Goal: Information Seeking & Learning: Learn about a topic

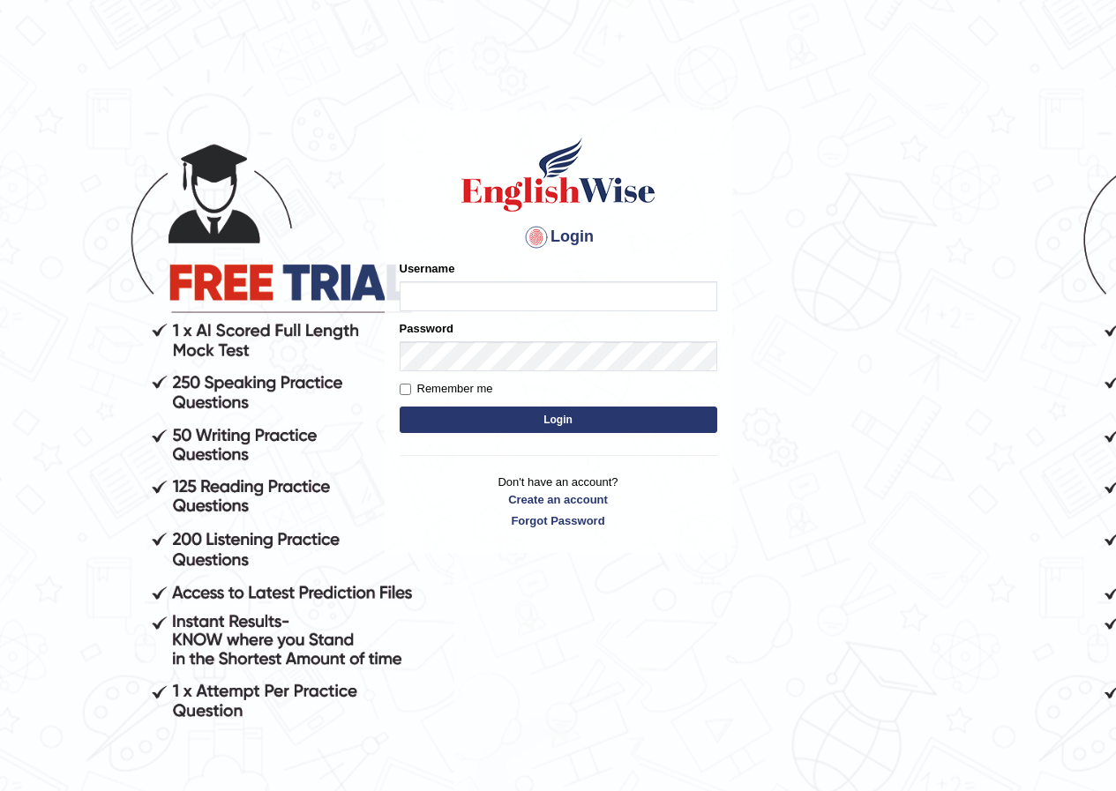
click at [467, 292] on input "Username" at bounding box center [558, 296] width 317 height 30
type input "enkhbayar_parramatta"
click at [516, 415] on button "Login" at bounding box center [558, 420] width 317 height 26
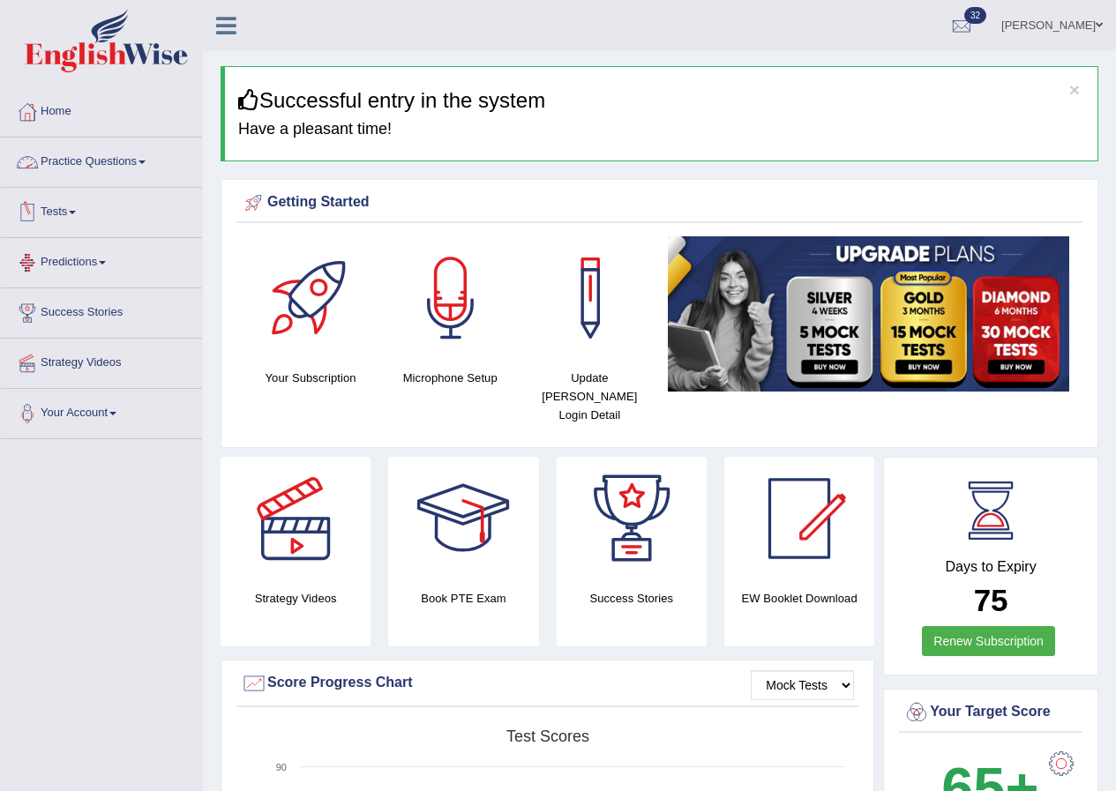
click at [141, 161] on link "Practice Questions" at bounding box center [101, 160] width 201 height 44
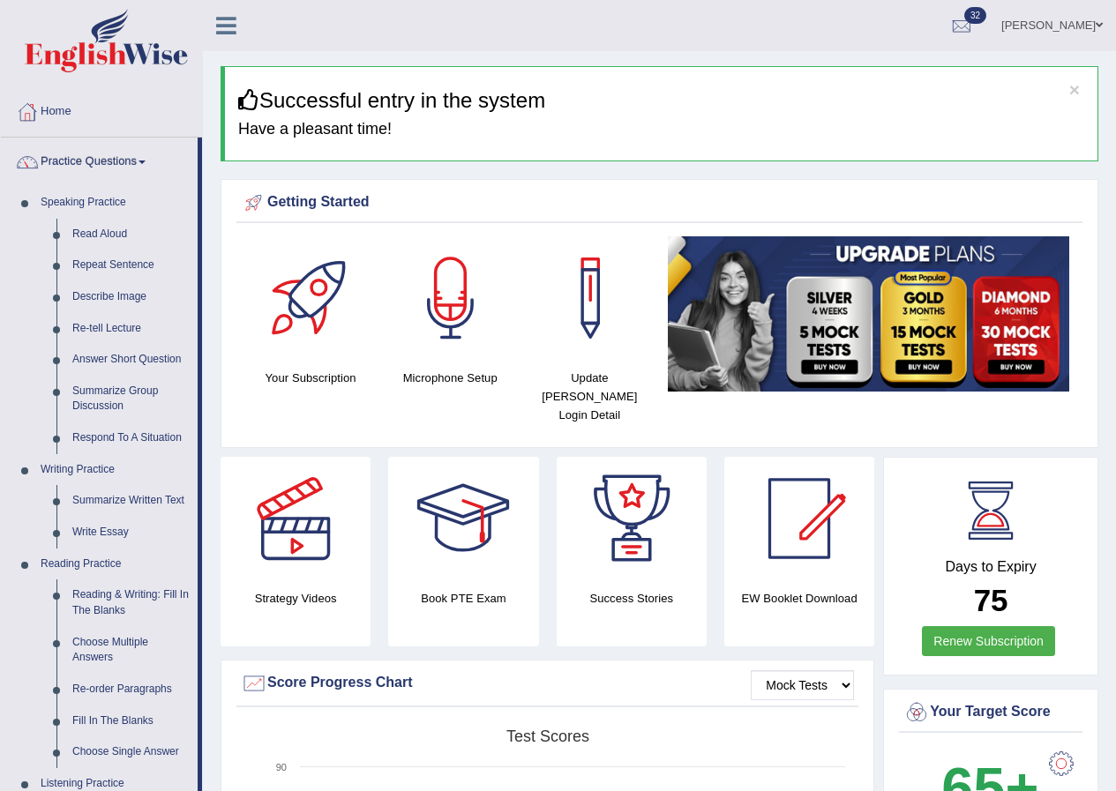
click at [141, 159] on link "Practice Questions" at bounding box center [99, 160] width 197 height 44
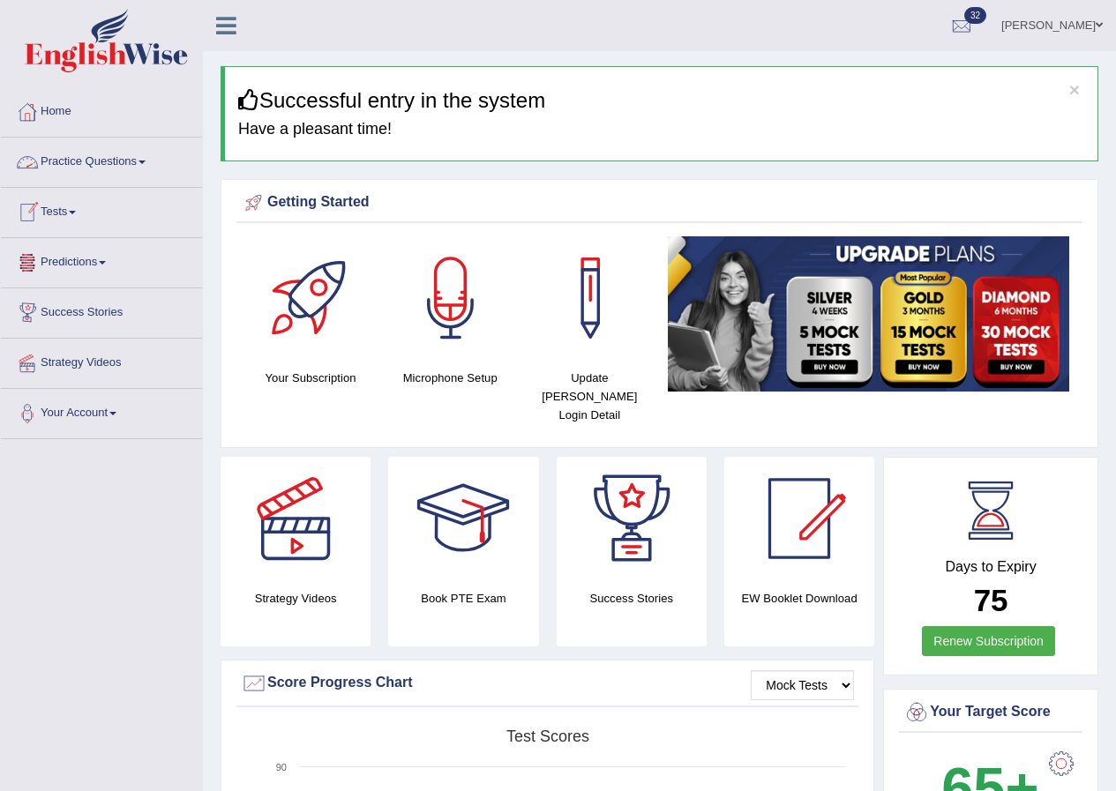
click at [129, 162] on link "Practice Questions" at bounding box center [101, 160] width 201 height 44
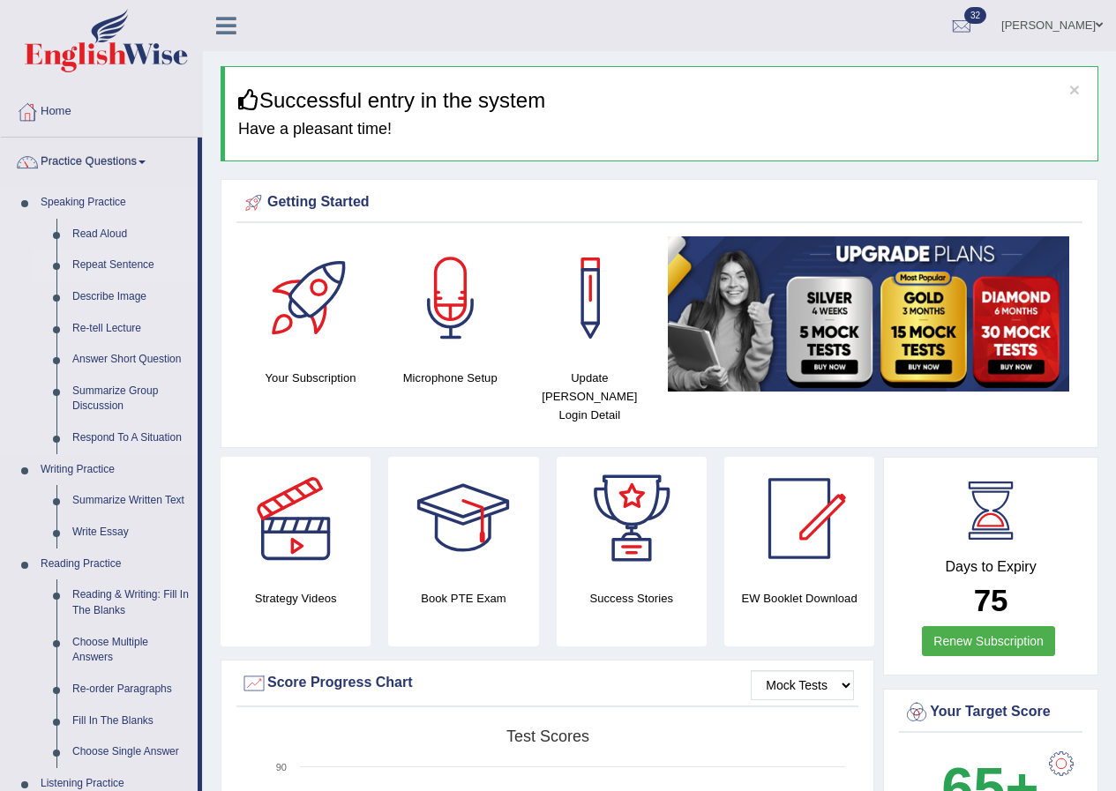
click at [112, 262] on link "Repeat Sentence" at bounding box center [130, 266] width 133 height 32
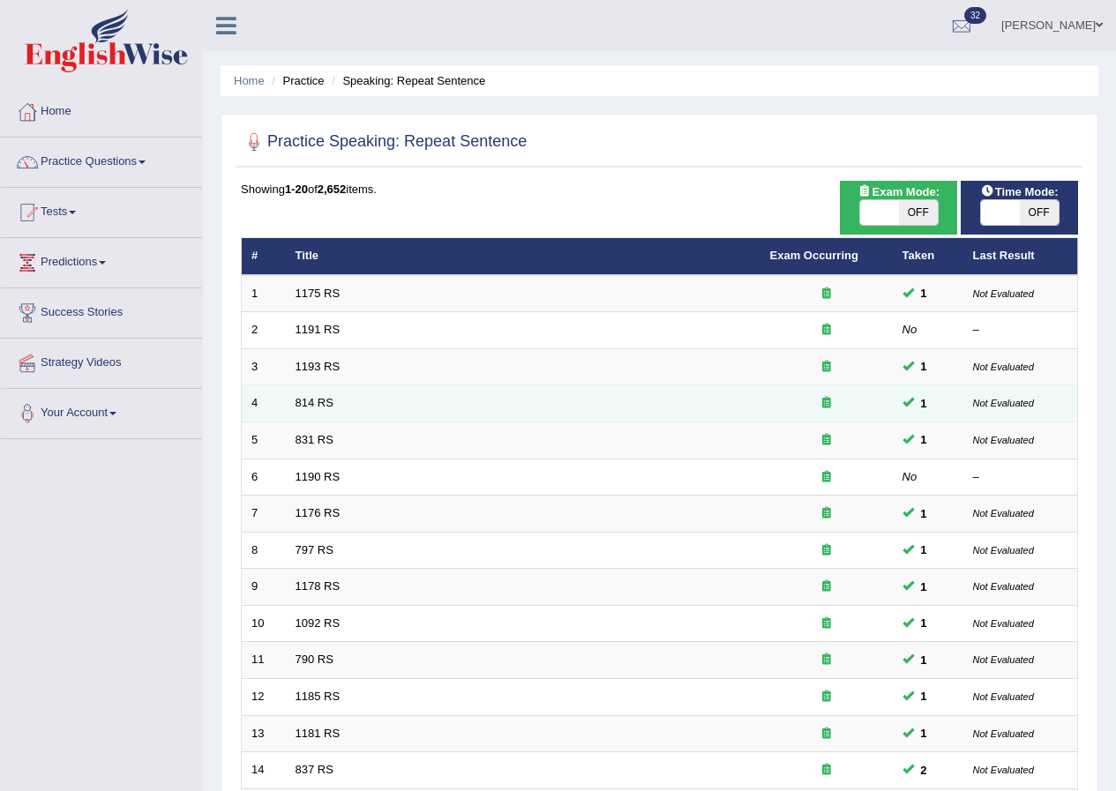
scroll to position [377, 0]
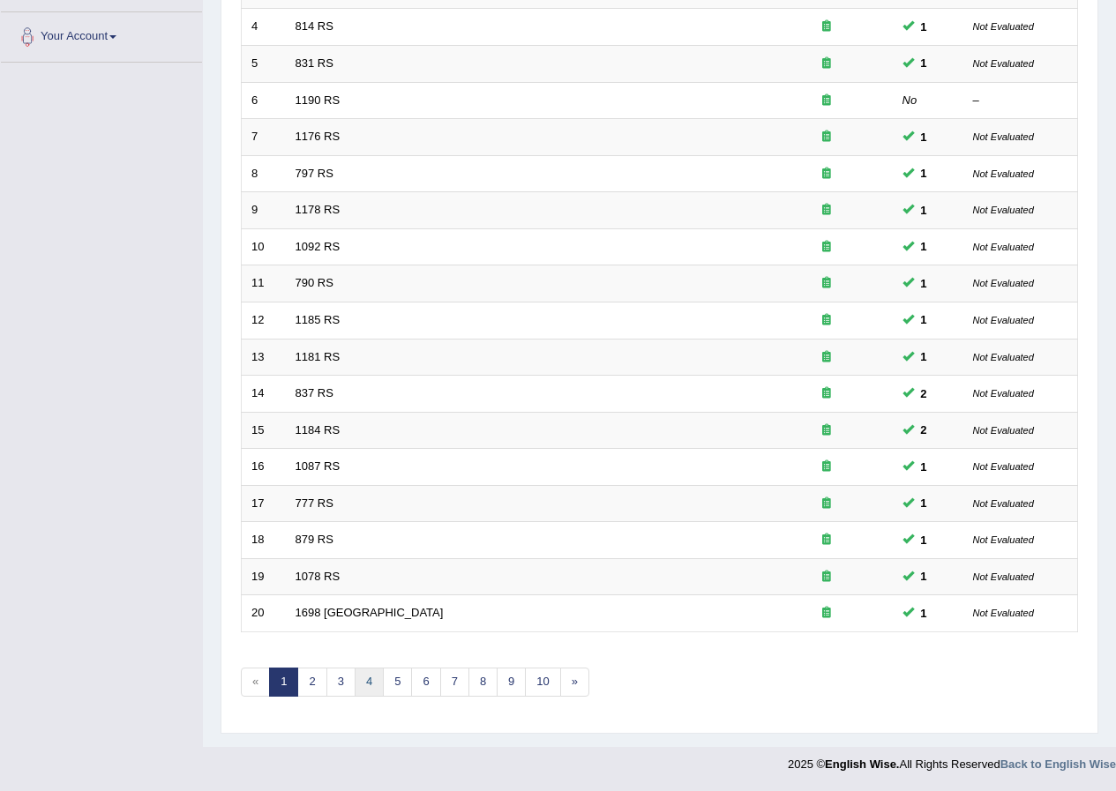
click at [357, 678] on link "4" at bounding box center [369, 682] width 29 height 29
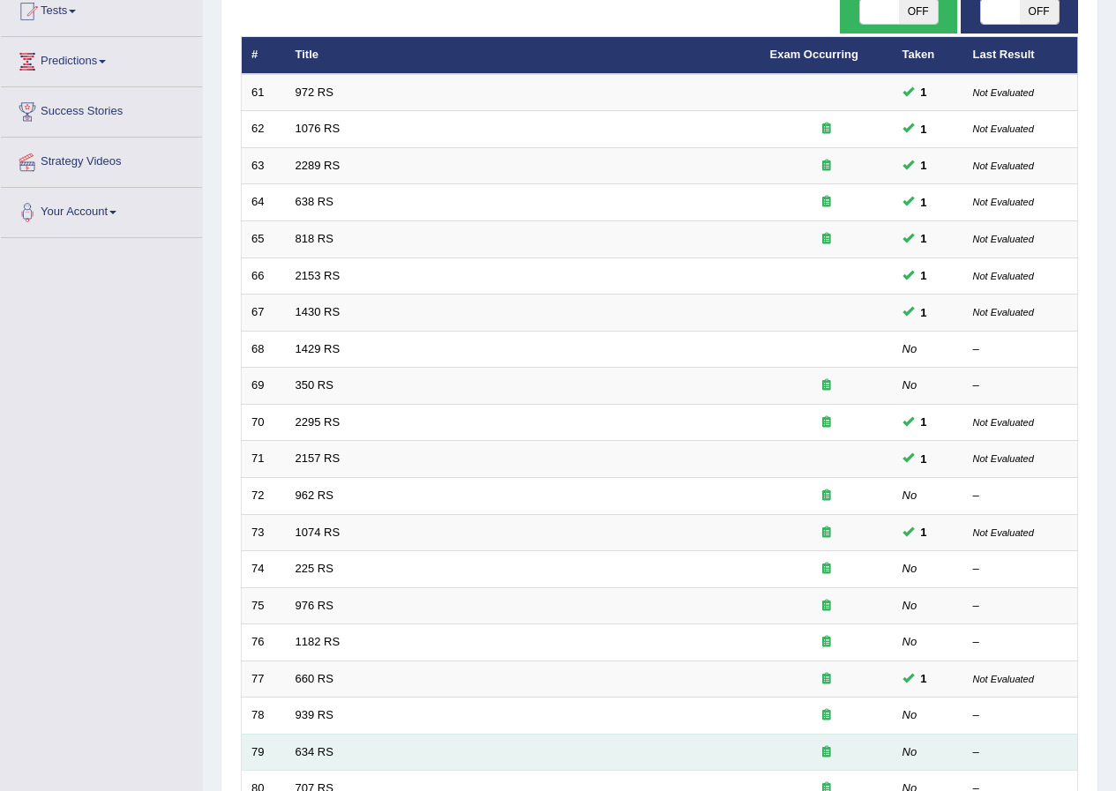
scroll to position [377, 0]
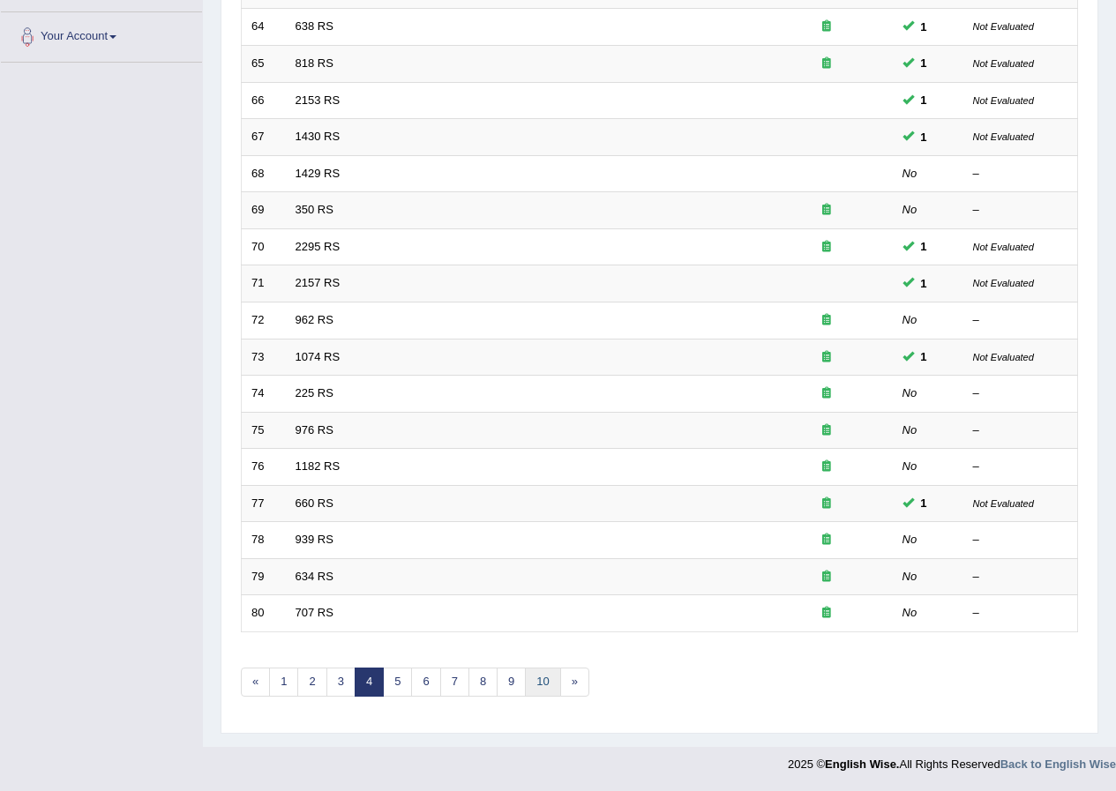
click at [532, 678] on link "10" at bounding box center [542, 682] width 35 height 29
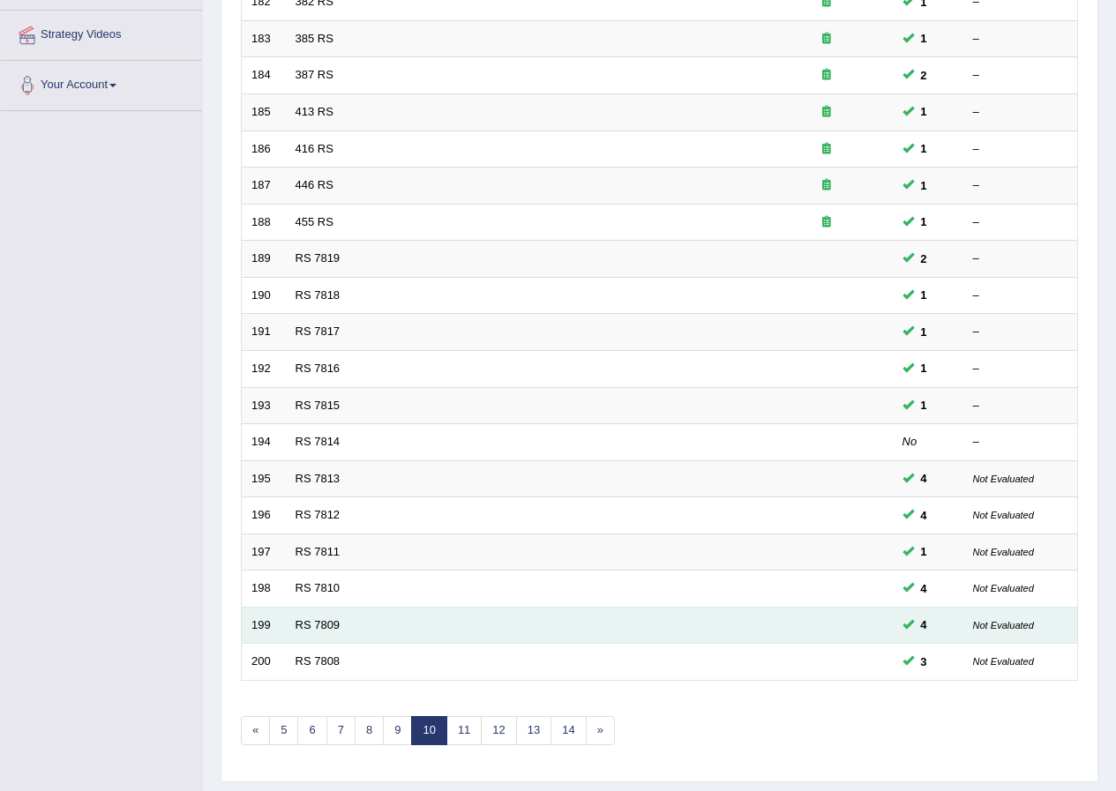
scroll to position [377, 0]
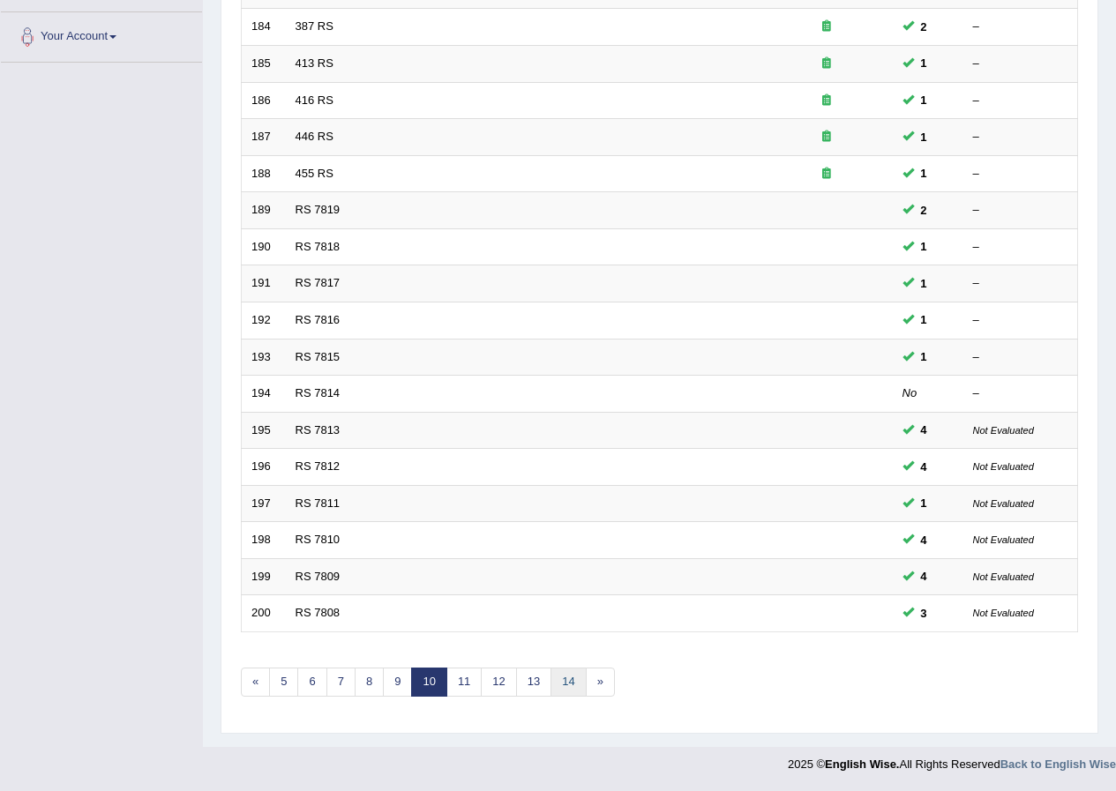
click at [561, 683] on link "14" at bounding box center [567, 682] width 35 height 29
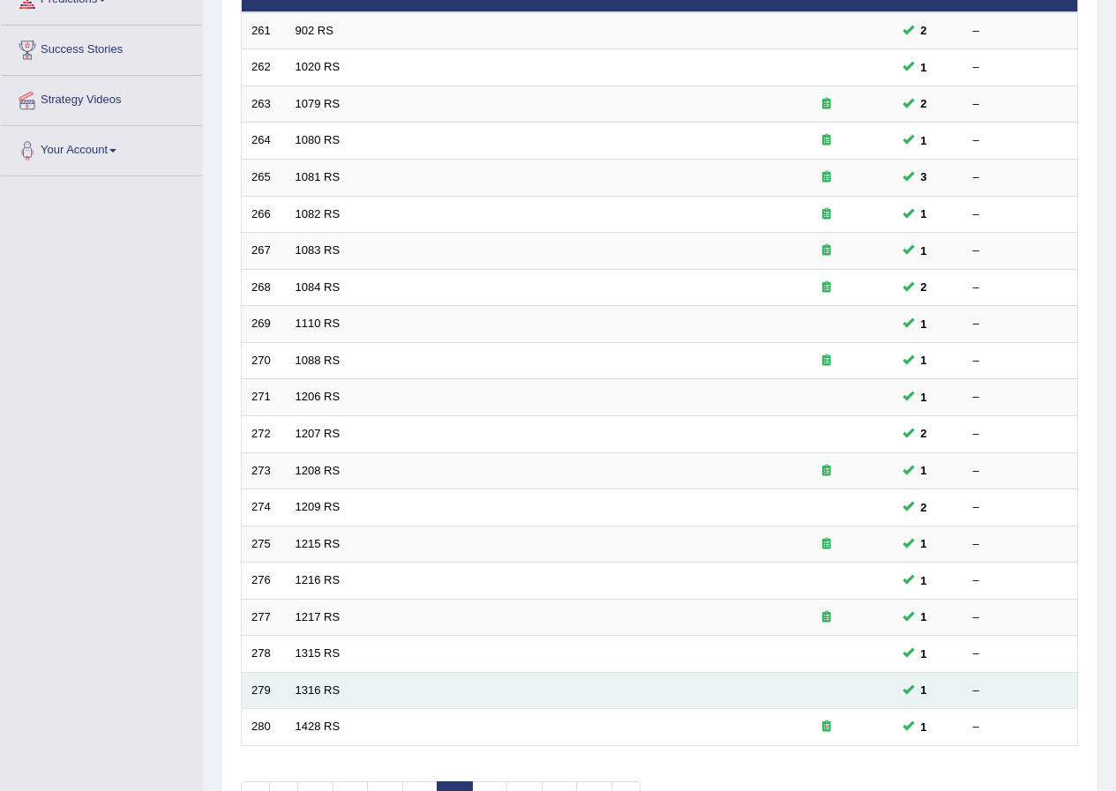
scroll to position [377, 0]
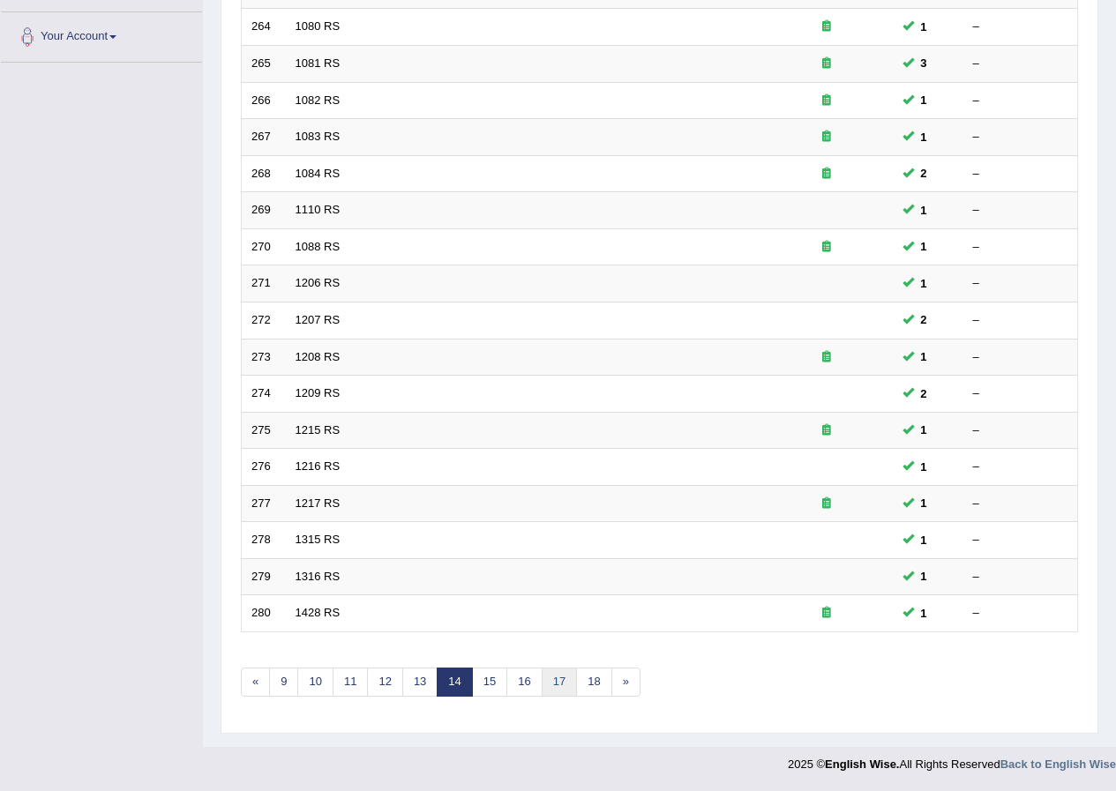
click at [550, 682] on link "17" at bounding box center [558, 682] width 35 height 29
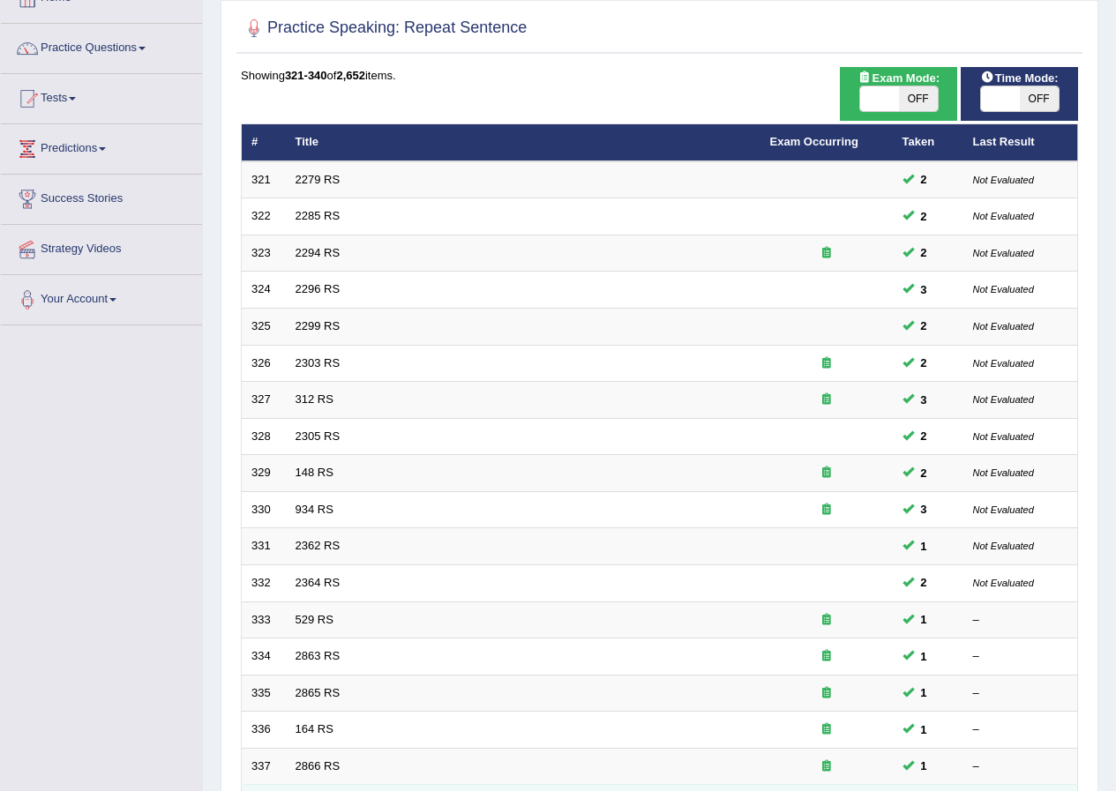
scroll to position [377, 0]
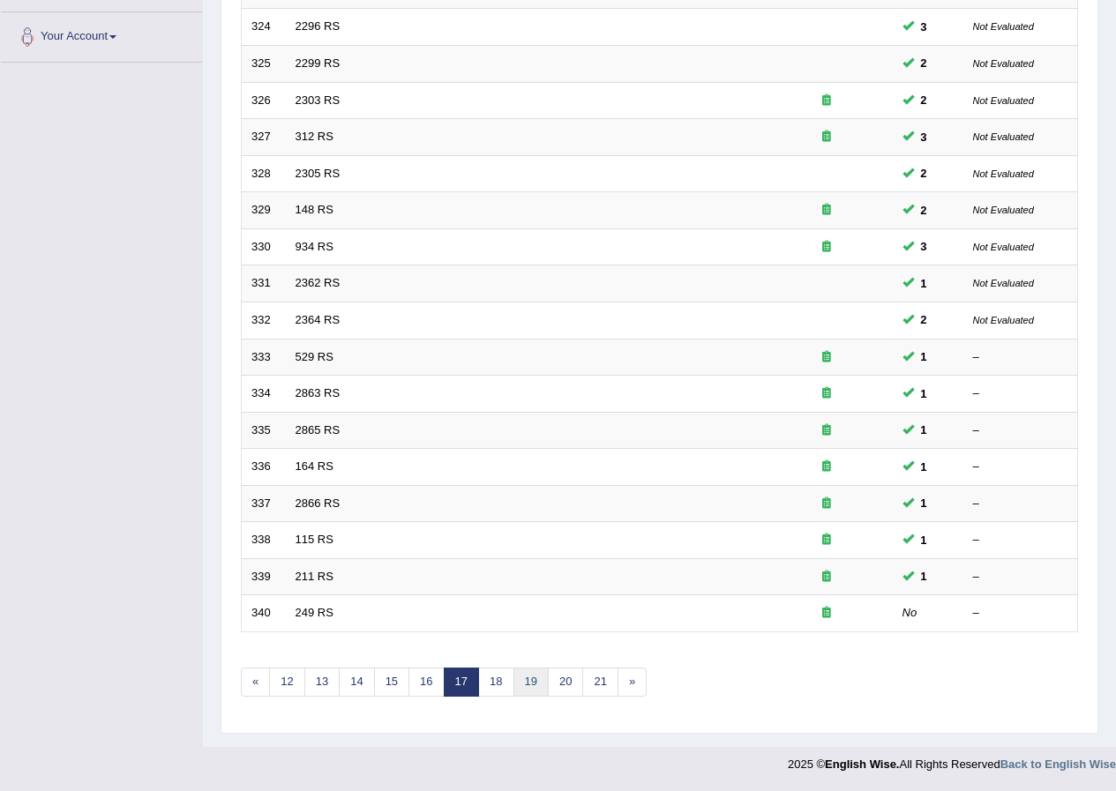
click at [541, 677] on link "19" at bounding box center [530, 682] width 35 height 29
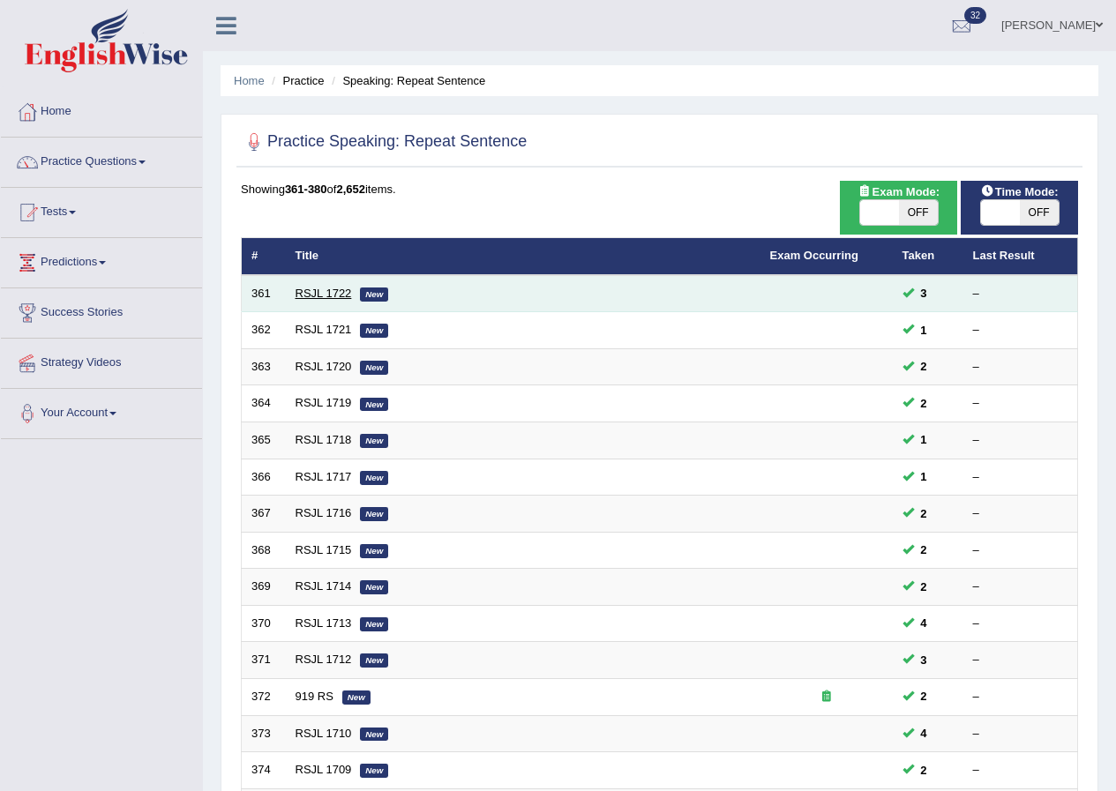
click at [323, 292] on link "RSJL 1722" at bounding box center [323, 293] width 56 height 13
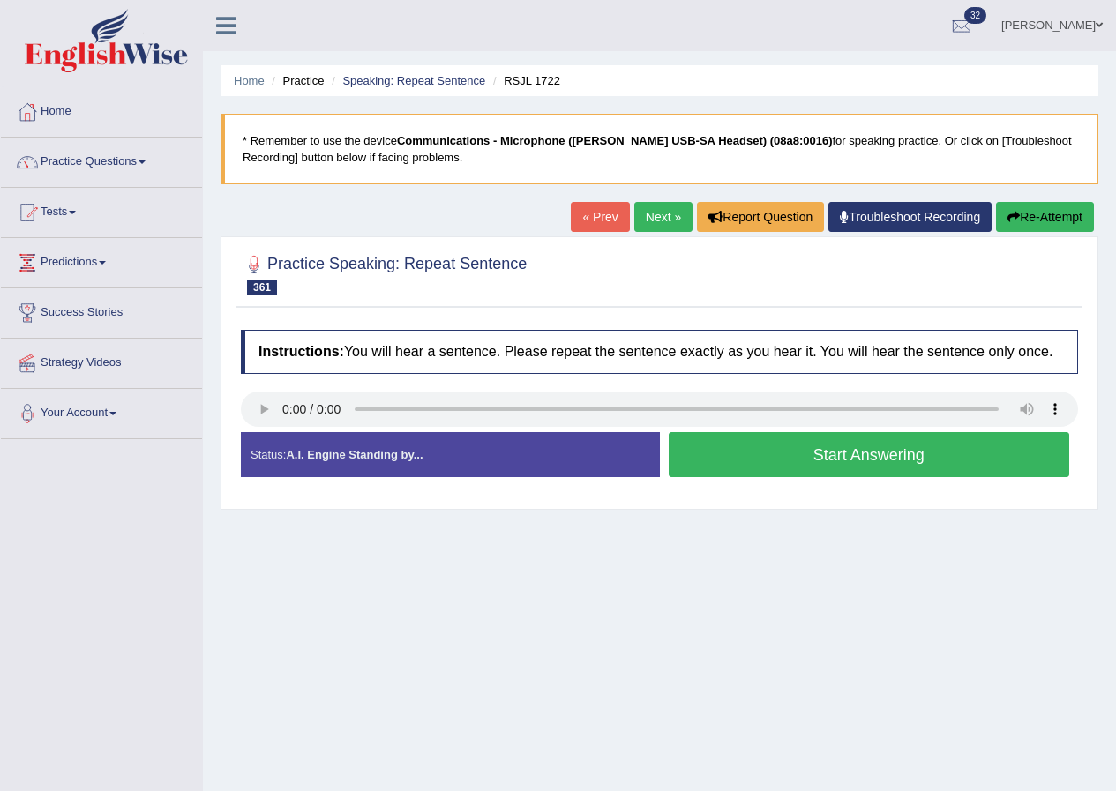
click at [813, 454] on button "Start Answering" at bounding box center [868, 454] width 401 height 45
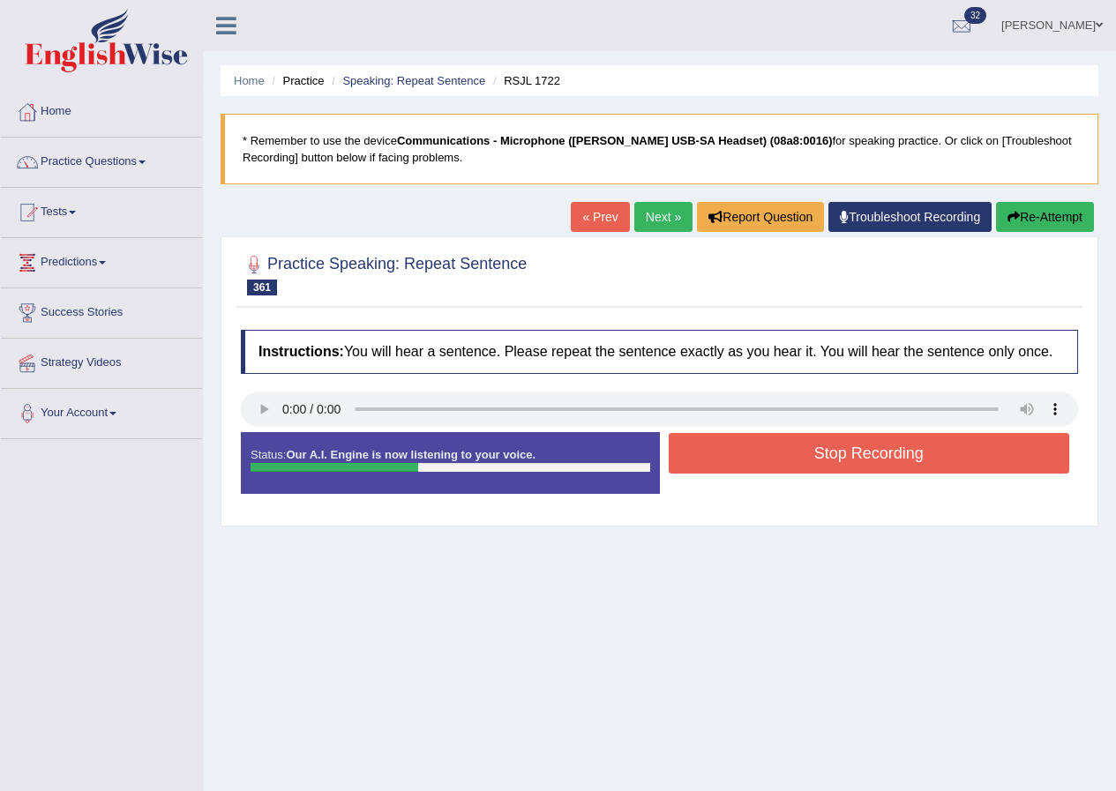
click at [850, 459] on button "Stop Recording" at bounding box center [868, 453] width 401 height 41
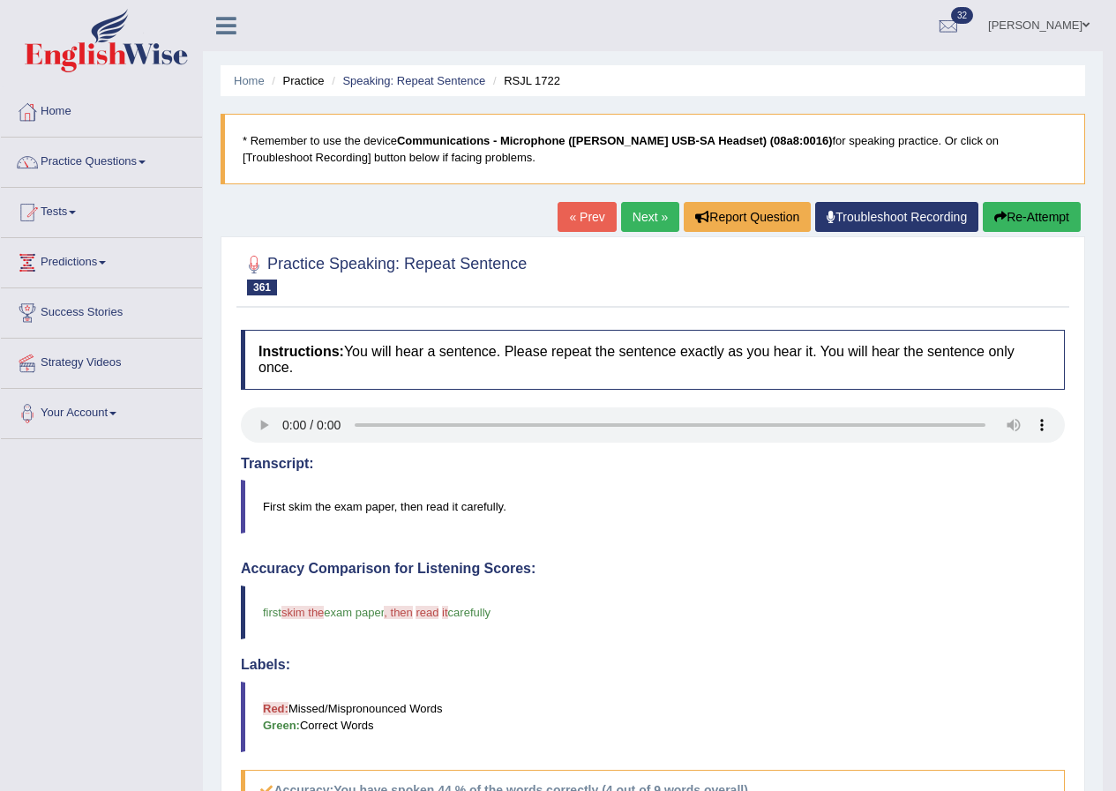
click at [646, 213] on link "Next »" at bounding box center [650, 217] width 58 height 30
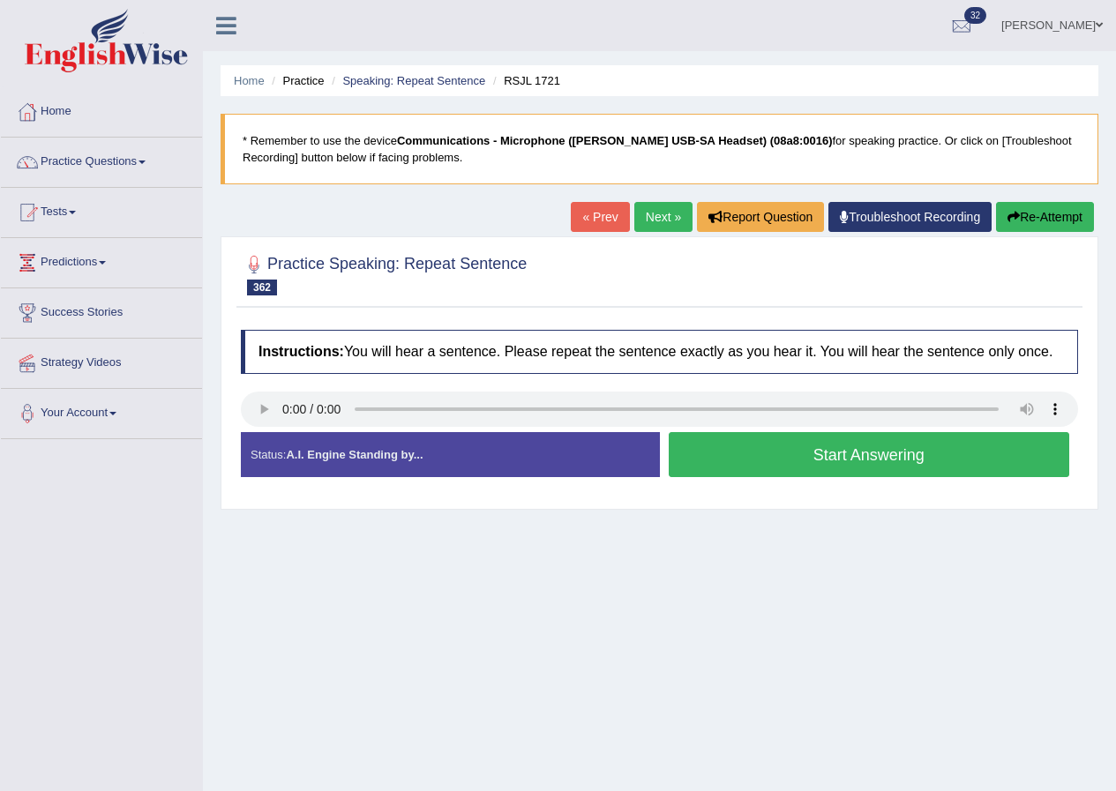
click at [802, 455] on button "Start Answering" at bounding box center [868, 454] width 401 height 45
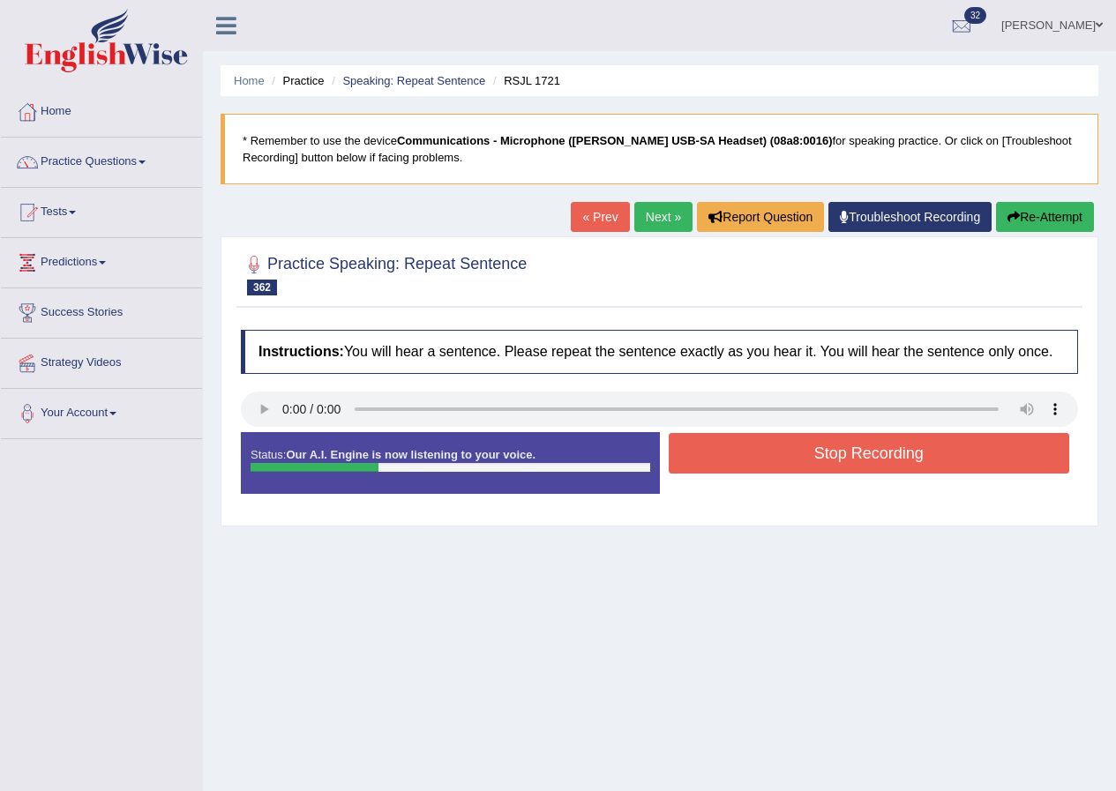
click at [878, 456] on button "Stop Recording" at bounding box center [868, 453] width 401 height 41
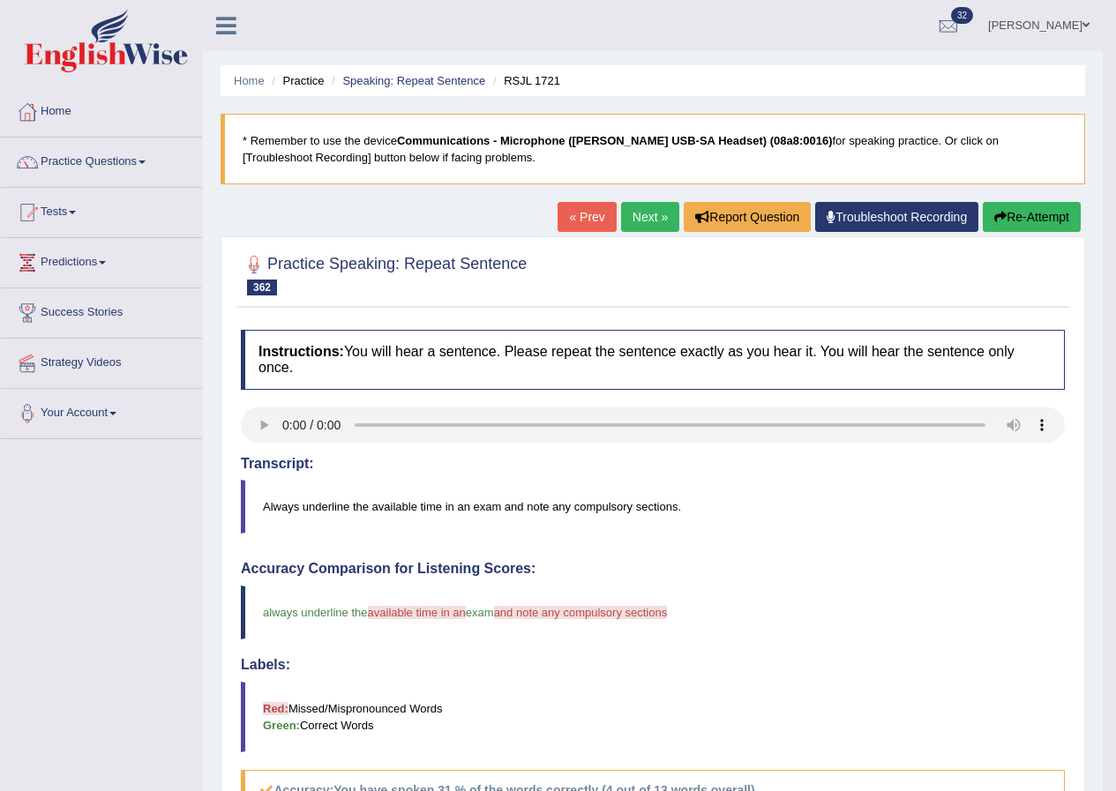
click at [655, 210] on link "Next »" at bounding box center [650, 217] width 58 height 30
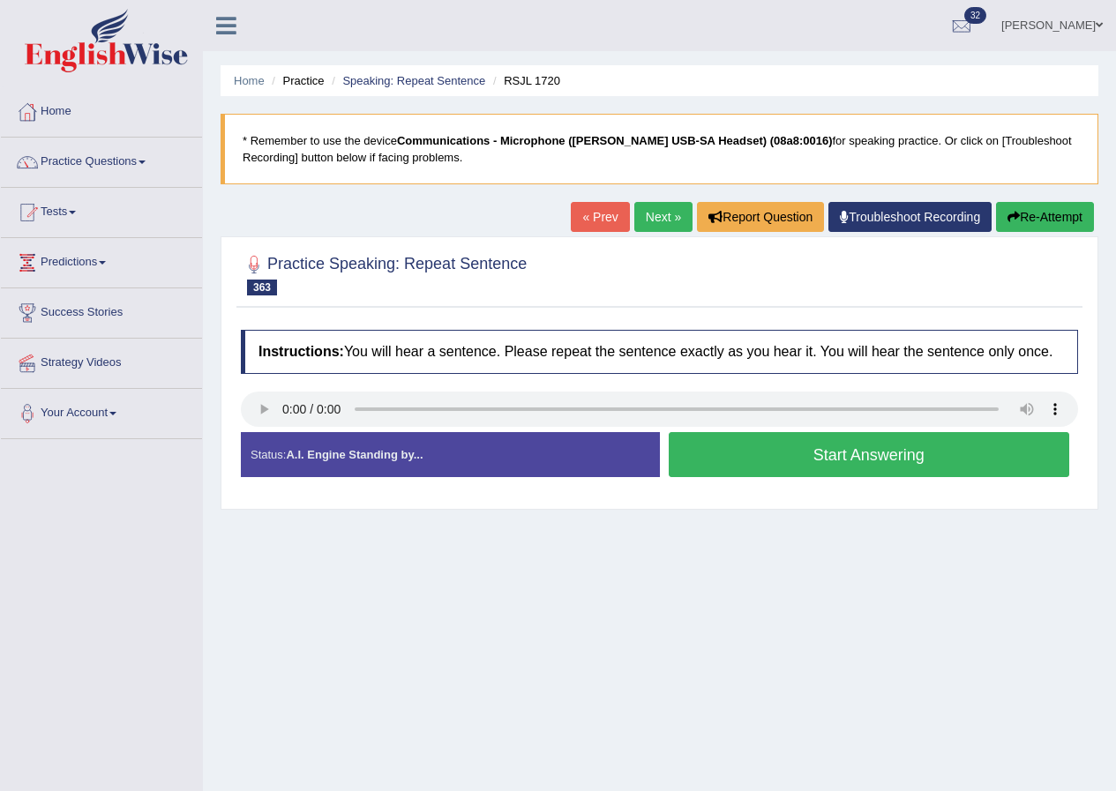
click at [795, 457] on button "Start Answering" at bounding box center [868, 454] width 401 height 45
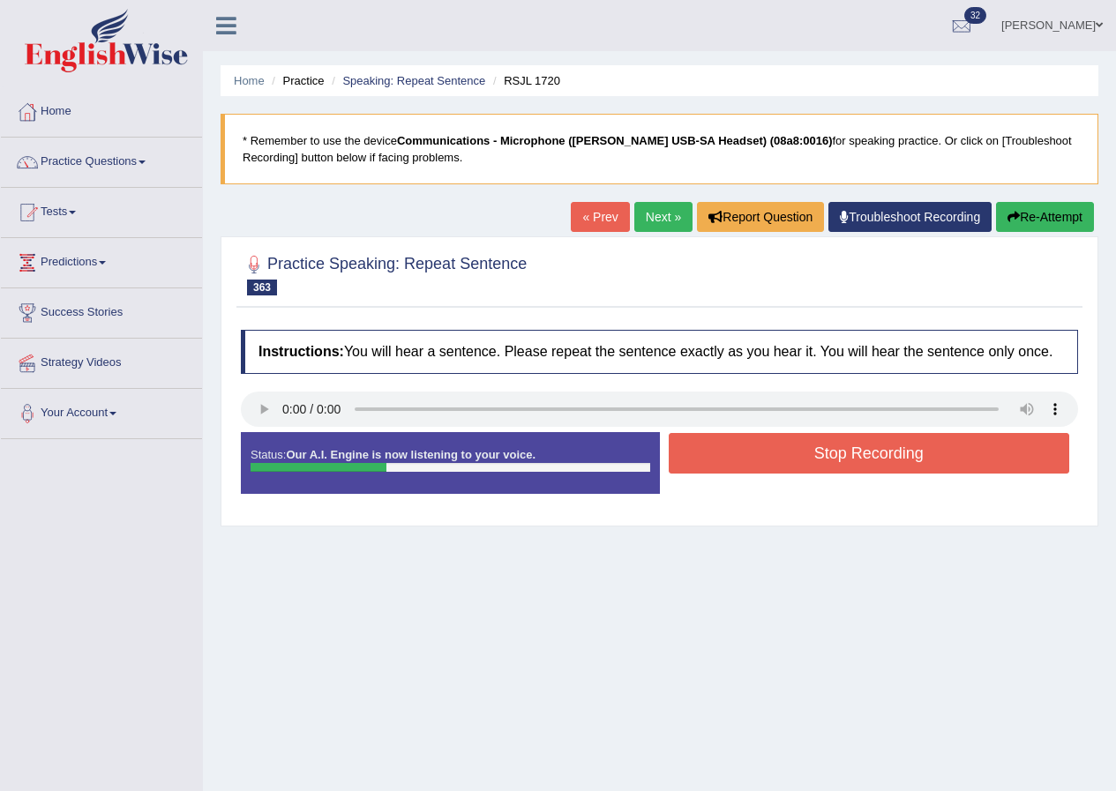
click at [873, 455] on button "Stop Recording" at bounding box center [868, 453] width 401 height 41
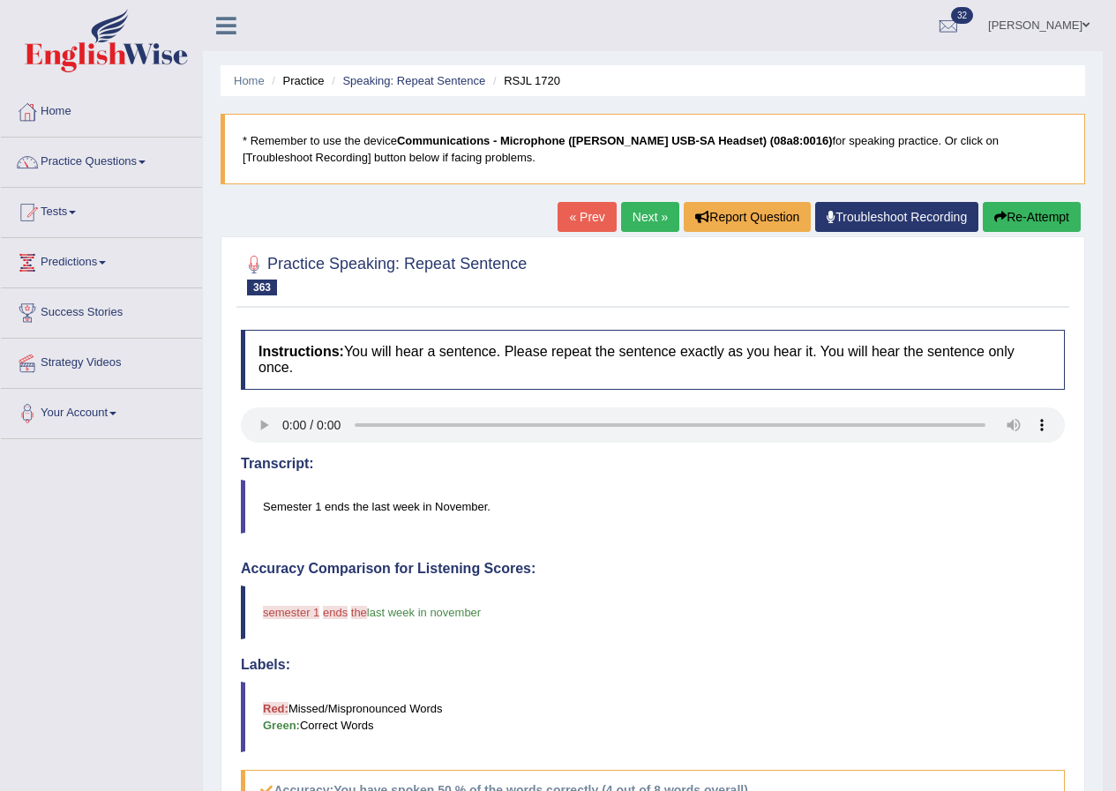
click at [637, 212] on link "Next »" at bounding box center [650, 217] width 58 height 30
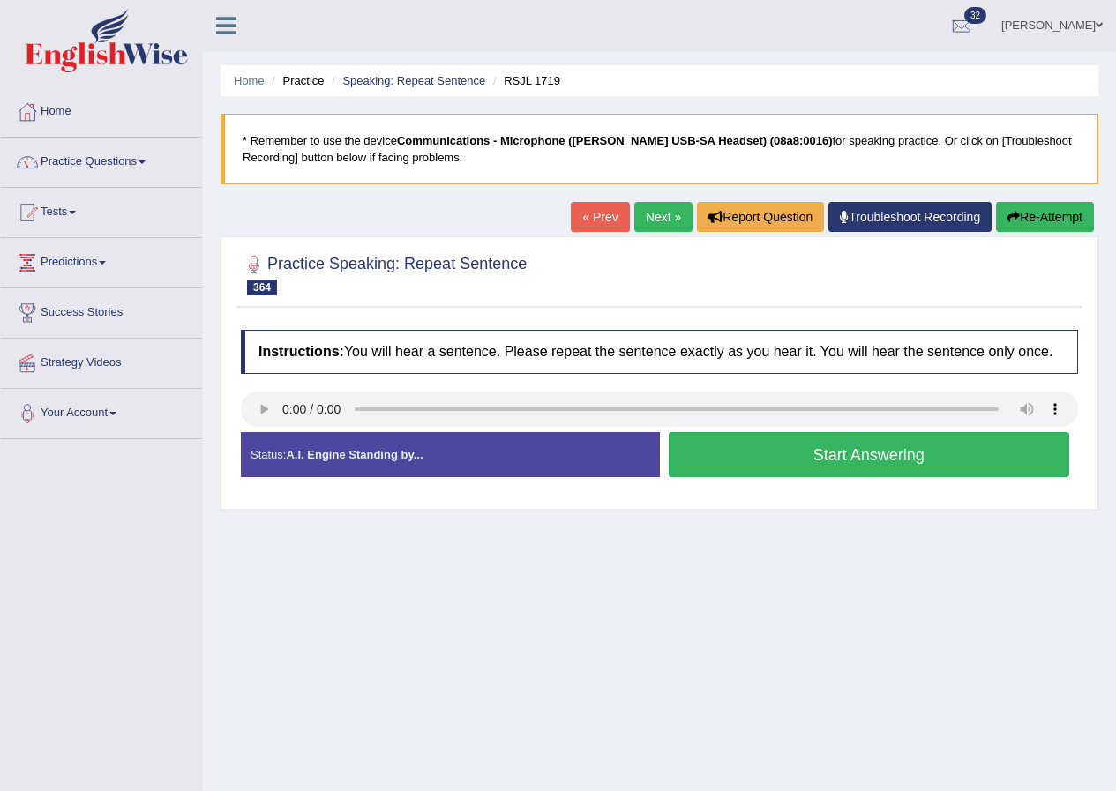
click at [856, 454] on button "Start Answering" at bounding box center [868, 454] width 401 height 45
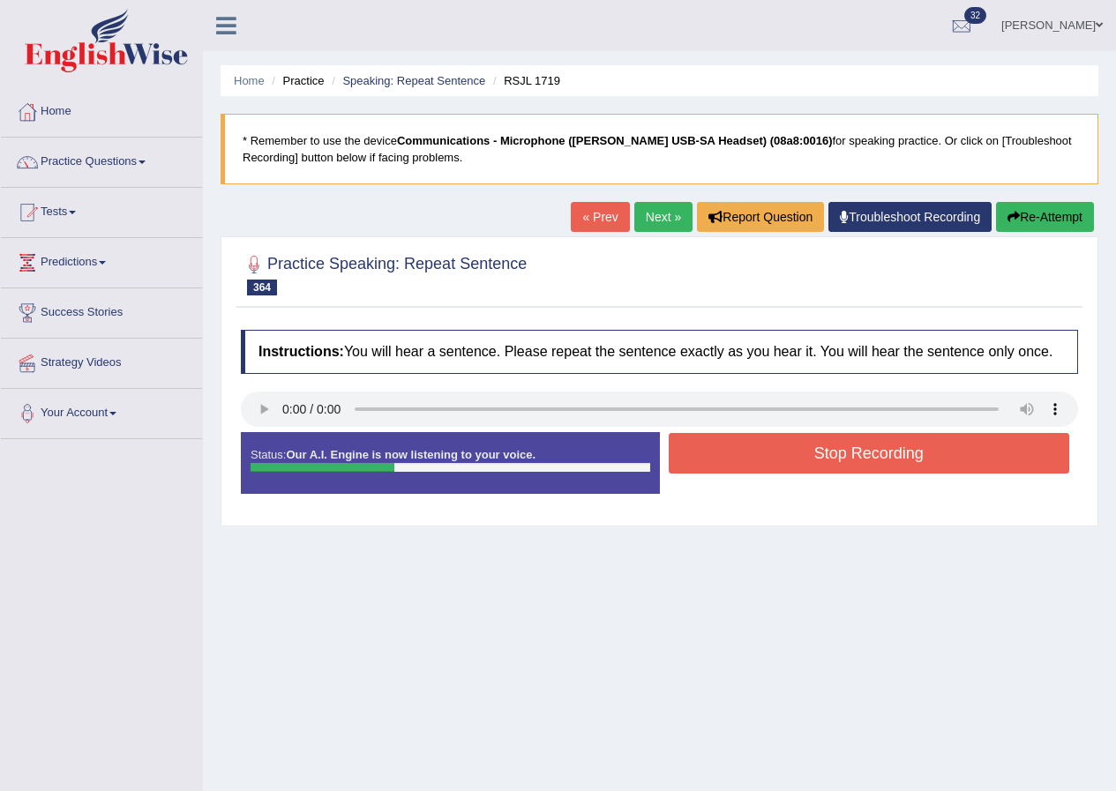
drag, startPoint x: 873, startPoint y: 452, endPoint x: 712, endPoint y: 515, distance: 173.1
click at [872, 452] on button "Stop Recording" at bounding box center [868, 453] width 401 height 41
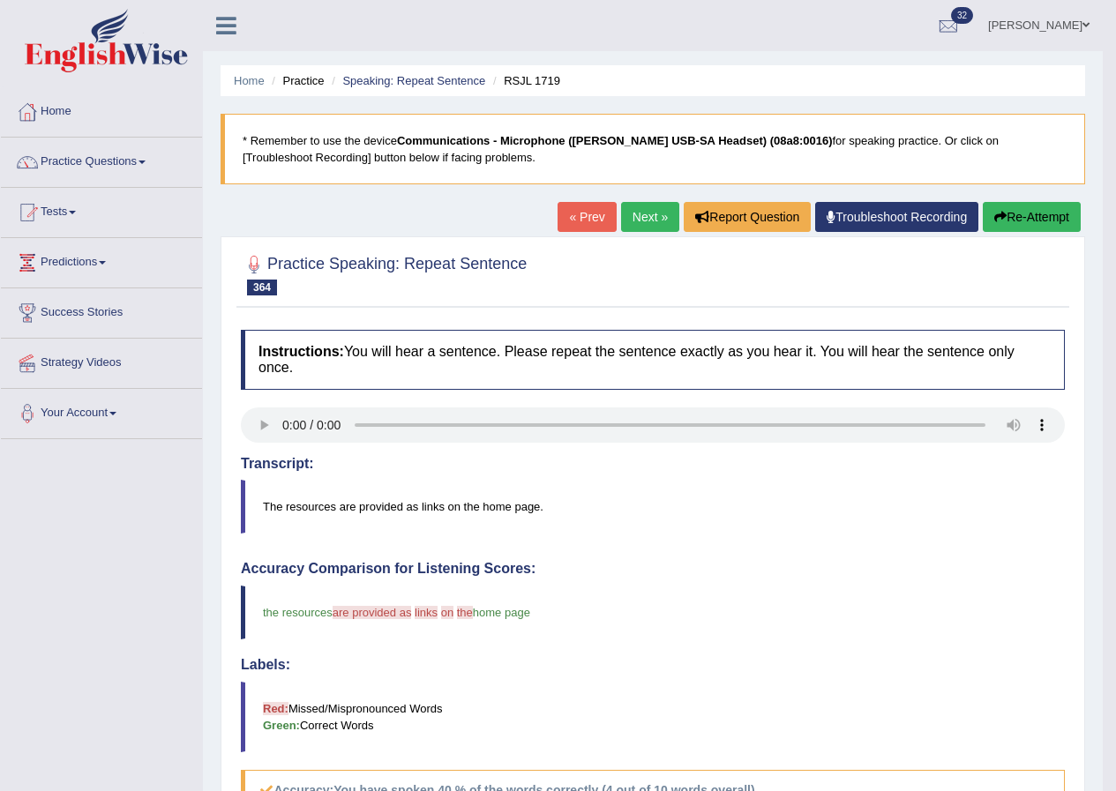
click at [639, 212] on link "Next »" at bounding box center [650, 217] width 58 height 30
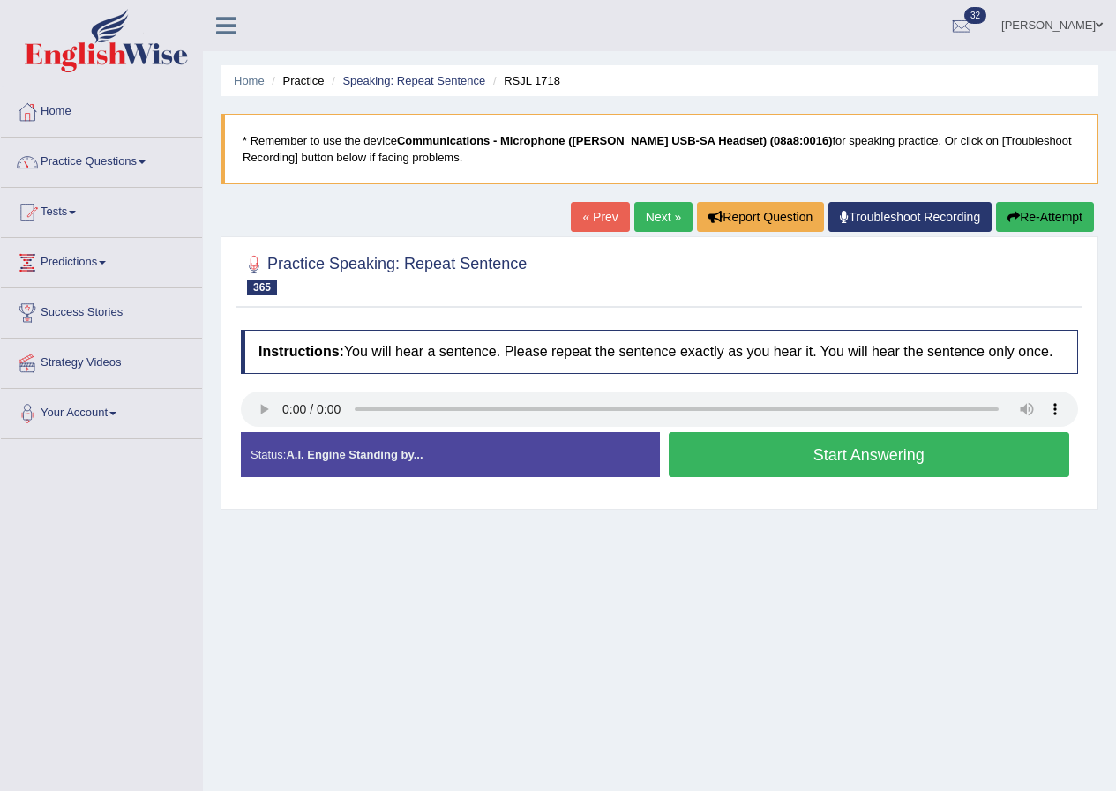
click at [836, 456] on button "Start Answering" at bounding box center [868, 454] width 401 height 45
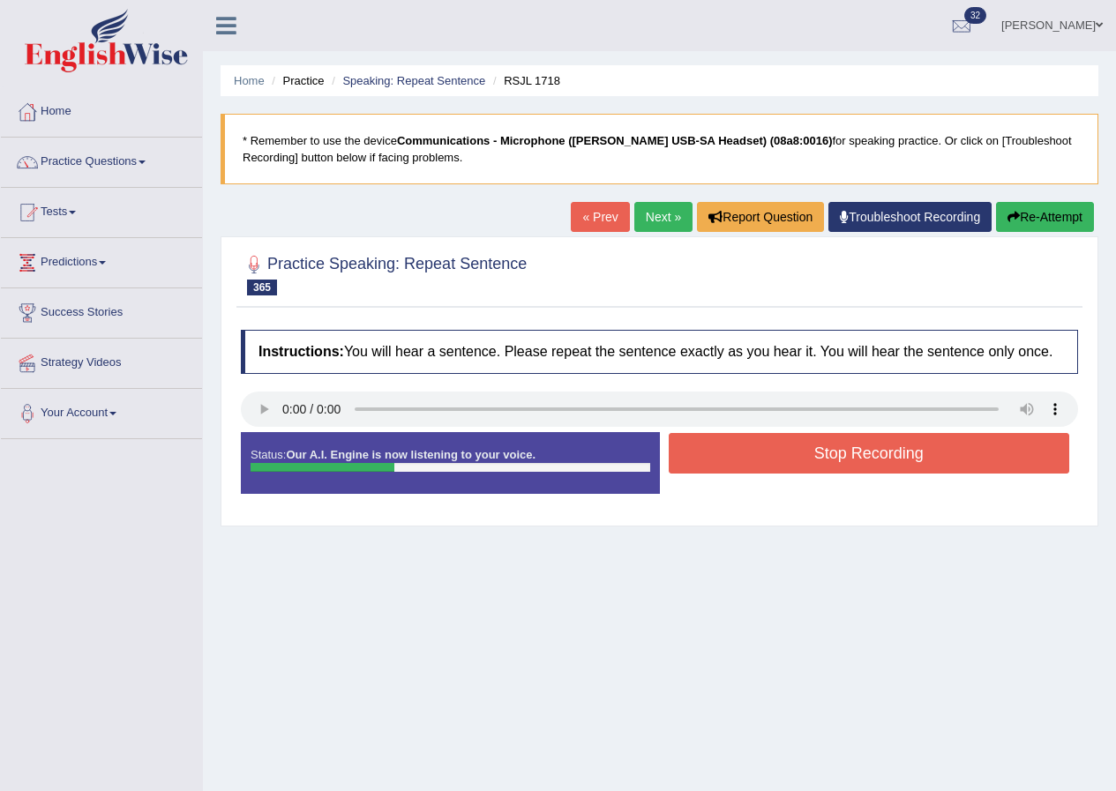
click at [863, 452] on button "Stop Recording" at bounding box center [868, 453] width 401 height 41
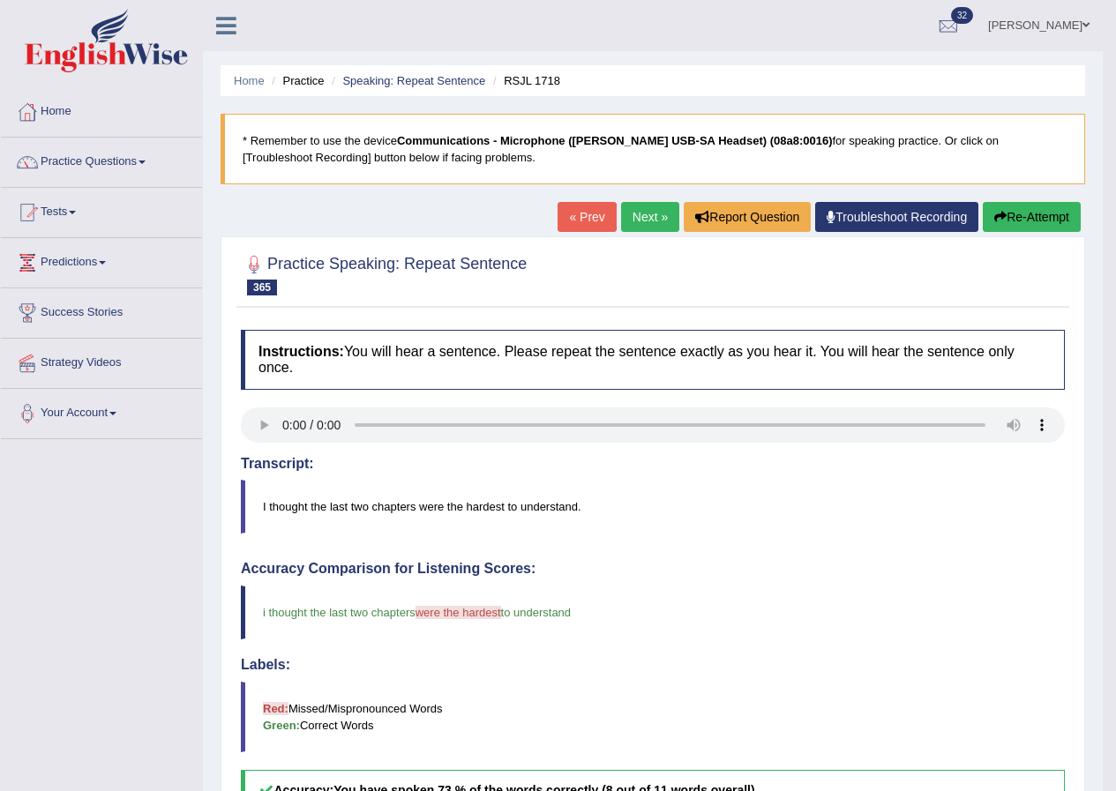
click at [622, 221] on link "Next »" at bounding box center [650, 217] width 58 height 30
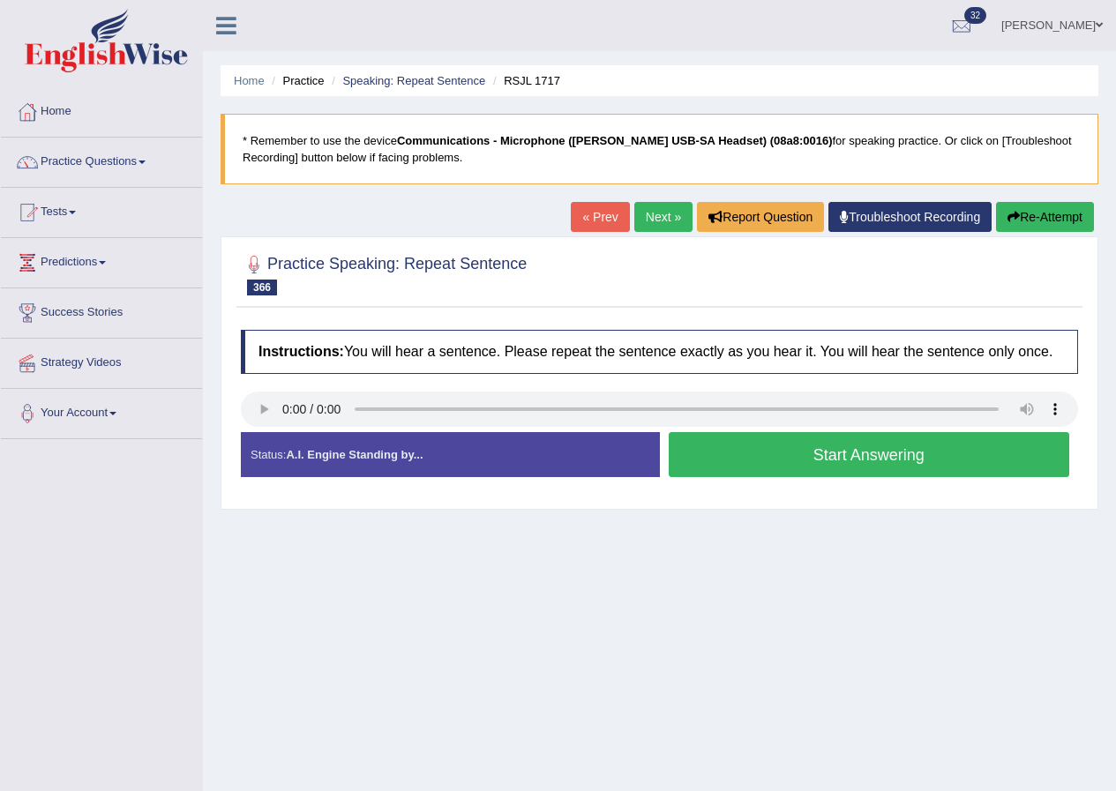
click at [861, 459] on button "Start Answering" at bounding box center [868, 454] width 401 height 45
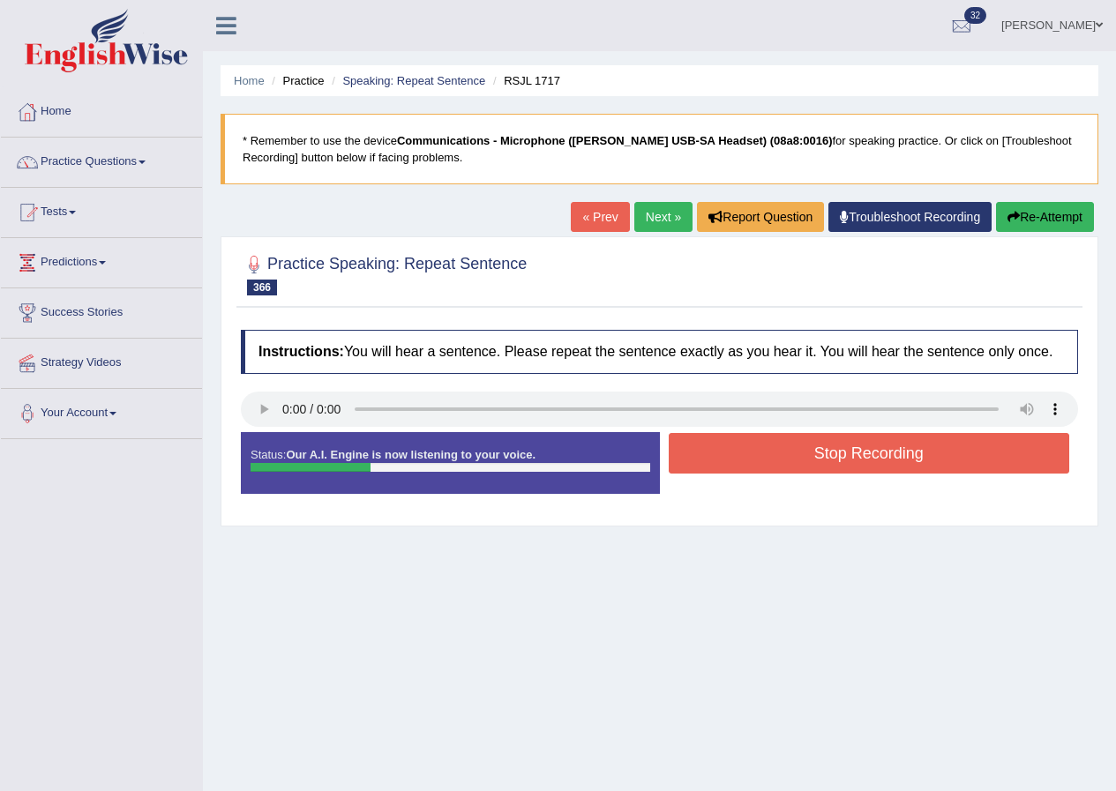
click at [835, 460] on button "Stop Recording" at bounding box center [868, 453] width 401 height 41
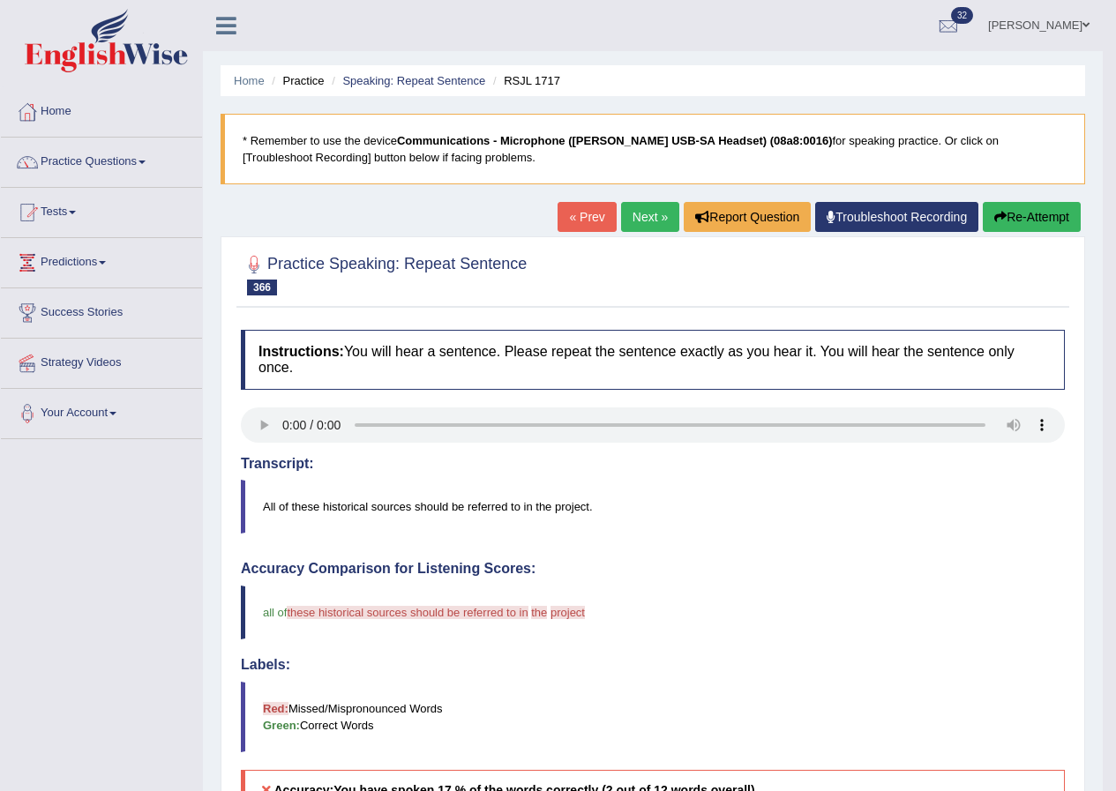
click at [636, 213] on link "Next »" at bounding box center [650, 217] width 58 height 30
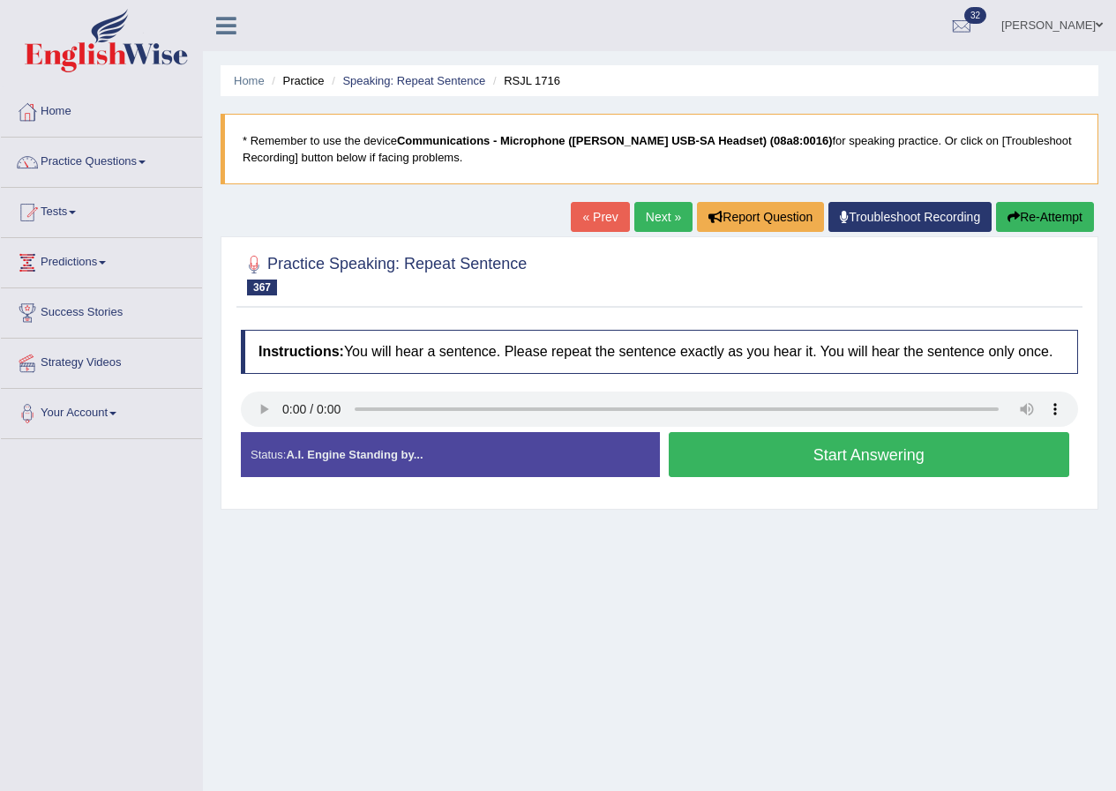
click at [820, 458] on button "Start Answering" at bounding box center [868, 454] width 401 height 45
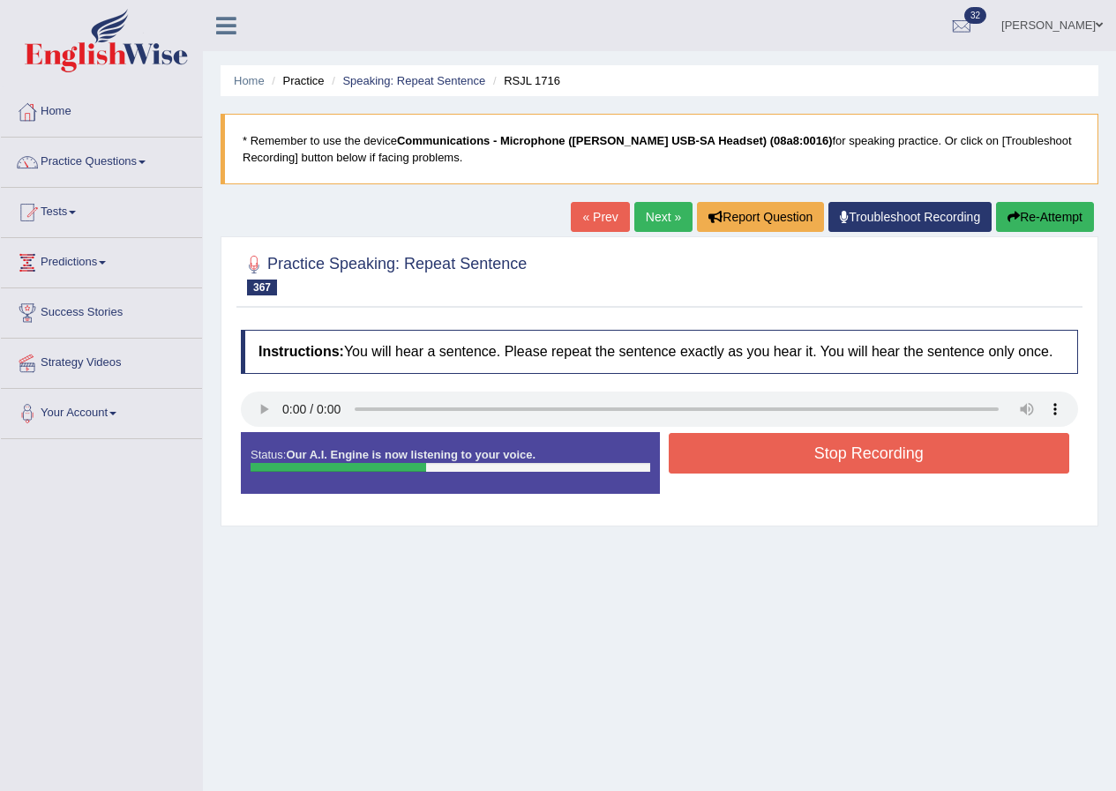
click at [883, 460] on button "Stop Recording" at bounding box center [868, 453] width 401 height 41
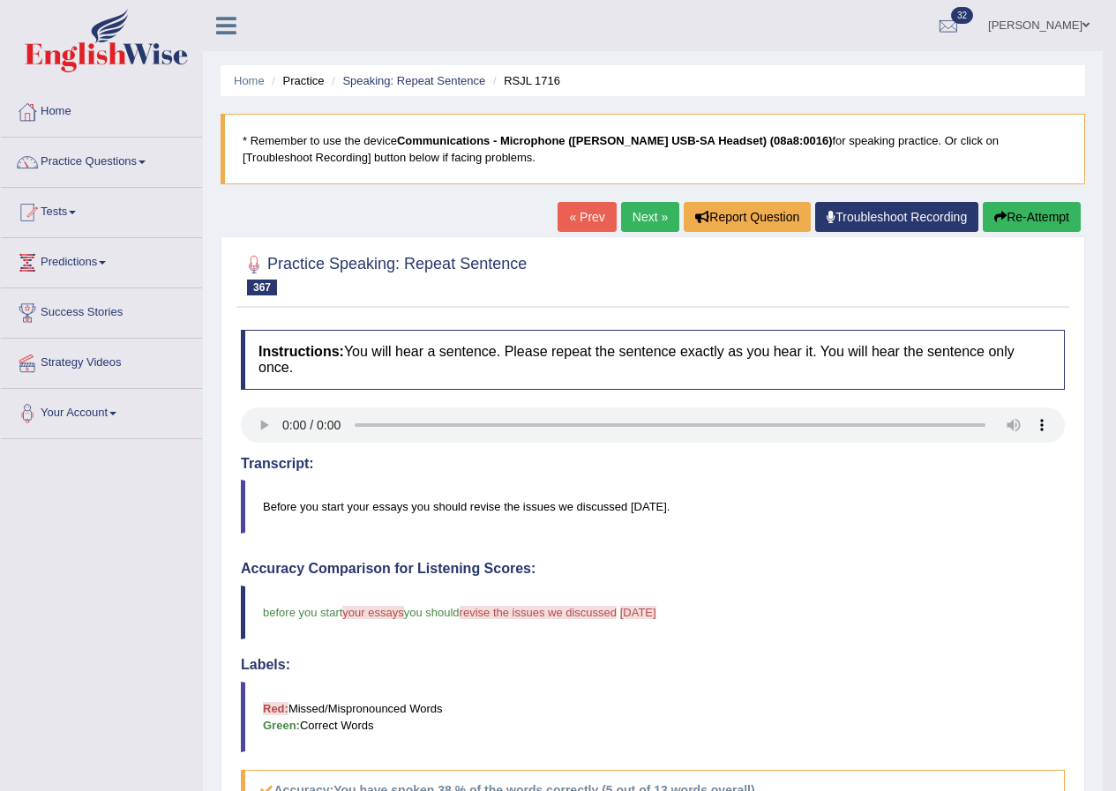
click at [637, 225] on link "Next »" at bounding box center [650, 217] width 58 height 30
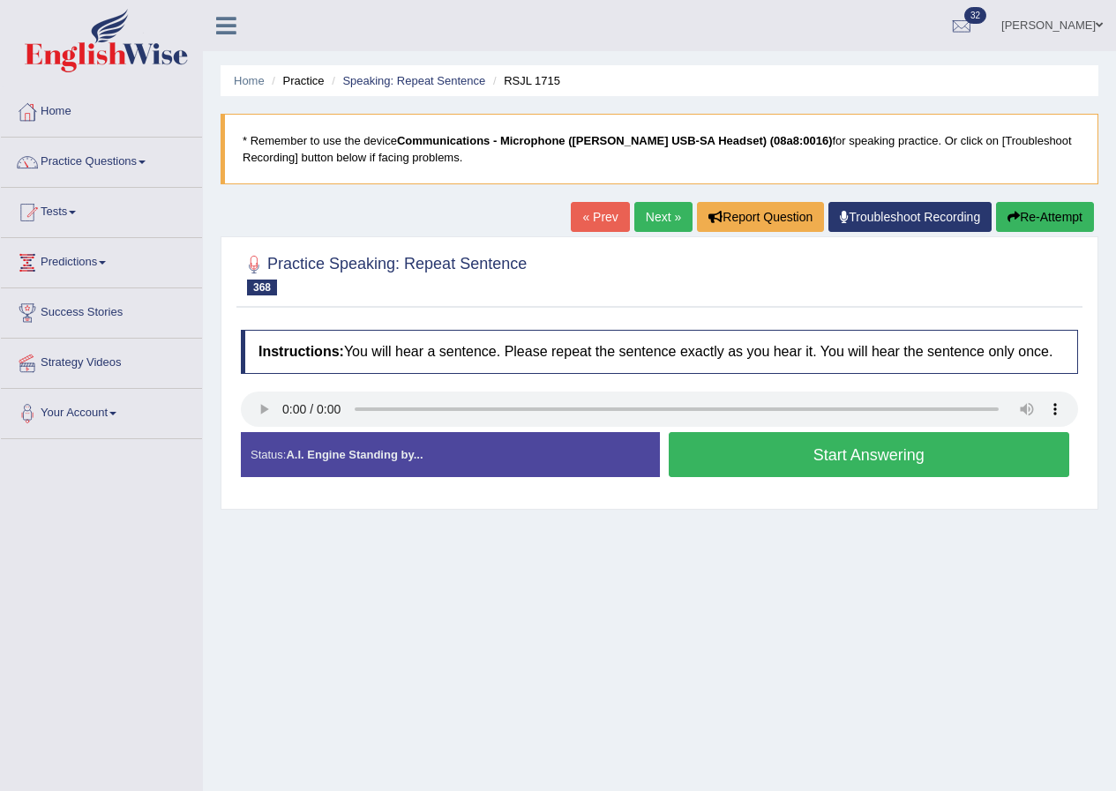
click at [849, 450] on button "Start Answering" at bounding box center [868, 454] width 401 height 45
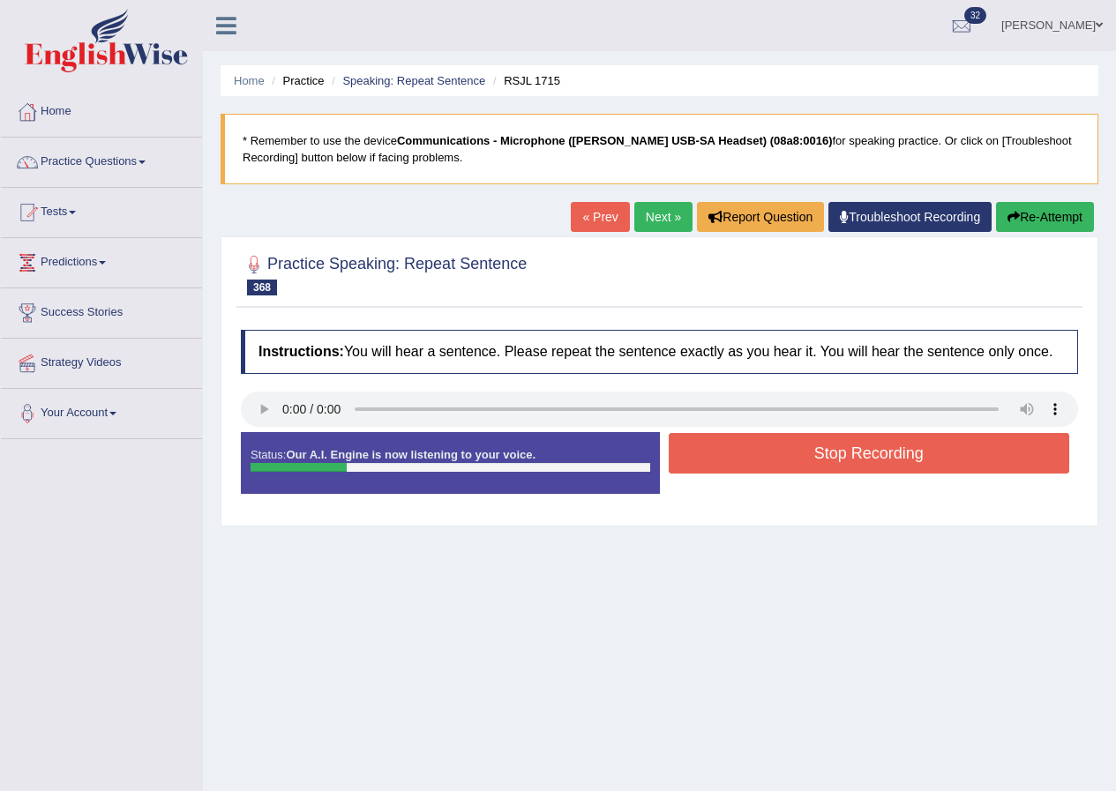
click at [858, 451] on button "Stop Recording" at bounding box center [868, 453] width 401 height 41
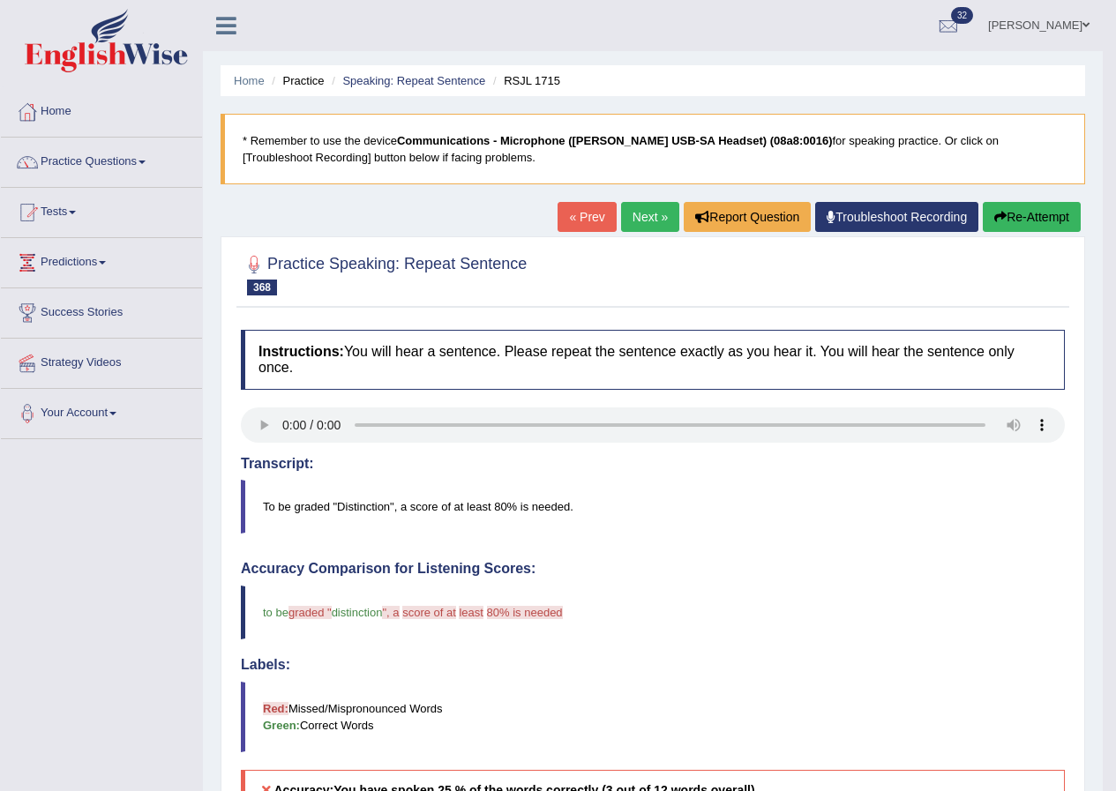
click at [655, 219] on link "Next »" at bounding box center [650, 217] width 58 height 30
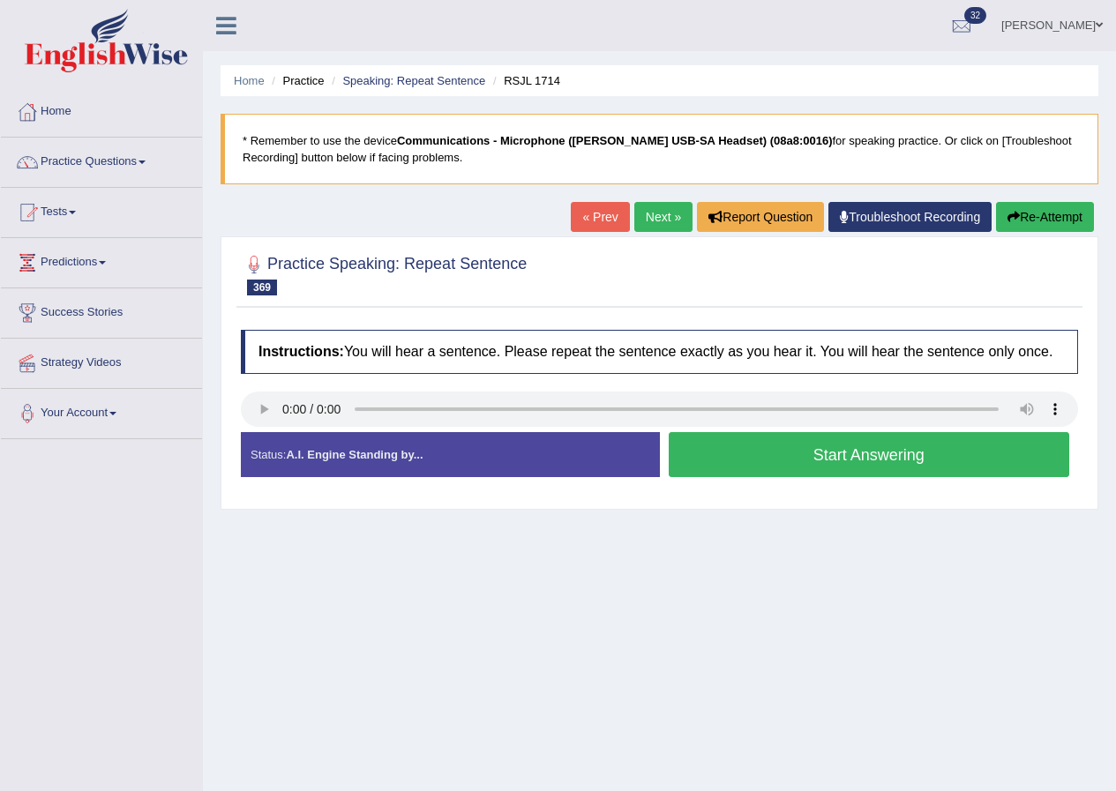
click at [835, 460] on button "Start Answering" at bounding box center [868, 454] width 401 height 45
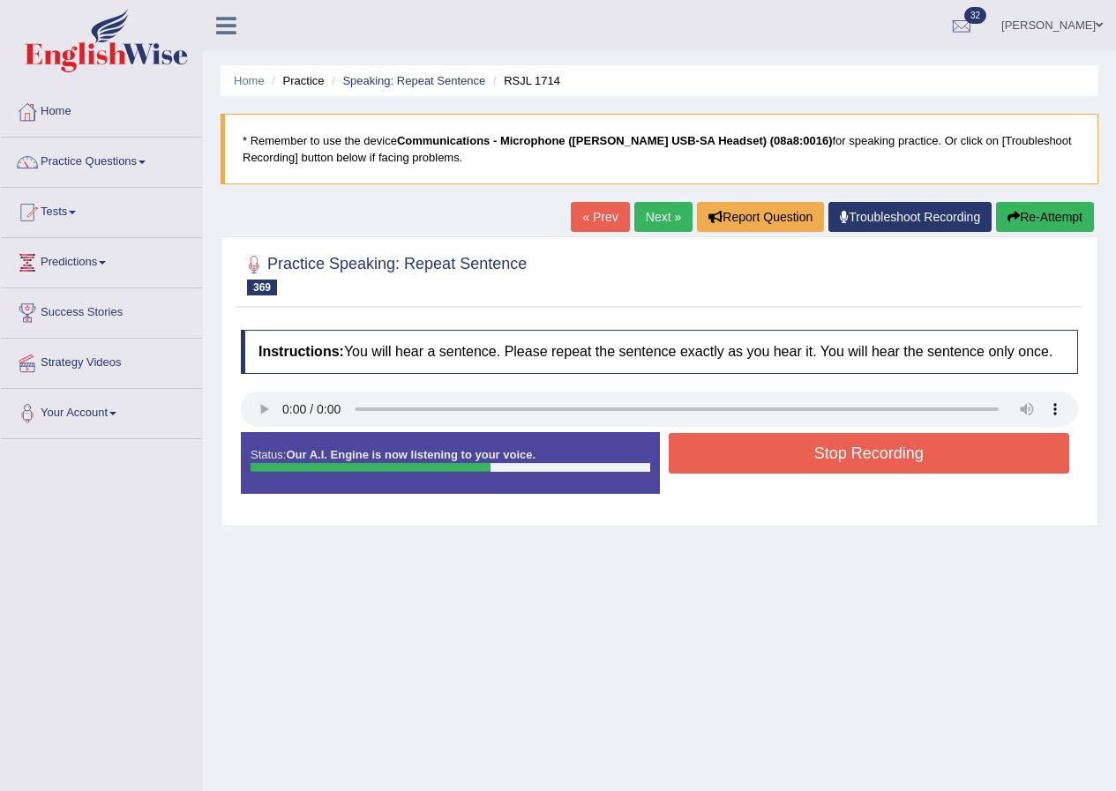
click at [867, 447] on button "Stop Recording" at bounding box center [868, 453] width 401 height 41
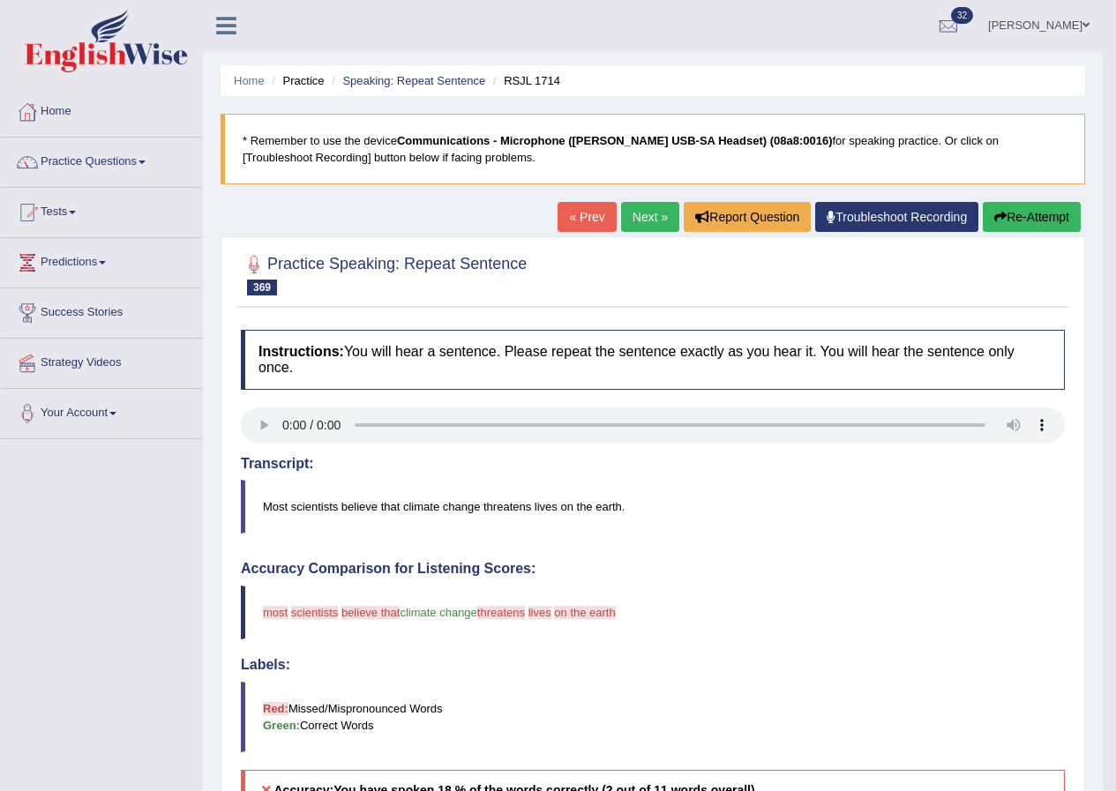
click at [1017, 210] on button "Re-Attempt" at bounding box center [1031, 217] width 98 height 30
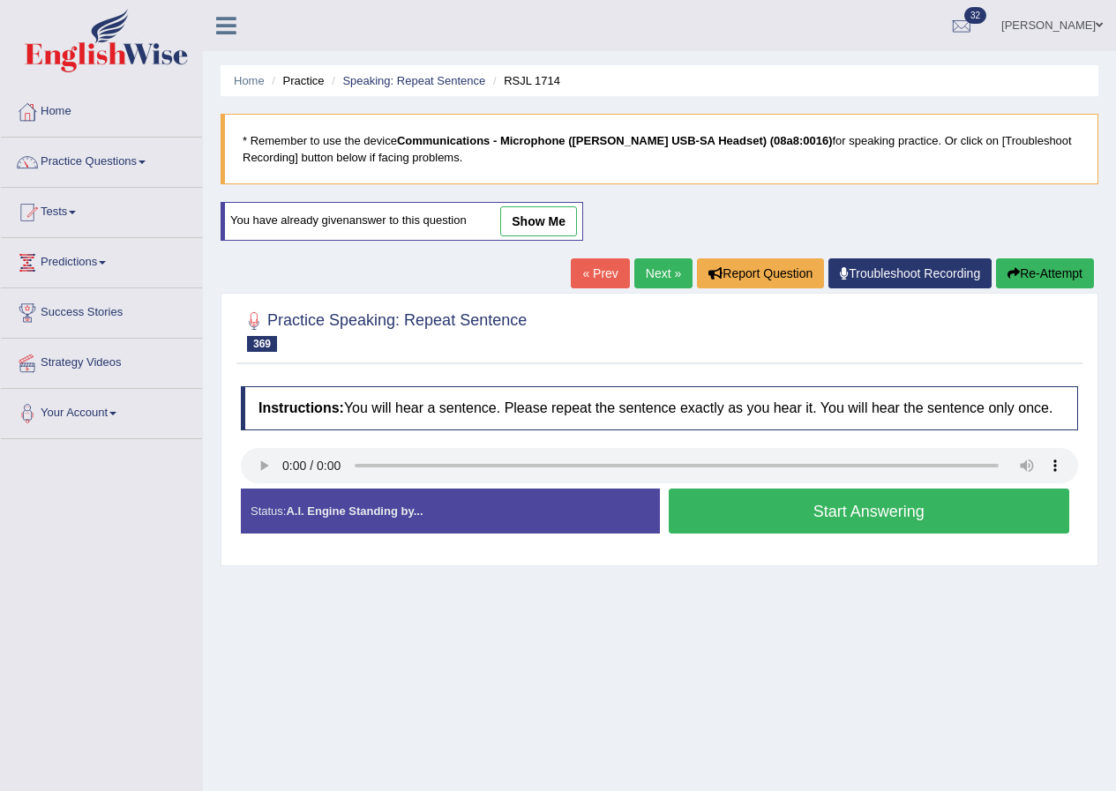
click at [837, 503] on button "Start Answering" at bounding box center [868, 511] width 401 height 45
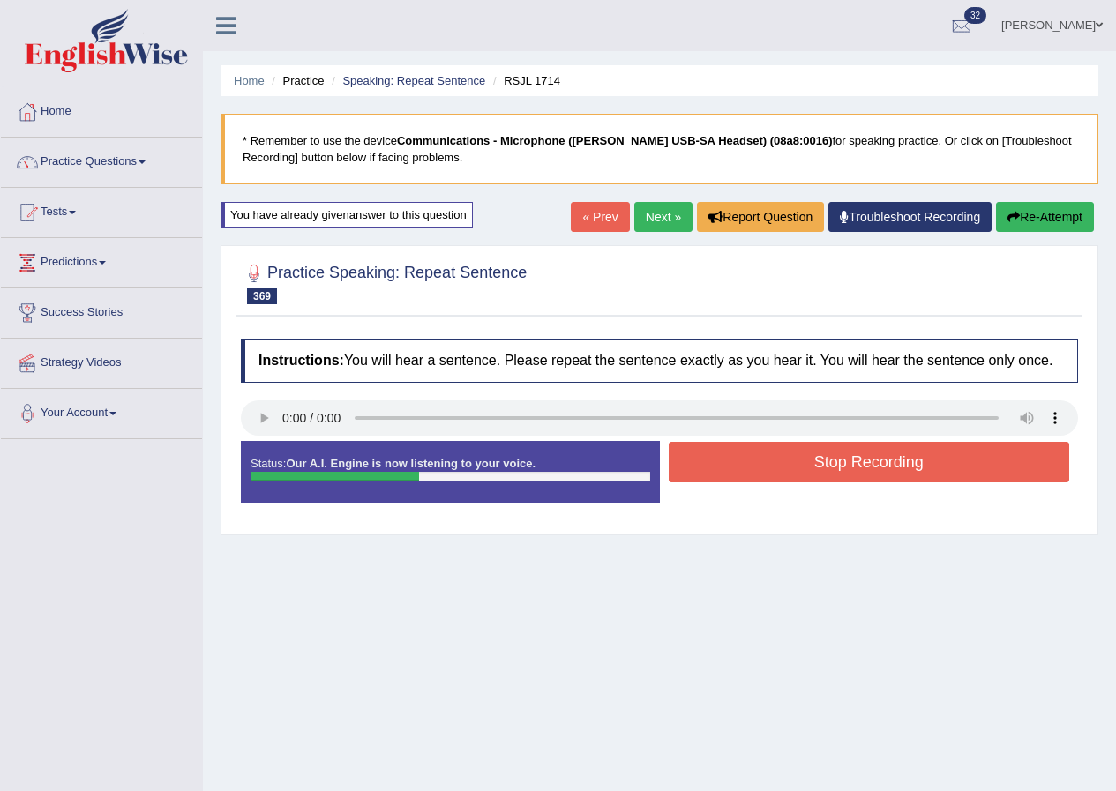
click at [881, 460] on button "Stop Recording" at bounding box center [868, 462] width 401 height 41
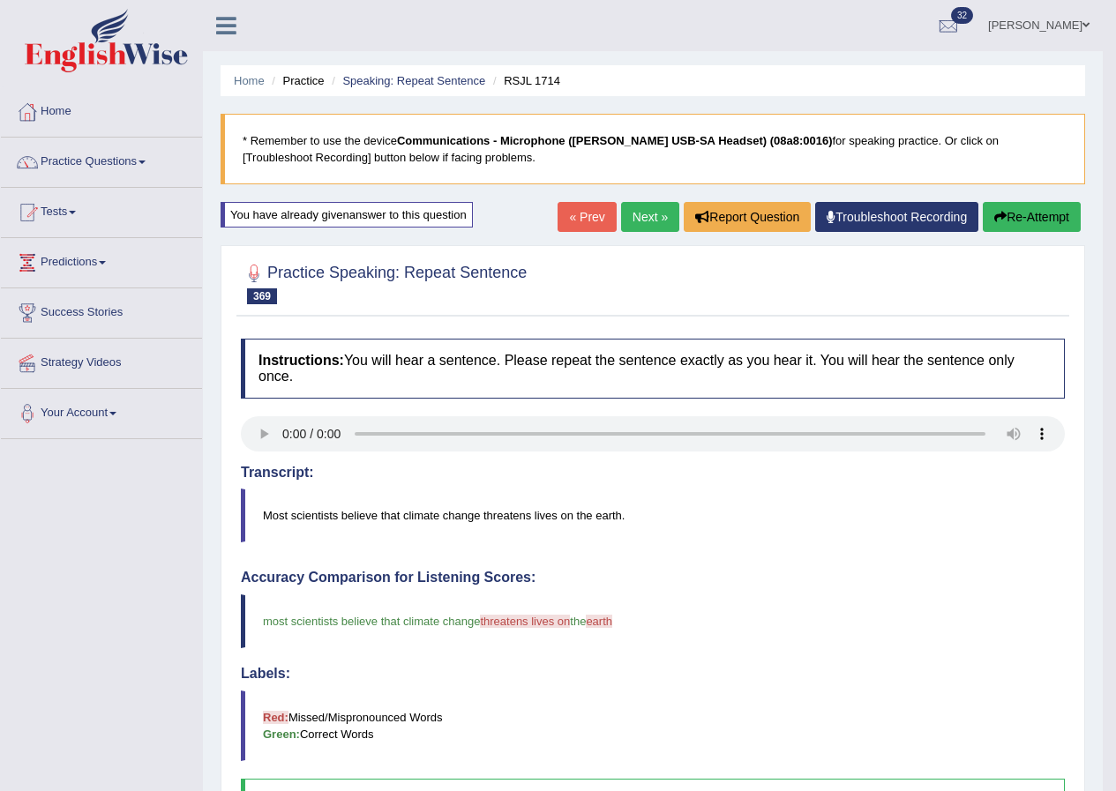
click at [646, 222] on link "Next »" at bounding box center [650, 217] width 58 height 30
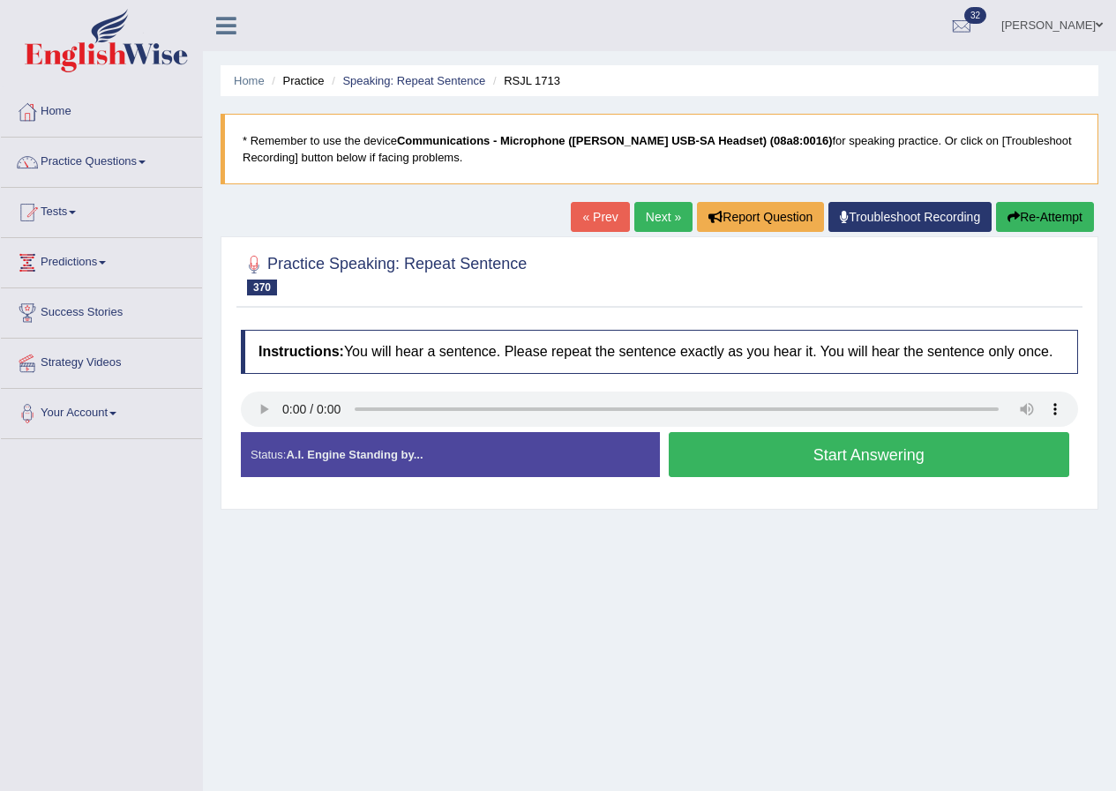
click at [908, 456] on button "Start Answering" at bounding box center [868, 454] width 401 height 45
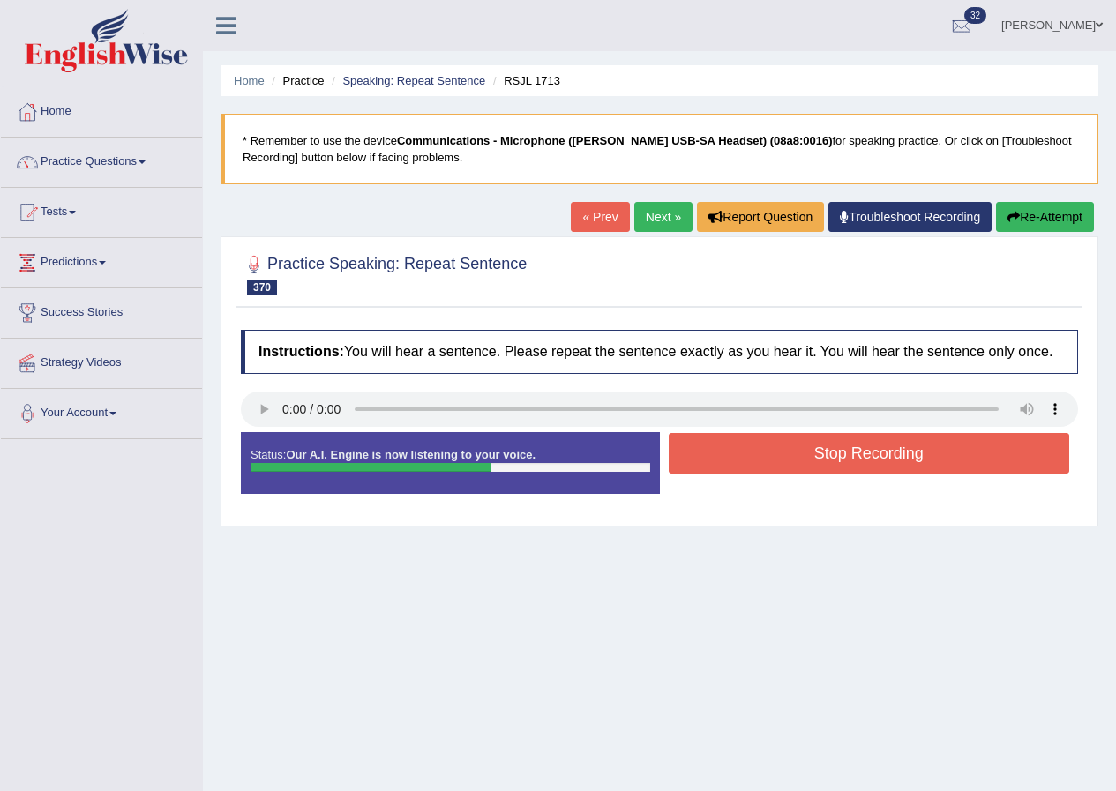
click at [885, 455] on button "Stop Recording" at bounding box center [868, 453] width 401 height 41
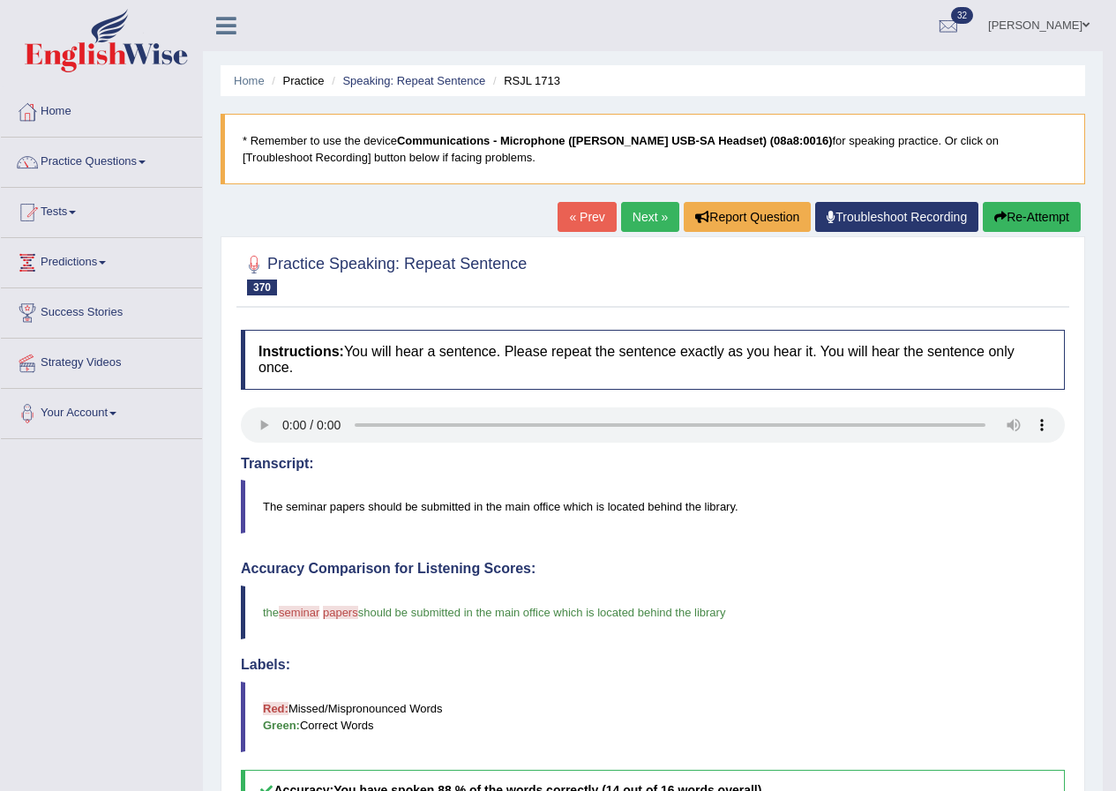
click at [647, 217] on link "Next »" at bounding box center [650, 217] width 58 height 30
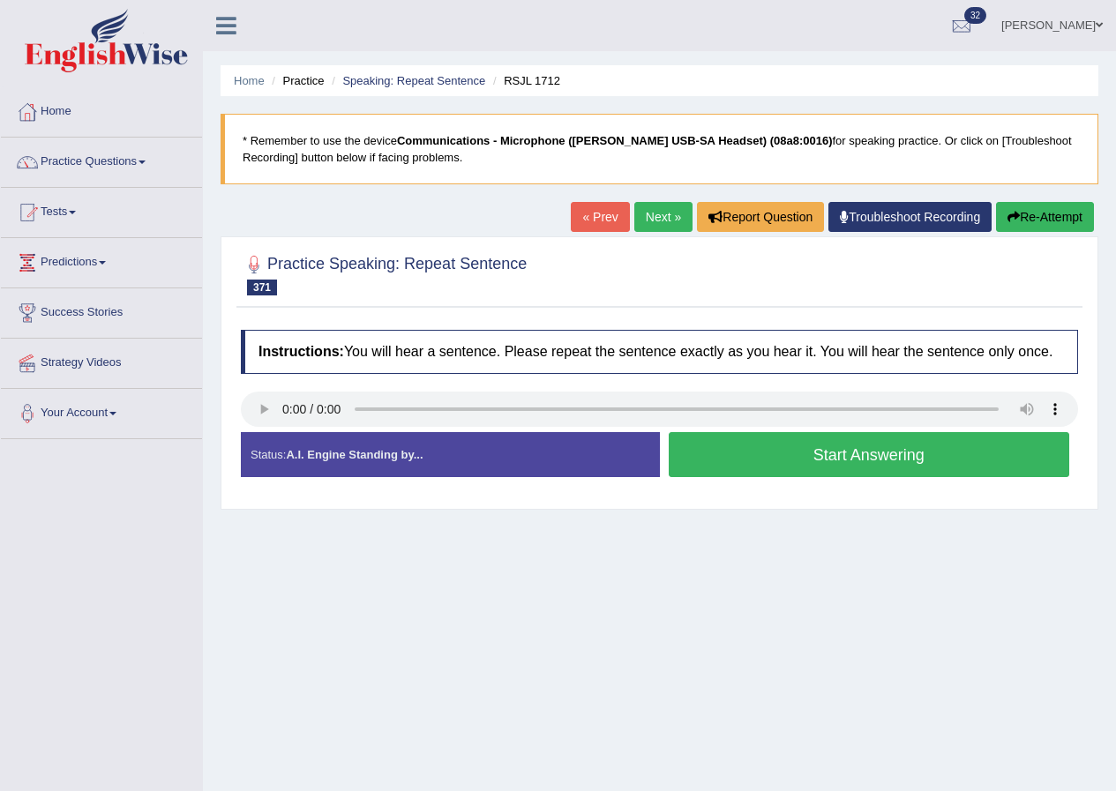
click at [837, 452] on button "Start Answering" at bounding box center [868, 454] width 401 height 45
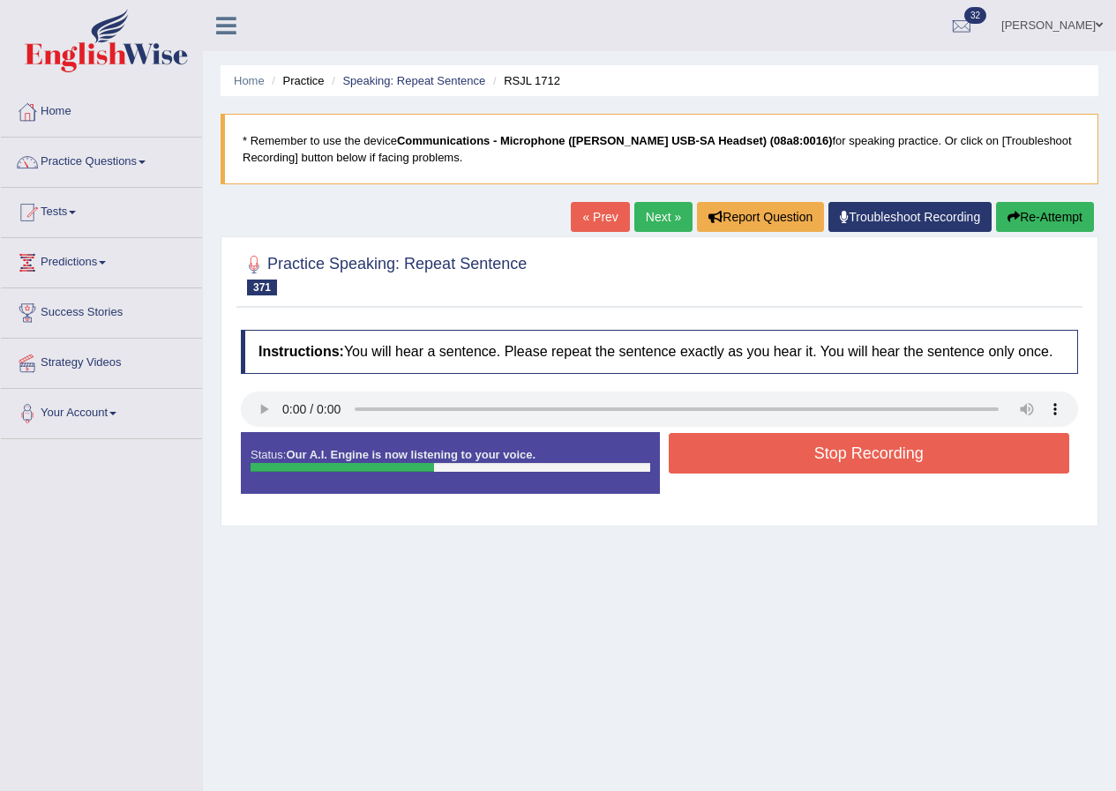
click at [877, 451] on button "Stop Recording" at bounding box center [868, 453] width 401 height 41
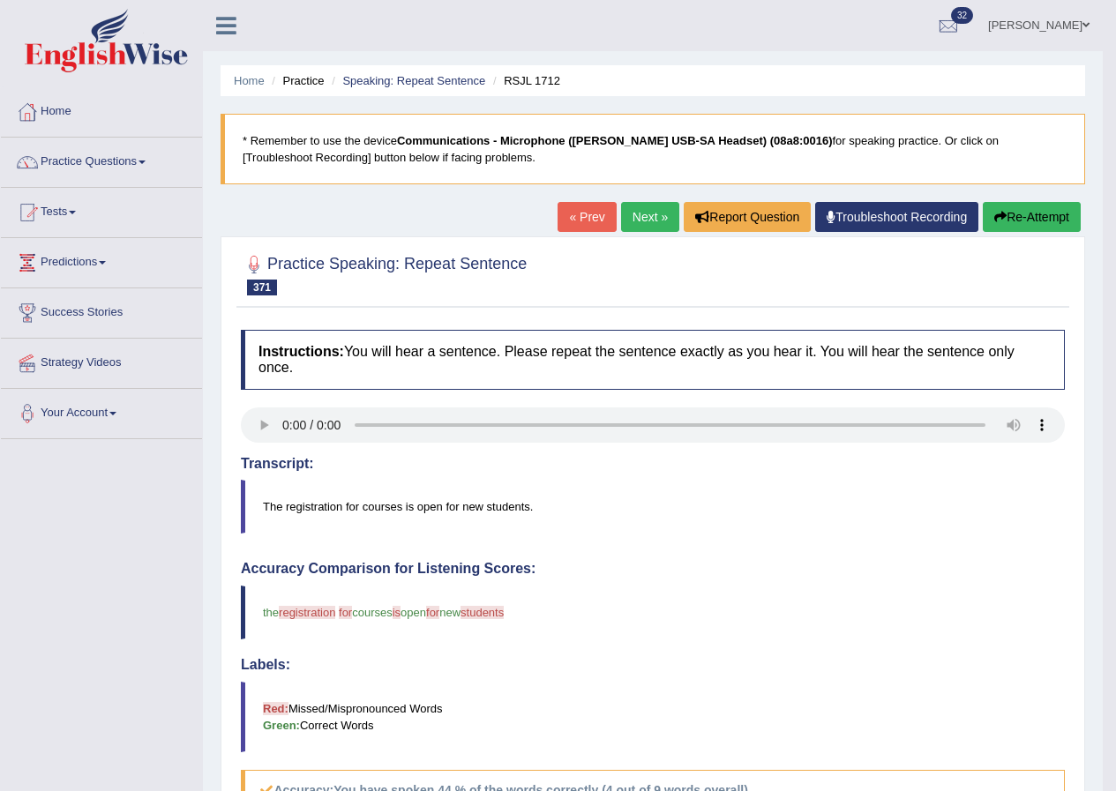
click at [644, 214] on link "Next »" at bounding box center [650, 217] width 58 height 30
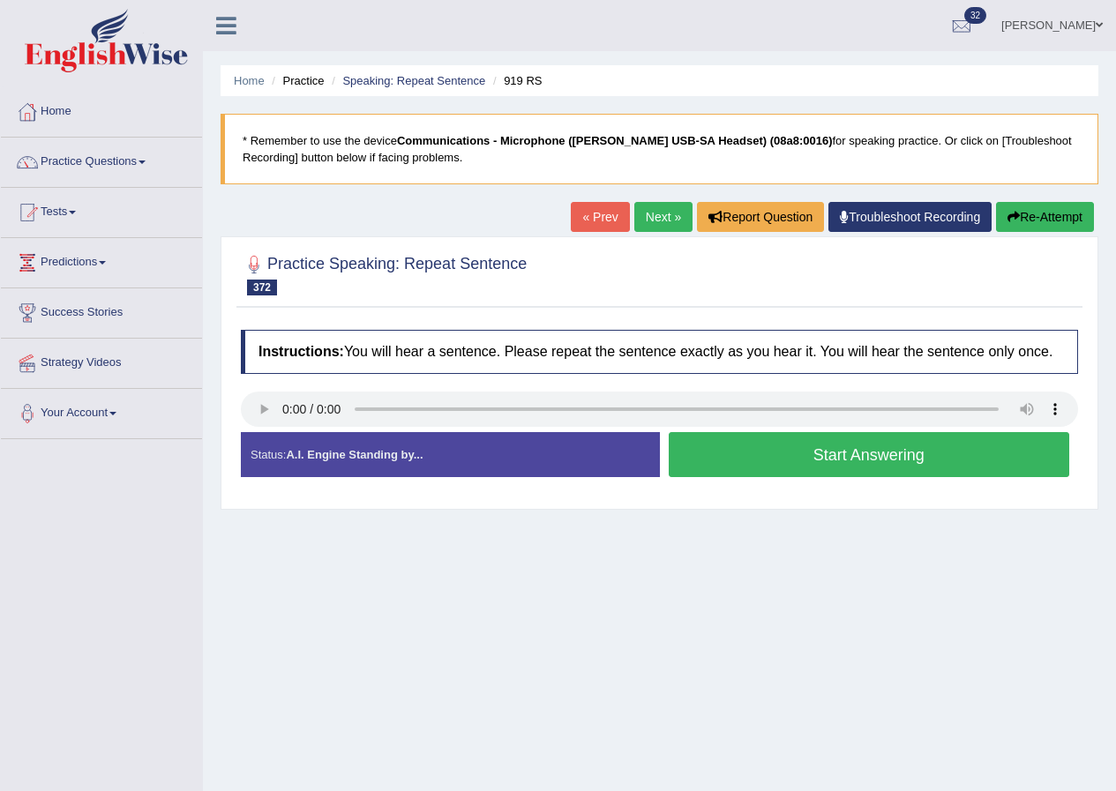
click at [863, 456] on button "Start Answering" at bounding box center [868, 454] width 401 height 45
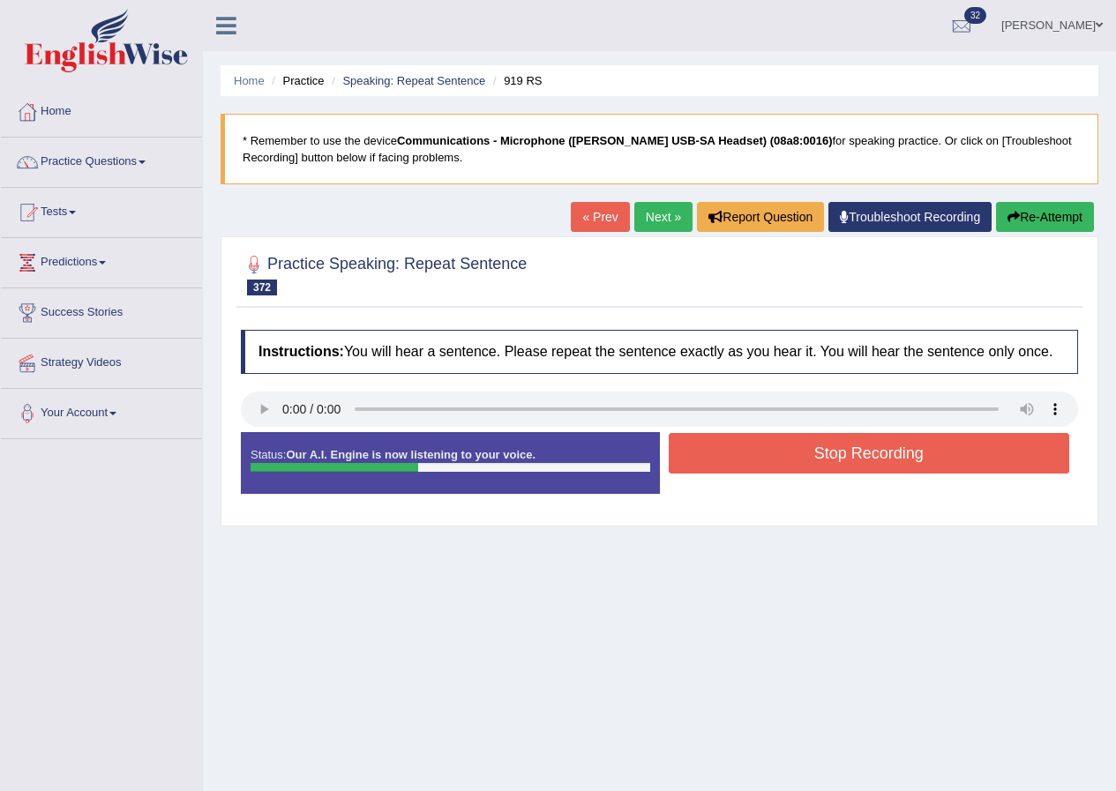
click at [853, 459] on button "Stop Recording" at bounding box center [868, 453] width 401 height 41
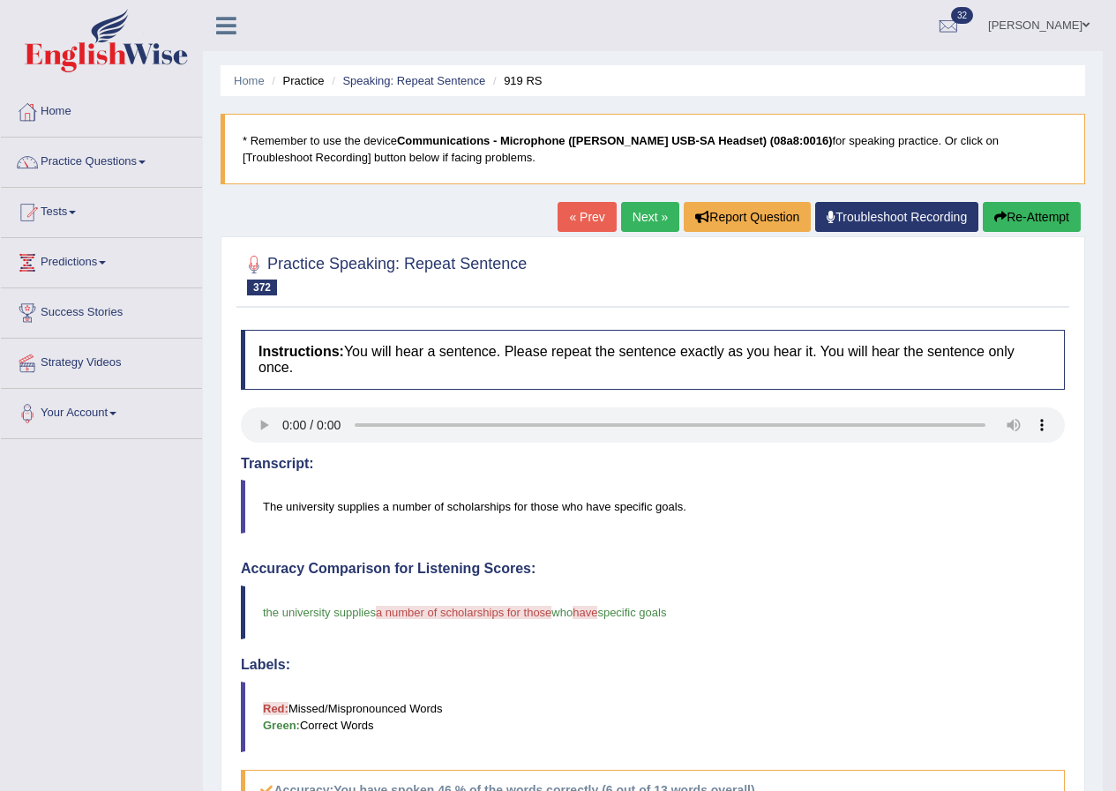
click at [640, 221] on link "Next »" at bounding box center [650, 217] width 58 height 30
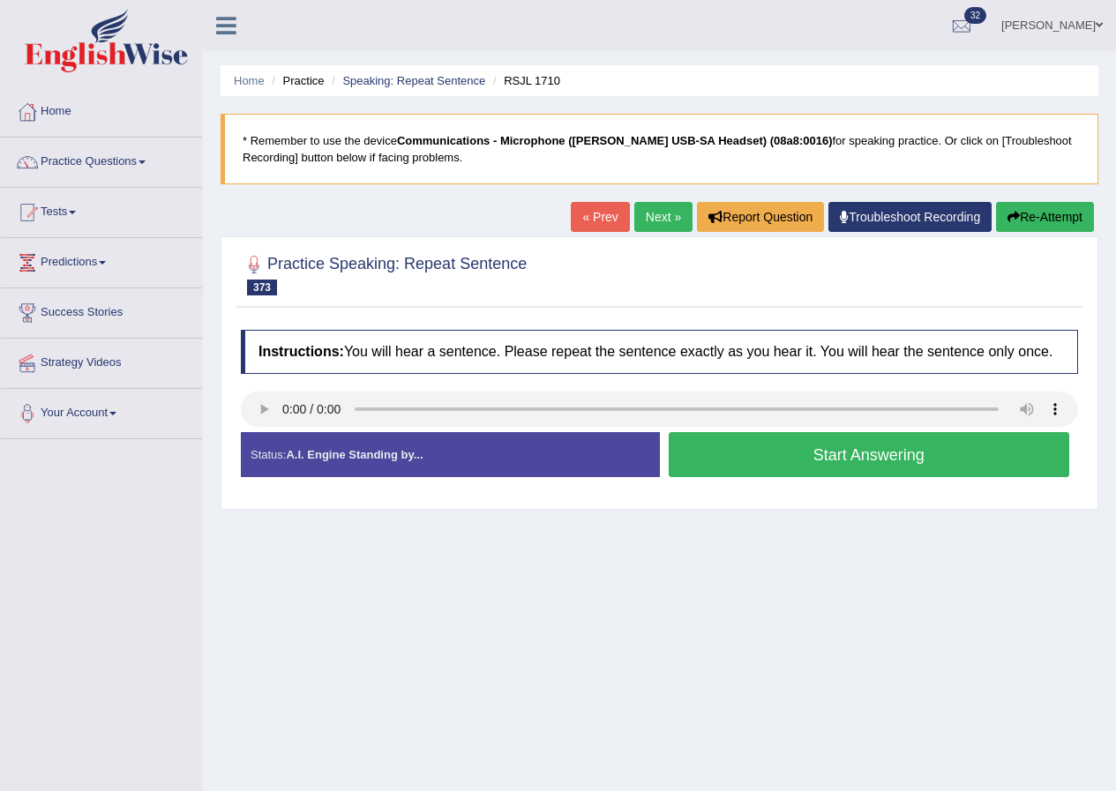
click at [872, 453] on button "Start Answering" at bounding box center [868, 454] width 401 height 45
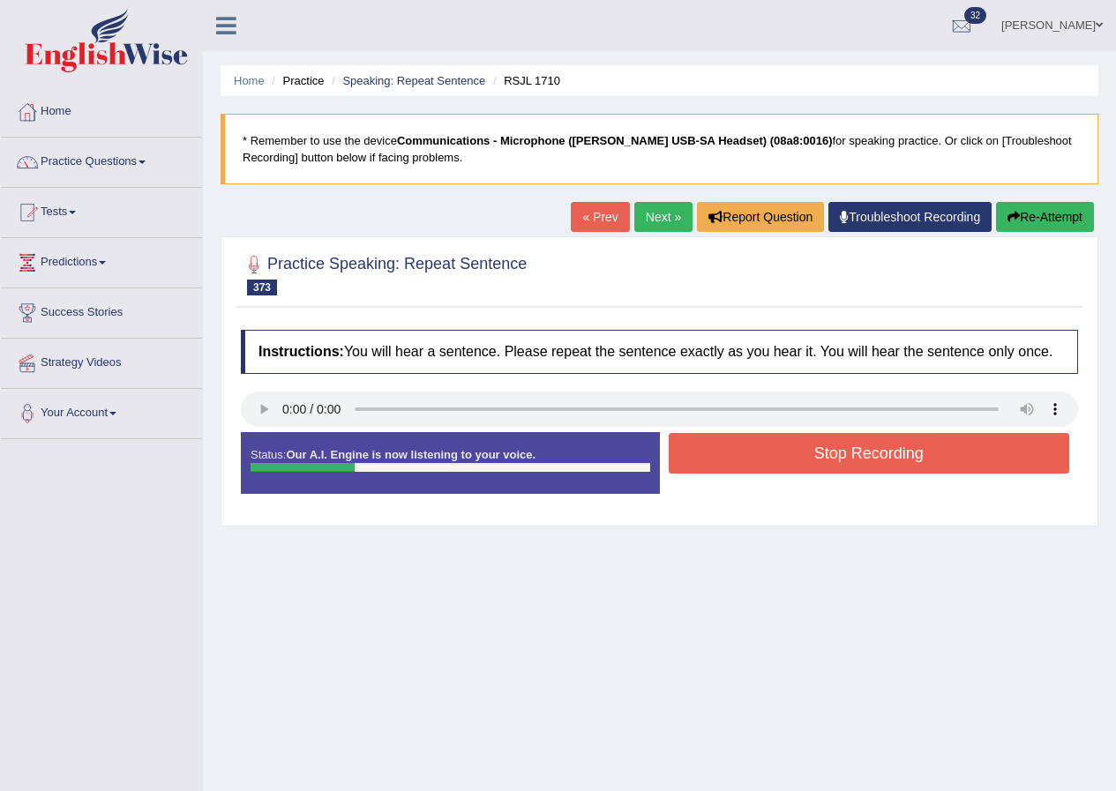
click at [885, 450] on button "Stop Recording" at bounding box center [868, 453] width 401 height 41
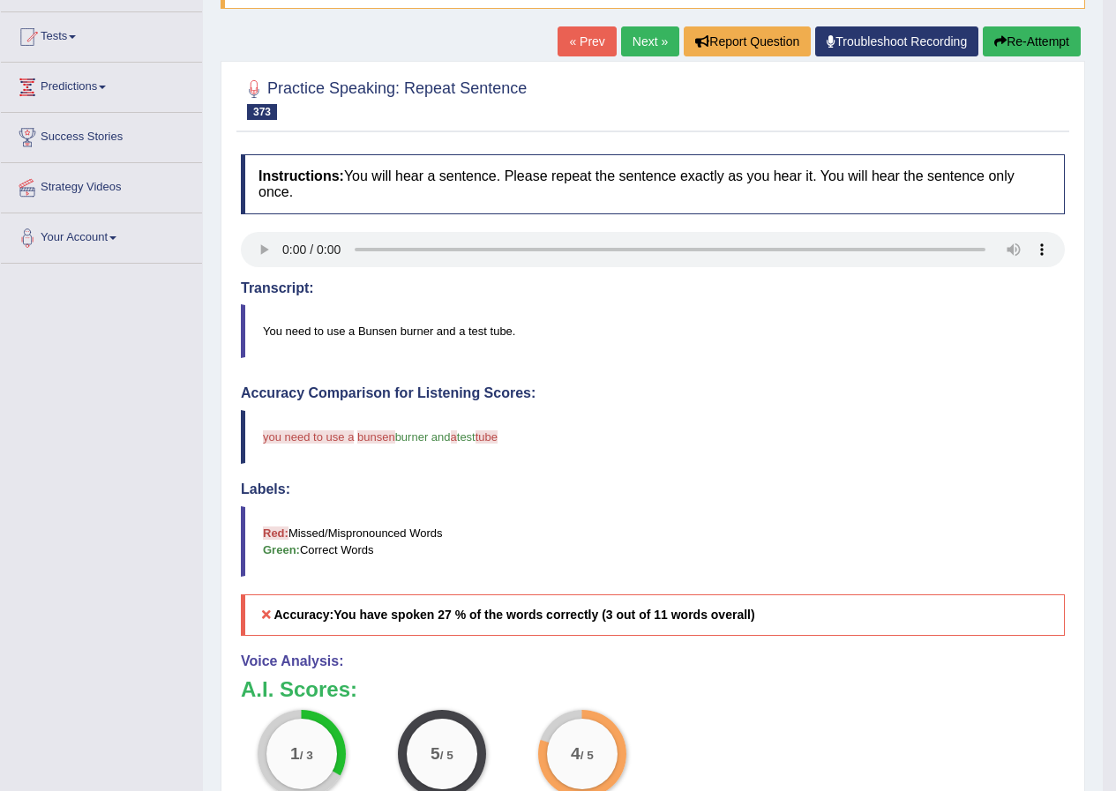
scroll to position [176, 0]
click at [1013, 42] on button "Re-Attempt" at bounding box center [1031, 41] width 98 height 30
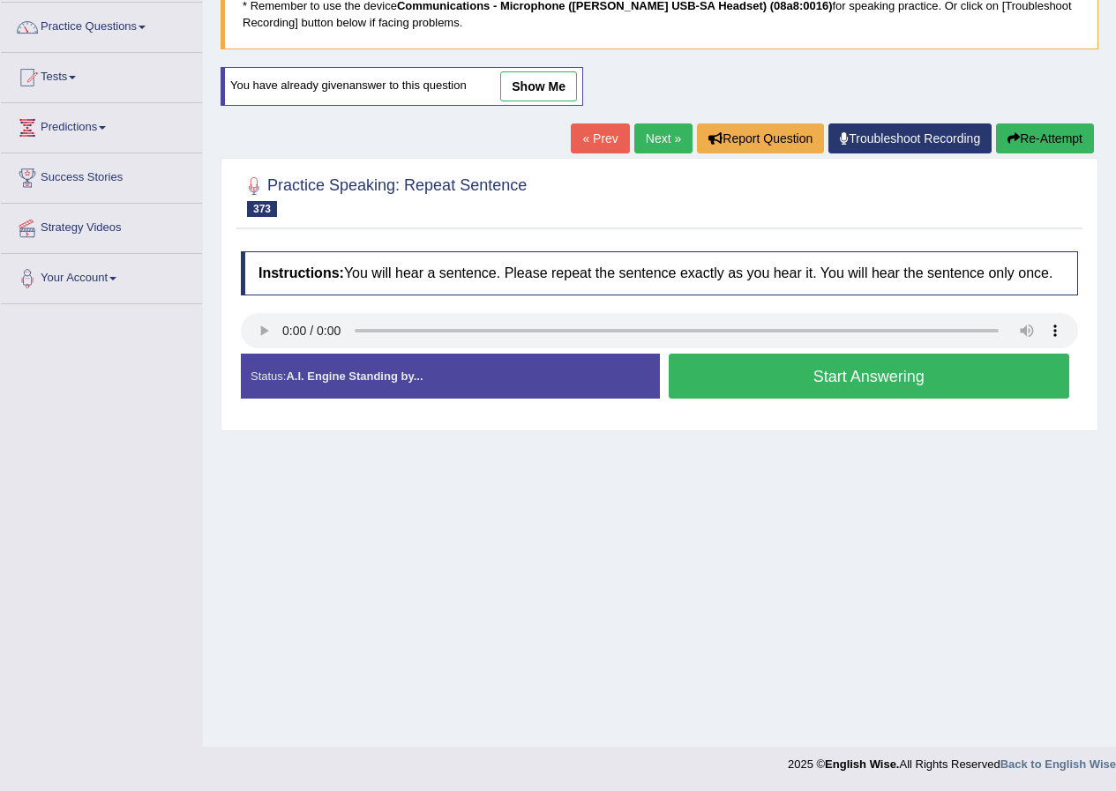
click at [853, 377] on button "Start Answering" at bounding box center [868, 376] width 401 height 45
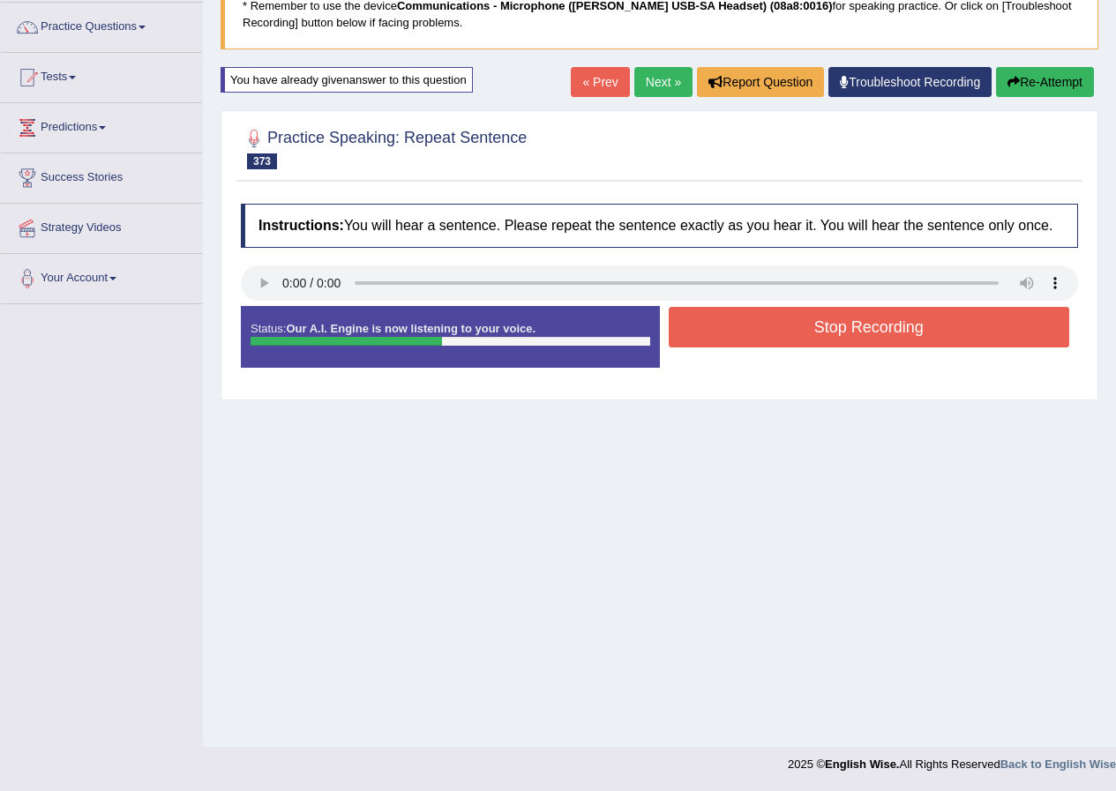
click at [843, 323] on button "Stop Recording" at bounding box center [868, 327] width 401 height 41
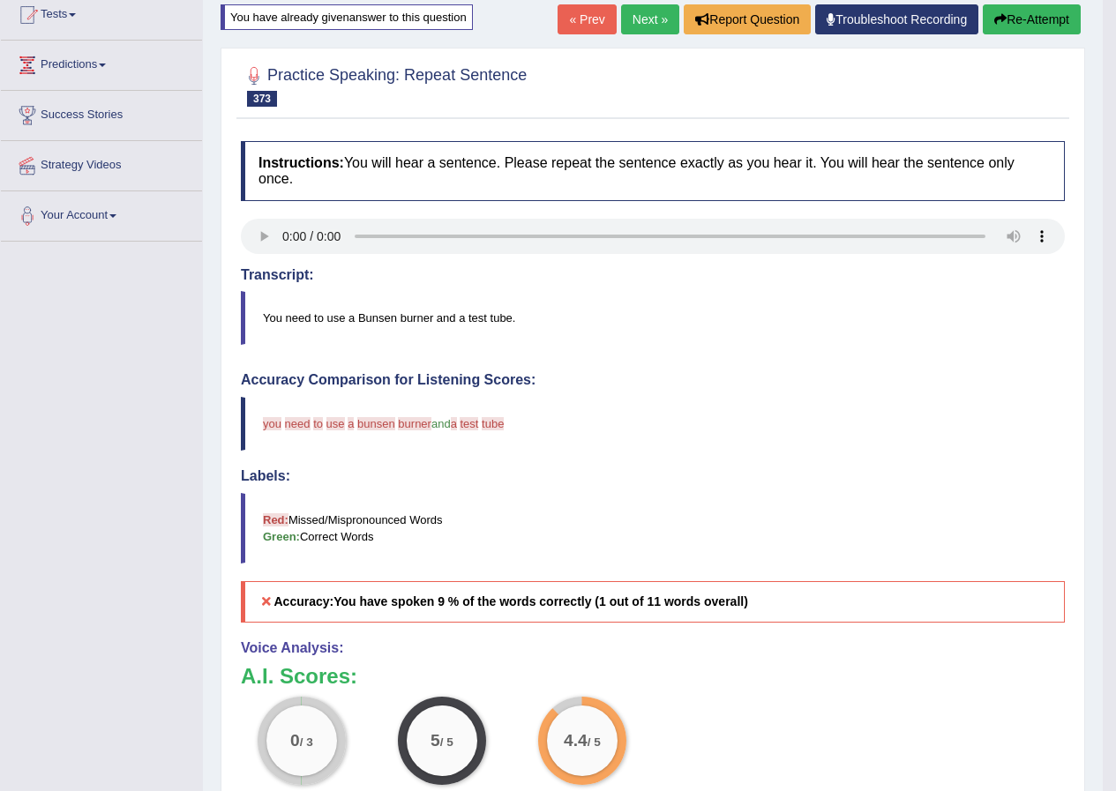
scroll to position [177, 0]
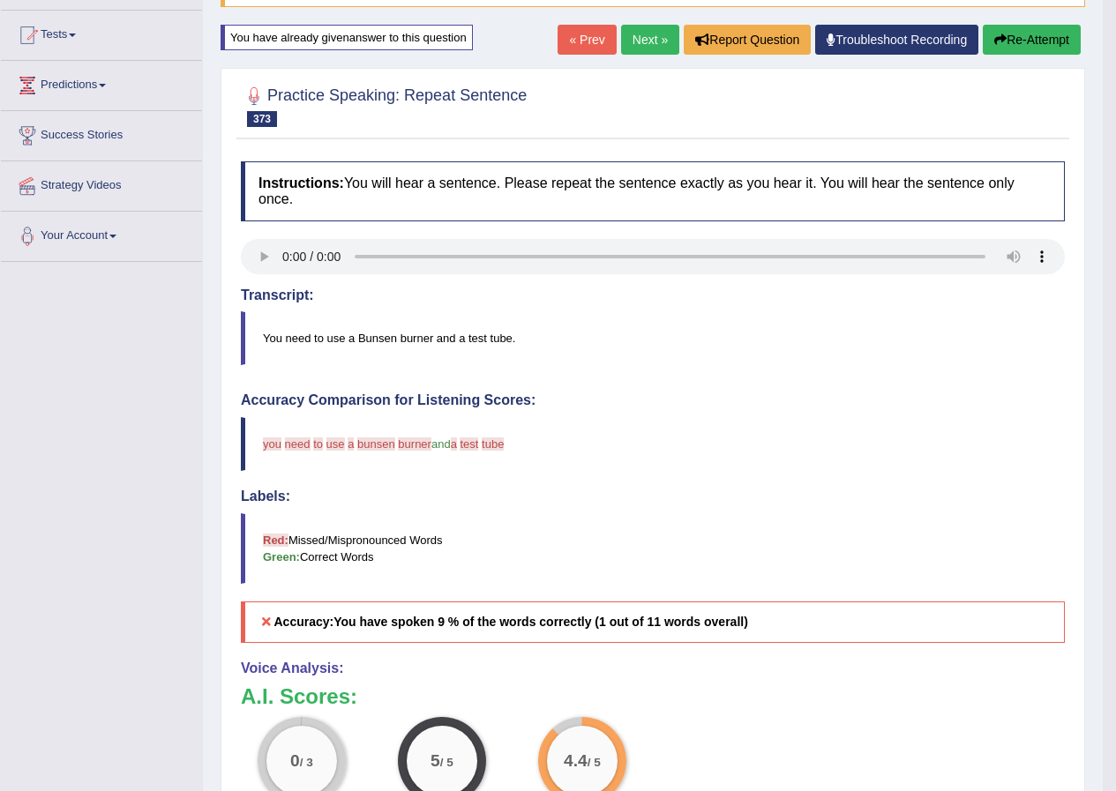
click at [1025, 35] on button "Re-Attempt" at bounding box center [1031, 40] width 98 height 30
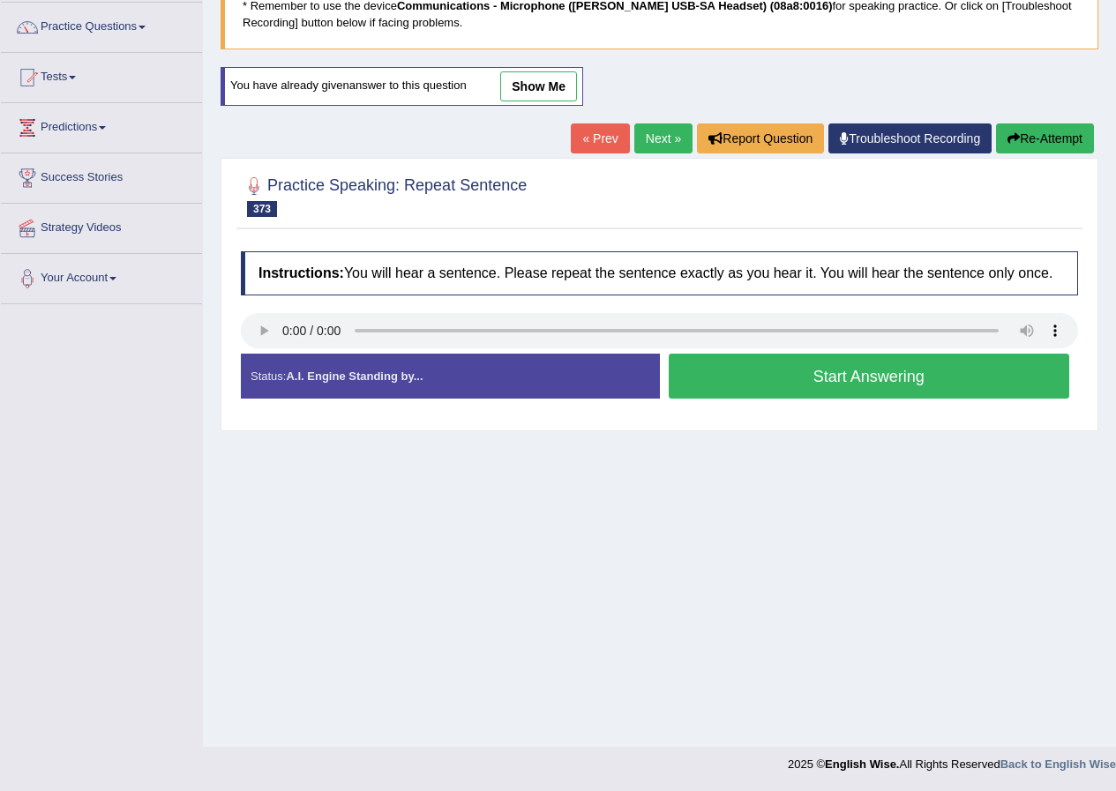
click at [855, 377] on button "Start Answering" at bounding box center [868, 376] width 401 height 45
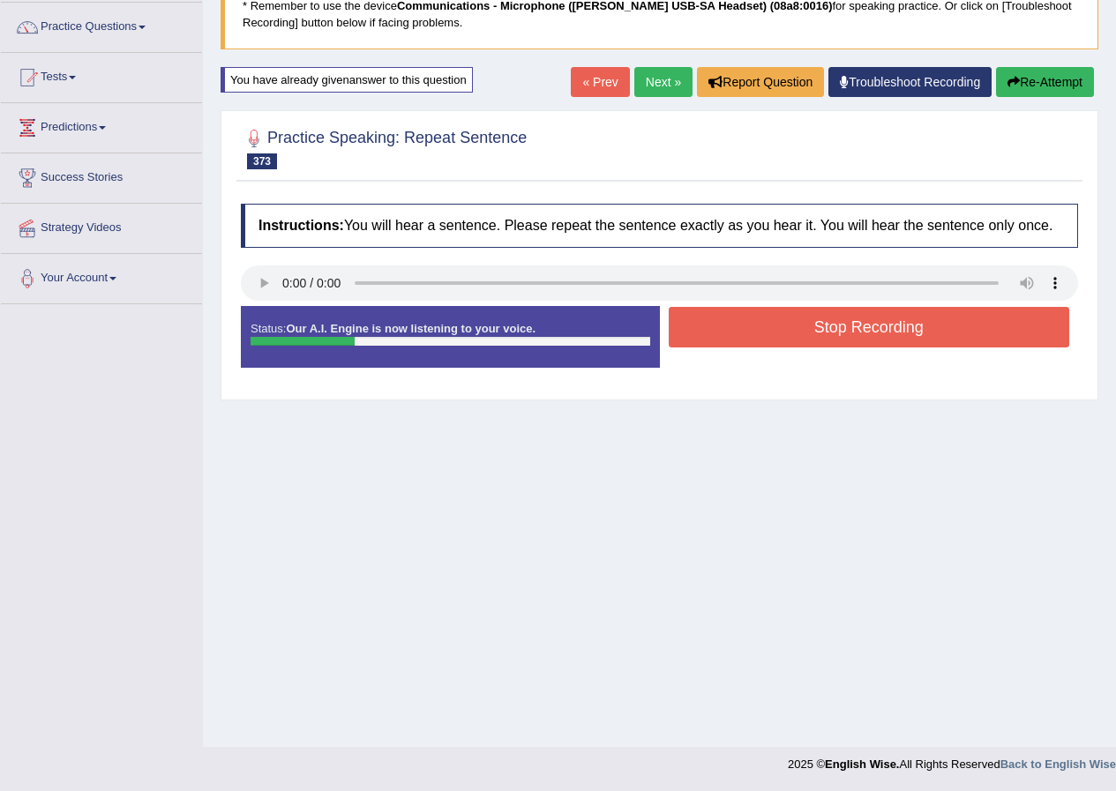
click at [864, 324] on button "Stop Recording" at bounding box center [868, 327] width 401 height 41
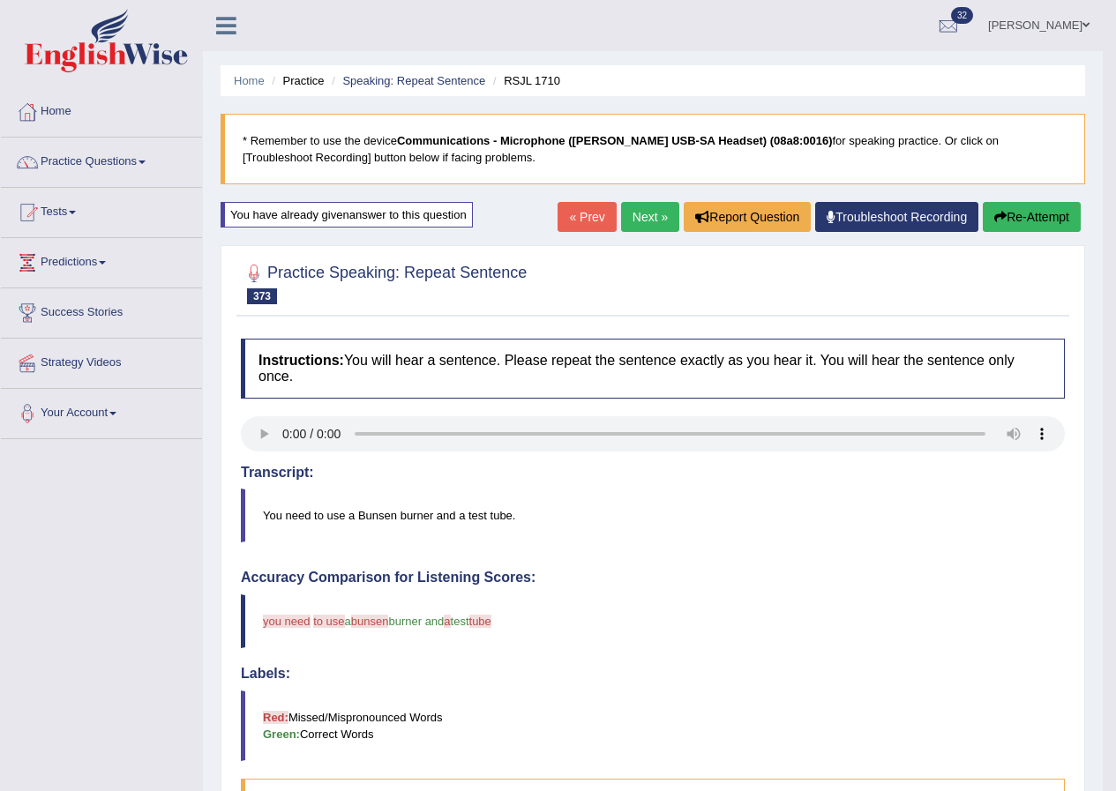
drag, startPoint x: 644, startPoint y: 210, endPoint x: 612, endPoint y: 264, distance: 62.5
click at [644, 209] on link "Next »" at bounding box center [650, 217] width 58 height 30
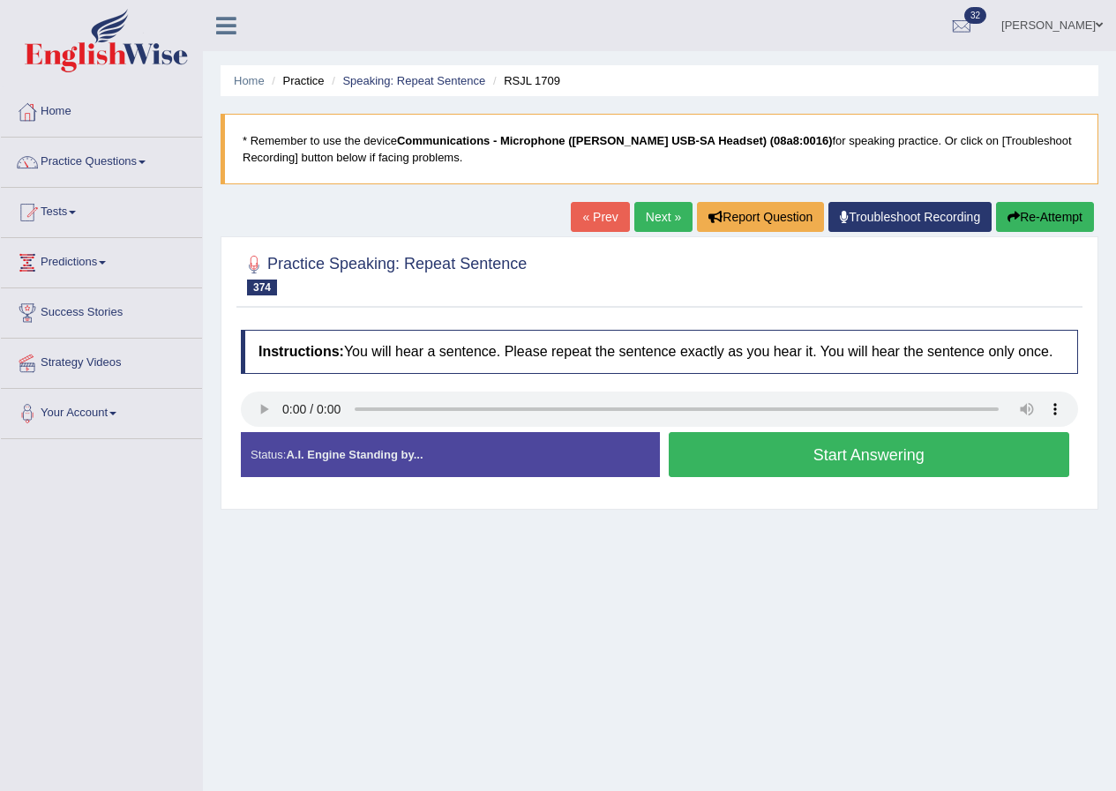
click at [840, 456] on button "Start Answering" at bounding box center [868, 454] width 401 height 45
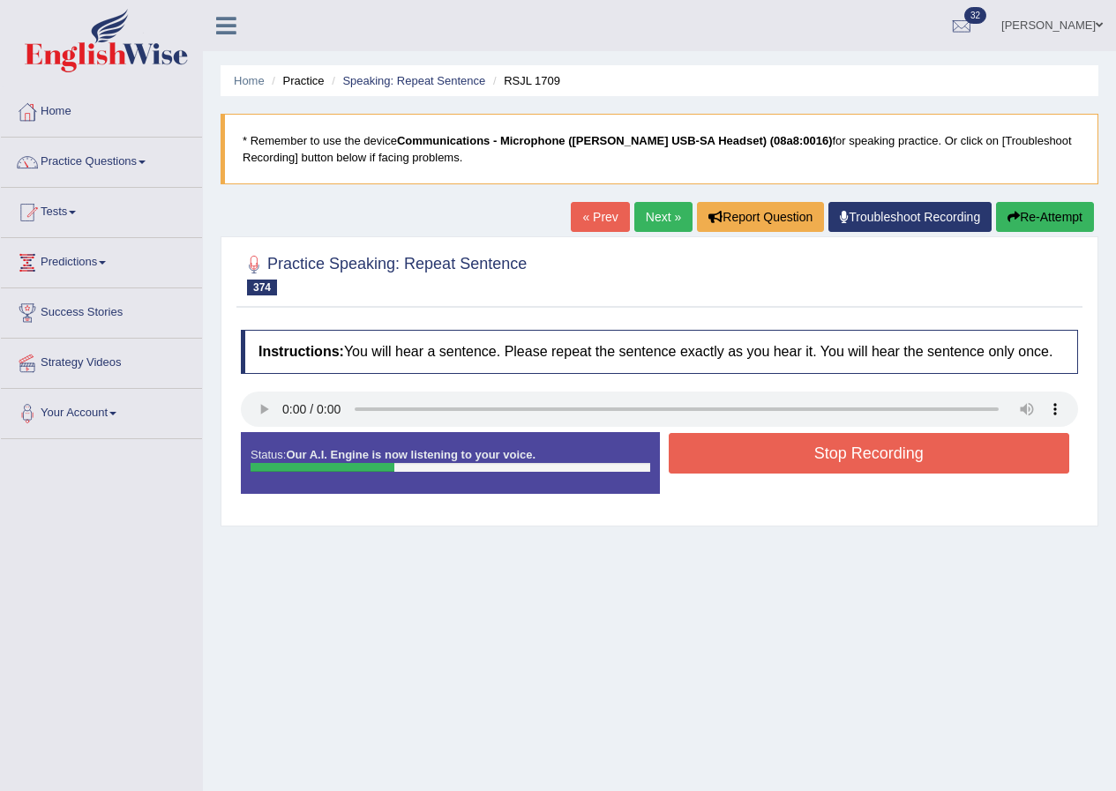
click at [860, 454] on button "Stop Recording" at bounding box center [868, 453] width 401 height 41
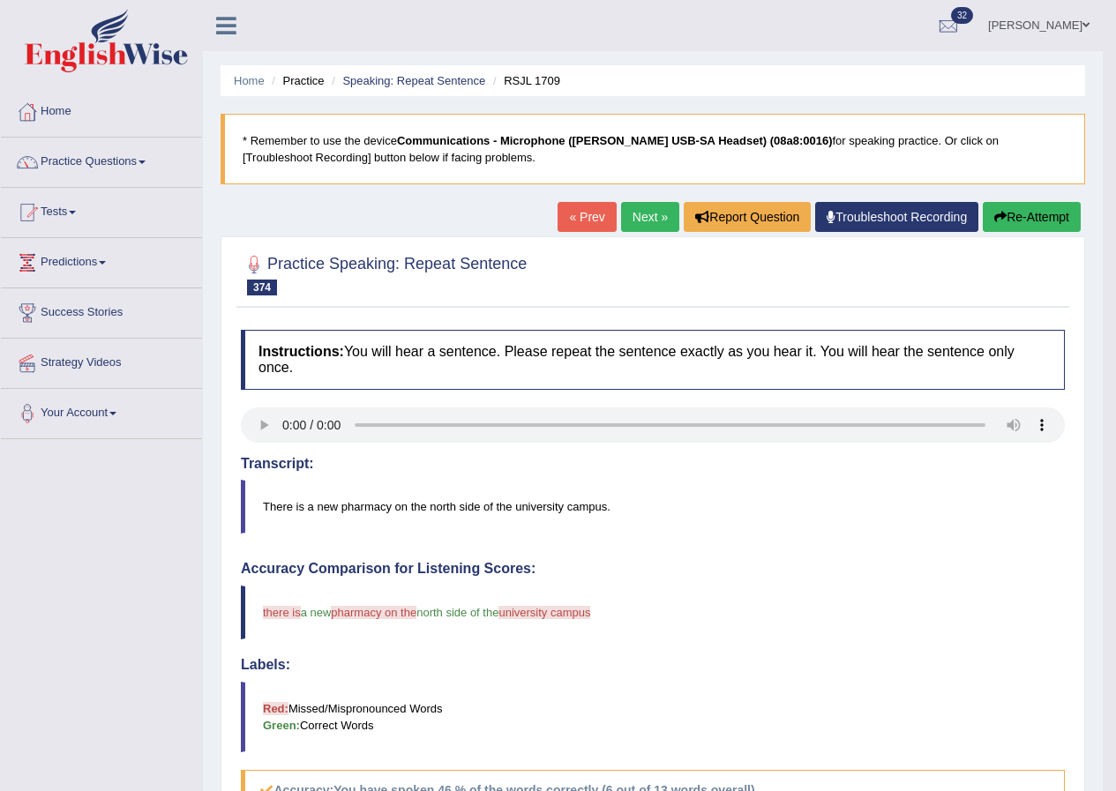
click at [639, 213] on link "Next »" at bounding box center [650, 217] width 58 height 30
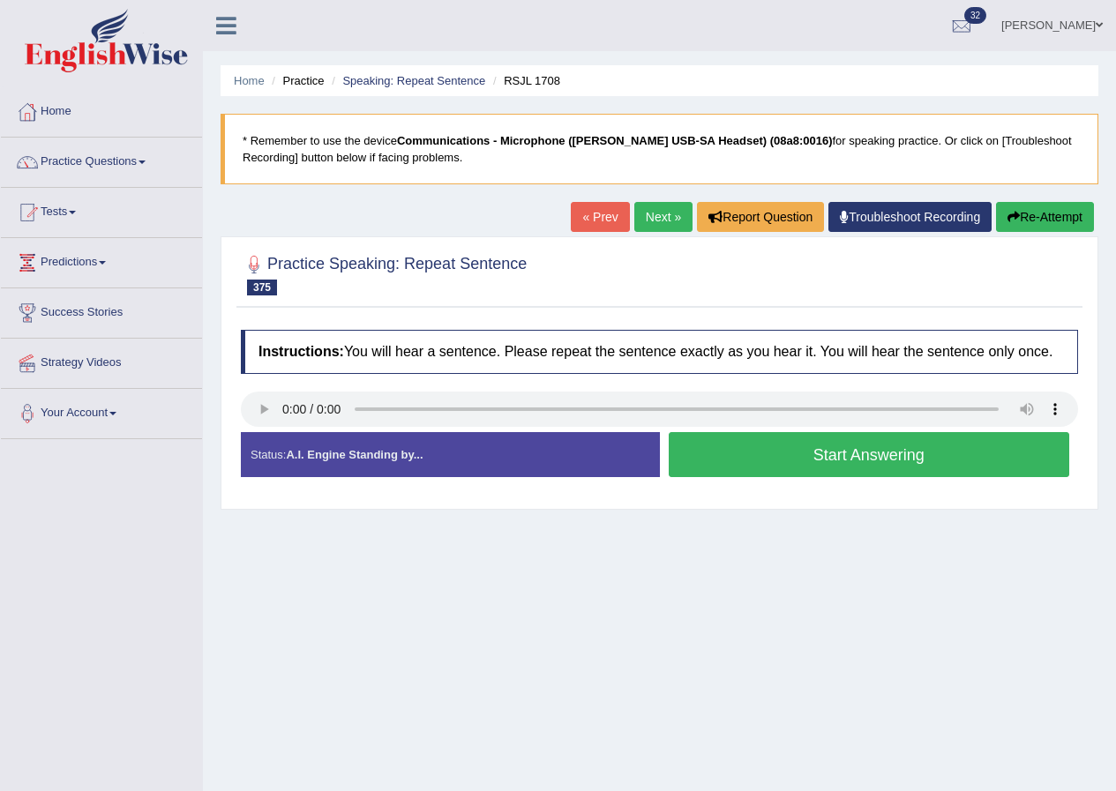
click at [828, 451] on button "Start Answering" at bounding box center [868, 454] width 401 height 45
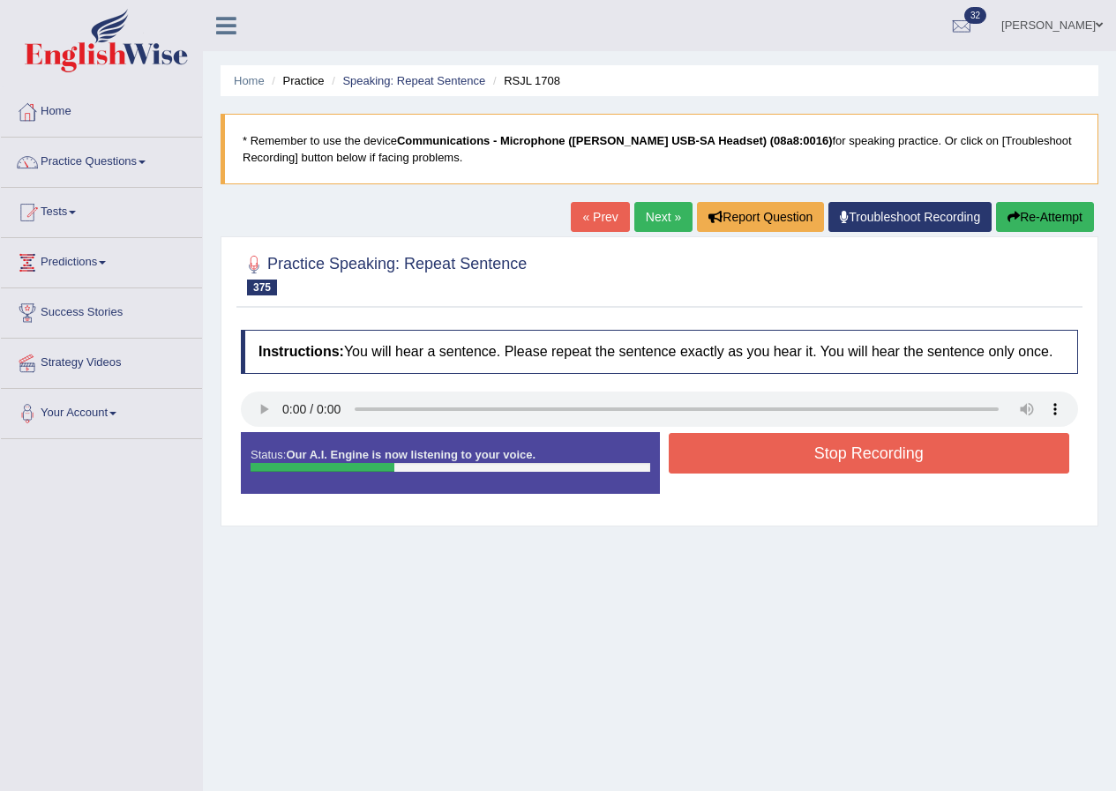
click at [900, 443] on button "Stop Recording" at bounding box center [868, 453] width 401 height 41
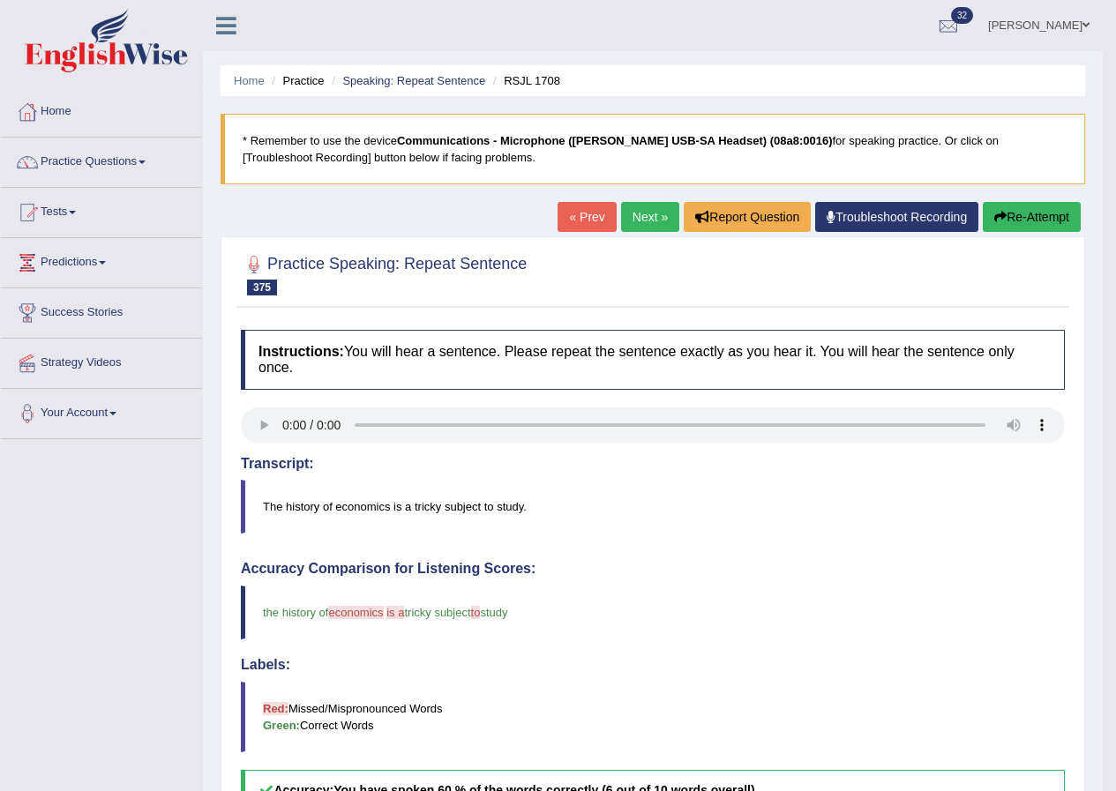
click at [650, 214] on link "Next »" at bounding box center [650, 217] width 58 height 30
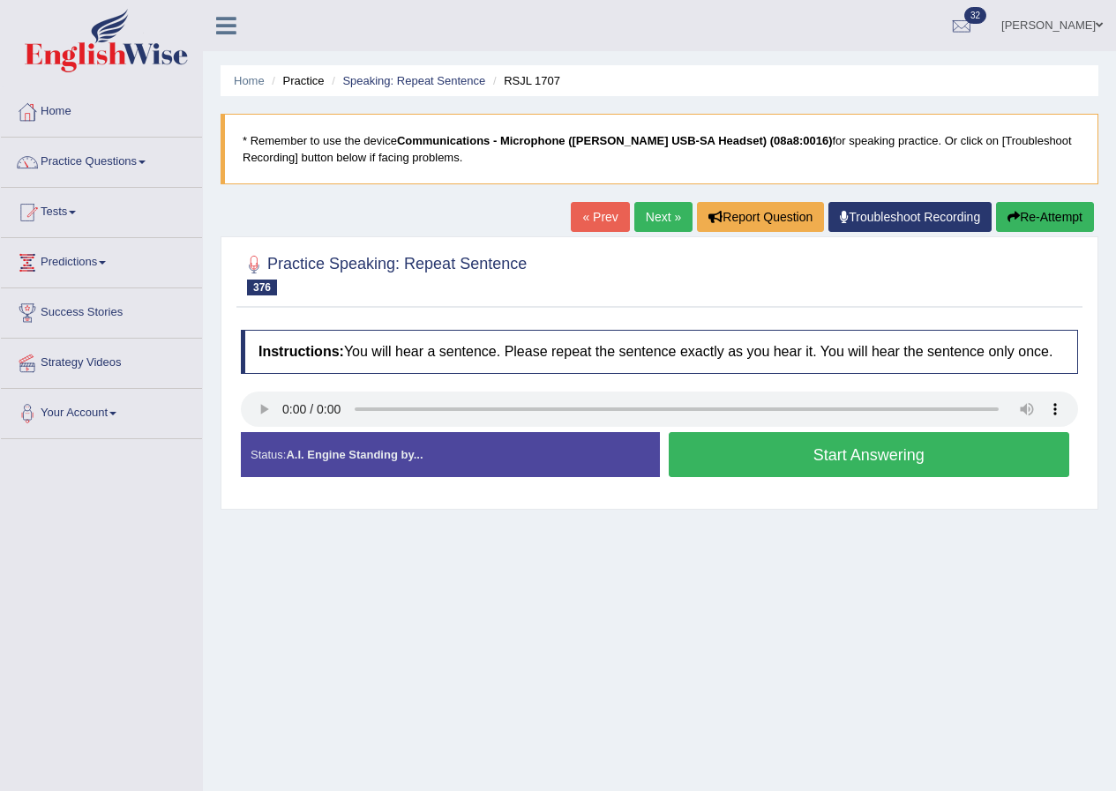
click at [840, 454] on button "Start Answering" at bounding box center [868, 454] width 401 height 45
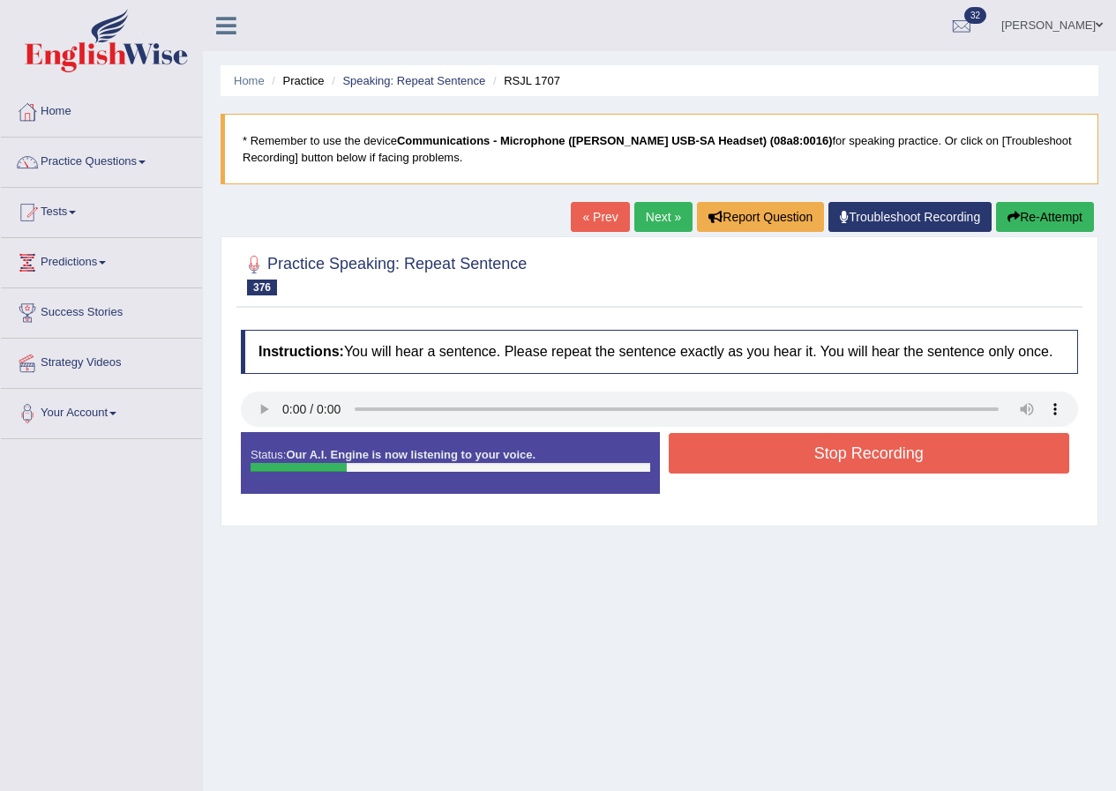
click at [897, 457] on button "Stop Recording" at bounding box center [868, 453] width 401 height 41
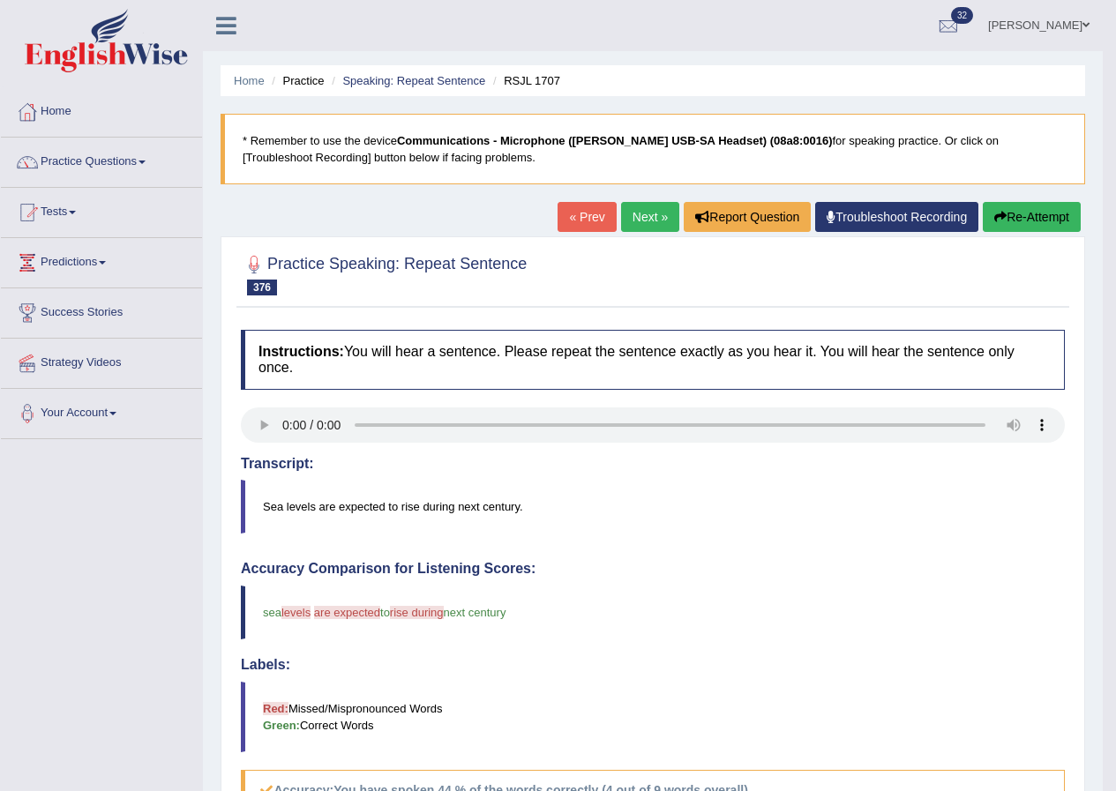
click at [659, 215] on link "Next »" at bounding box center [650, 217] width 58 height 30
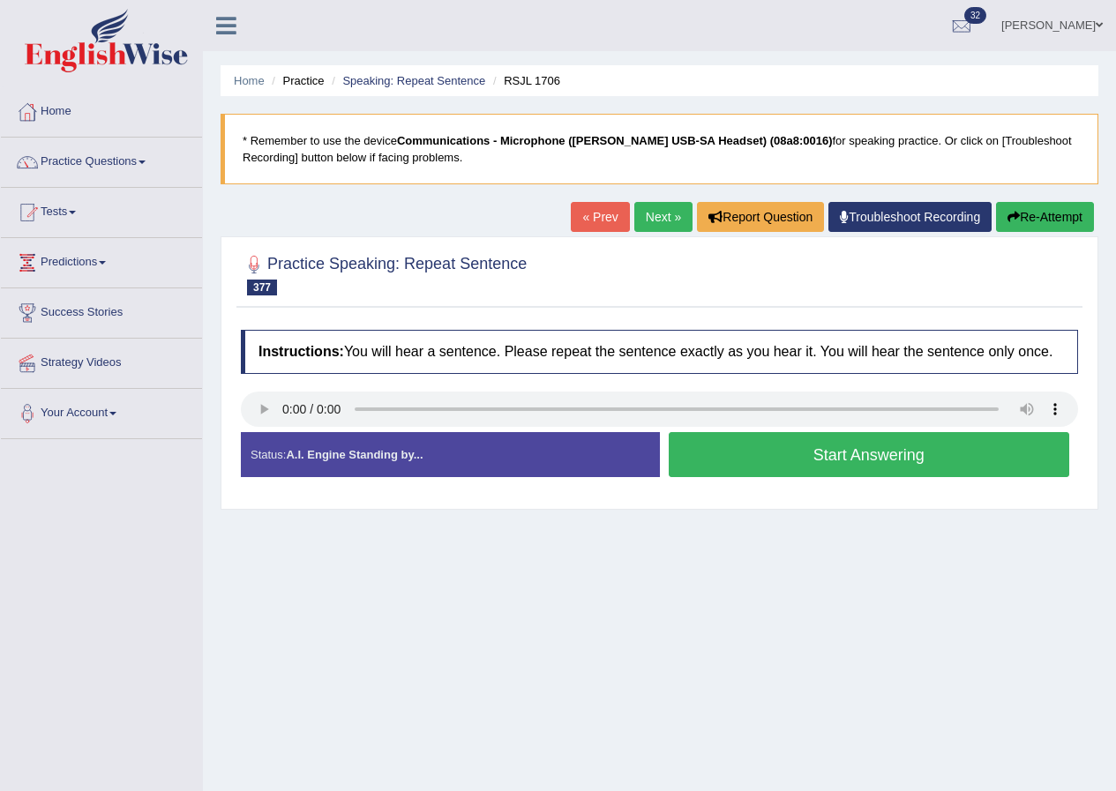
click at [874, 455] on button "Start Answering" at bounding box center [868, 454] width 401 height 45
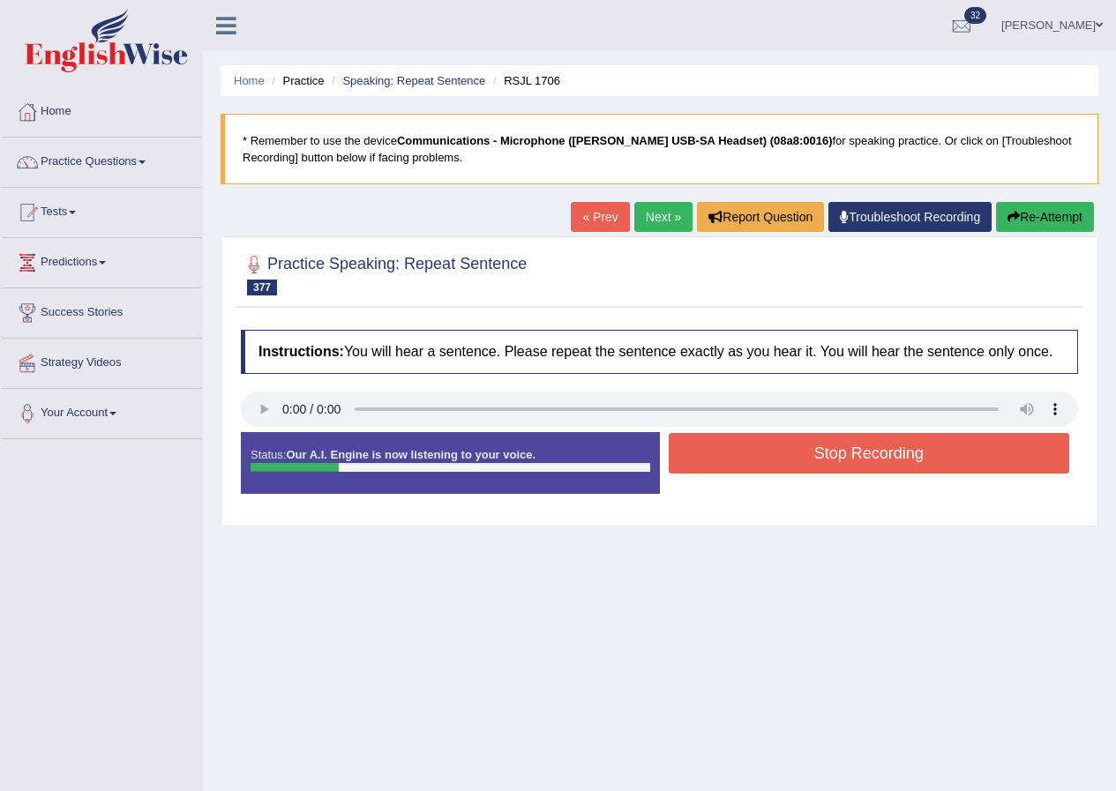
click at [871, 447] on button "Stop Recording" at bounding box center [868, 453] width 401 height 41
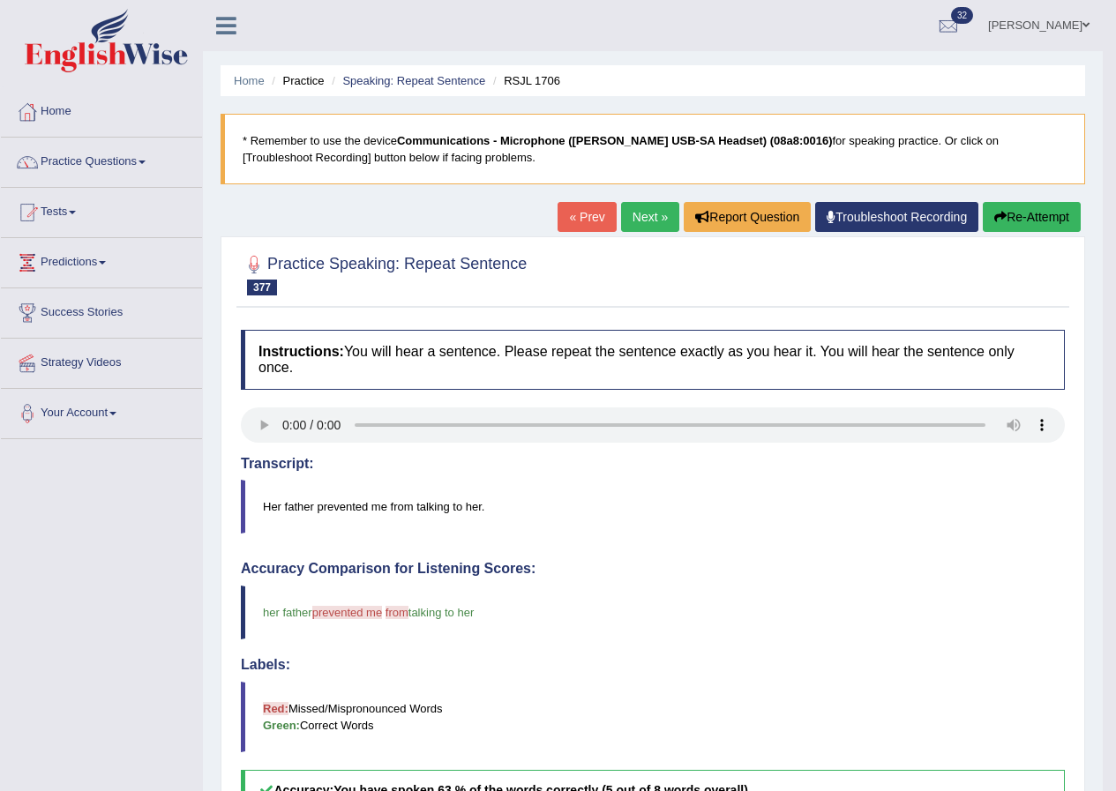
click at [637, 226] on link "Next »" at bounding box center [650, 217] width 58 height 30
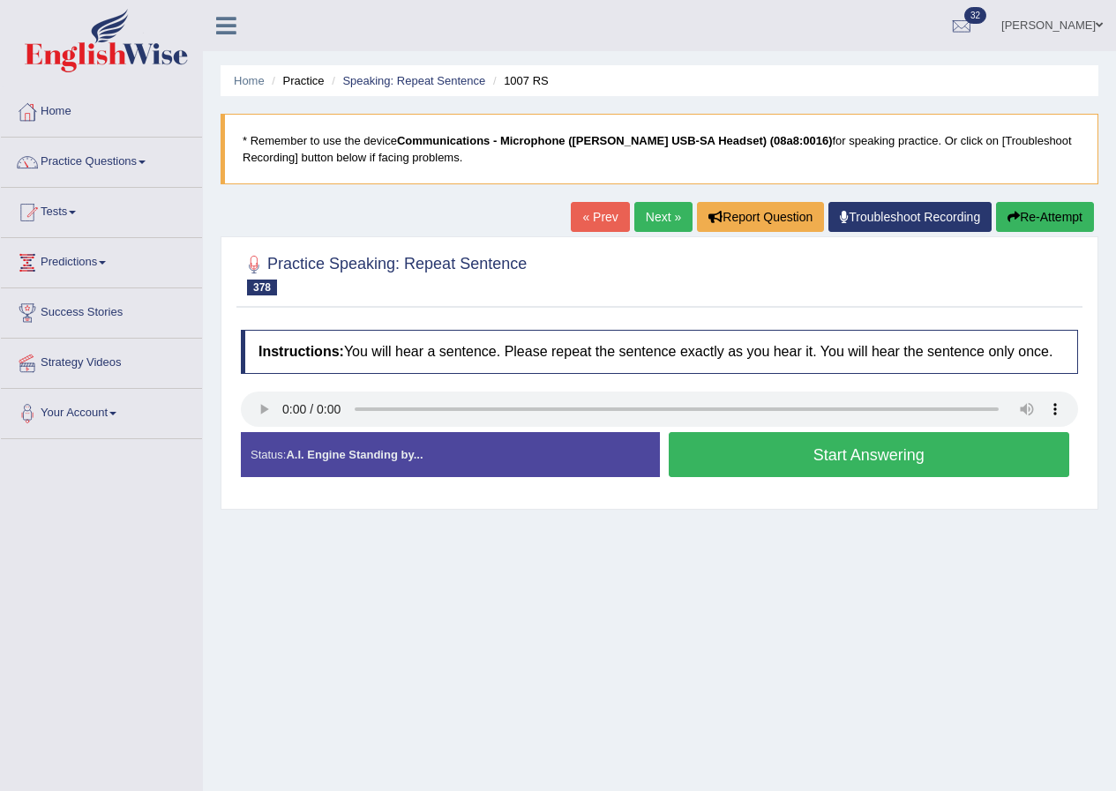
drag, startPoint x: 818, startPoint y: 444, endPoint x: 685, endPoint y: 467, distance: 135.0
click at [816, 444] on button "Start Answering" at bounding box center [868, 454] width 401 height 45
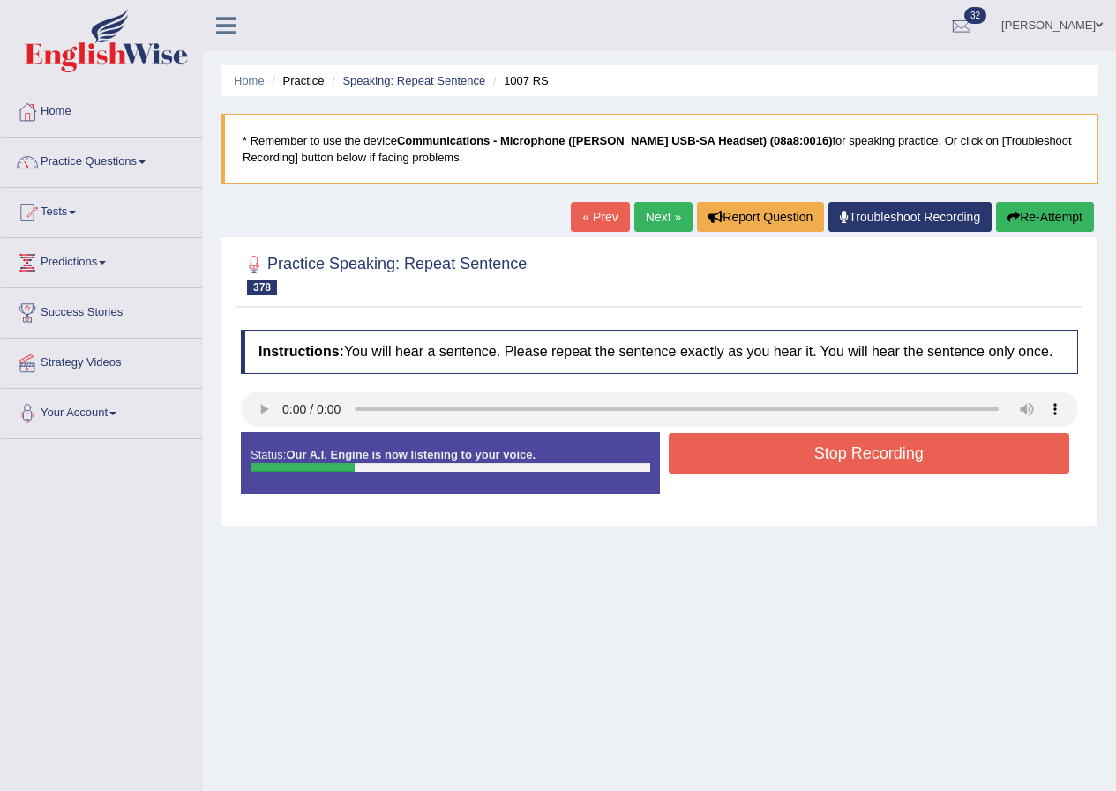
click at [870, 450] on button "Stop Recording" at bounding box center [868, 453] width 401 height 41
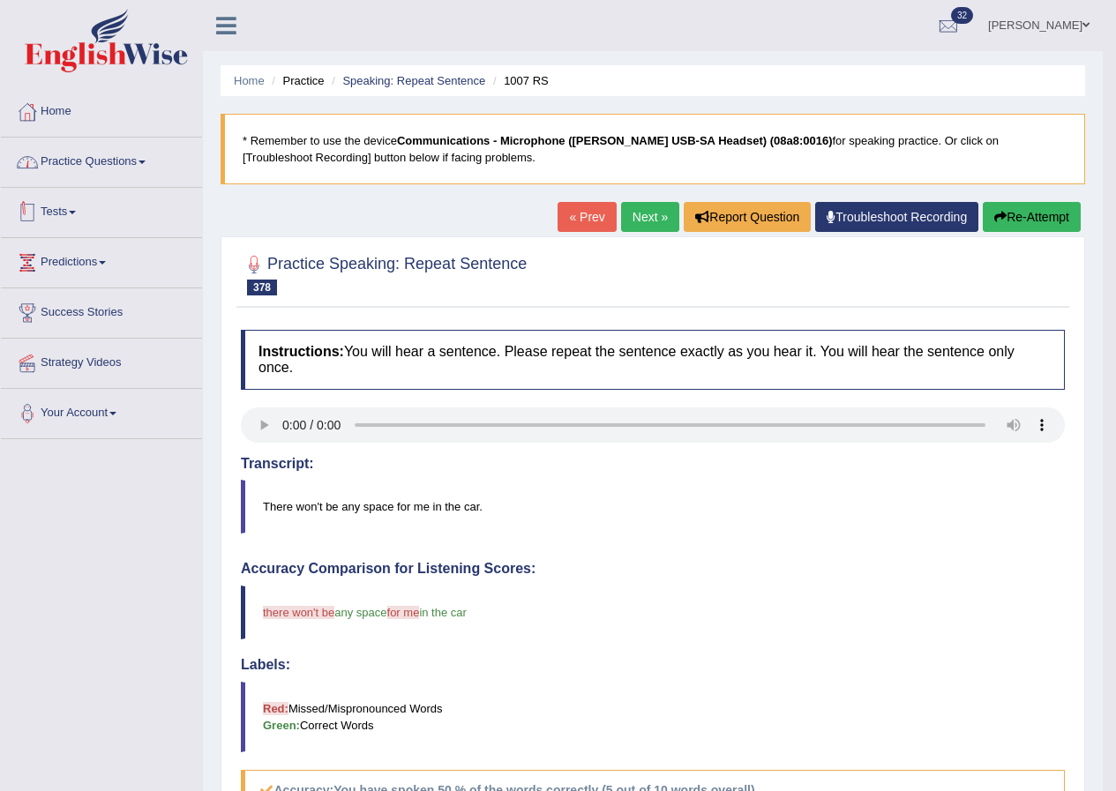
click at [113, 164] on link "Practice Questions" at bounding box center [101, 160] width 201 height 44
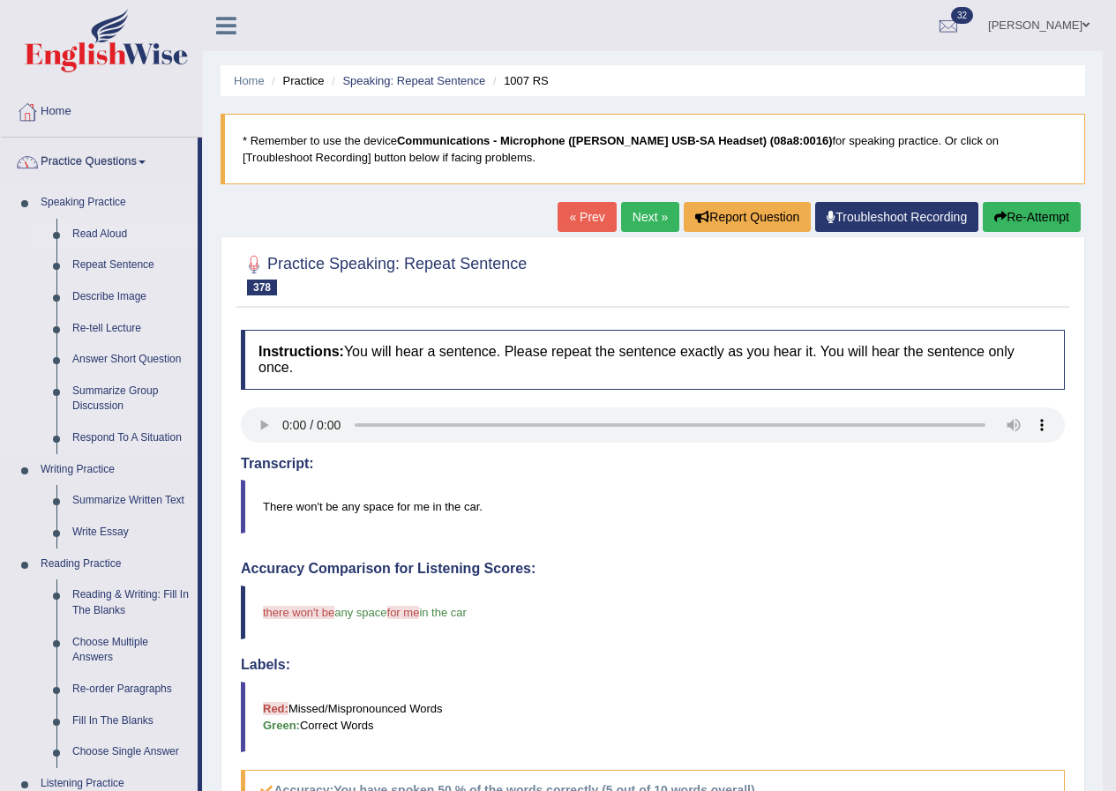
click at [116, 230] on link "Read Aloud" at bounding box center [130, 235] width 133 height 32
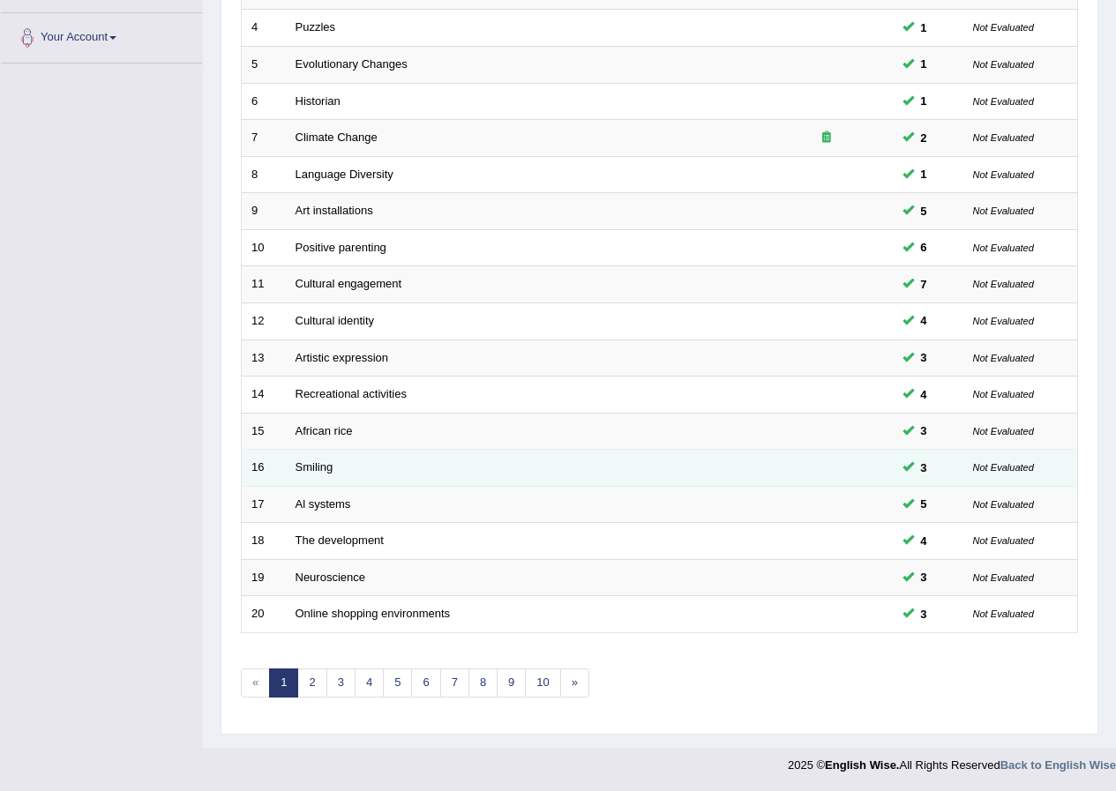
scroll to position [377, 0]
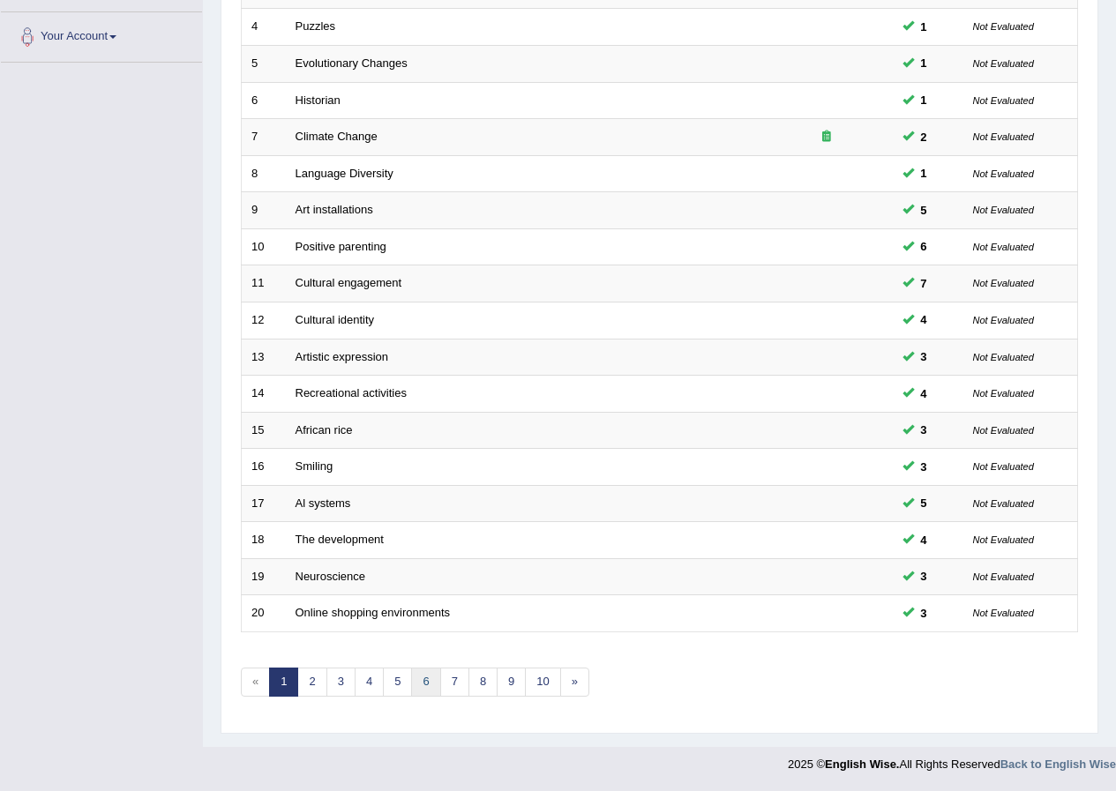
click at [428, 673] on link "6" at bounding box center [425, 682] width 29 height 29
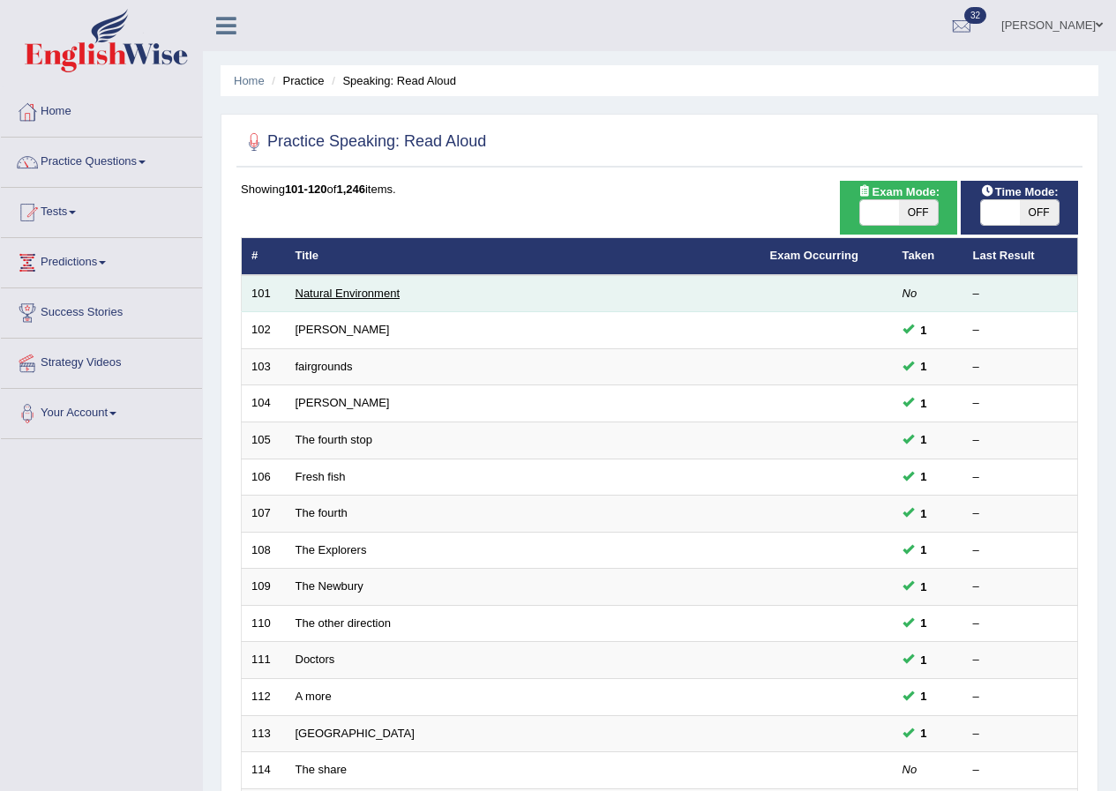
click at [313, 296] on link "Natural Environment" at bounding box center [347, 293] width 105 height 13
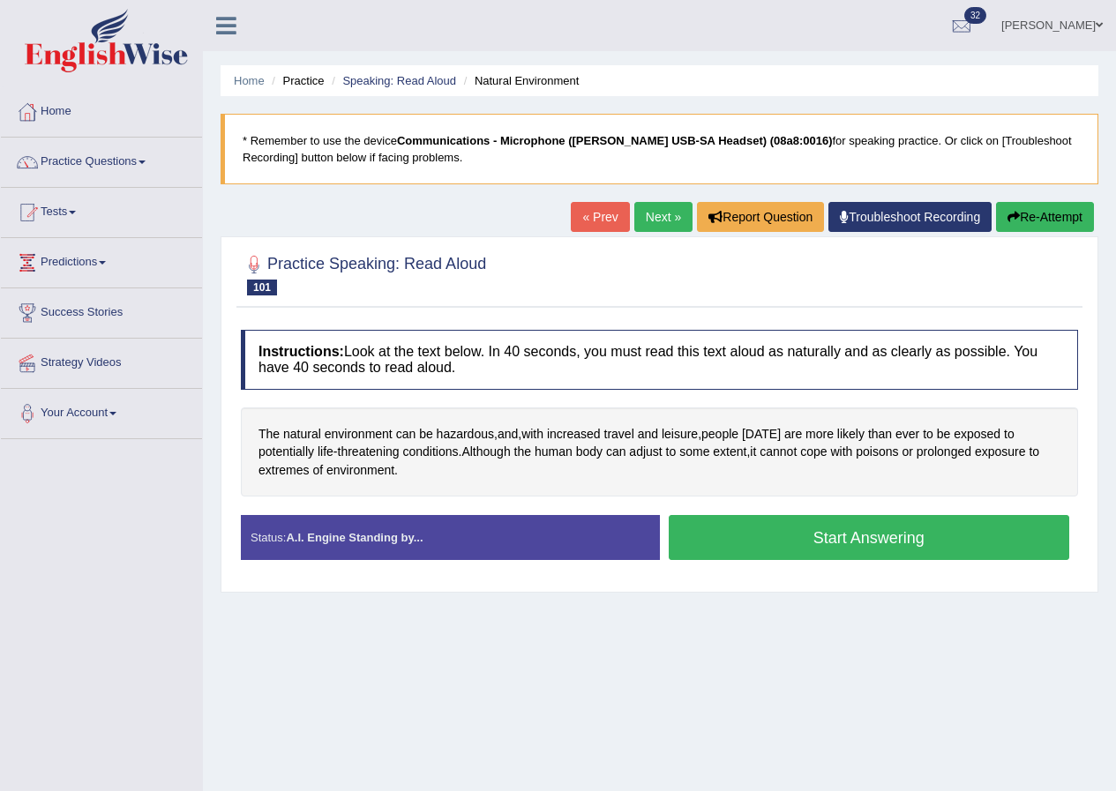
drag, startPoint x: 833, startPoint y: 536, endPoint x: 833, endPoint y: 488, distance: 48.5
click at [833, 537] on button "Start Answering" at bounding box center [868, 537] width 401 height 45
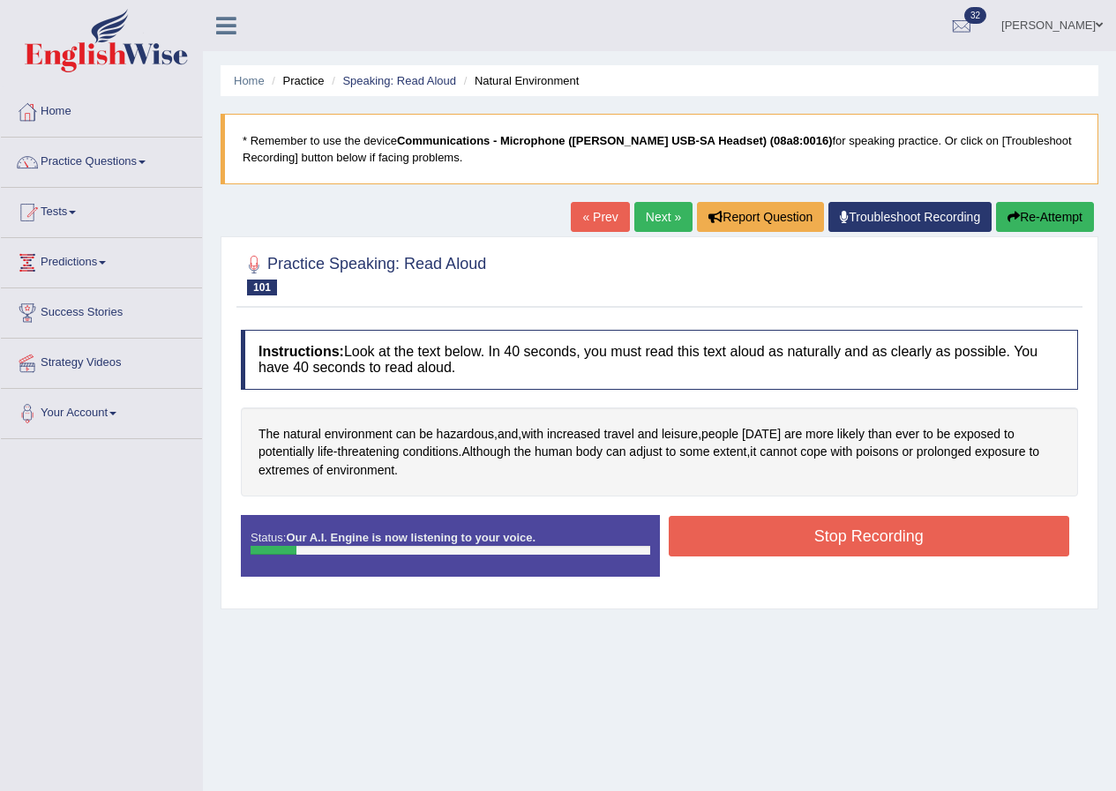
click at [846, 537] on button "Stop Recording" at bounding box center [868, 536] width 401 height 41
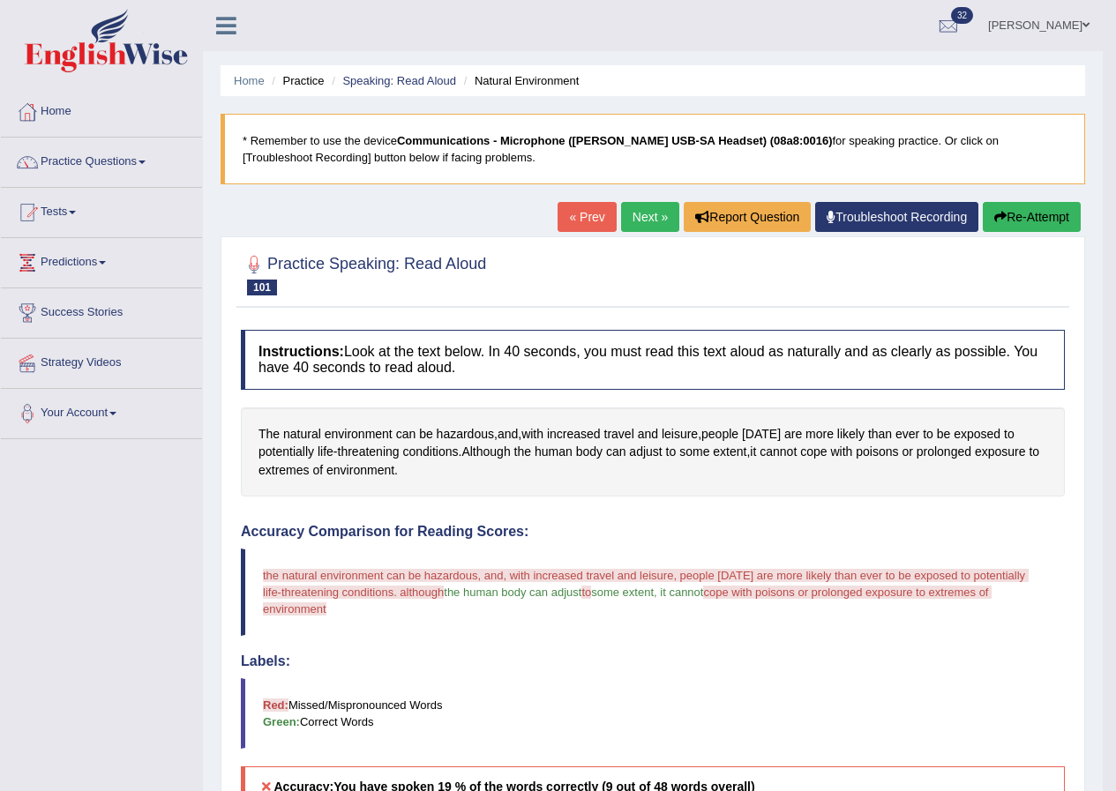
click at [645, 210] on link "Next »" at bounding box center [650, 217] width 58 height 30
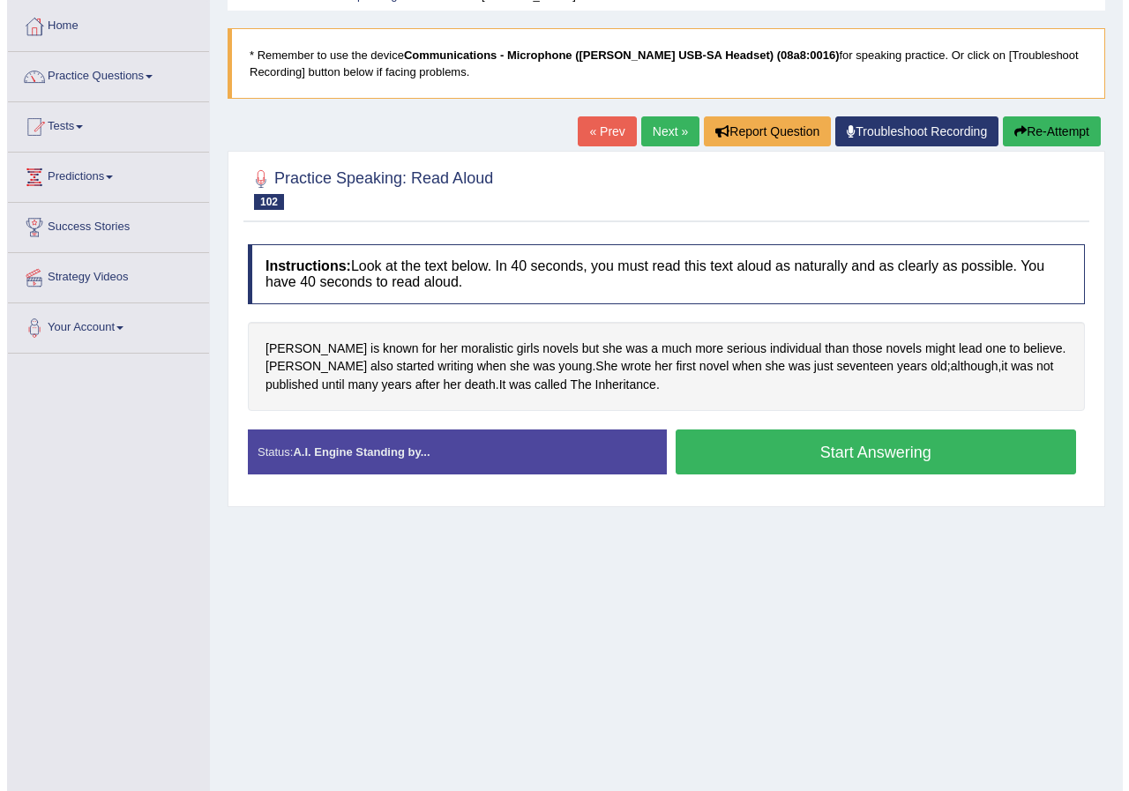
scroll to position [88, 0]
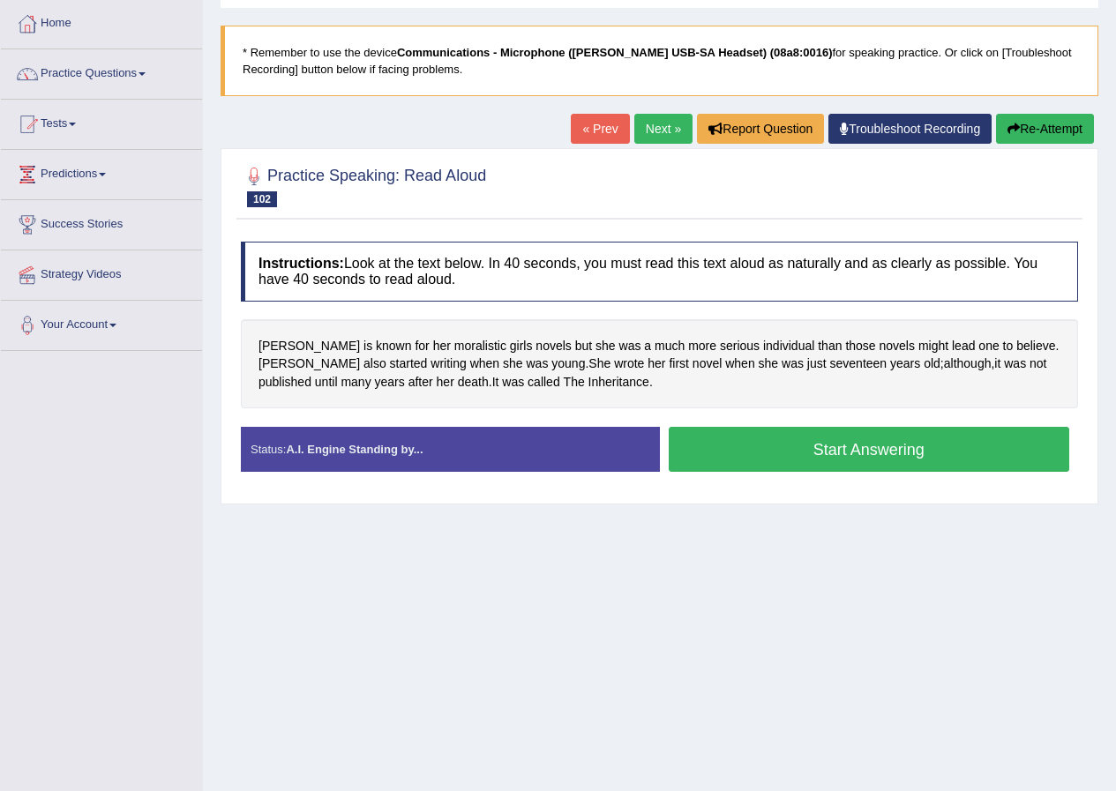
drag, startPoint x: 797, startPoint y: 459, endPoint x: 764, endPoint y: 388, distance: 78.1
click at [797, 457] on button "Start Answering" at bounding box center [868, 449] width 401 height 45
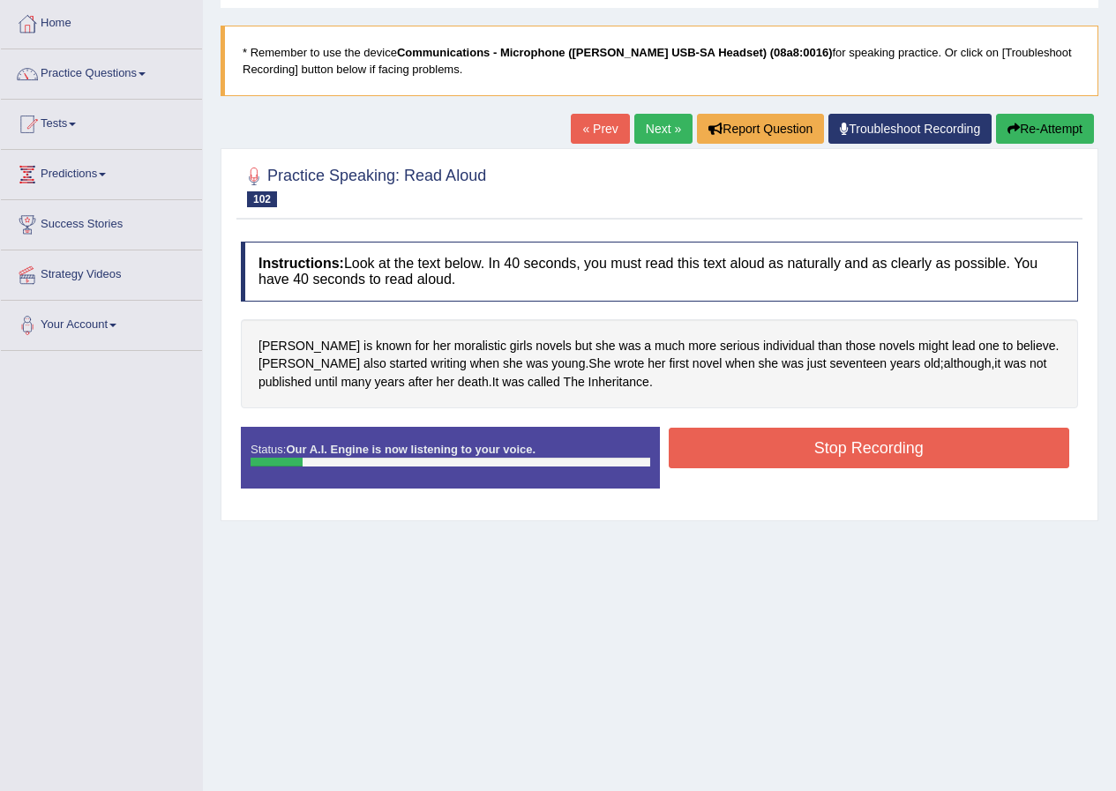
click at [795, 448] on button "Stop Recording" at bounding box center [868, 448] width 401 height 41
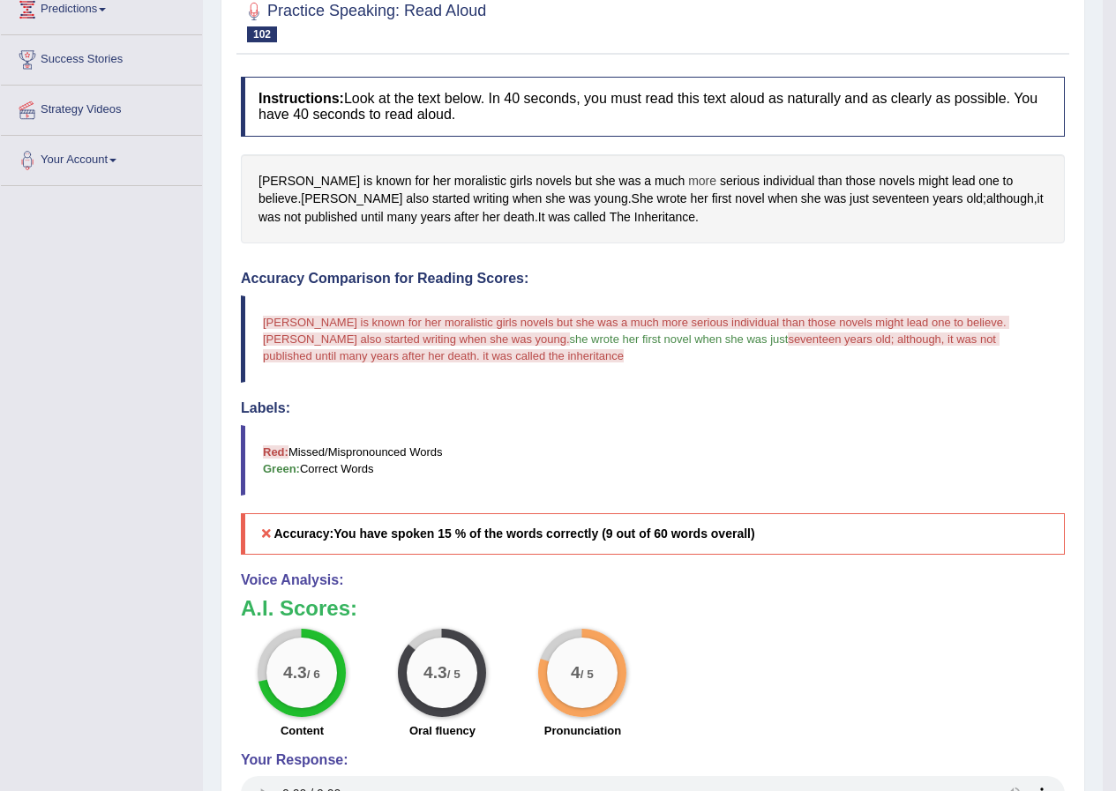
scroll to position [0, 0]
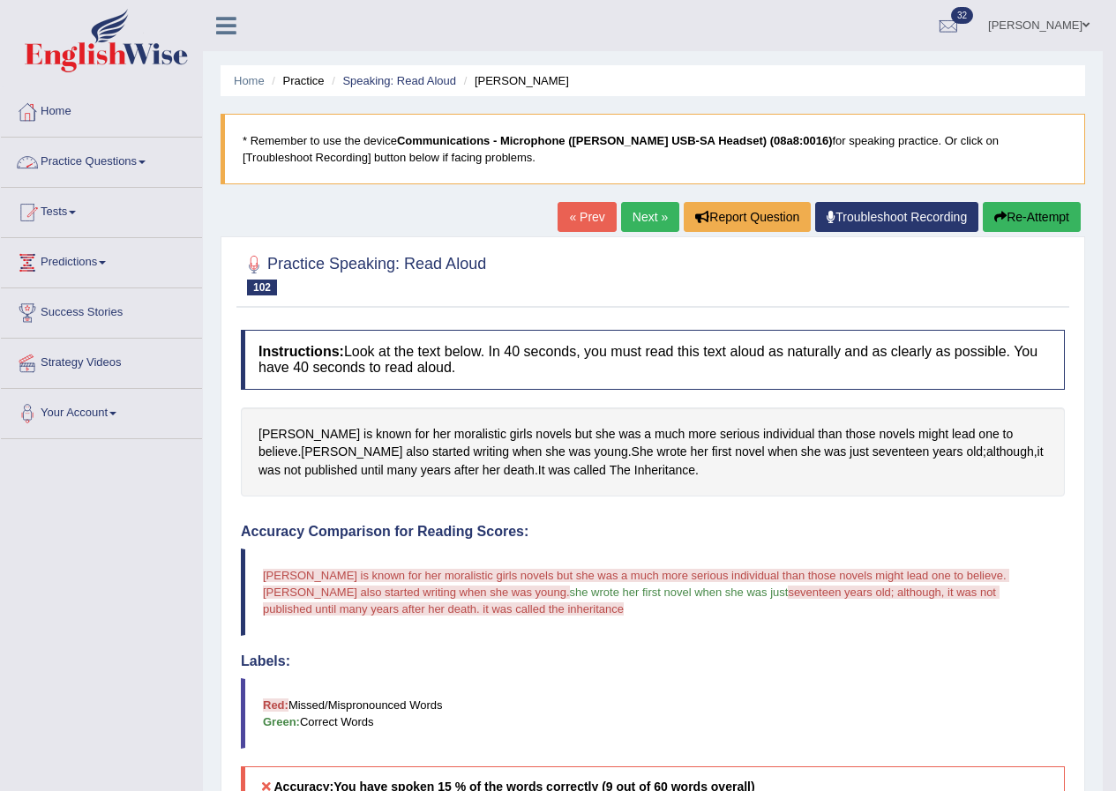
click at [142, 157] on link "Practice Questions" at bounding box center [101, 160] width 201 height 44
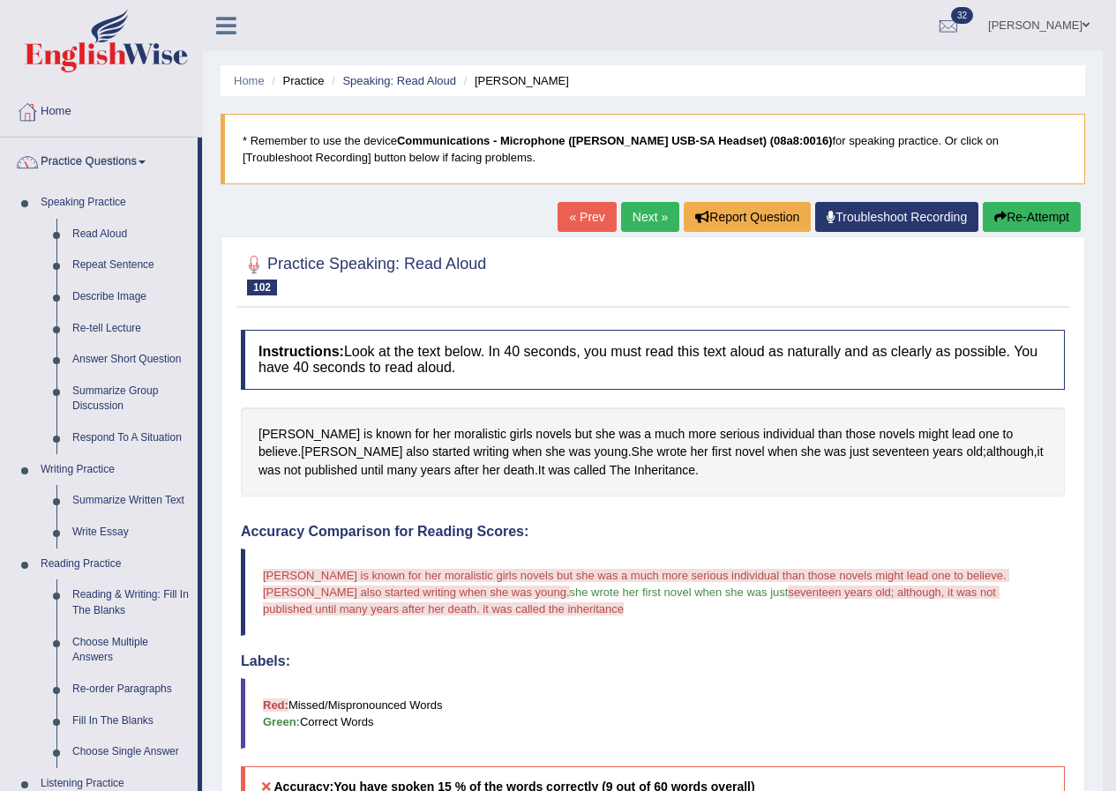
click at [141, 157] on link "Practice Questions" at bounding box center [99, 160] width 197 height 44
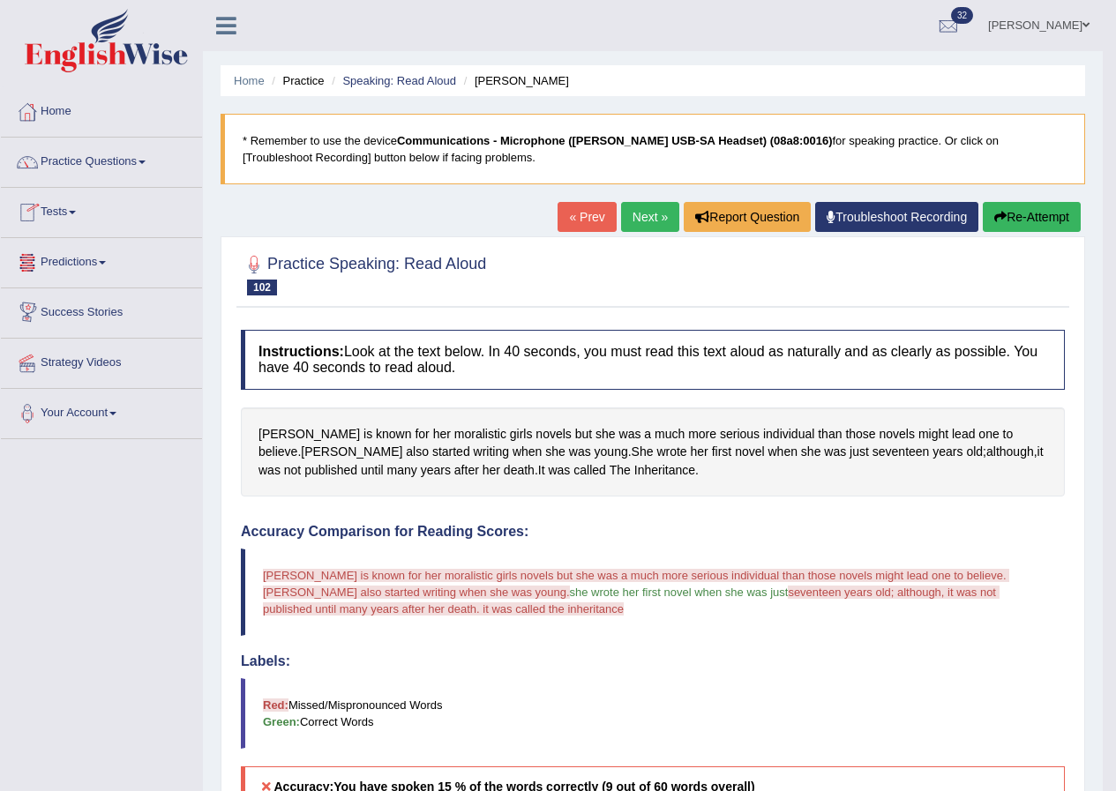
click at [73, 207] on link "Tests" at bounding box center [101, 210] width 201 height 44
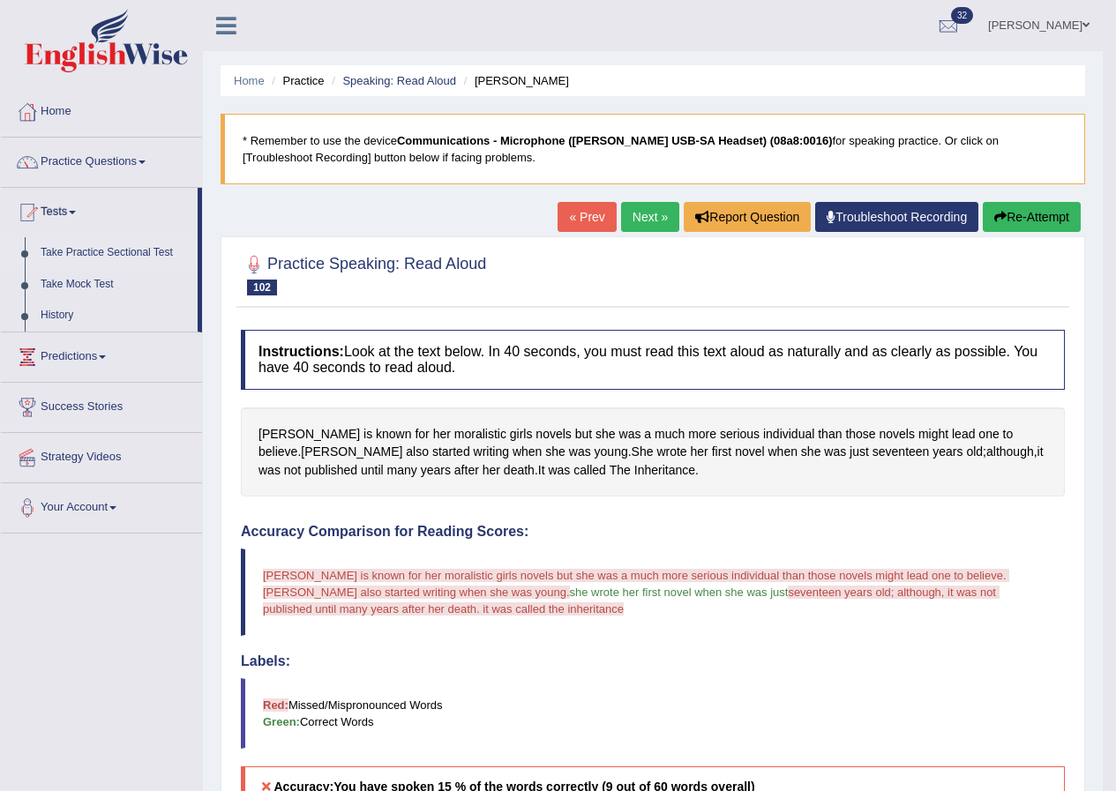
click at [91, 251] on link "Take Practice Sectional Test" at bounding box center [115, 253] width 165 height 32
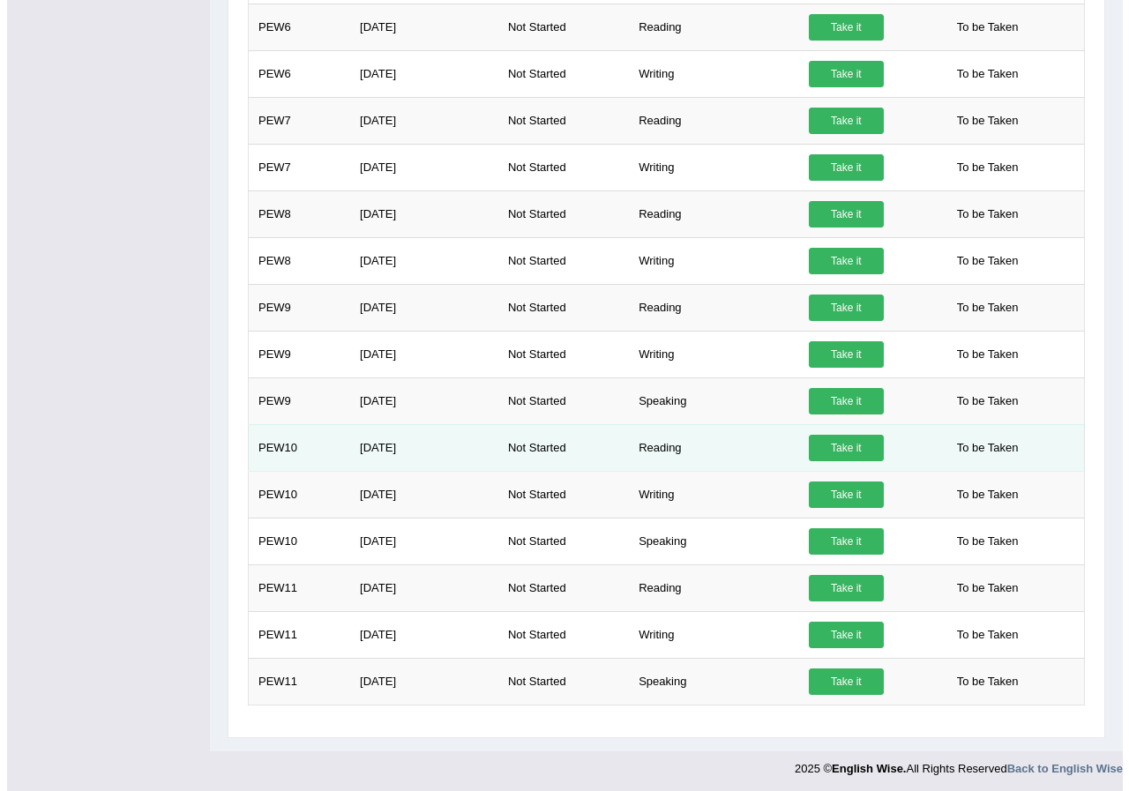
scroll to position [665, 0]
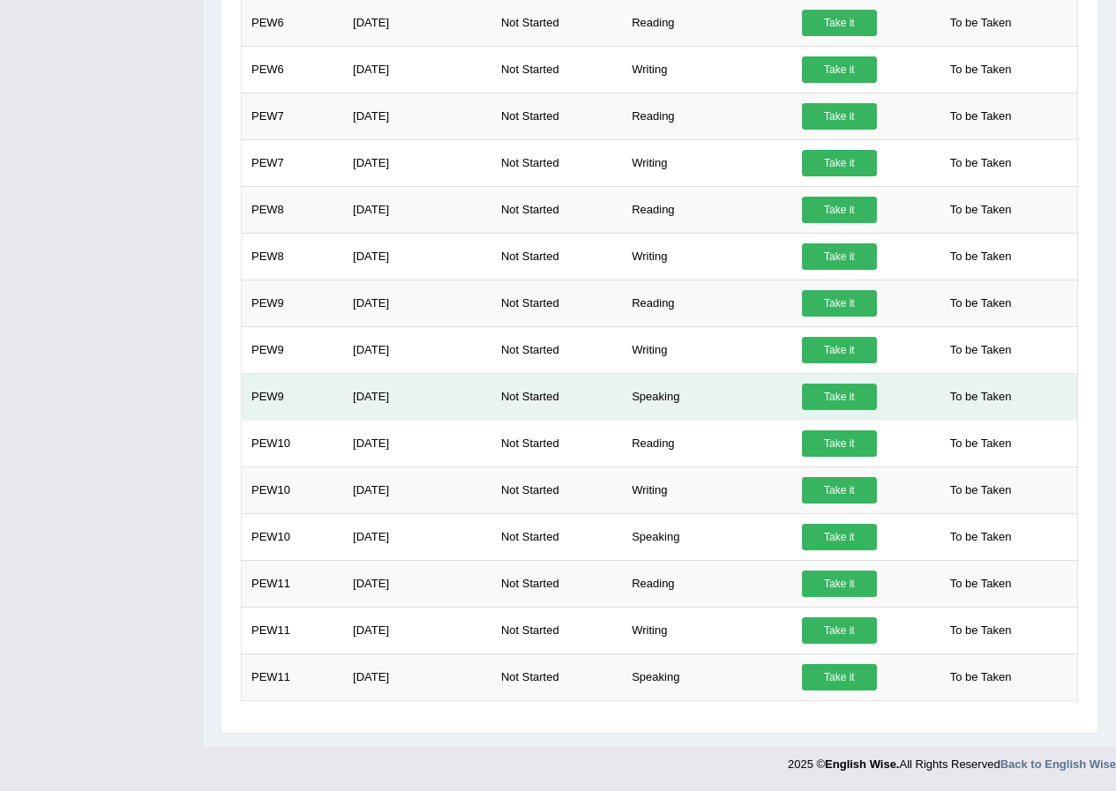
click at [859, 397] on link "Take it" at bounding box center [839, 397] width 75 height 26
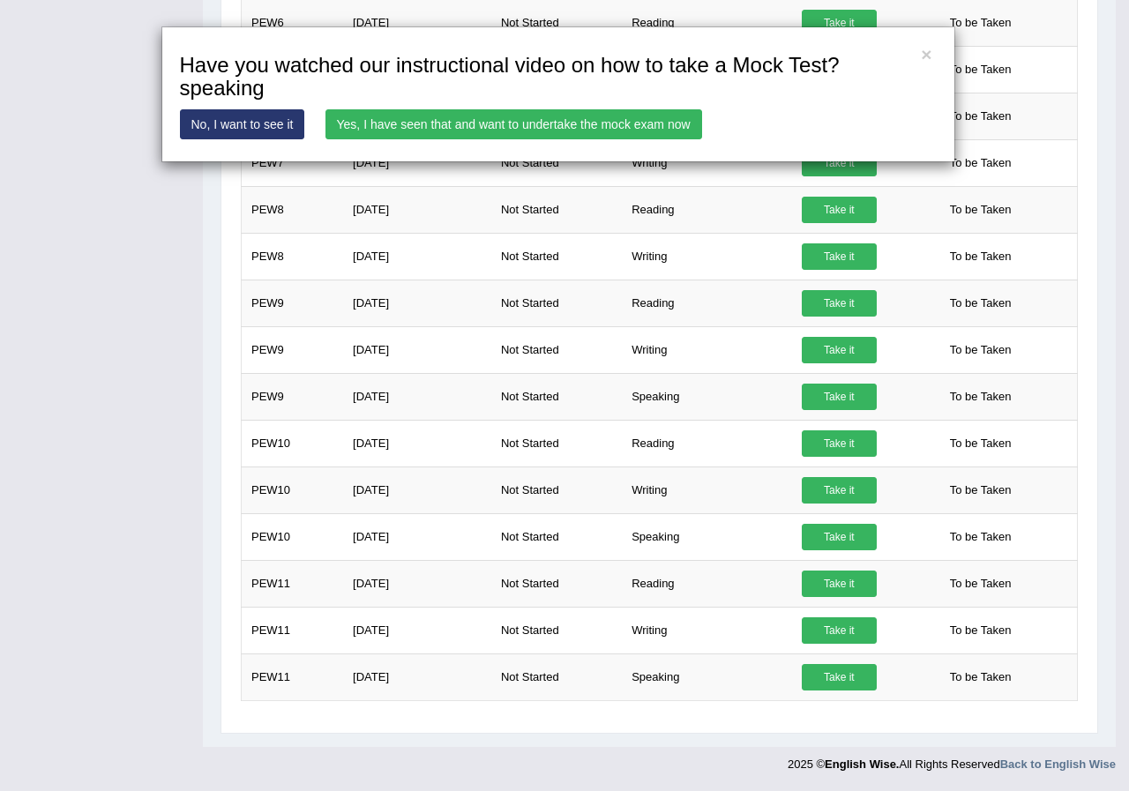
click at [495, 123] on link "Yes, I have seen that and want to undertake the mock exam now" at bounding box center [513, 124] width 377 height 30
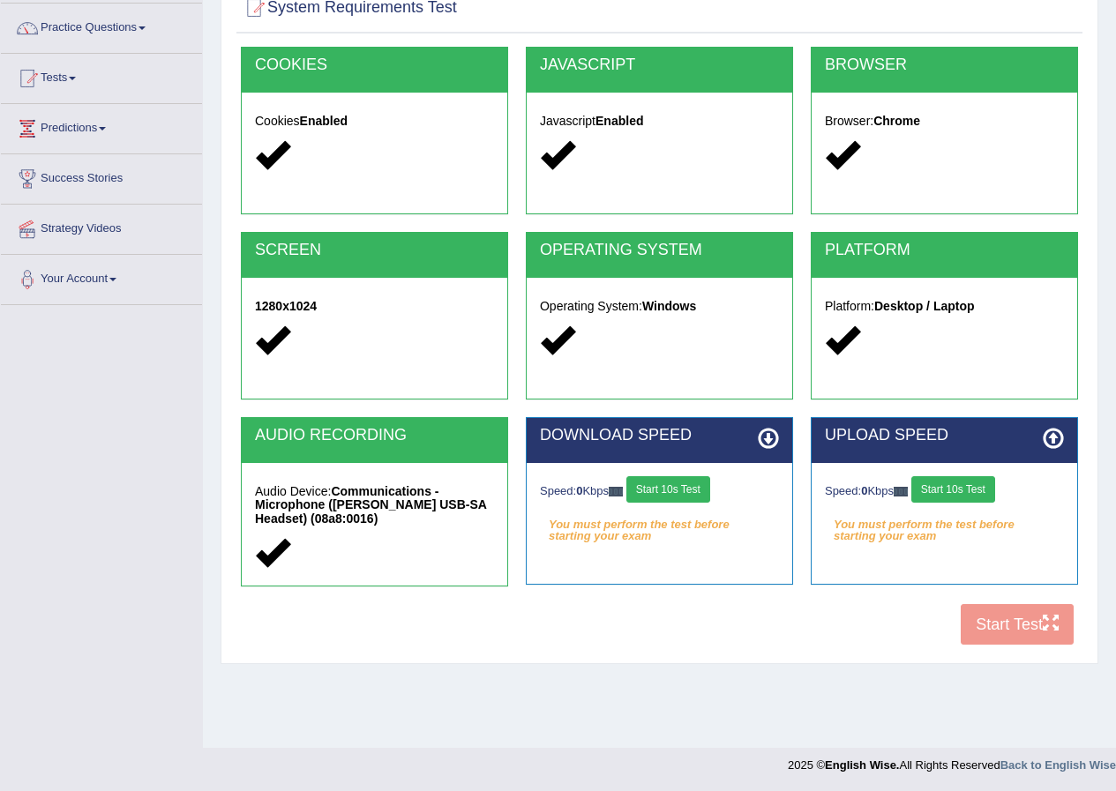
scroll to position [135, 0]
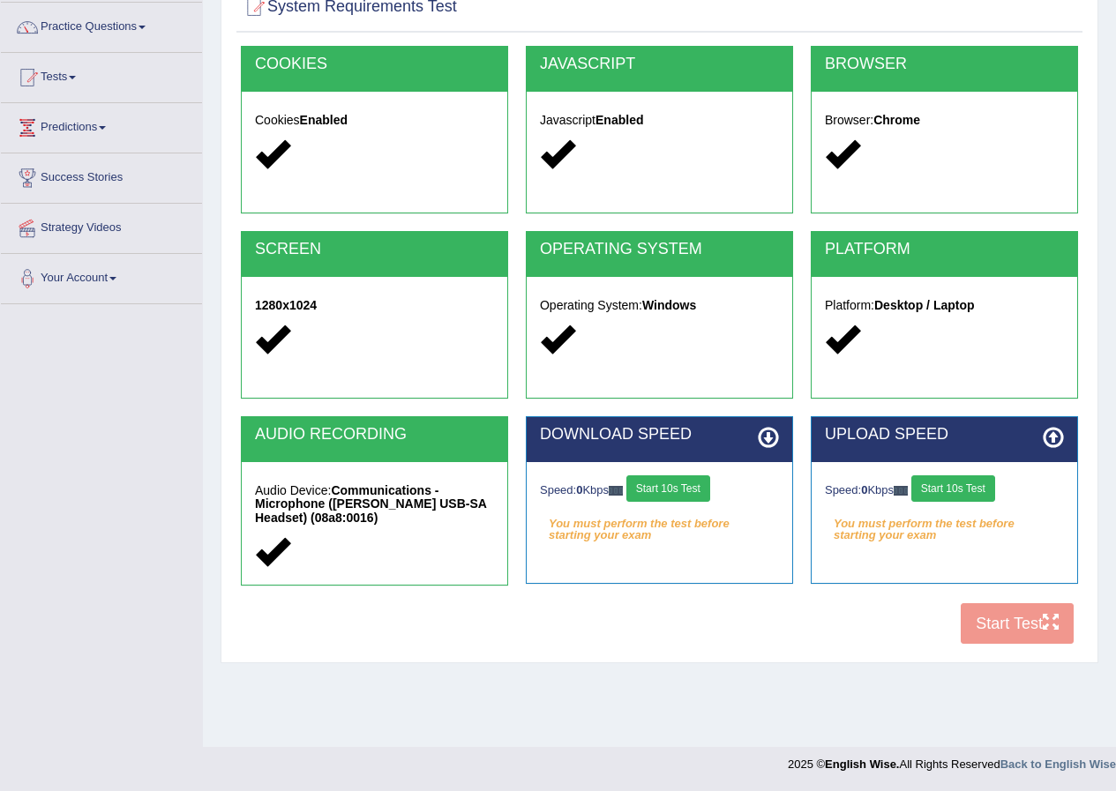
click at [679, 480] on button "Start 10s Test" at bounding box center [668, 488] width 84 height 26
click at [967, 479] on button "Start 10s Test" at bounding box center [953, 488] width 84 height 26
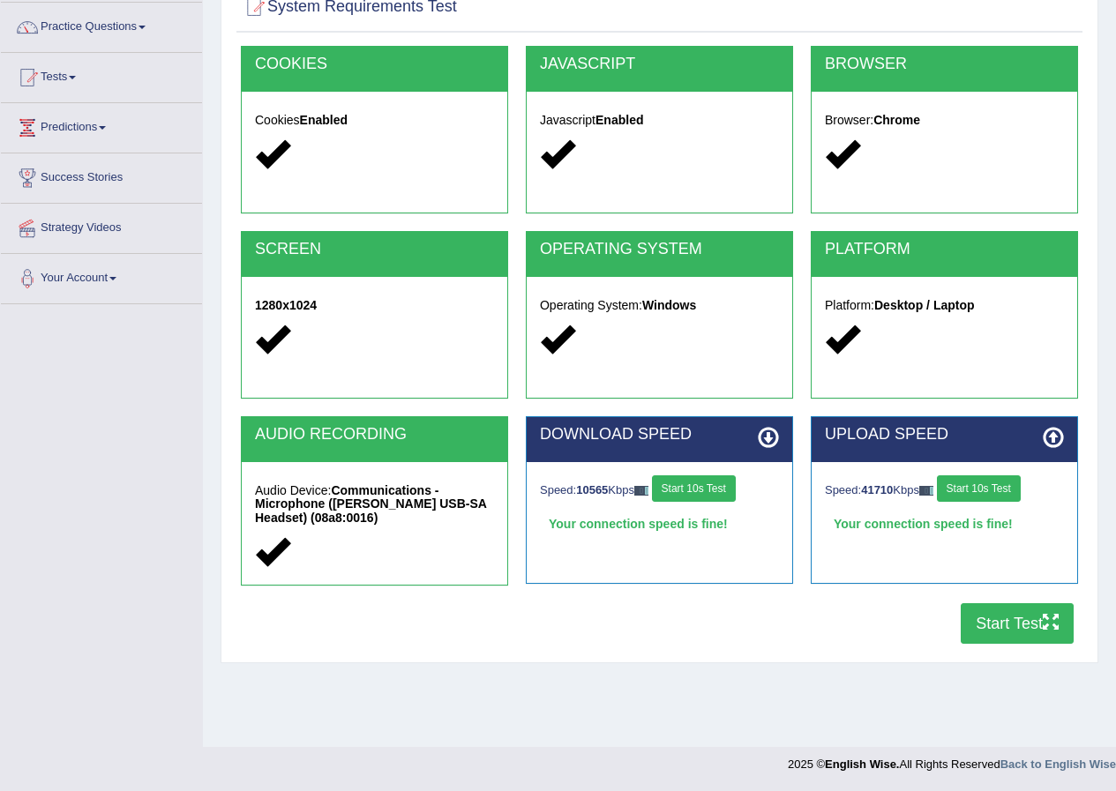
click at [1017, 622] on button "Start Test" at bounding box center [1016, 623] width 113 height 41
click at [86, 27] on link "Practice Questions" at bounding box center [101, 25] width 201 height 44
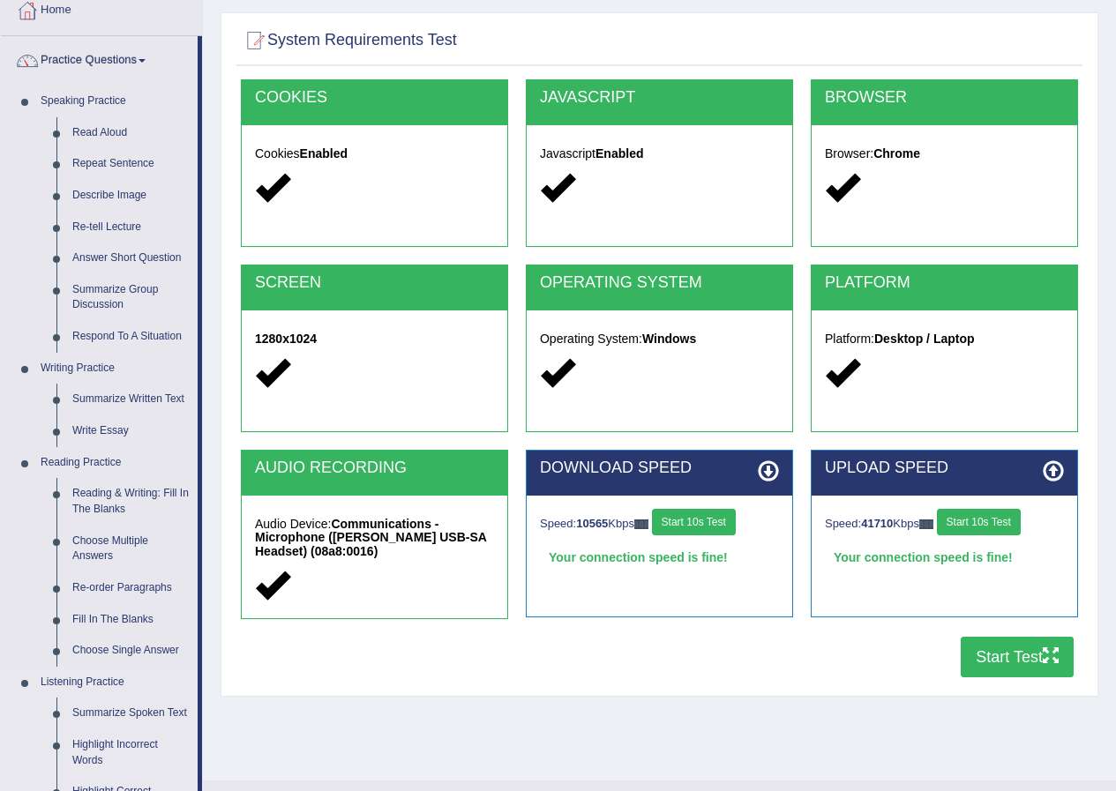
scroll to position [62, 0]
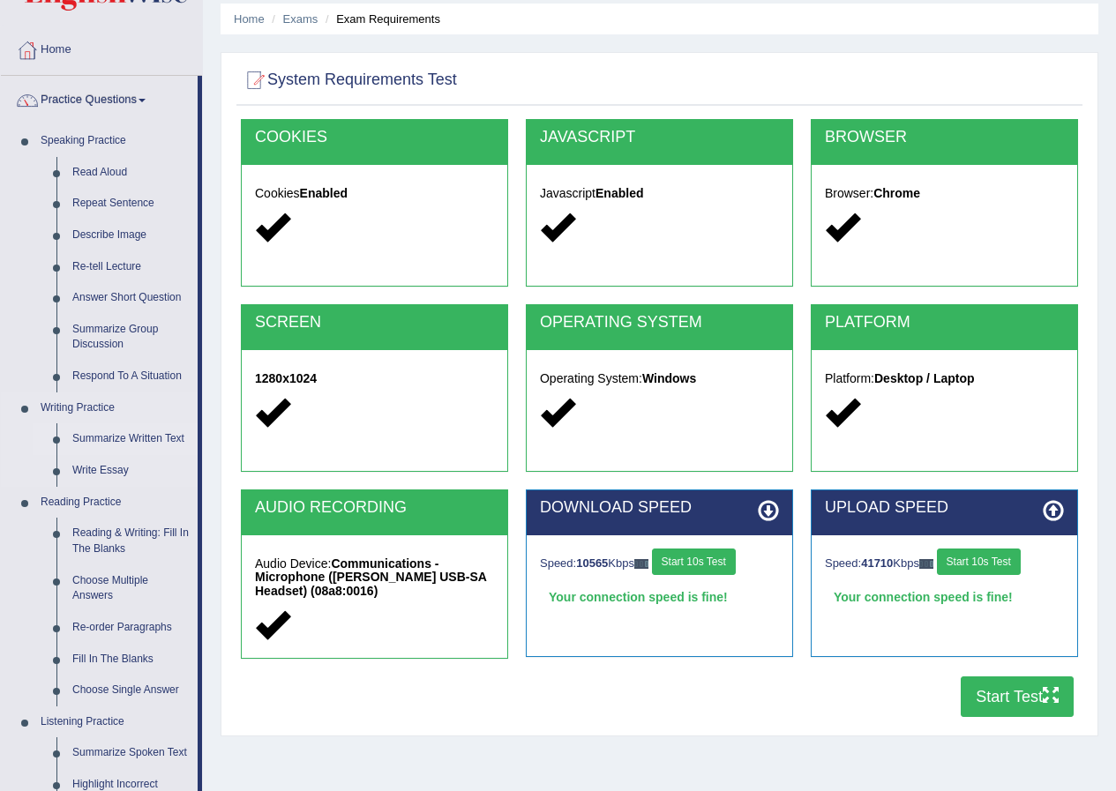
click at [127, 433] on link "Summarize Written Text" at bounding box center [130, 439] width 133 height 32
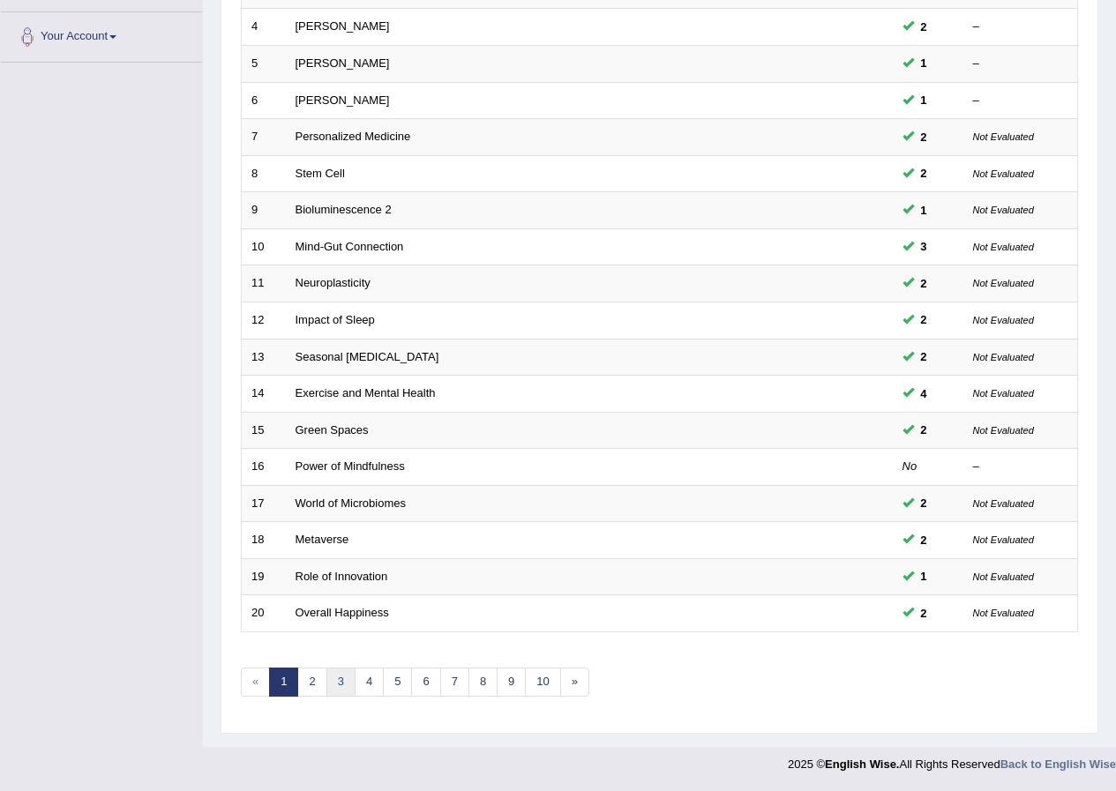
click at [346, 685] on link "3" at bounding box center [340, 682] width 29 height 29
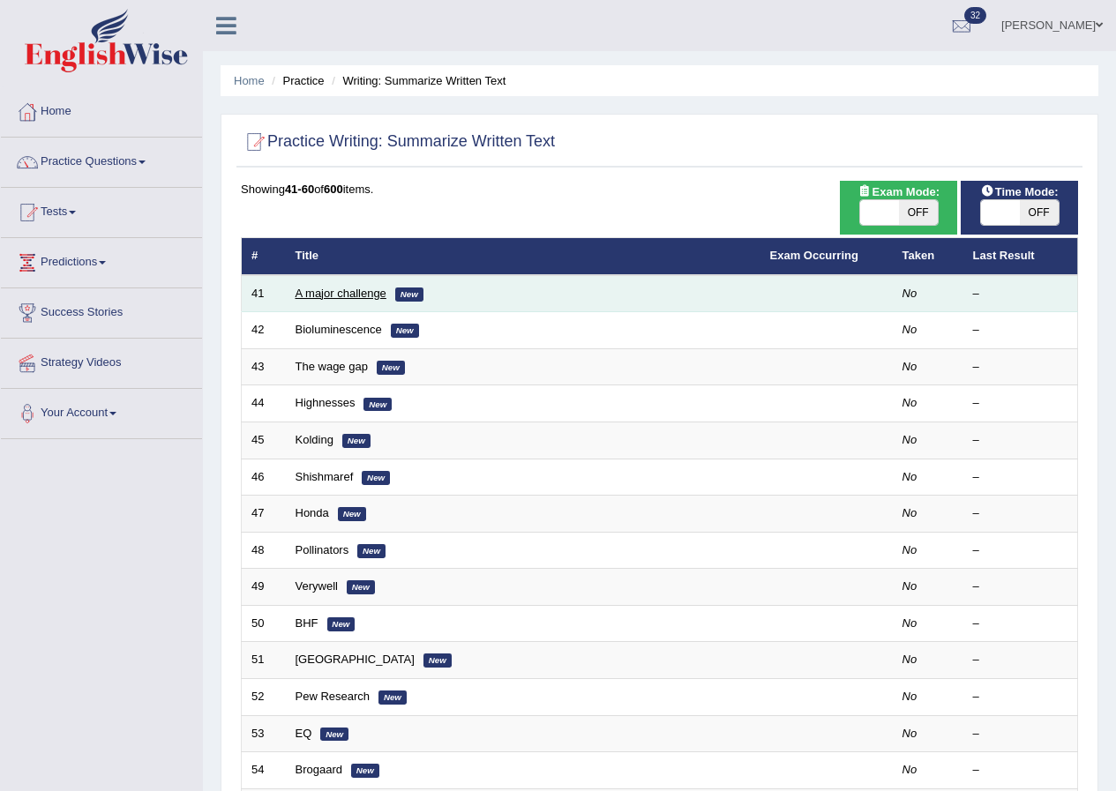
click at [342, 295] on link "A major challenge" at bounding box center [340, 293] width 91 height 13
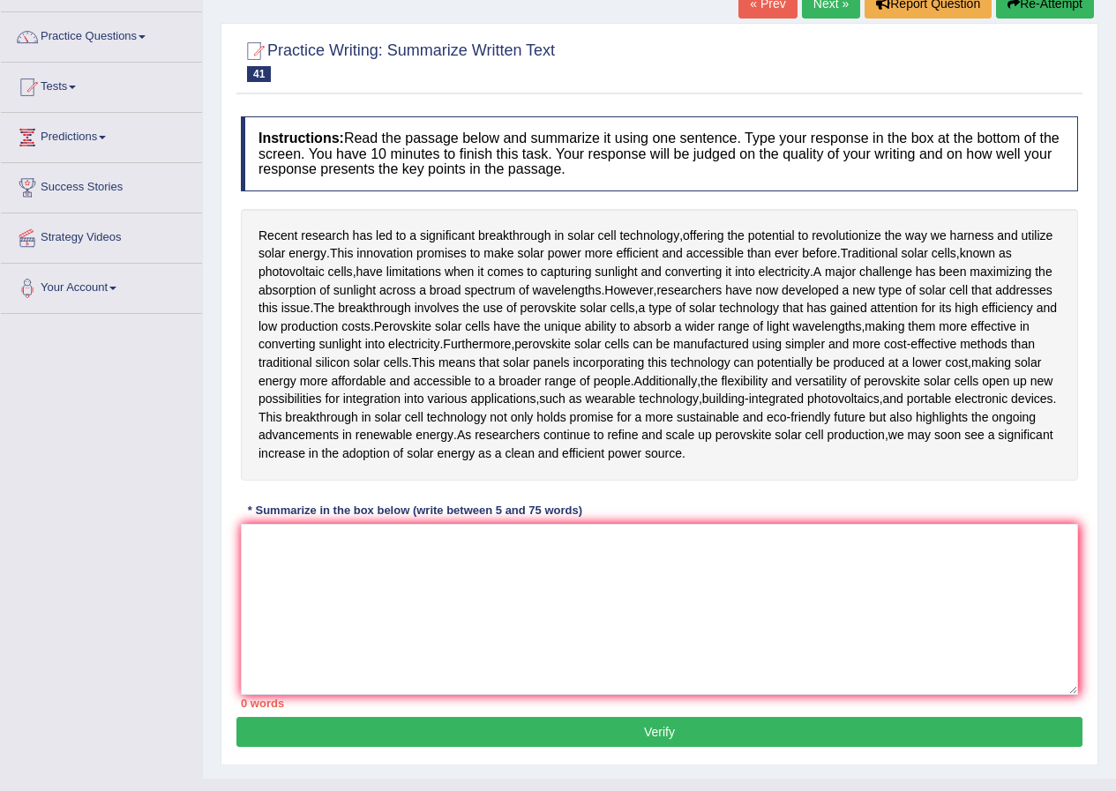
scroll to position [176, 0]
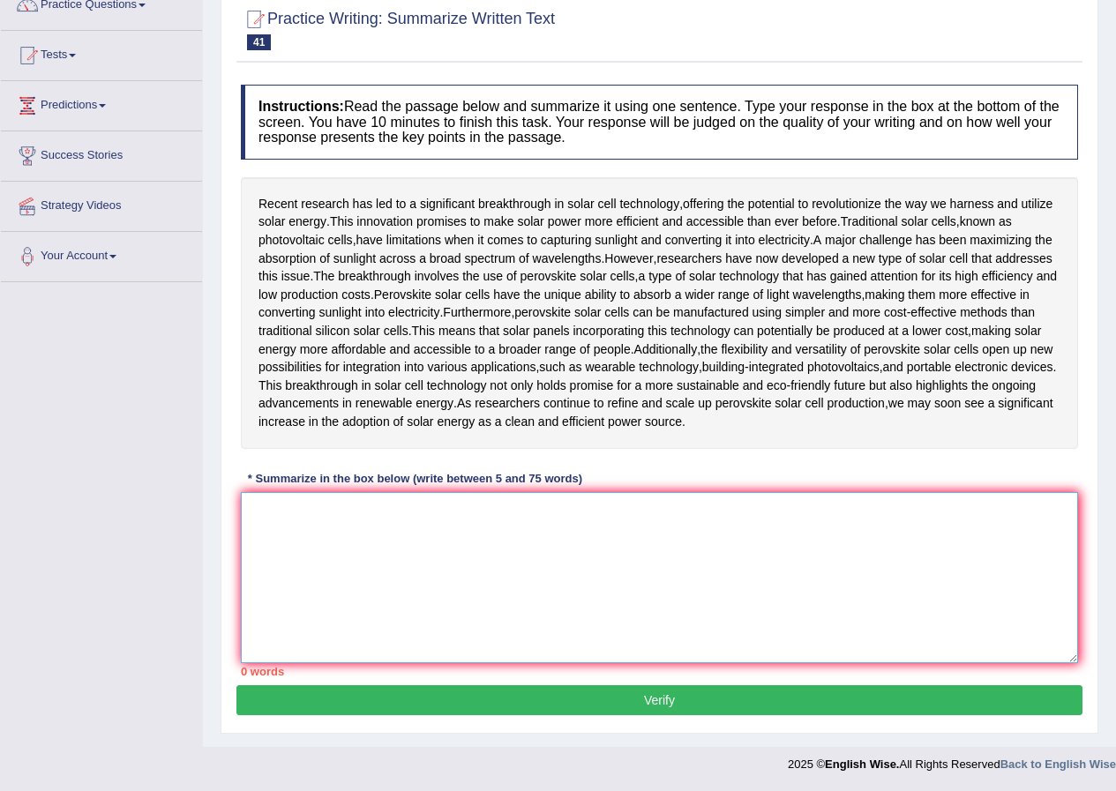
click at [333, 663] on textarea at bounding box center [659, 577] width 837 height 171
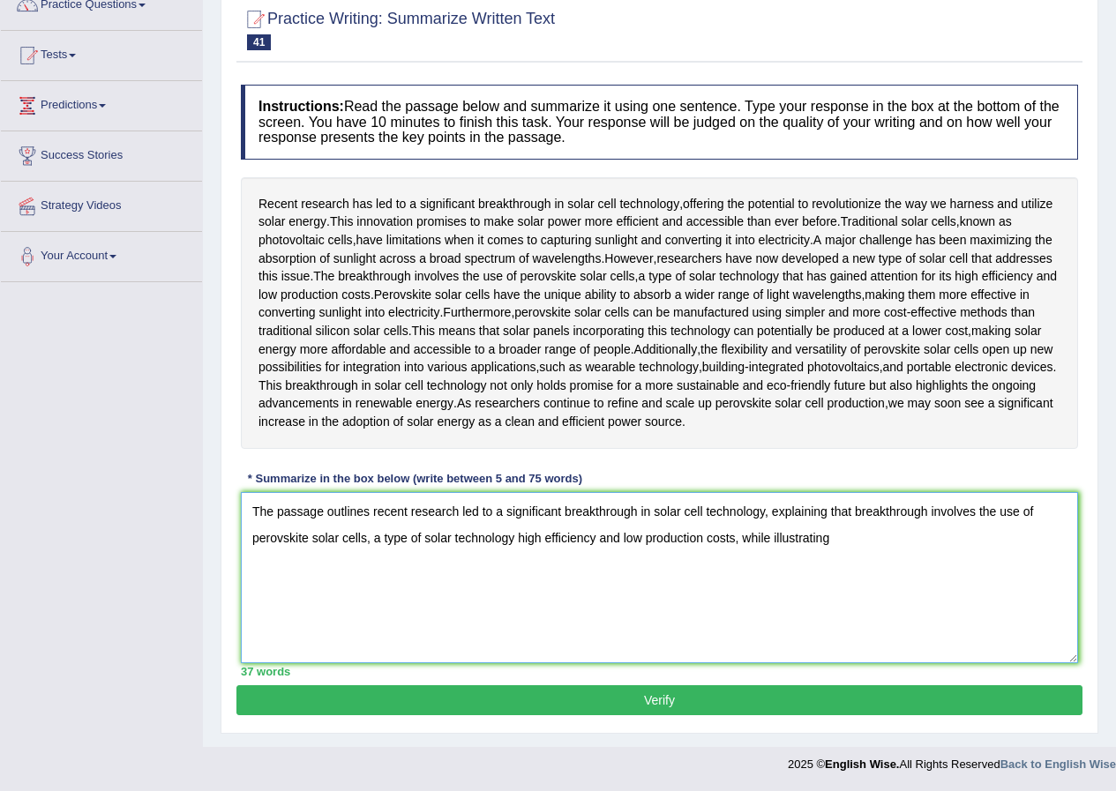
scroll to position [302, 0]
drag, startPoint x: 770, startPoint y: 538, endPoint x: 780, endPoint y: 576, distance: 39.1
click at [769, 546] on textarea "The passage outlines recent research led to a significant breakthrough in solar…" at bounding box center [659, 577] width 837 height 171
click at [870, 545] on textarea "The passage outlines recent research led to a significant breakthrough in solar…" at bounding box center [659, 577] width 837 height 171
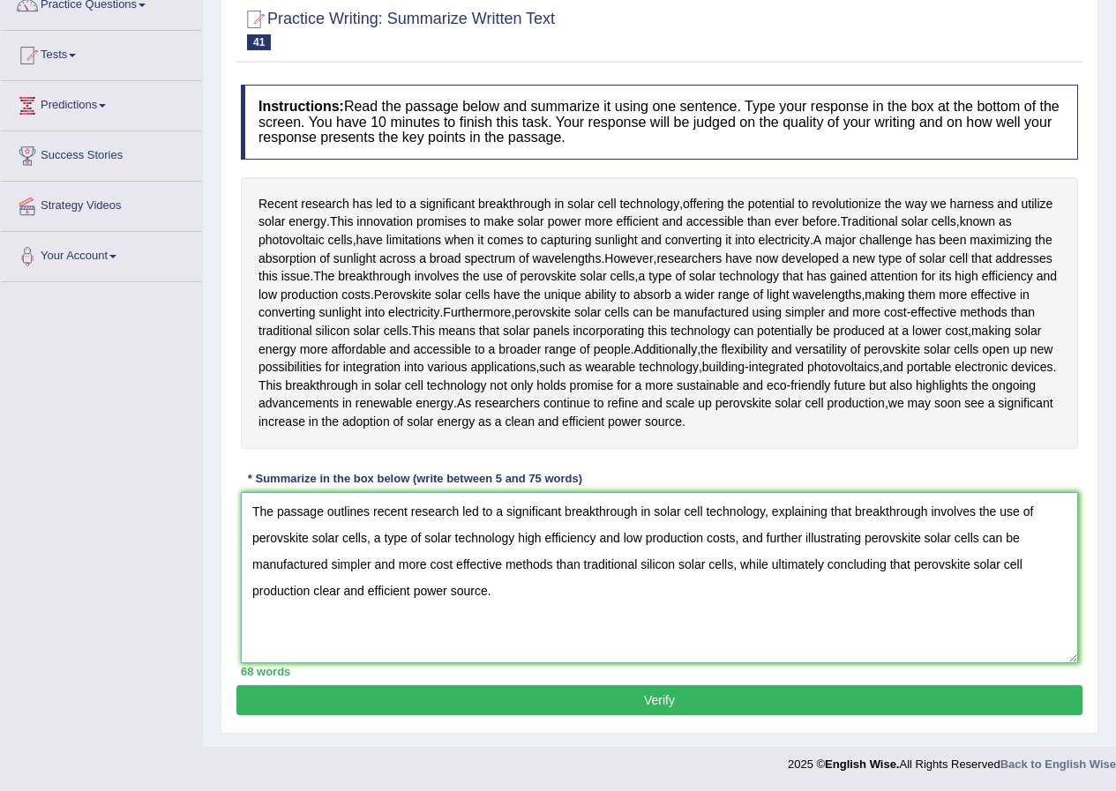
type textarea "The passage outlines recent research led to a significant breakthrough in solar…"
click at [636, 700] on button "Verify" at bounding box center [659, 700] width 846 height 30
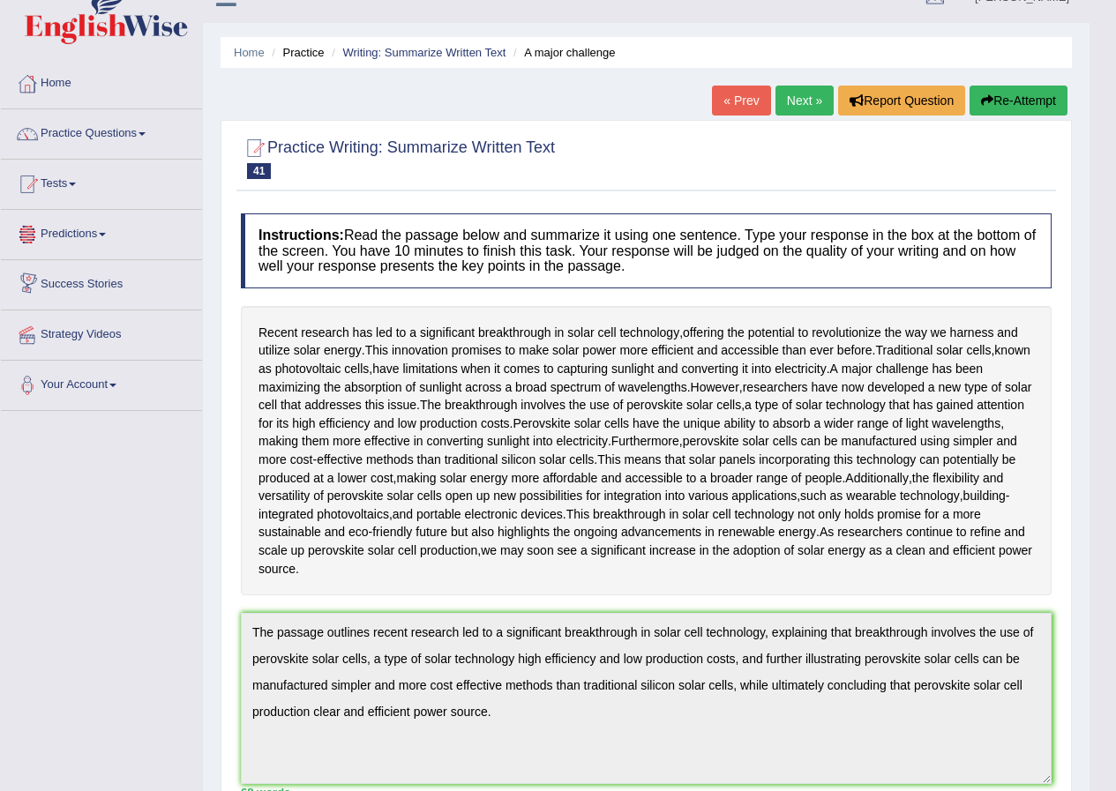
scroll to position [0, 0]
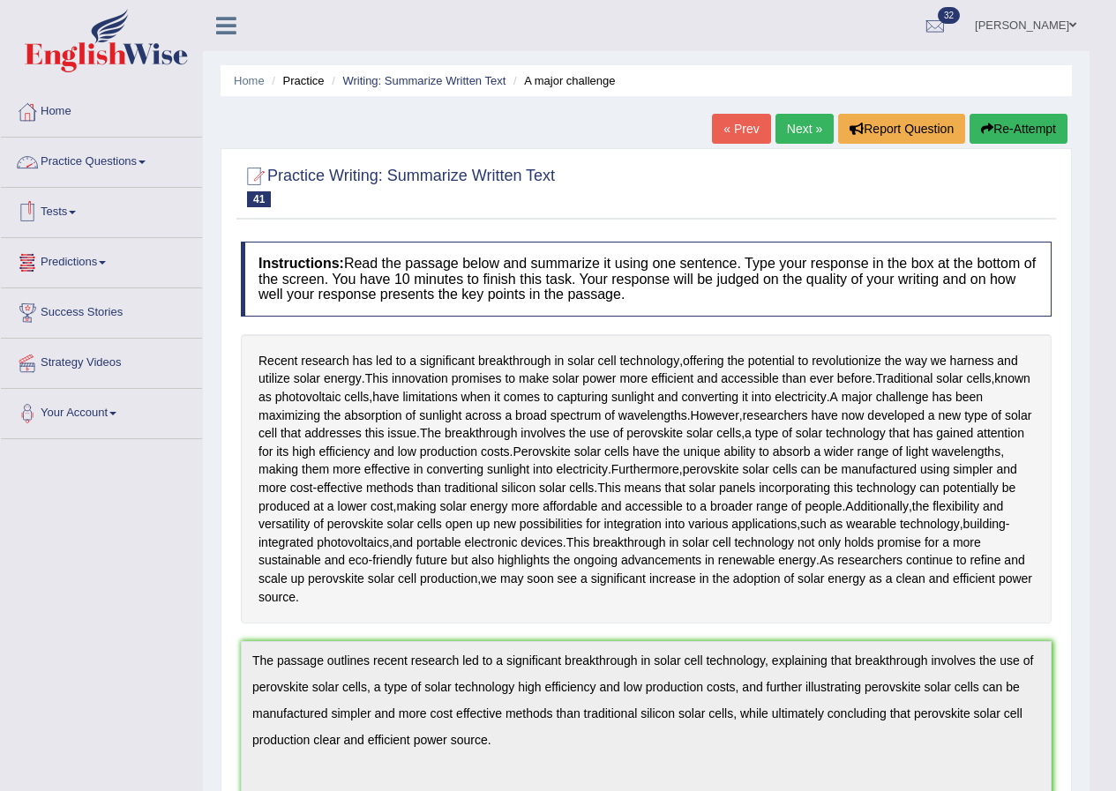
click at [122, 158] on link "Practice Questions" at bounding box center [101, 160] width 201 height 44
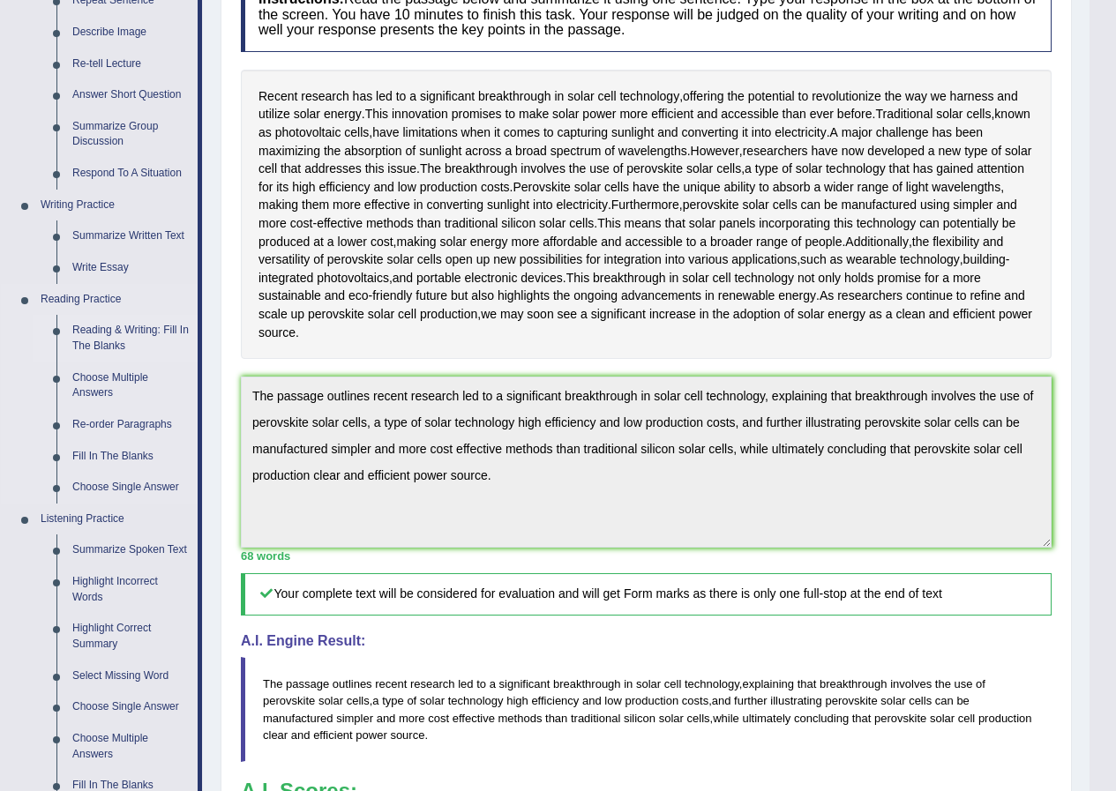
scroll to position [353, 0]
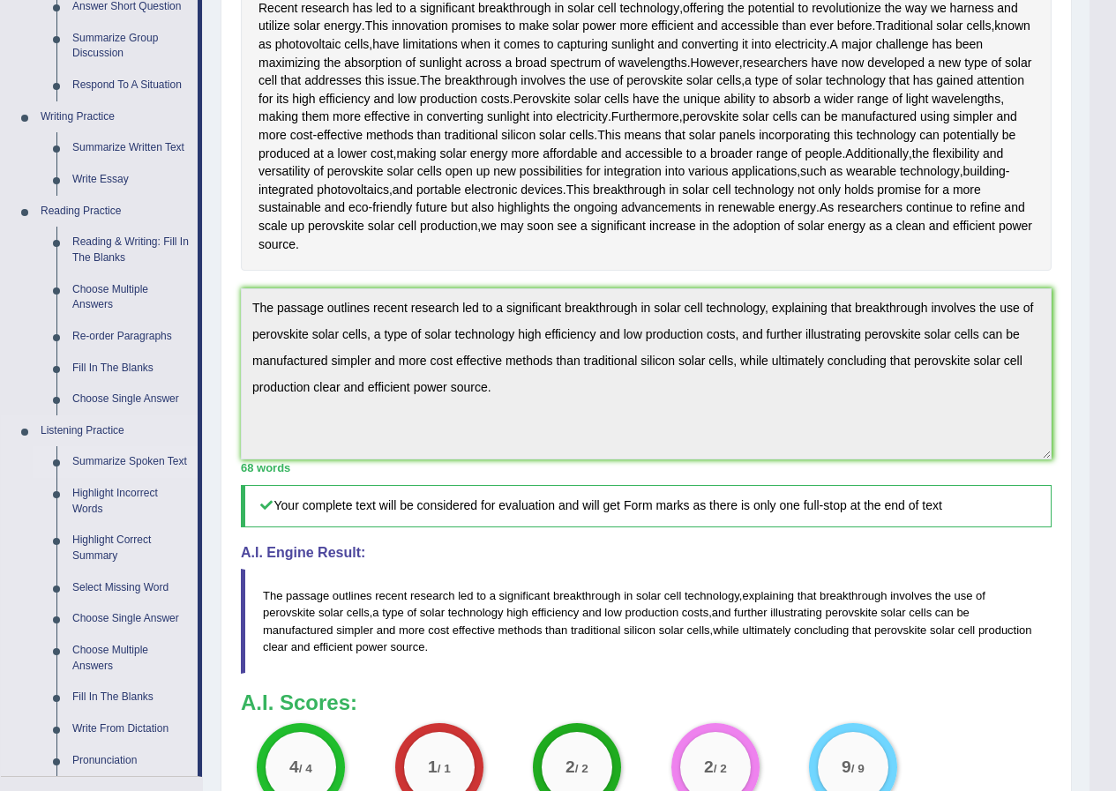
click at [133, 457] on link "Summarize Spoken Text" at bounding box center [130, 462] width 133 height 32
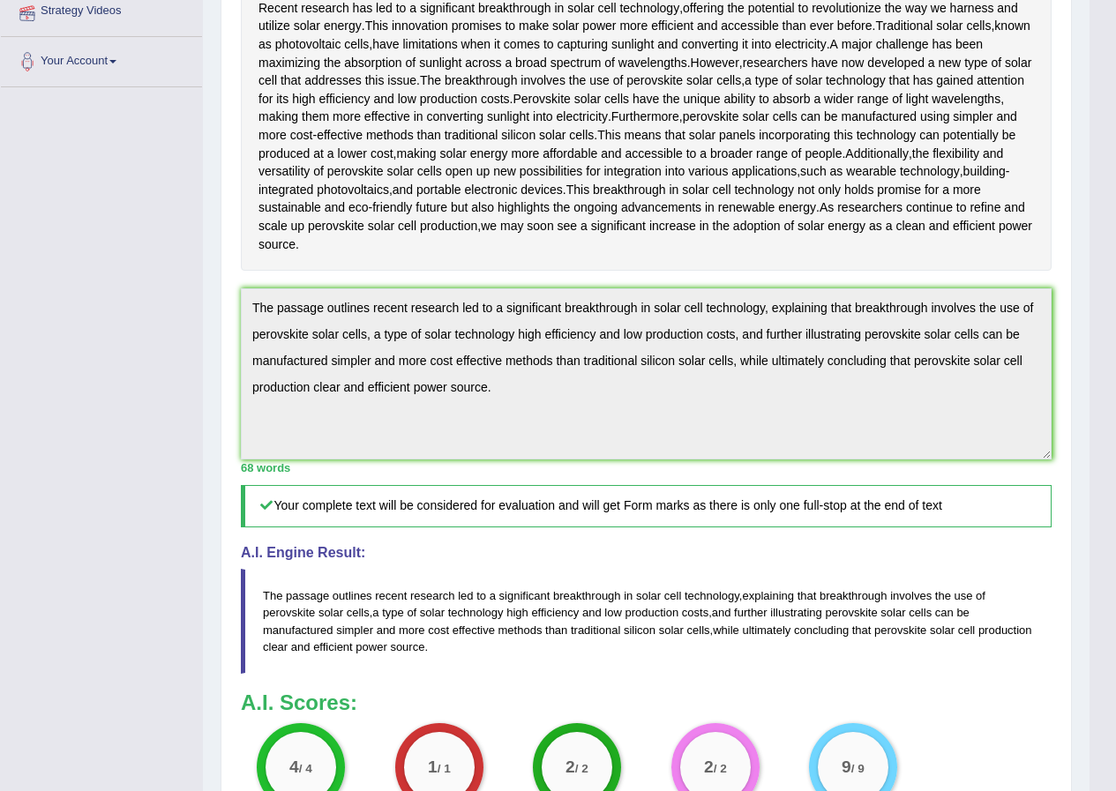
scroll to position [356, 0]
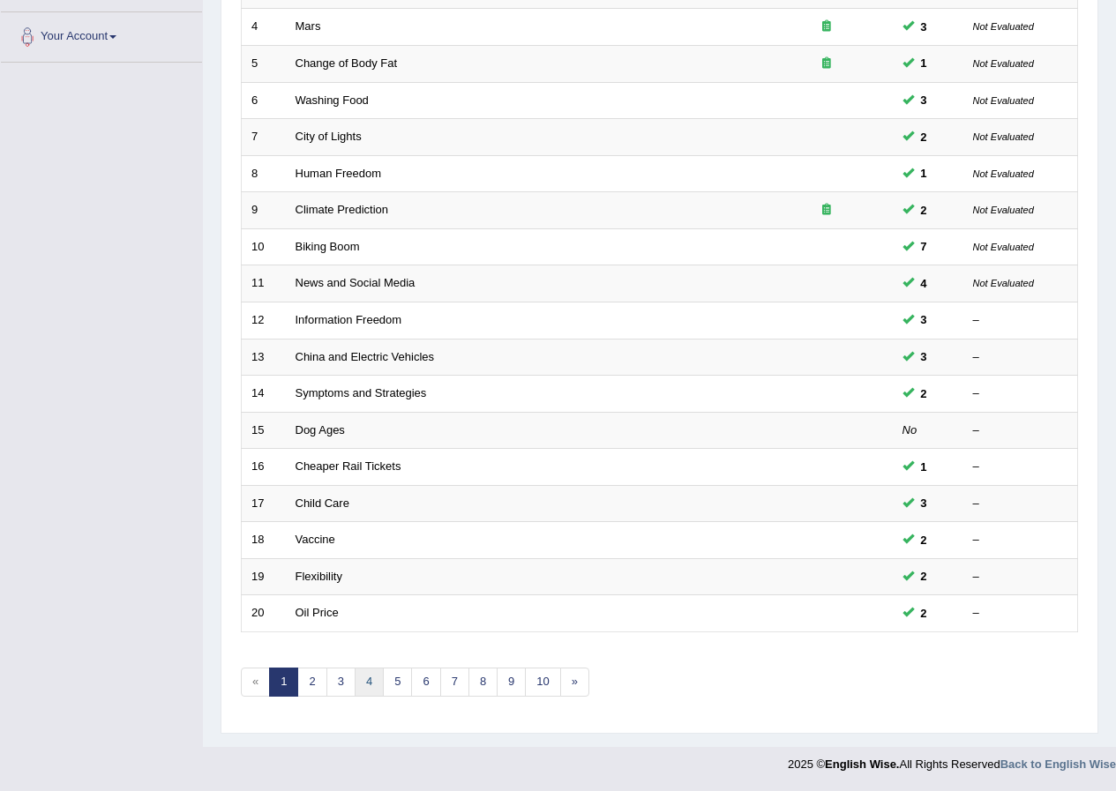
click at [377, 677] on link "4" at bounding box center [369, 682] width 29 height 29
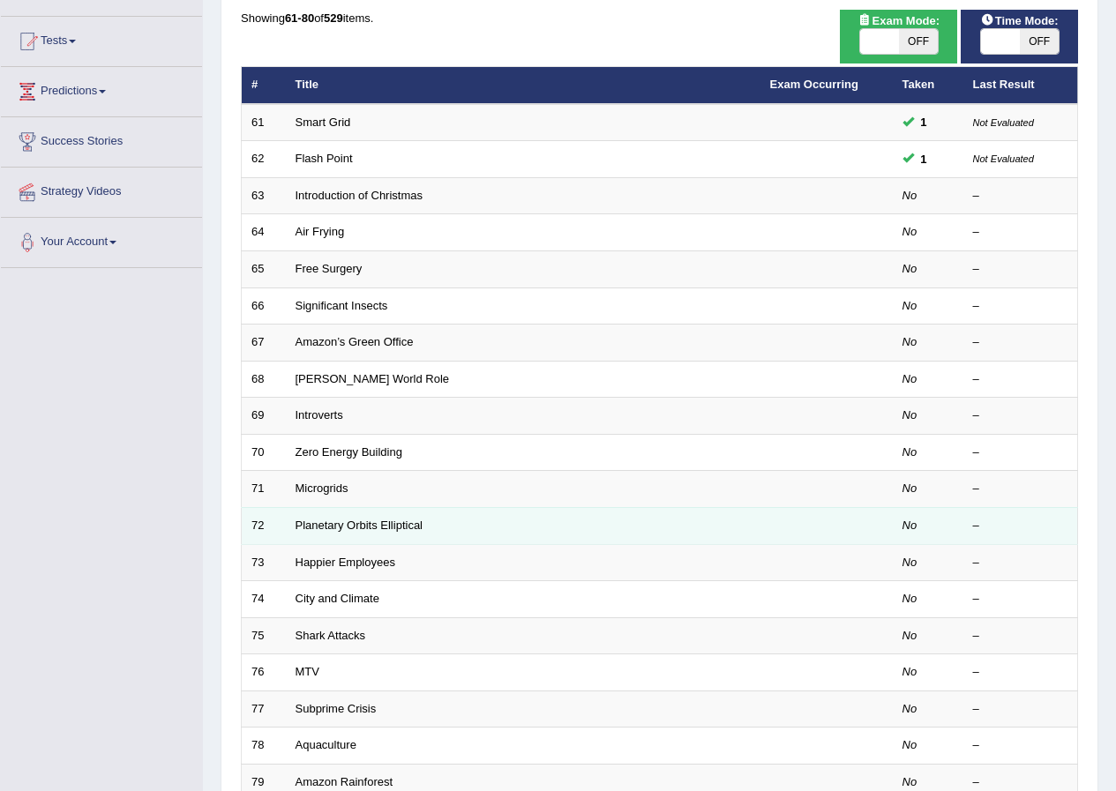
scroll to position [176, 0]
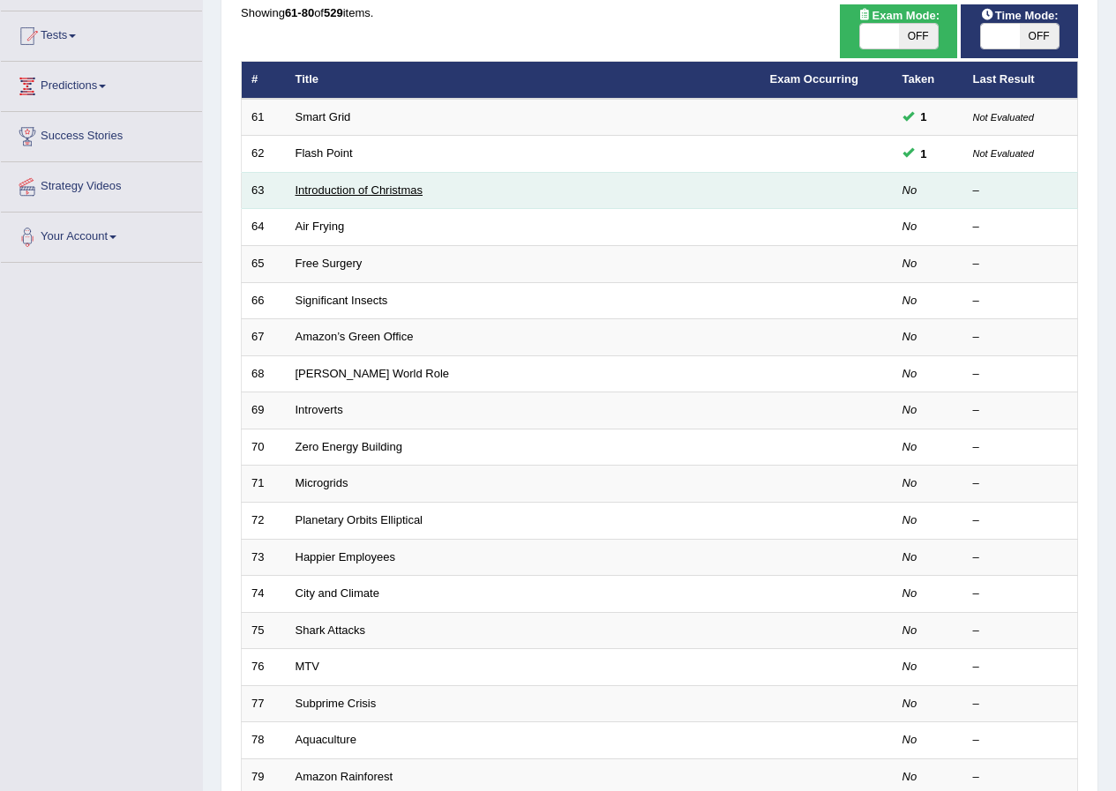
click at [333, 193] on link "Introduction of Christmas" at bounding box center [359, 189] width 128 height 13
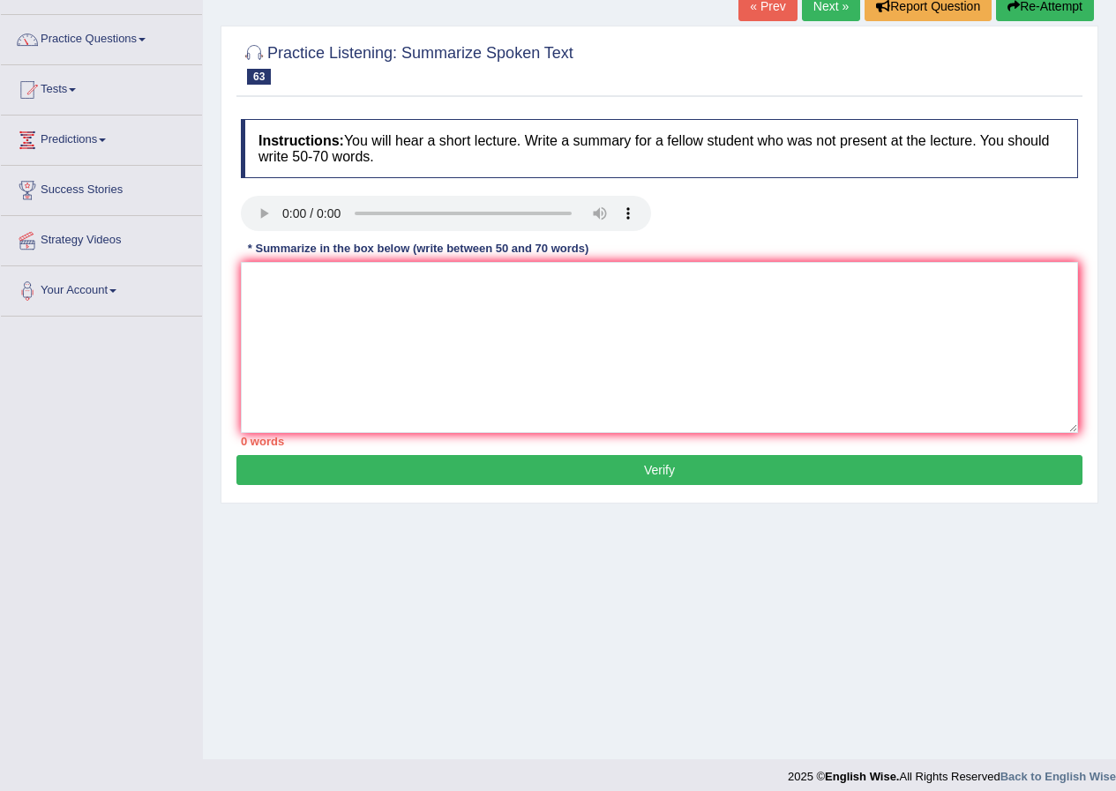
scroll to position [135, 0]
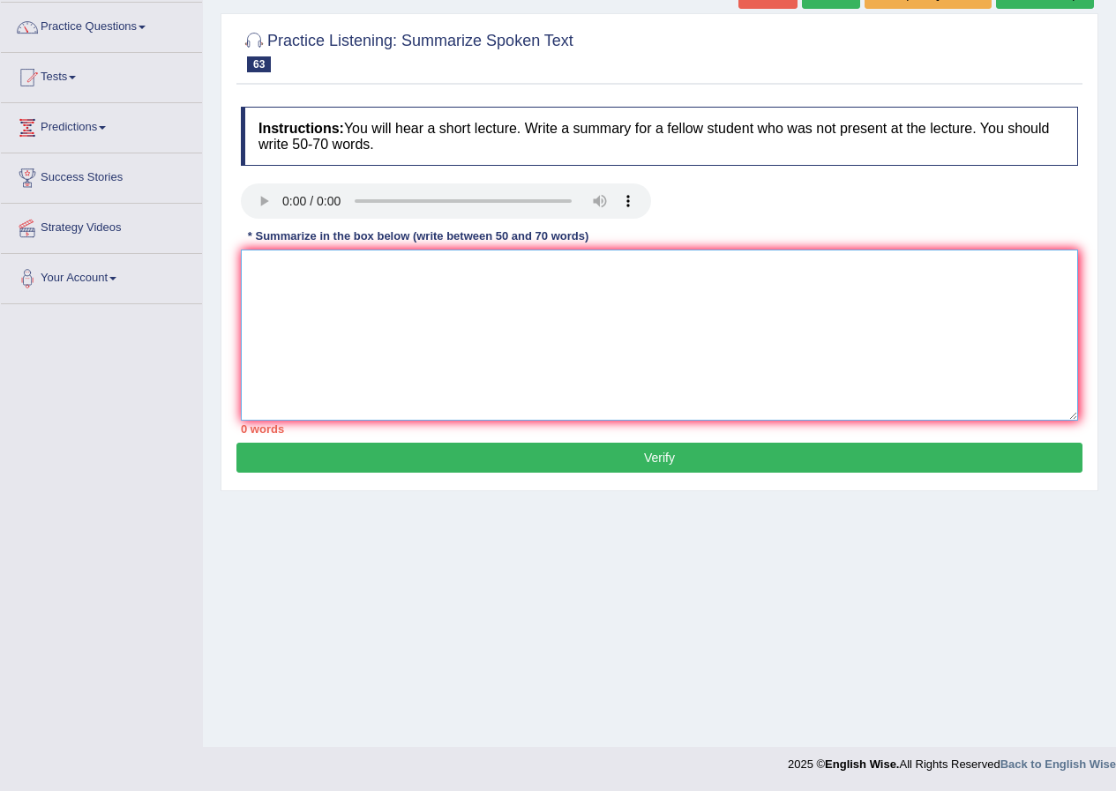
click at [362, 325] on textarea at bounding box center [659, 335] width 837 height 171
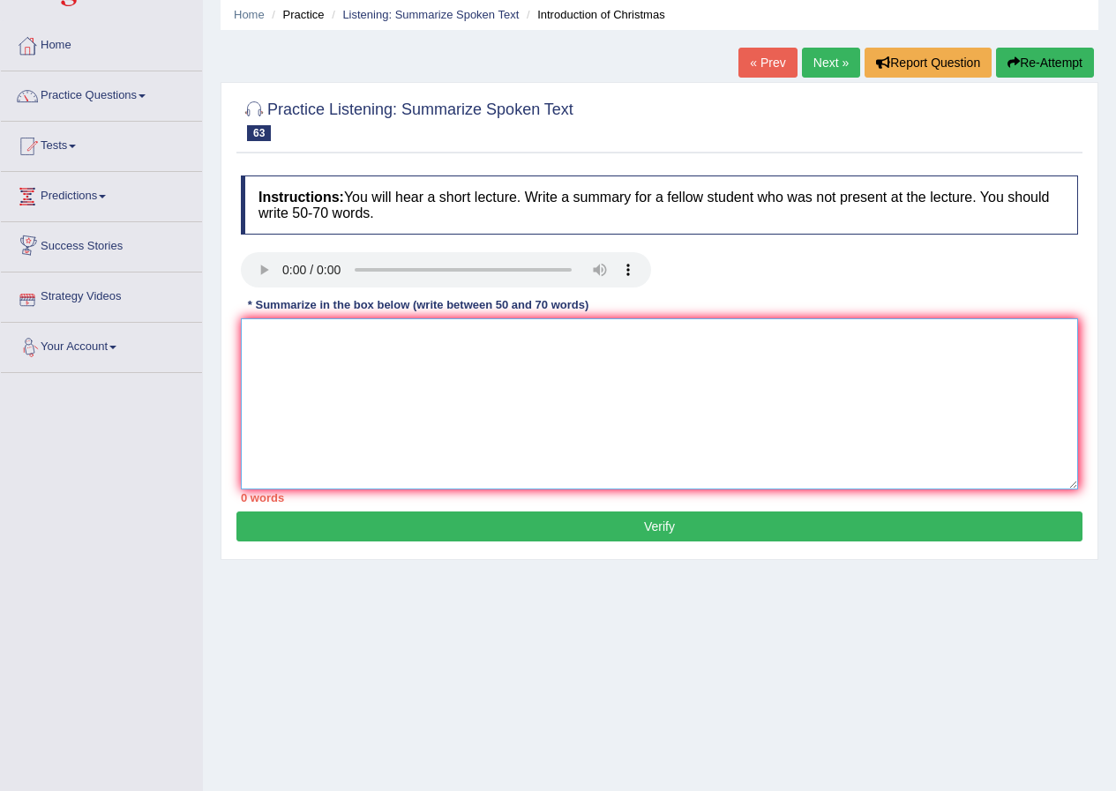
scroll to position [47, 0]
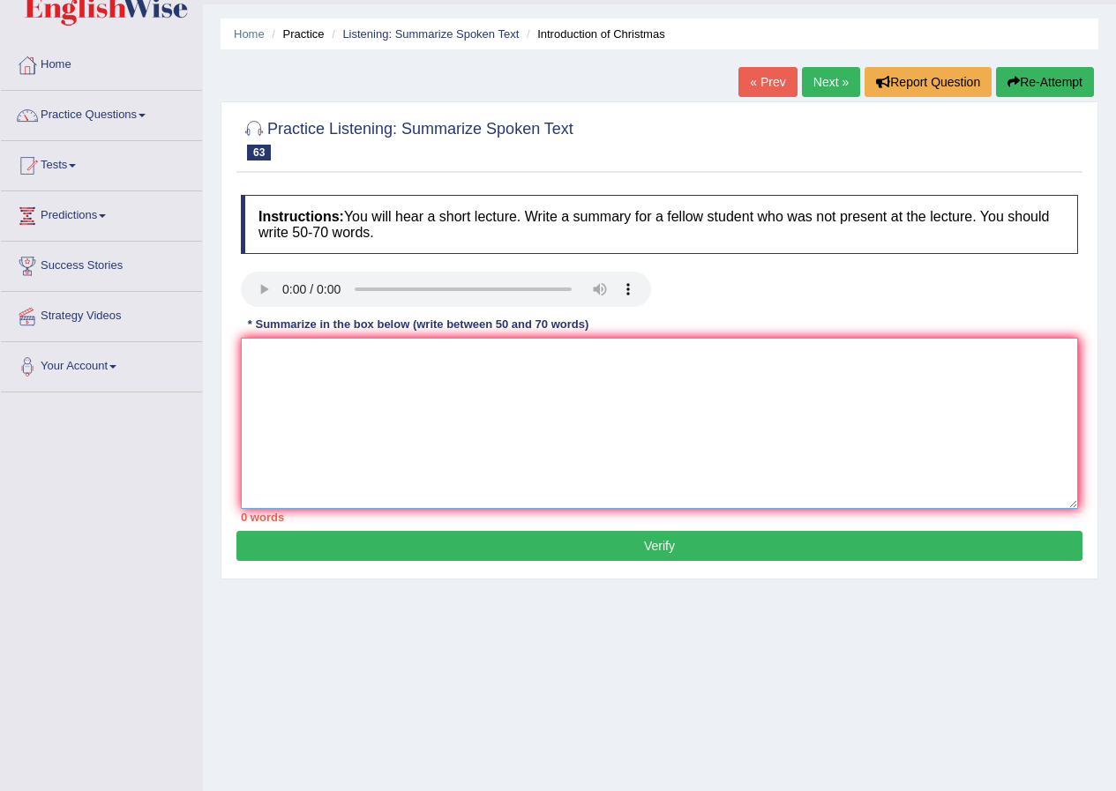
click at [368, 388] on textarea at bounding box center [659, 423] width 837 height 171
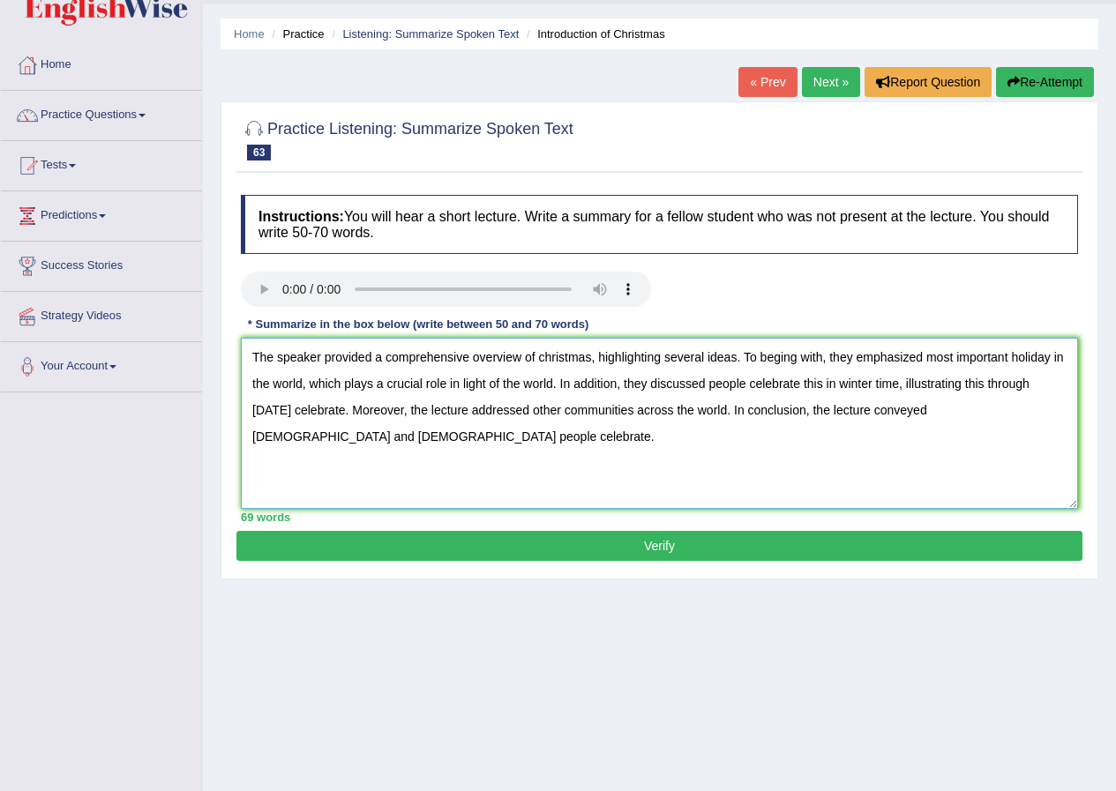
type textarea "The speaker provided a comprehensive overview of christmas, highlighting severa…"
click at [660, 541] on button "Verify" at bounding box center [659, 546] width 846 height 30
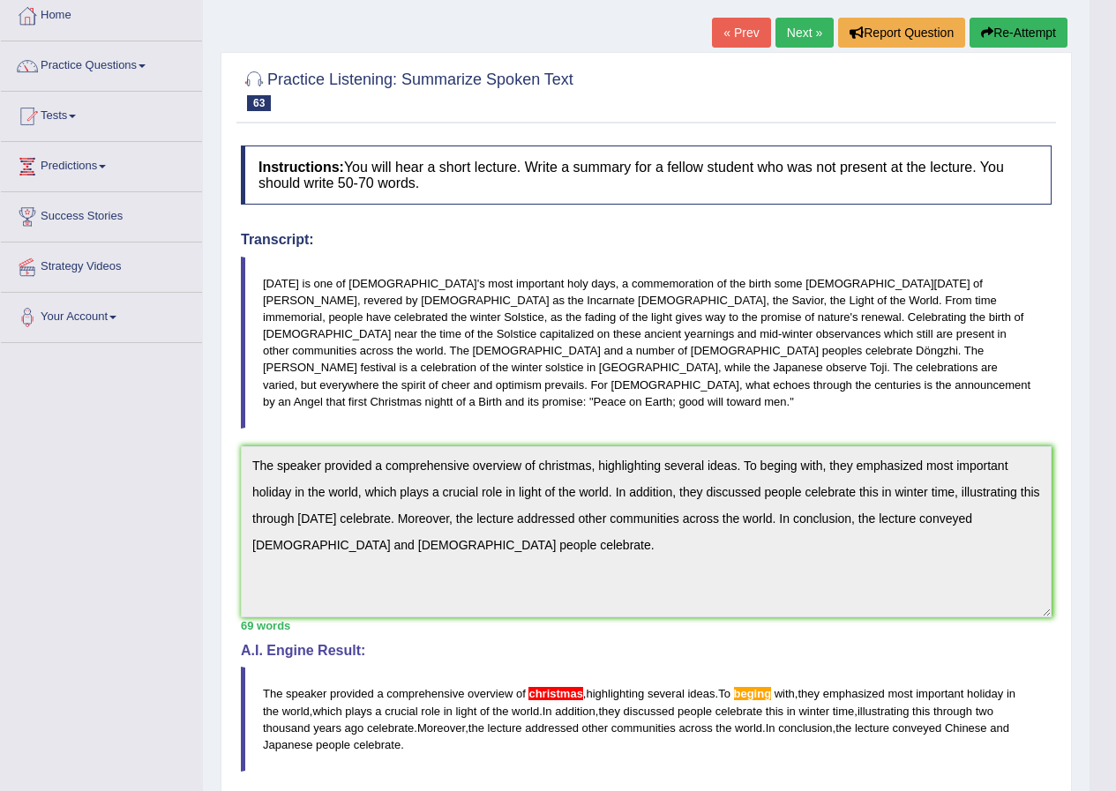
scroll to position [0, 0]
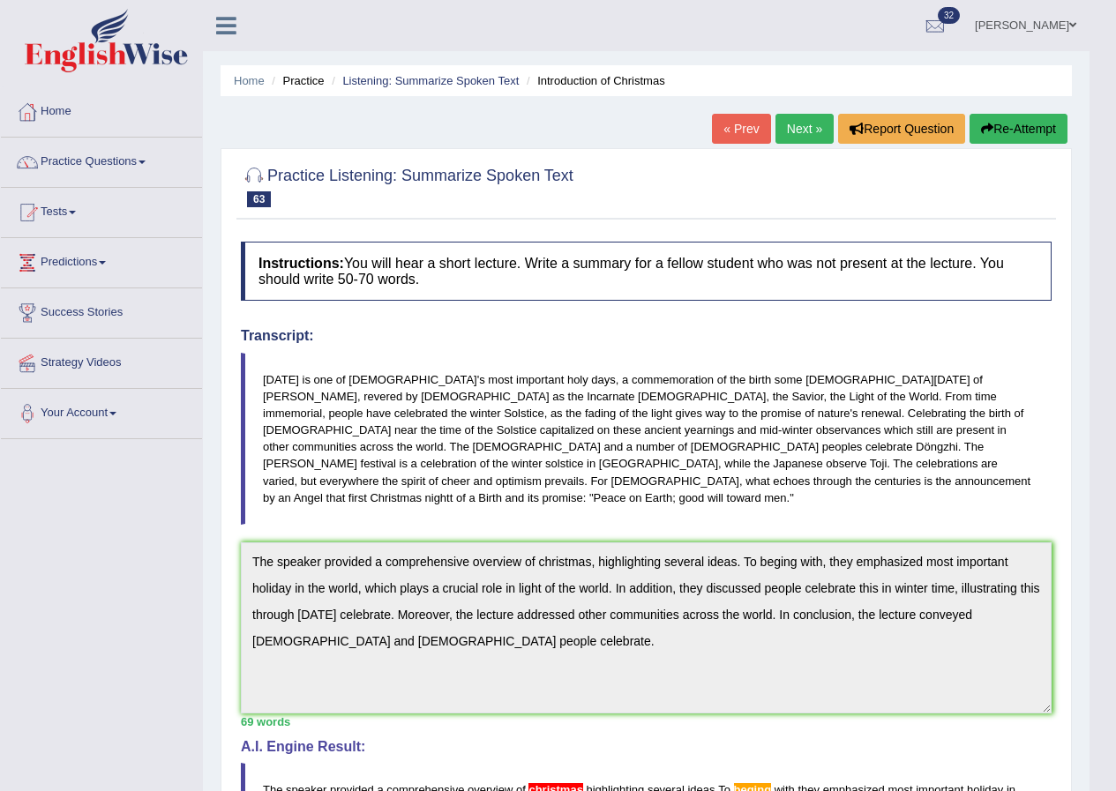
click at [1019, 127] on button "Re-Attempt" at bounding box center [1018, 129] width 98 height 30
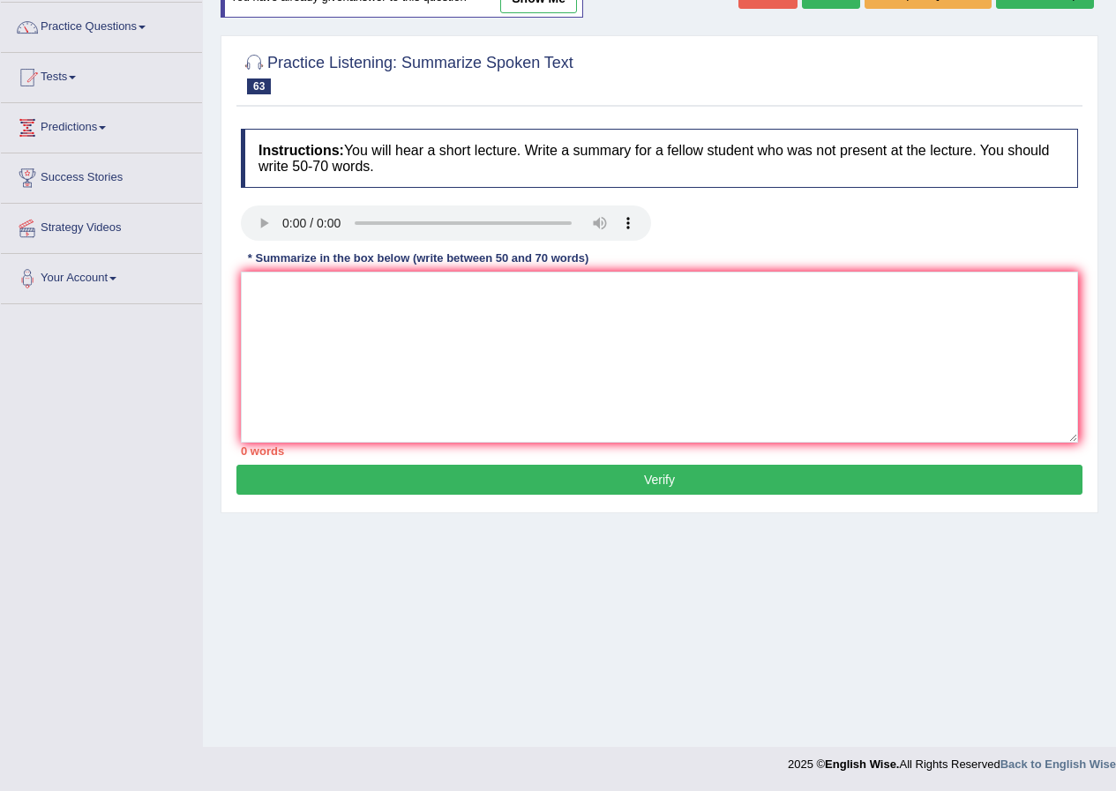
scroll to position [135, 0]
click at [392, 334] on textarea at bounding box center [659, 357] width 837 height 171
paste textarea "The speaker provided a comprehensive overview of christmas, highlighting severa…"
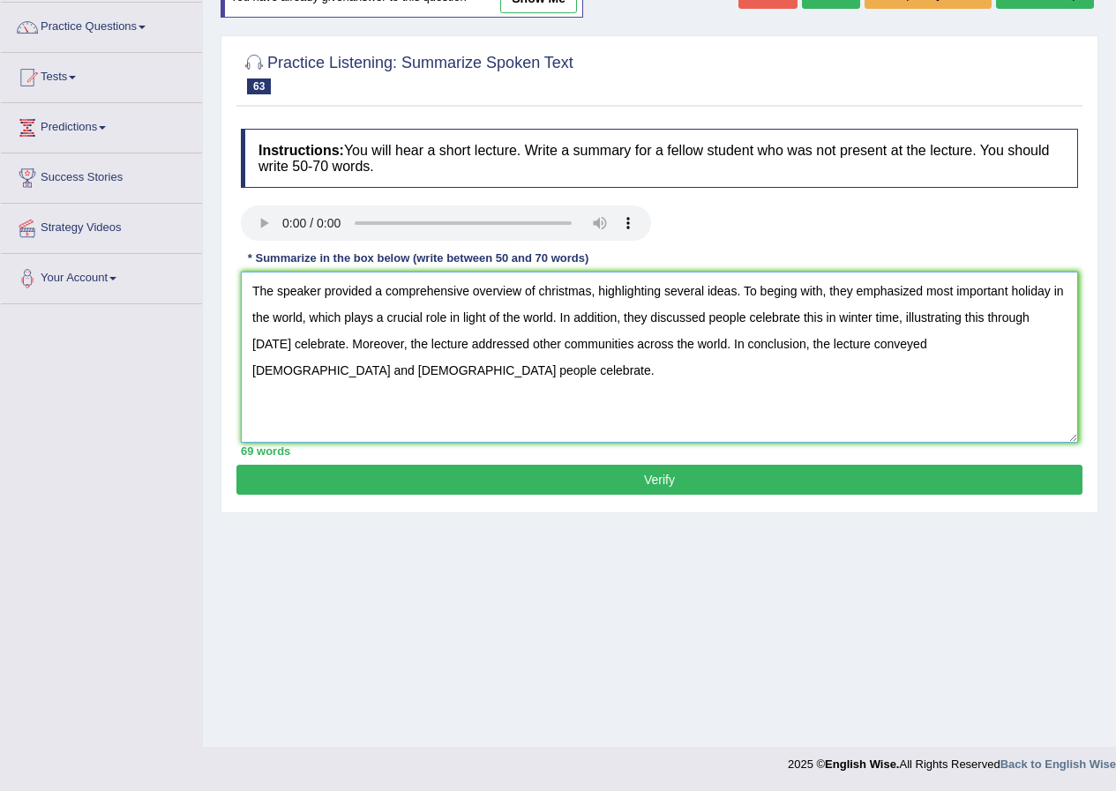
click at [796, 288] on textarea "The speaker provided a comprehensive overview of christmas, highlighting severa…" at bounding box center [659, 357] width 837 height 171
drag, startPoint x: 545, startPoint y: 291, endPoint x: 550, endPoint y: 356, distance: 65.5
click at [545, 292] on textarea "The speaker provided a comprehensive overview of christmas, highlighting severa…" at bounding box center [659, 357] width 837 height 171
click at [686, 385] on textarea "The speaker provided a comprehensive overview of Christmas, highlighting severa…" at bounding box center [659, 357] width 837 height 171
type textarea "The speaker provided a comprehensive overview of Christmas, highlighting severa…"
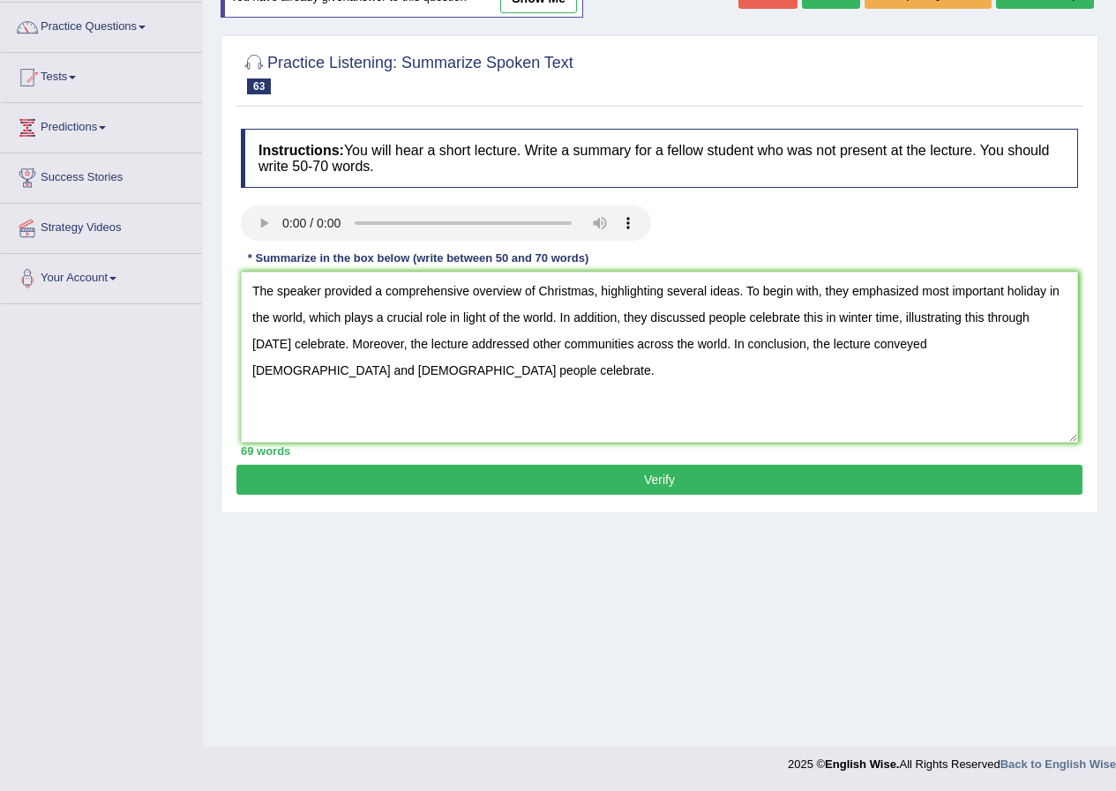
click at [742, 476] on button "Verify" at bounding box center [659, 480] width 846 height 30
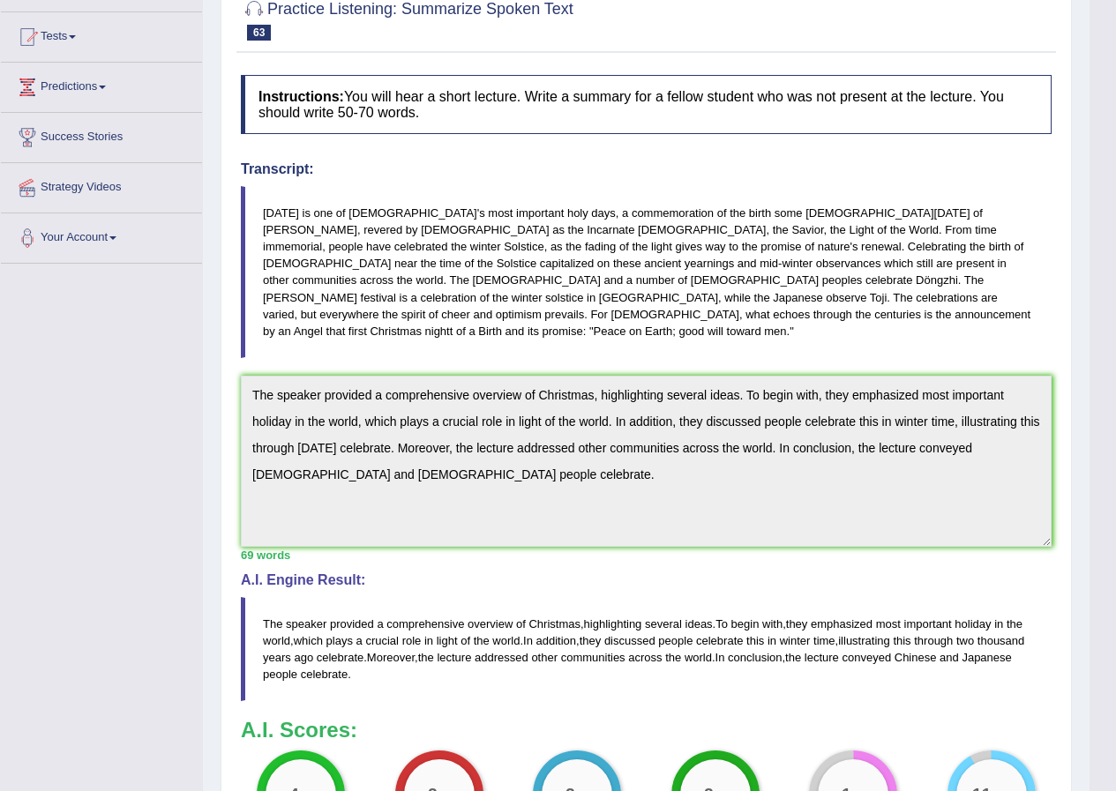
scroll to position [0, 0]
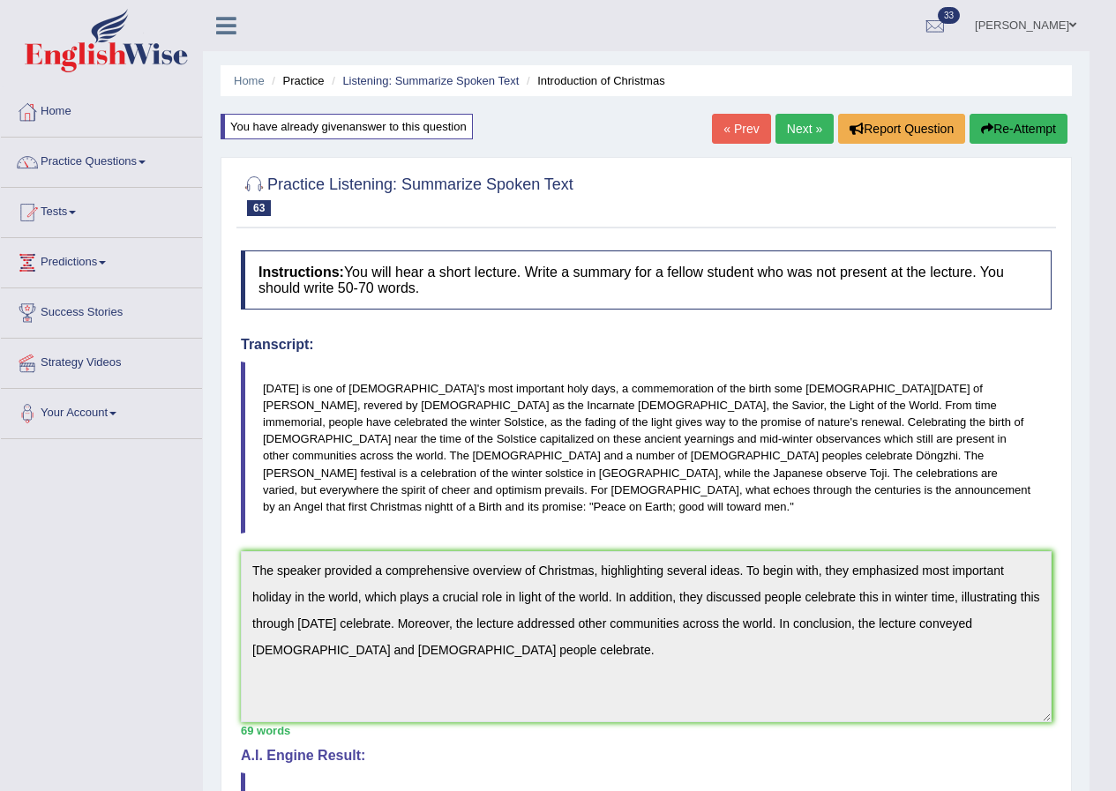
click at [802, 133] on link "Next »" at bounding box center [804, 129] width 58 height 30
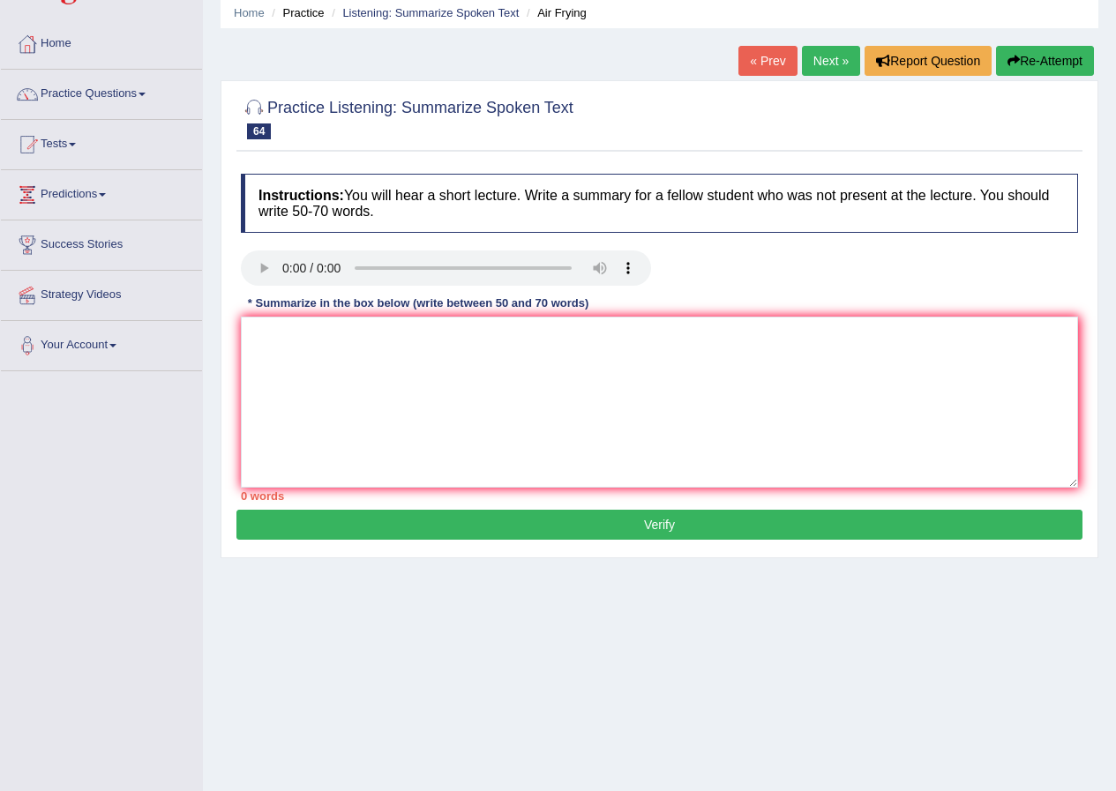
scroll to position [88, 0]
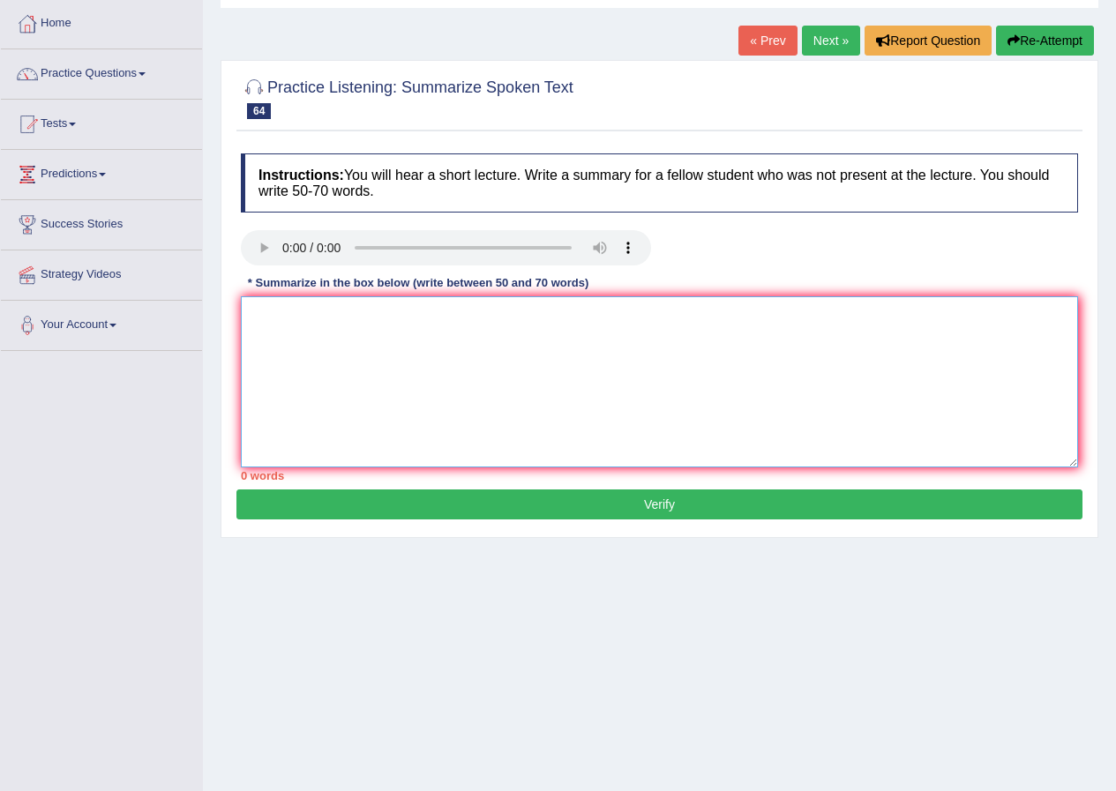
click at [276, 330] on textarea at bounding box center [659, 381] width 837 height 171
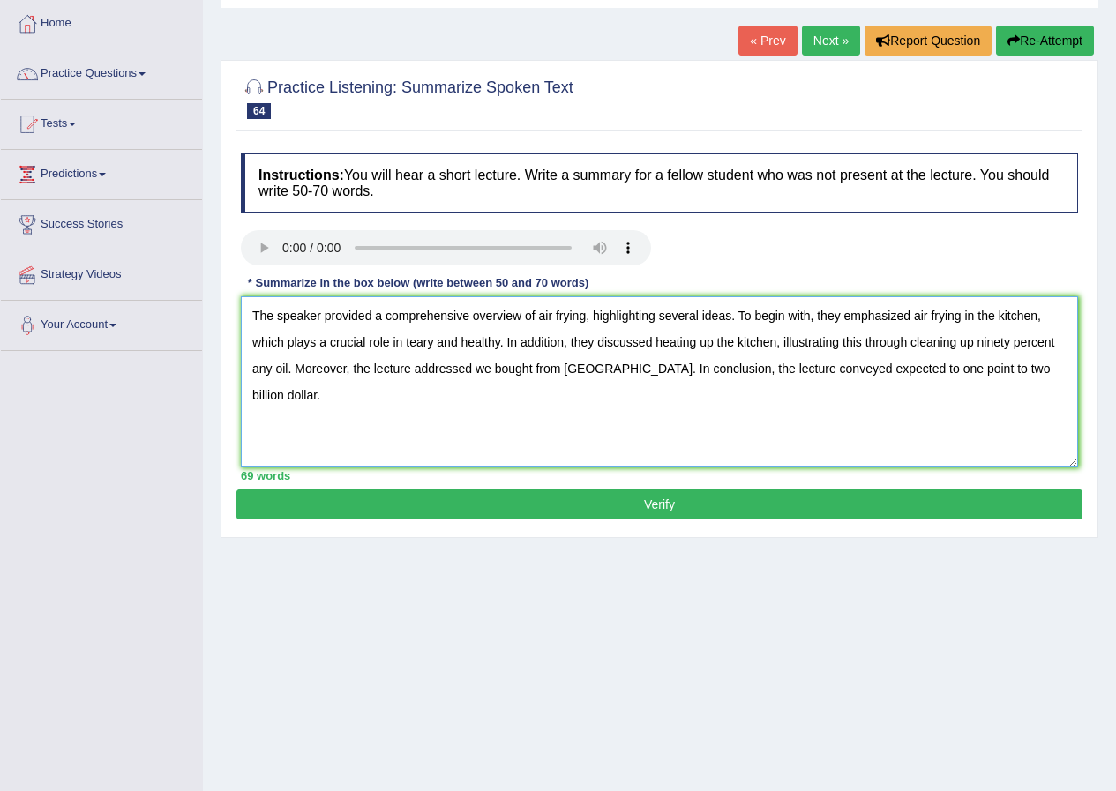
type textarea "The speaker provided a comprehensive overview of air frying, highlighting sever…"
click at [671, 500] on button "Verify" at bounding box center [659, 504] width 846 height 30
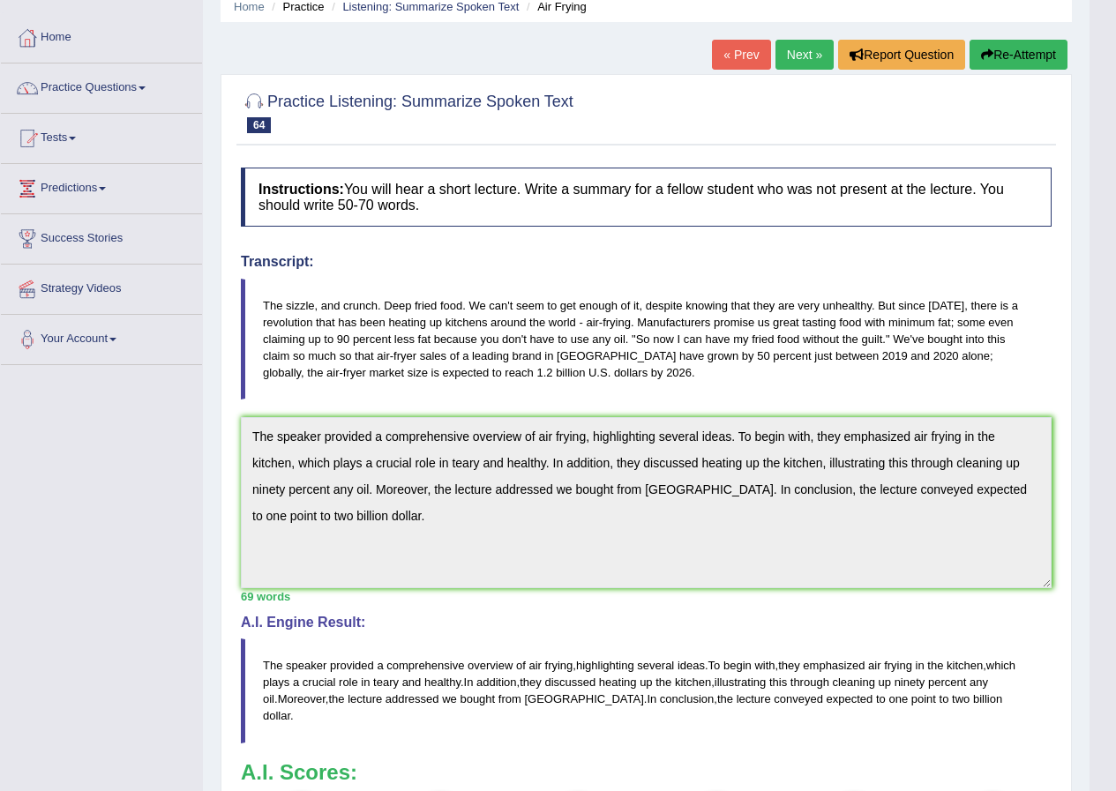
scroll to position [0, 0]
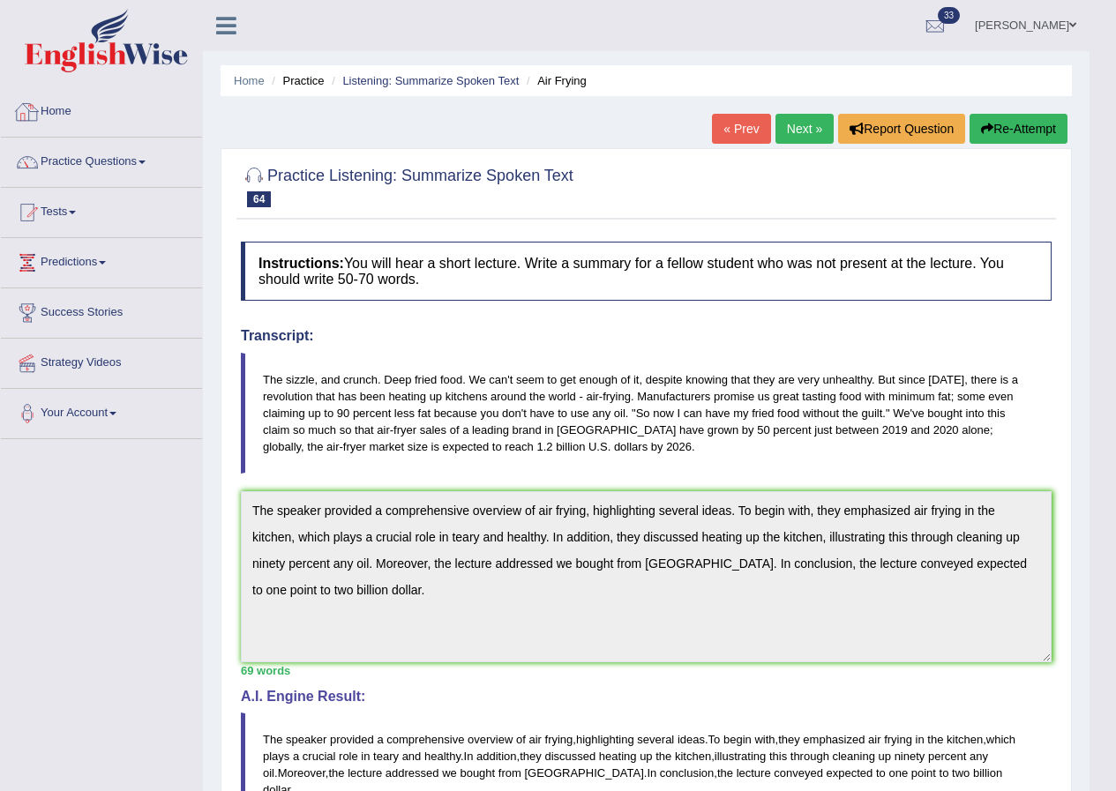
click at [62, 108] on link "Home" at bounding box center [101, 109] width 201 height 44
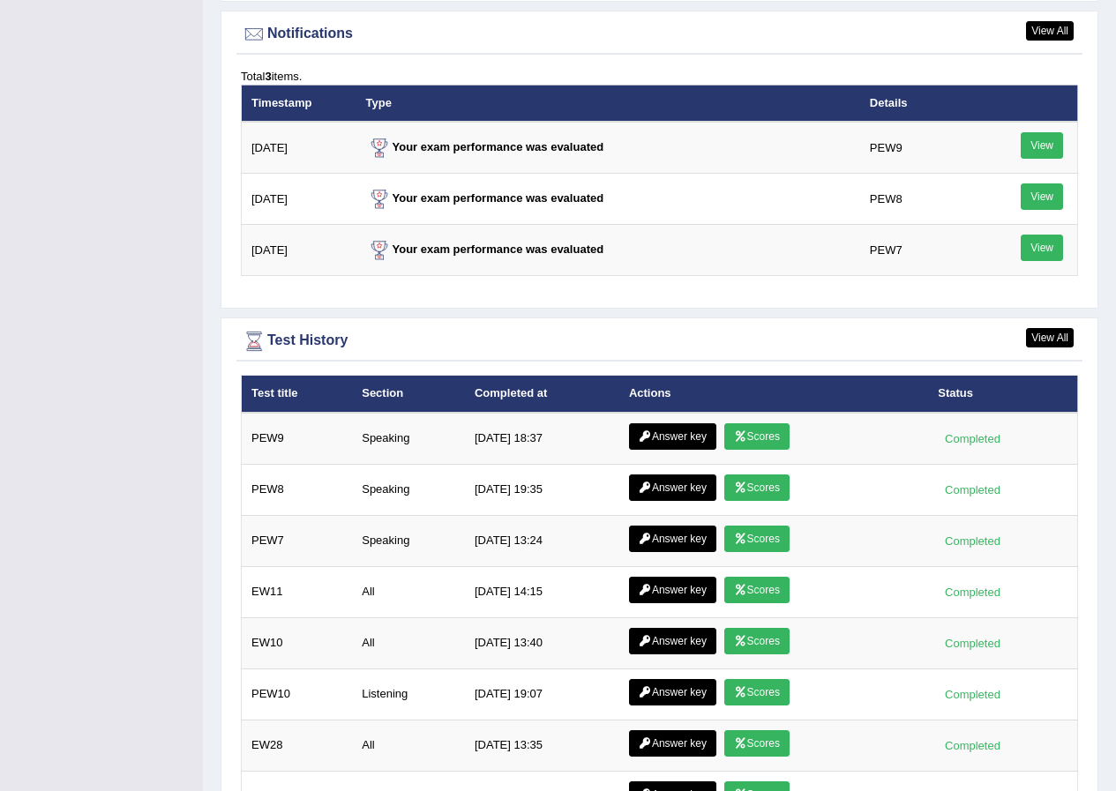
scroll to position [2255, 0]
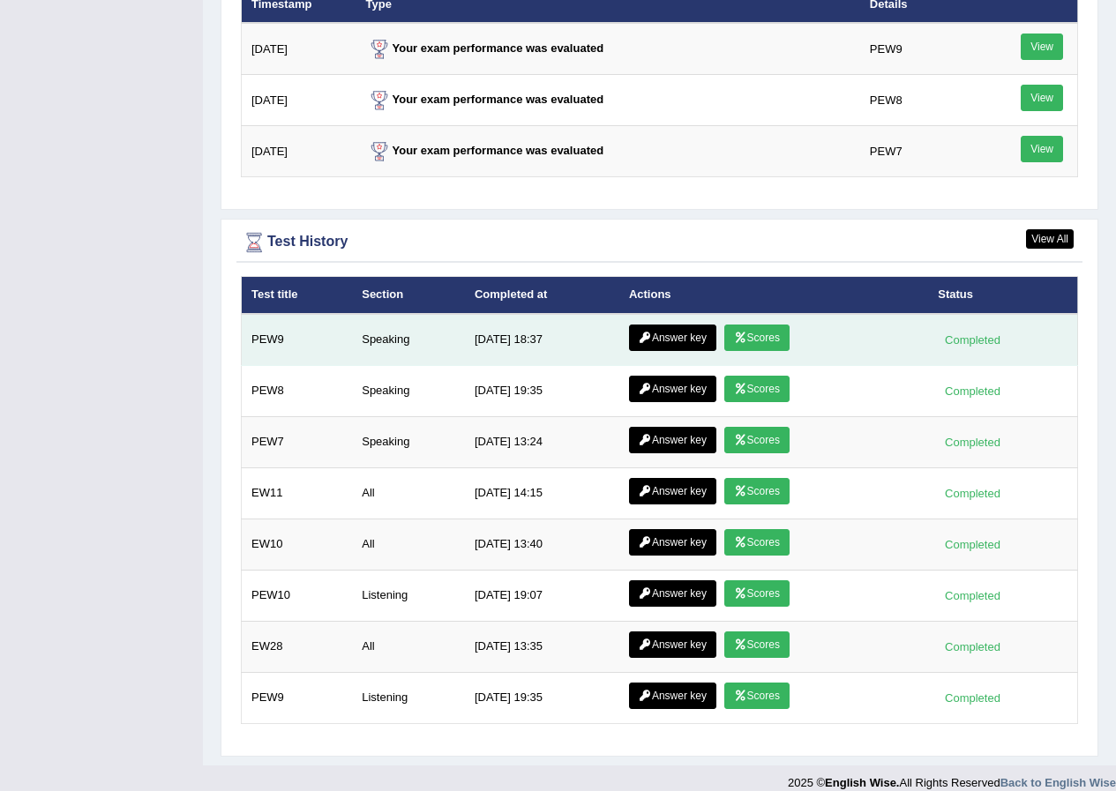
click at [736, 332] on icon at bounding box center [740, 337] width 13 height 11
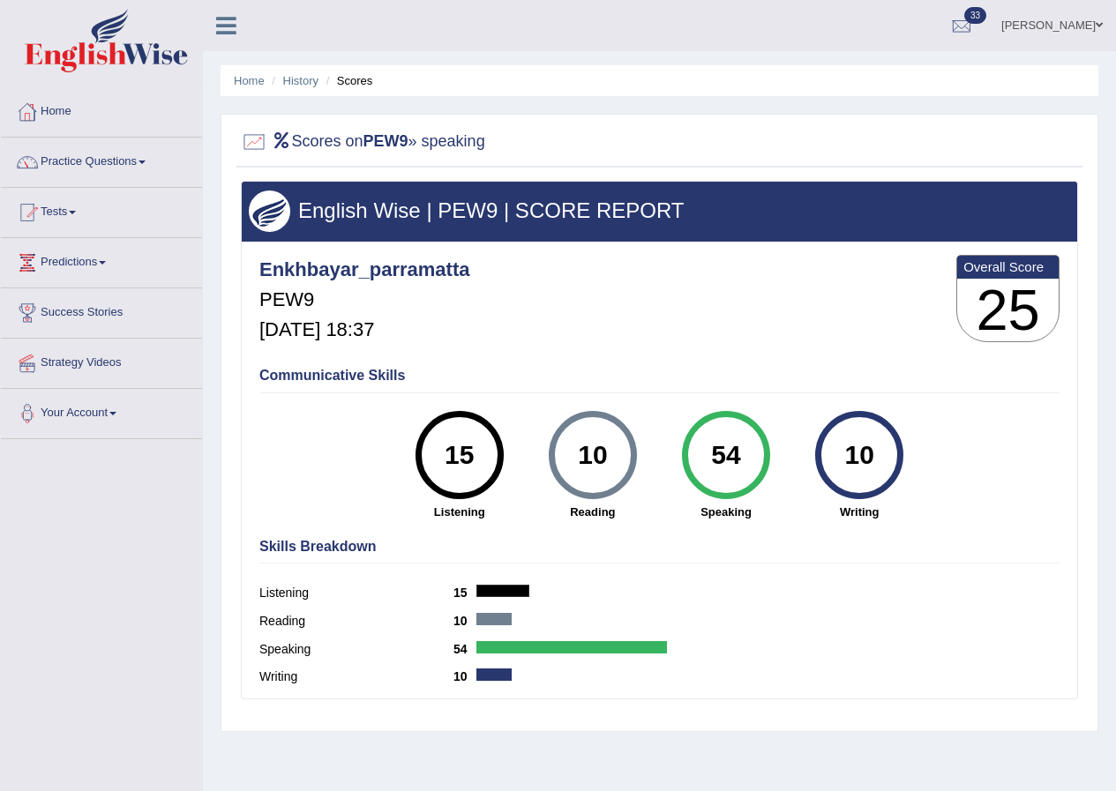
click at [62, 109] on link "Home" at bounding box center [101, 109] width 201 height 44
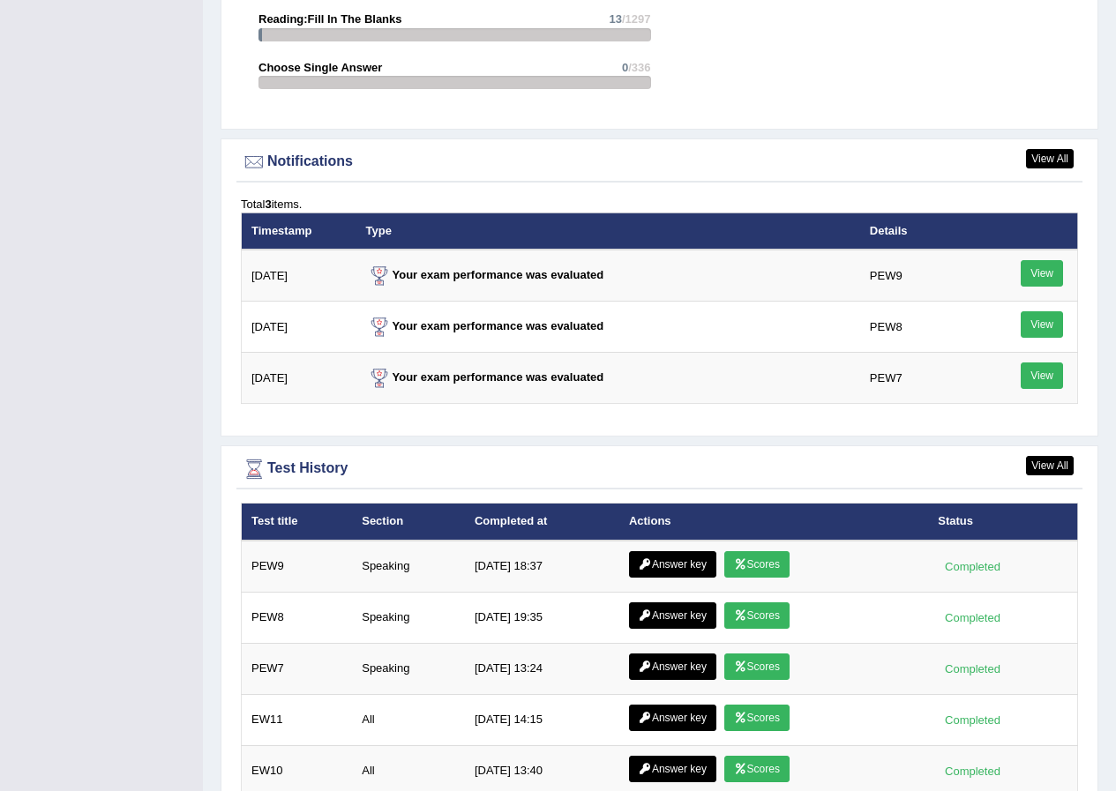
scroll to position [2205, 0]
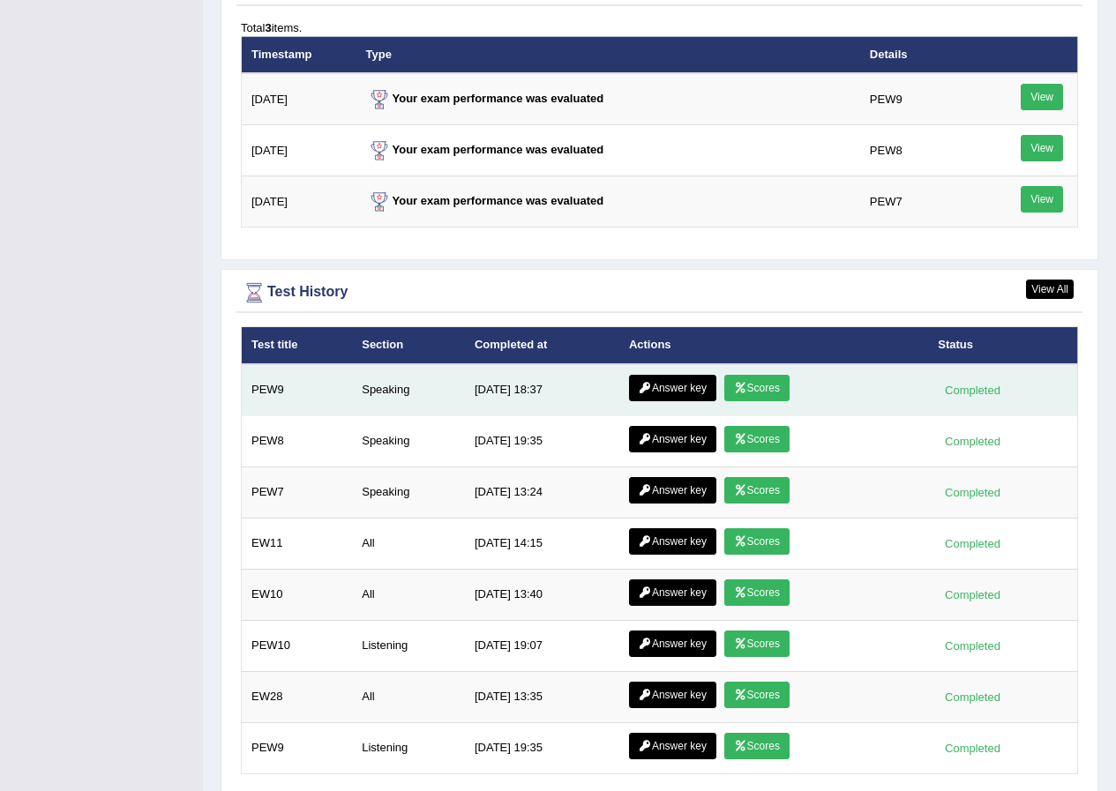
click at [668, 375] on link "Answer key" at bounding box center [672, 388] width 87 height 26
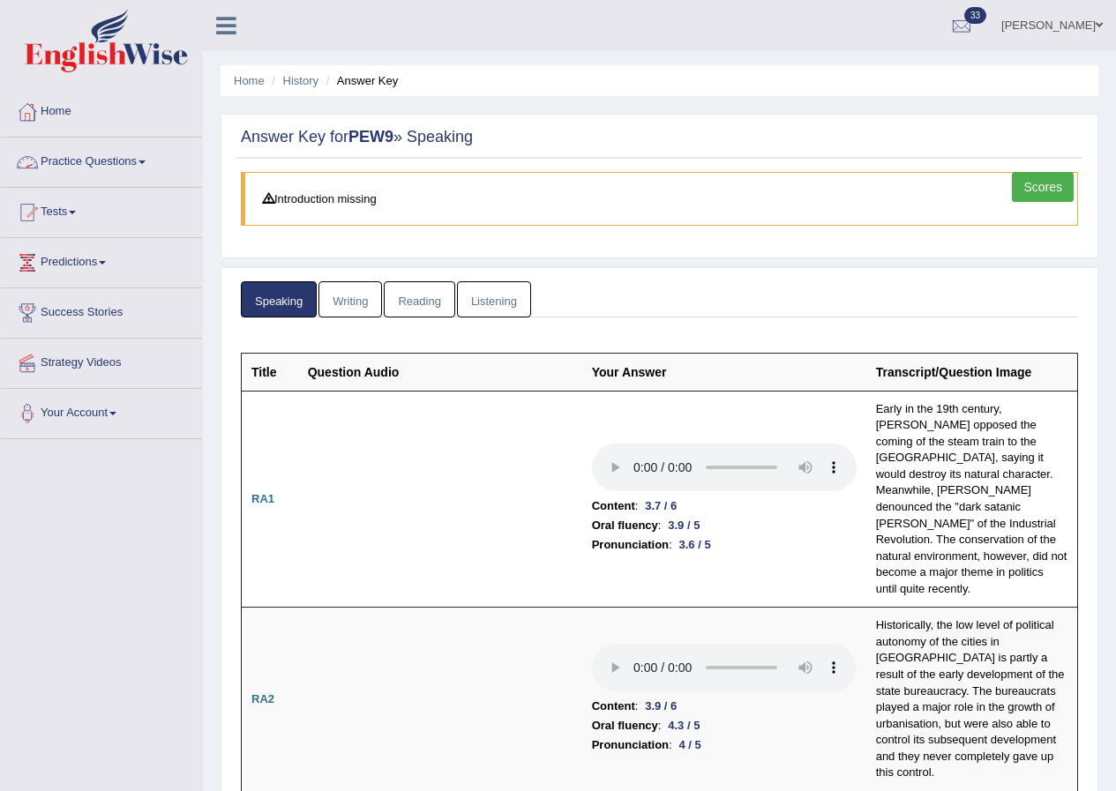
click at [136, 153] on link "Practice Questions" at bounding box center [101, 160] width 201 height 44
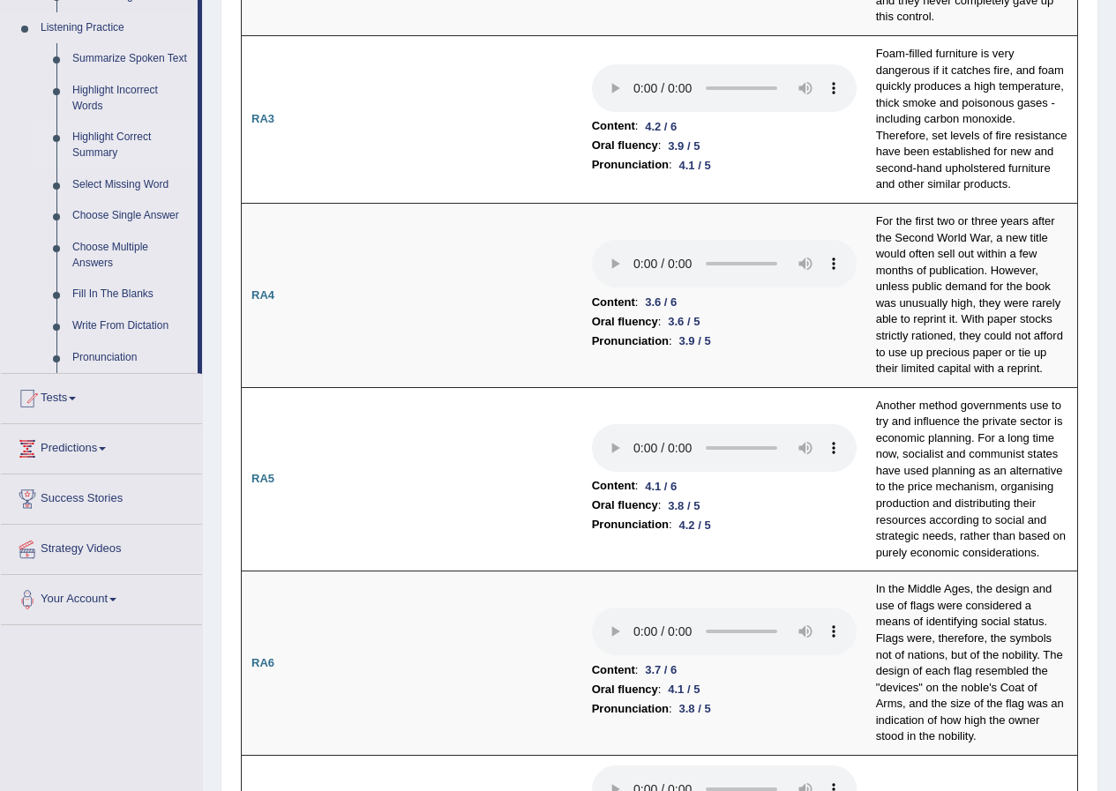
scroll to position [794, 0]
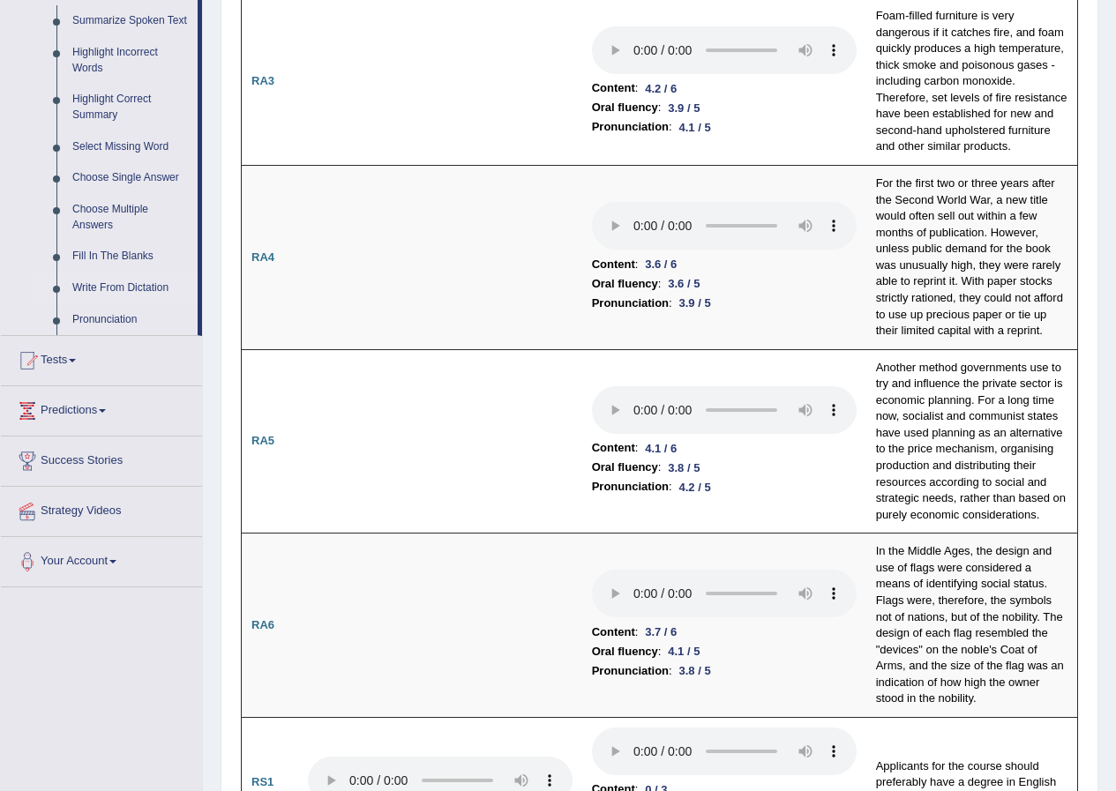
click at [102, 280] on link "Write From Dictation" at bounding box center [130, 289] width 133 height 32
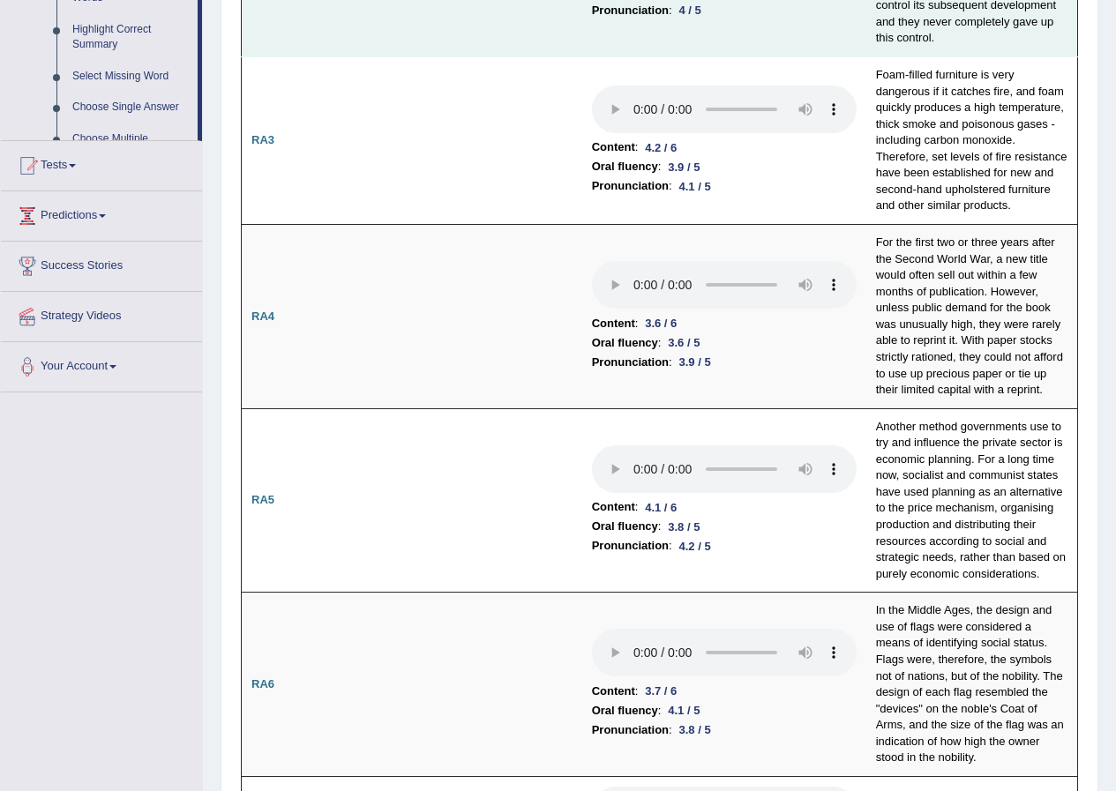
scroll to position [347, 0]
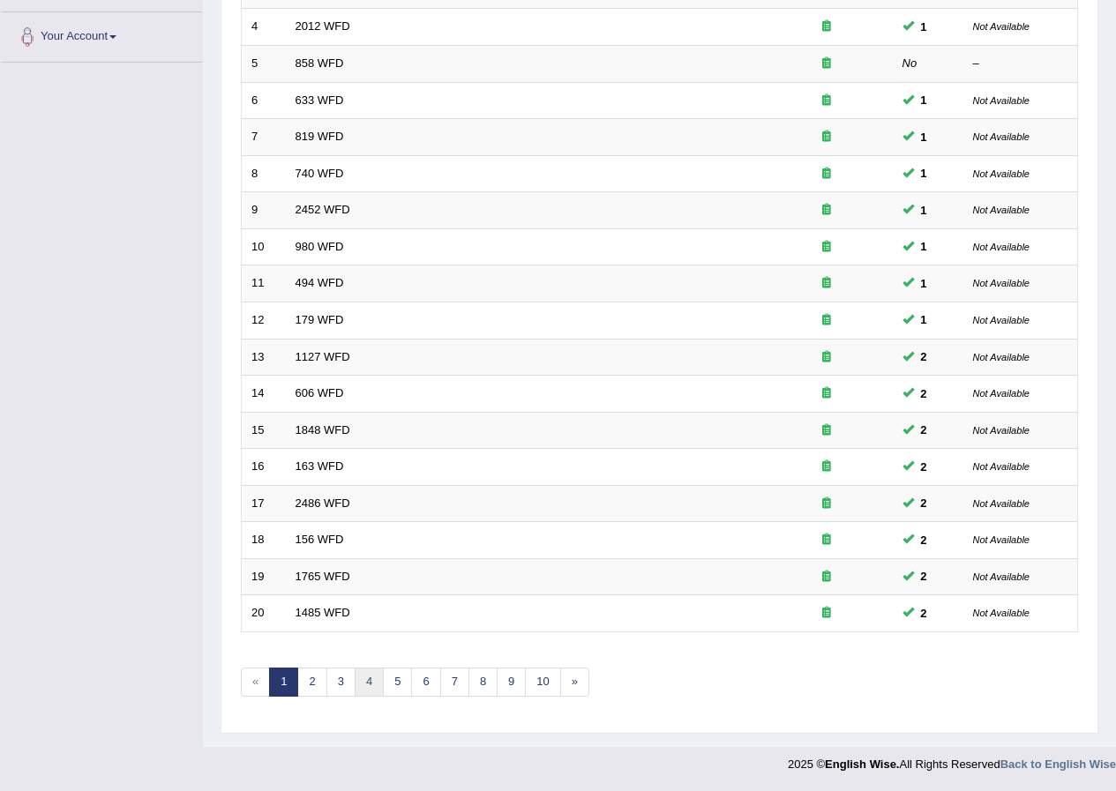
click at [370, 676] on link "4" at bounding box center [369, 682] width 29 height 29
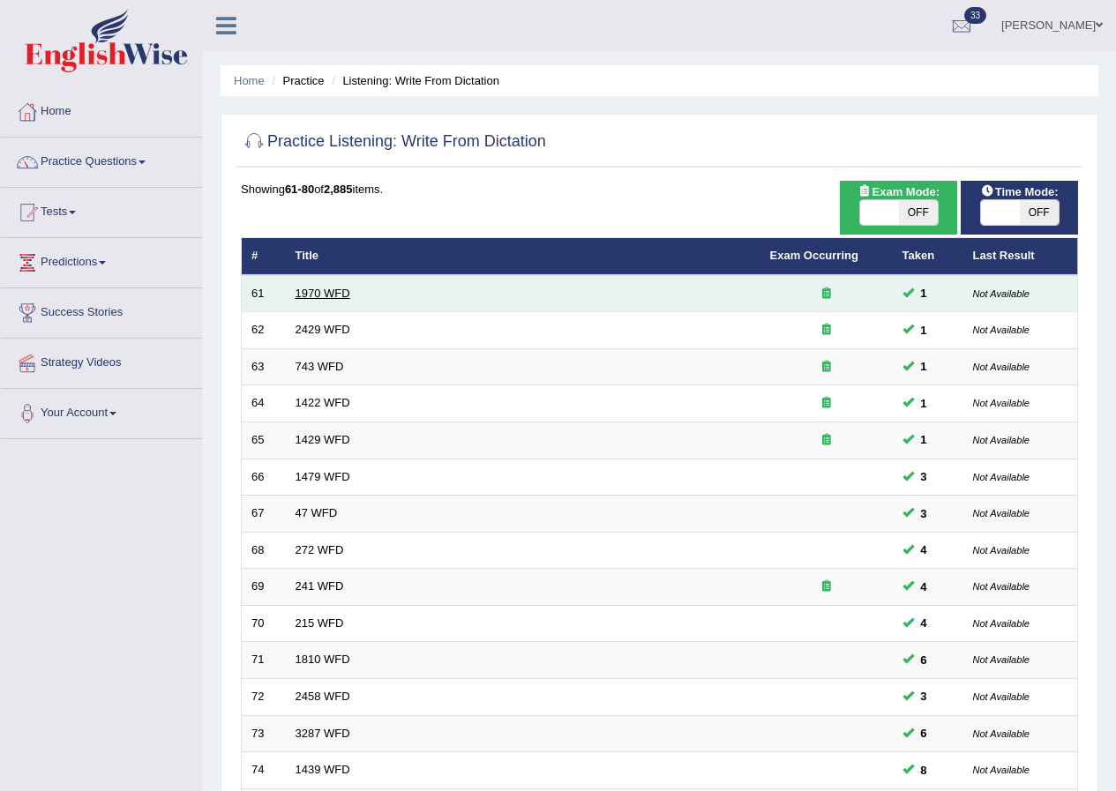
click at [335, 292] on link "1970 WFD" at bounding box center [322, 293] width 55 height 13
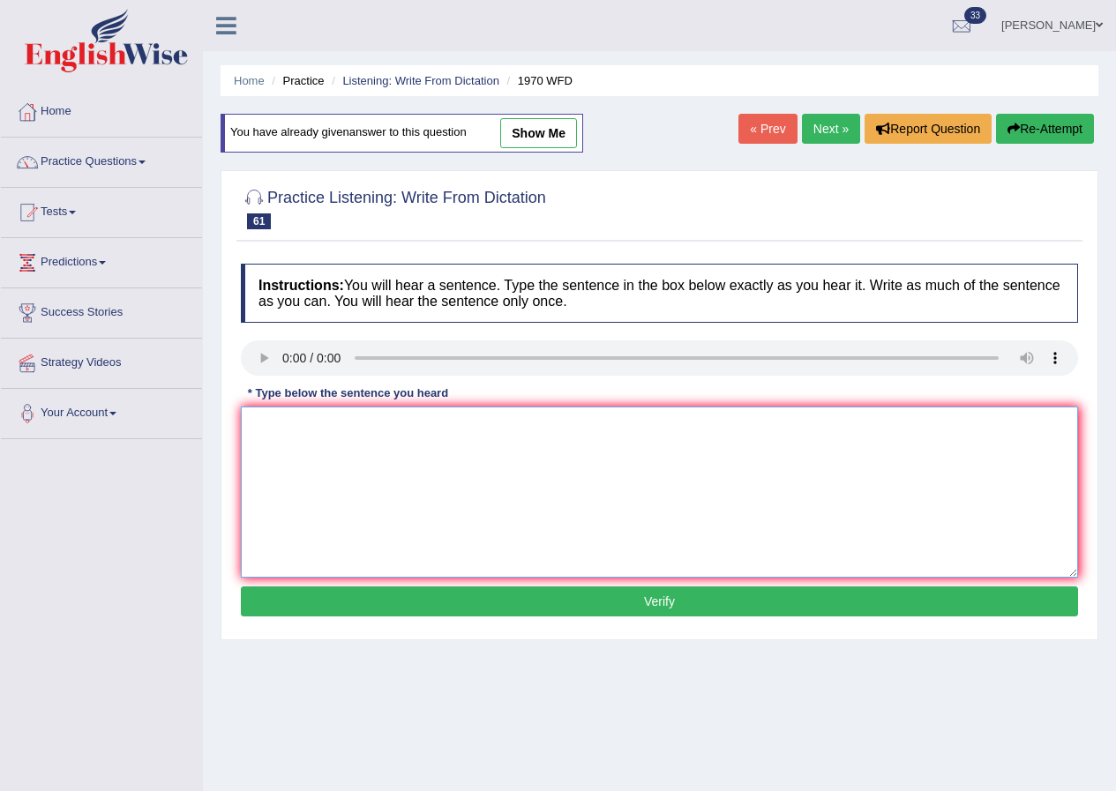
click at [370, 459] on textarea at bounding box center [659, 492] width 837 height 171
type textarea "One student presitantive from each class."
click at [683, 599] on button "Verify" at bounding box center [659, 601] width 837 height 30
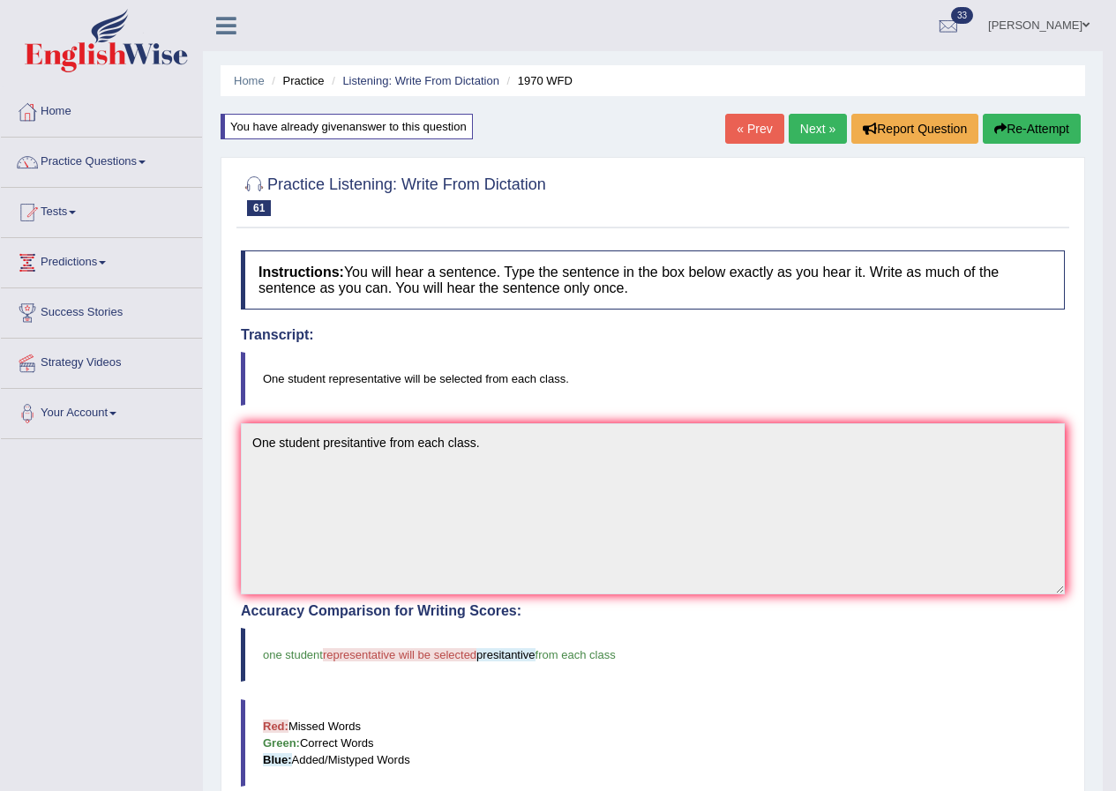
click at [802, 129] on link "Next »" at bounding box center [817, 129] width 58 height 30
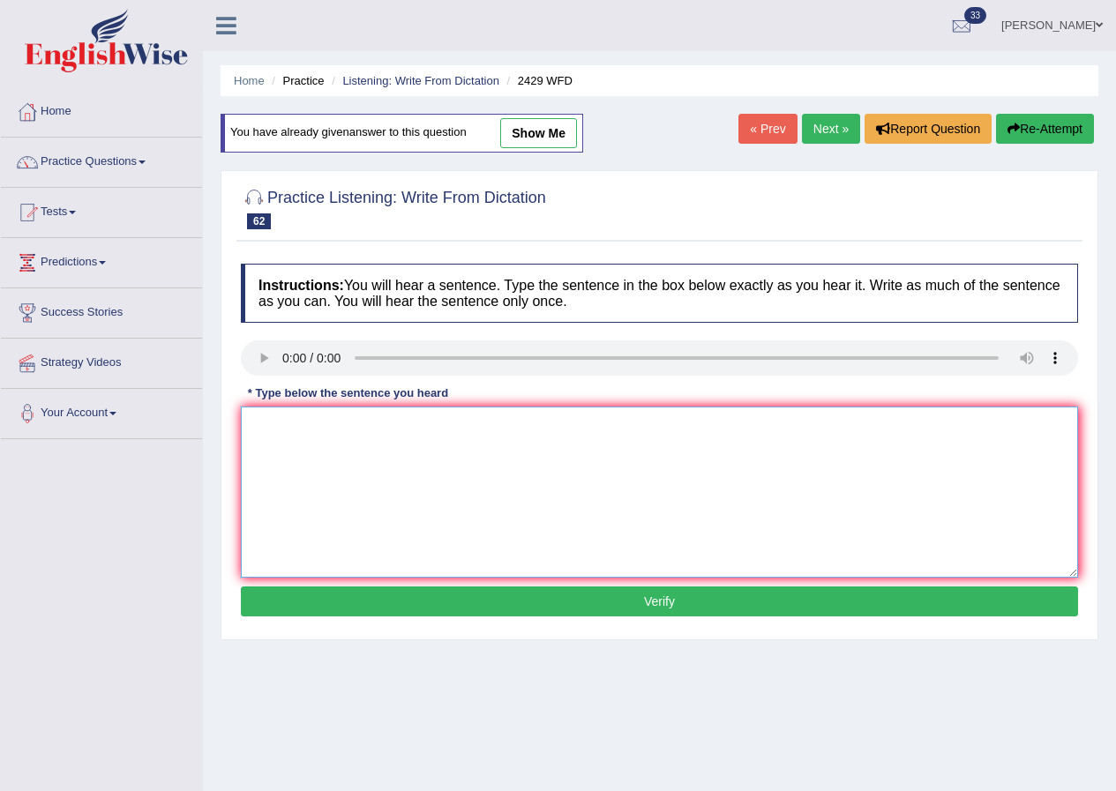
click at [377, 486] on textarea at bounding box center [659, 492] width 837 height 171
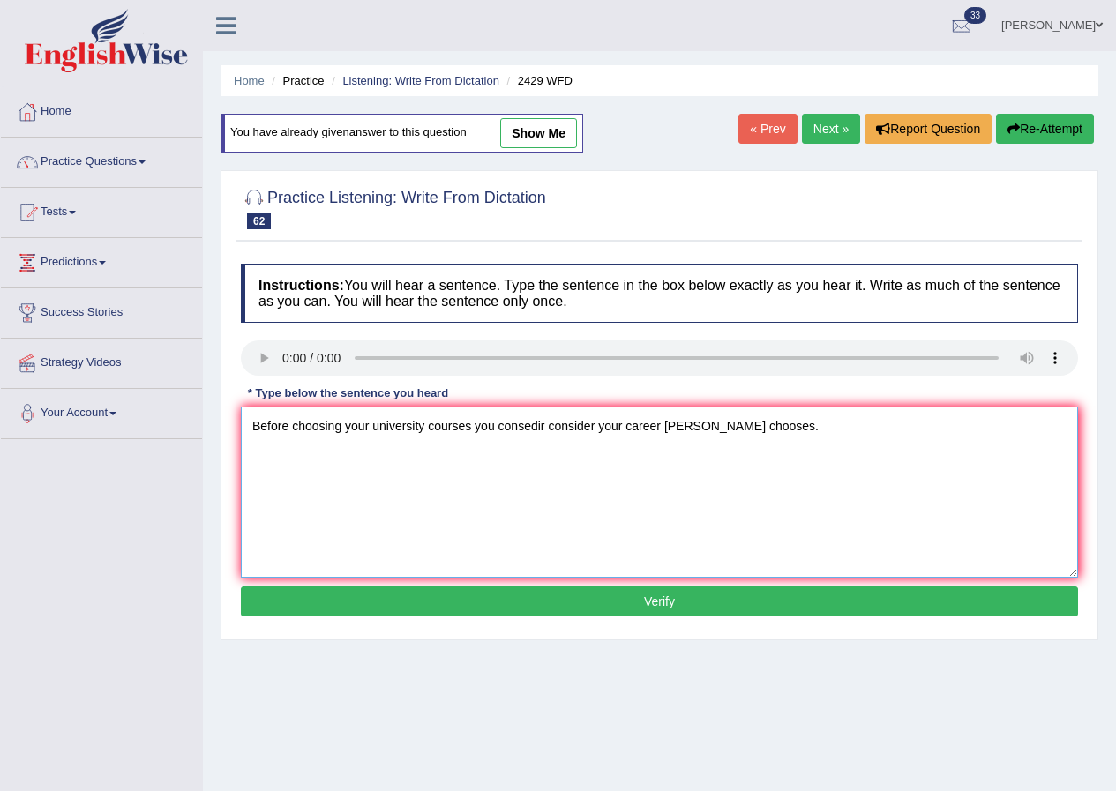
type textarea "Before choosing your university courses you consedir consider your career [PERS…"
click at [696, 586] on button "Verify" at bounding box center [659, 601] width 837 height 30
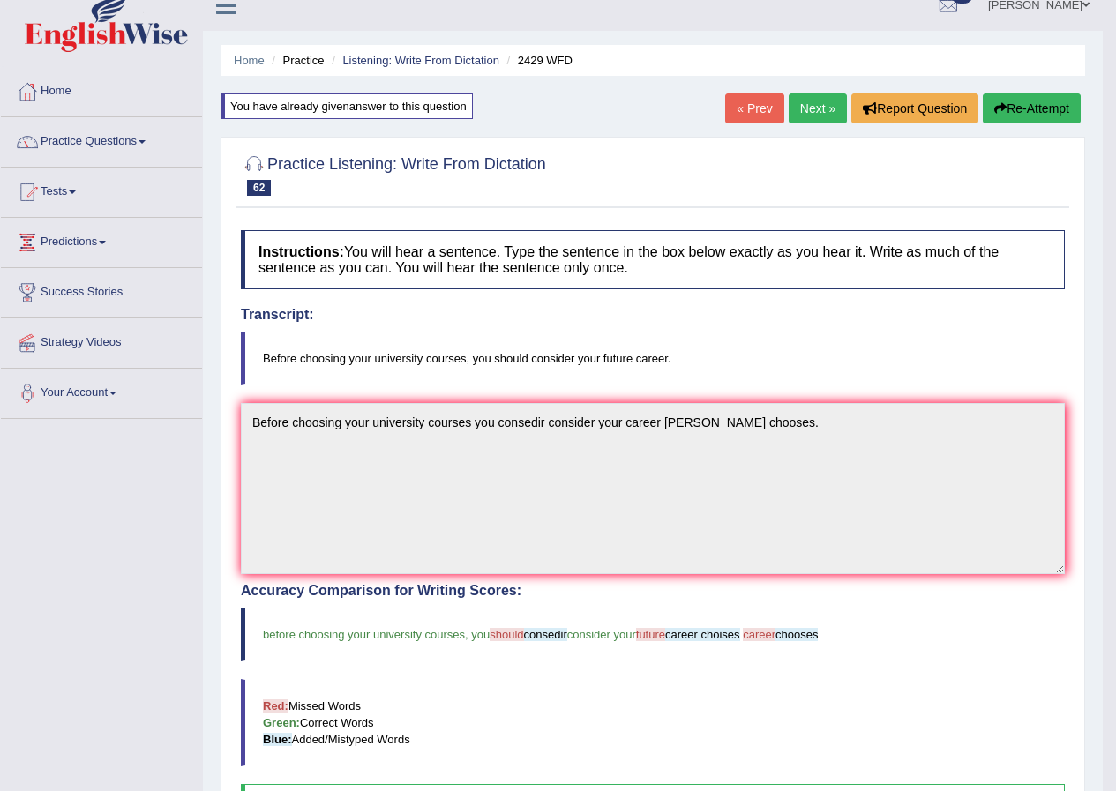
scroll to position [7, 0]
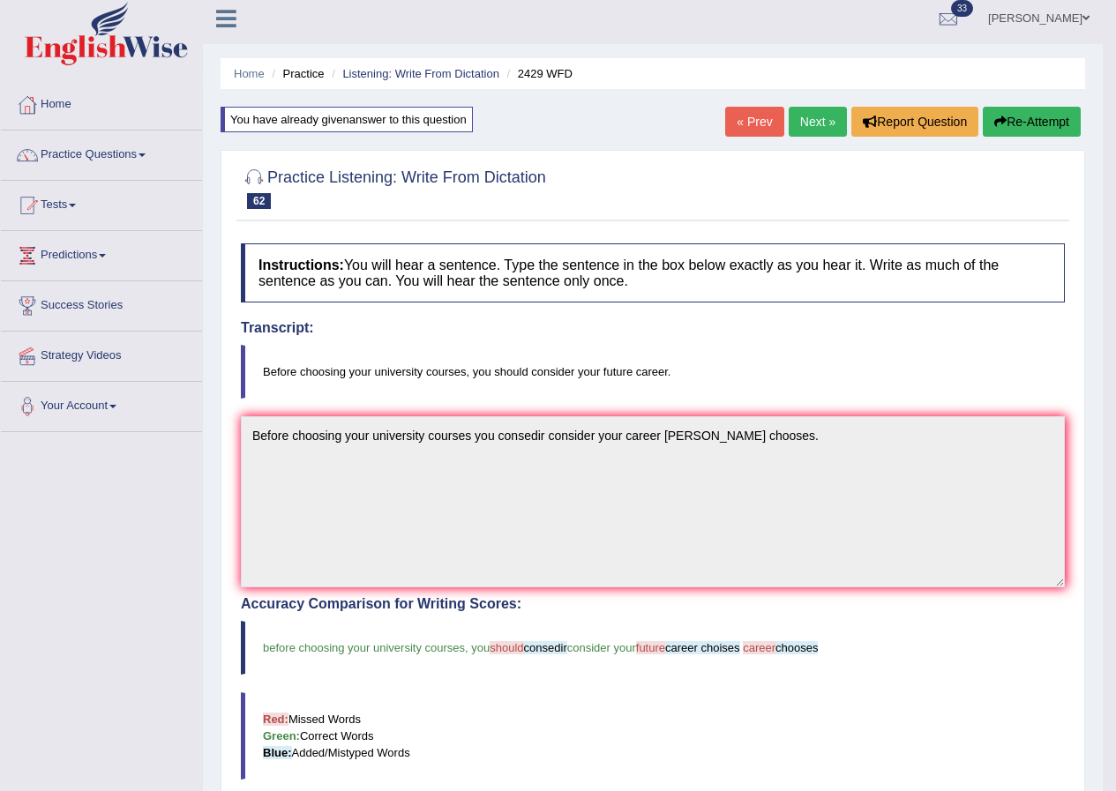
click at [835, 115] on link "Next »" at bounding box center [817, 122] width 58 height 30
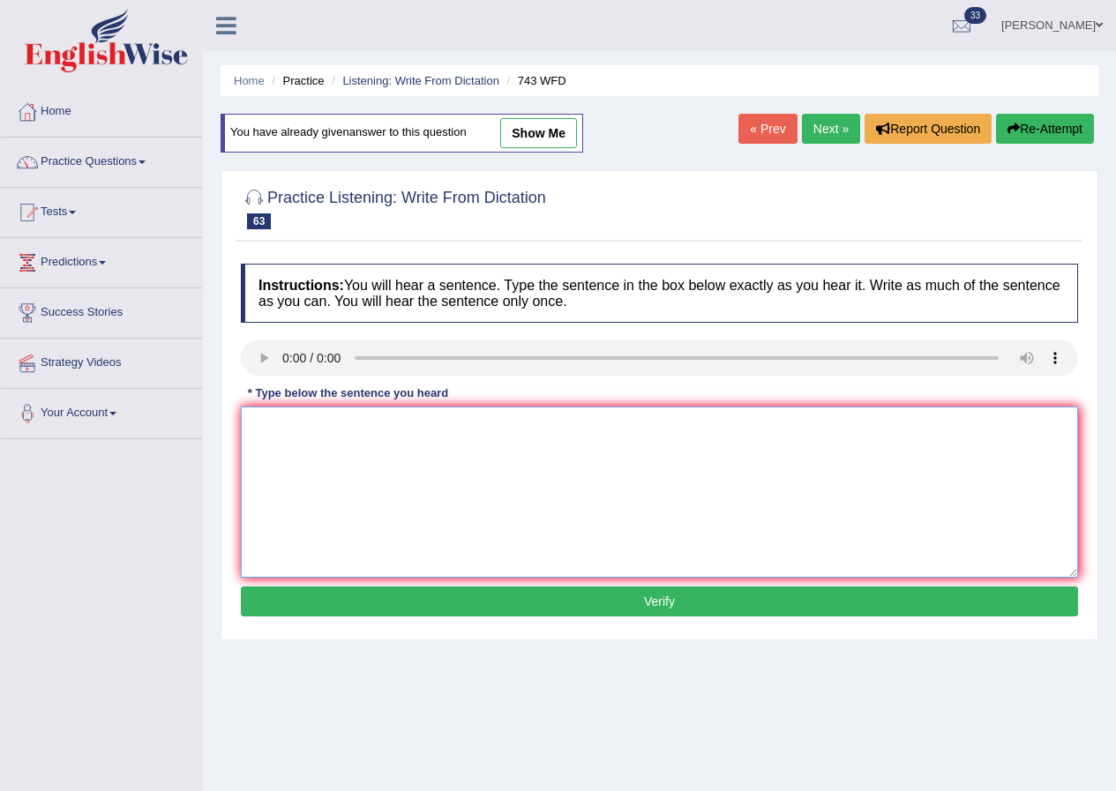
click at [366, 433] on textarea at bounding box center [659, 492] width 837 height 171
click at [337, 452] on textarea at bounding box center [659, 492] width 837 height 171
click at [341, 482] on textarea at bounding box center [659, 492] width 837 height 171
click at [374, 434] on textarea at bounding box center [659, 492] width 837 height 171
type textarea "s"
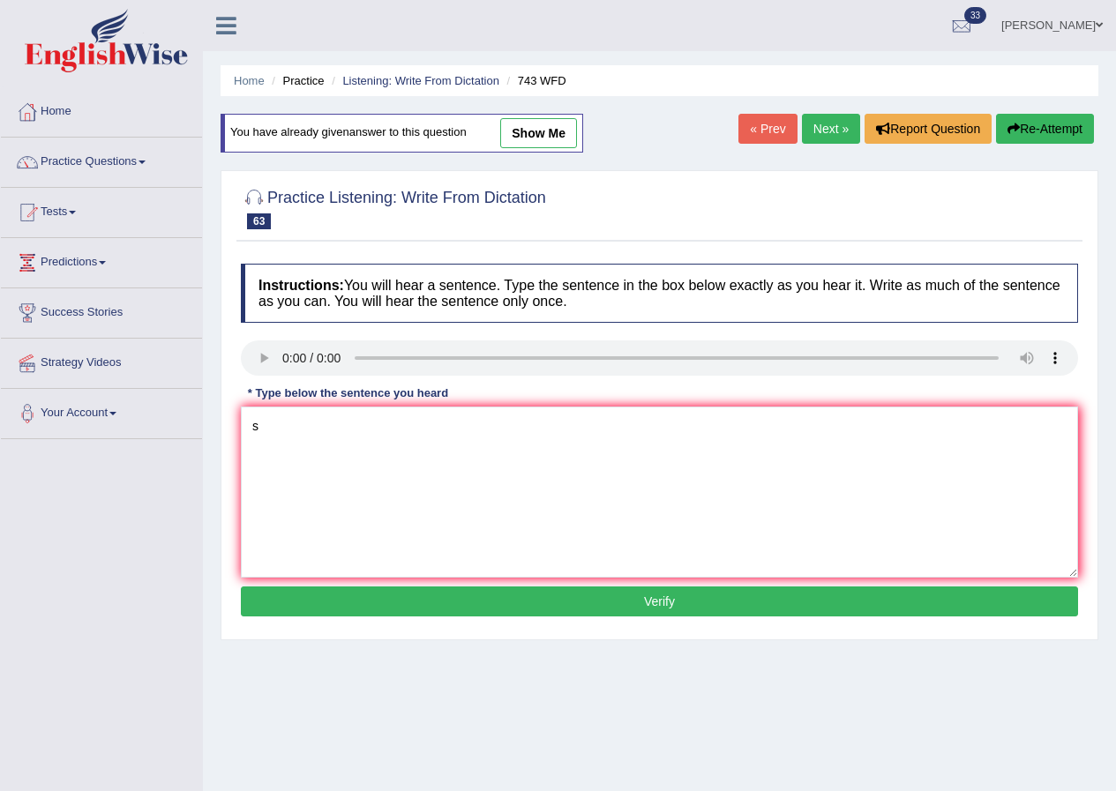
click at [688, 601] on button "Verify" at bounding box center [659, 601] width 837 height 30
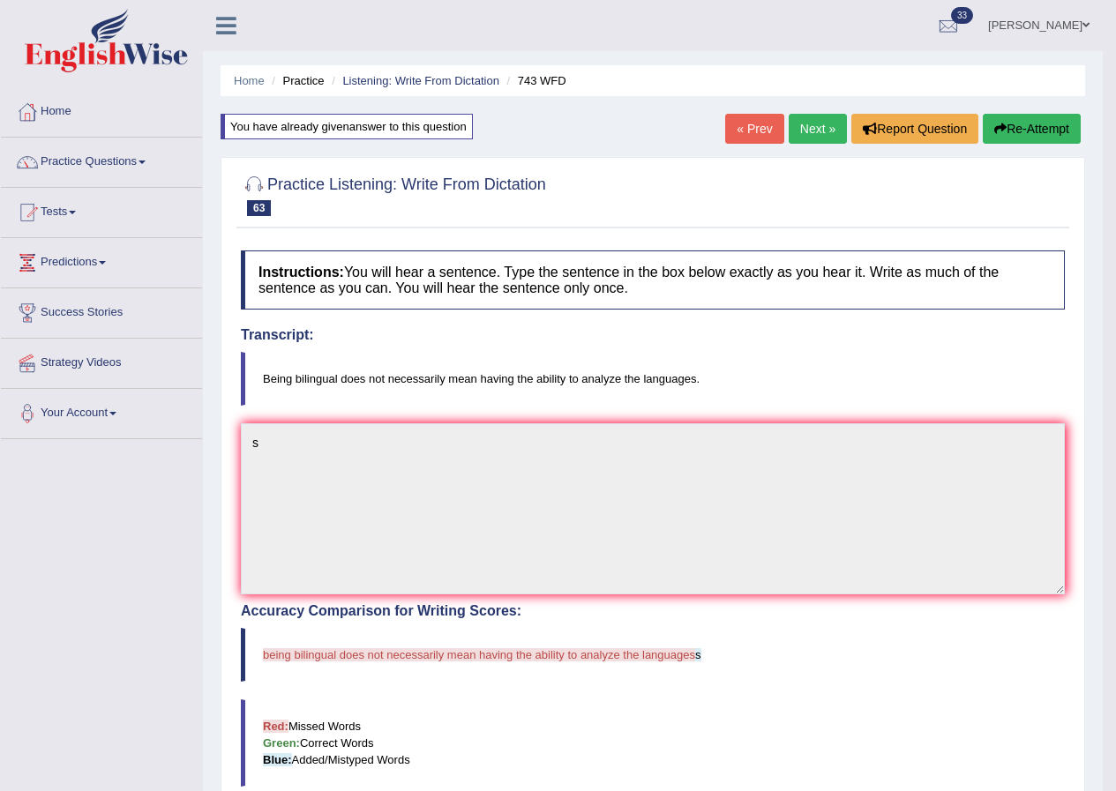
click at [817, 132] on link "Next »" at bounding box center [817, 129] width 58 height 30
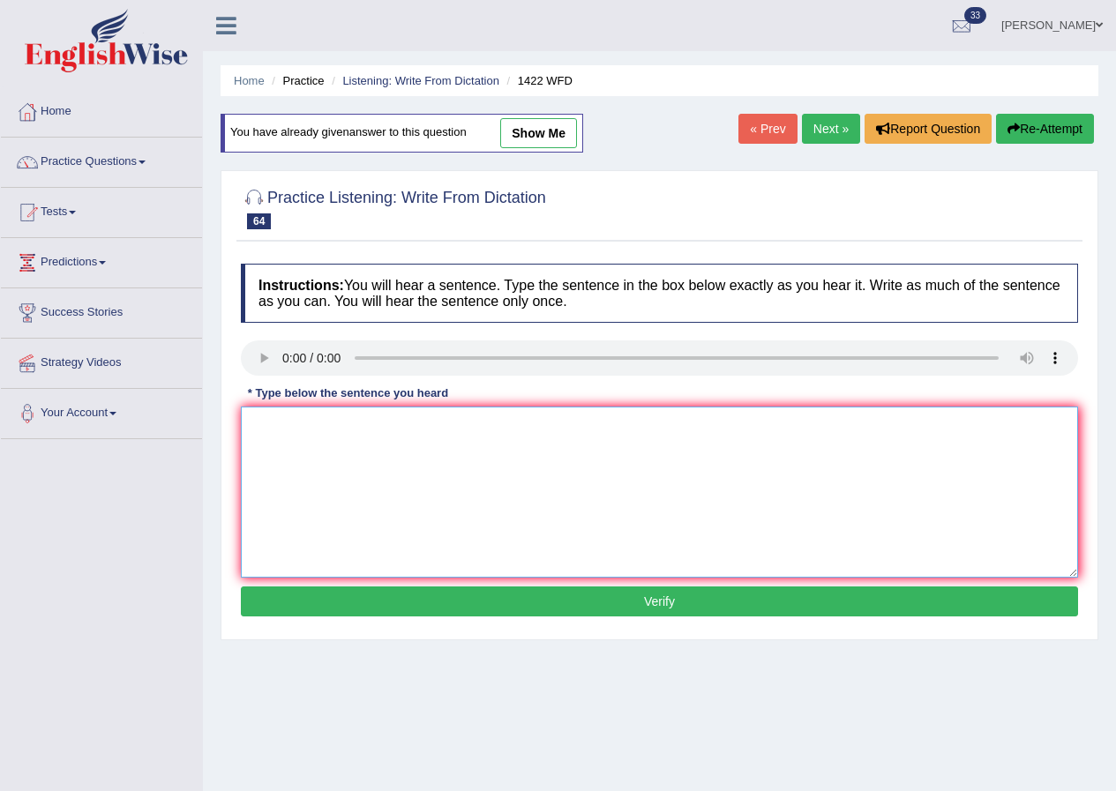
click at [302, 434] on textarea at bounding box center [659, 492] width 837 height 171
click at [357, 405] on div "Instructions: You will hear a sentence. Type the sentence in the box below exac…" at bounding box center [659, 443] width 846 height 376
click at [377, 436] on textarea "We are looking for" at bounding box center [659, 492] width 837 height 171
click at [413, 423] on textarea "We are looking for new ways engage learners" at bounding box center [659, 492] width 837 height 171
click at [536, 443] on textarea "We are looking for new ways to engage learners" at bounding box center [659, 492] width 837 height 171
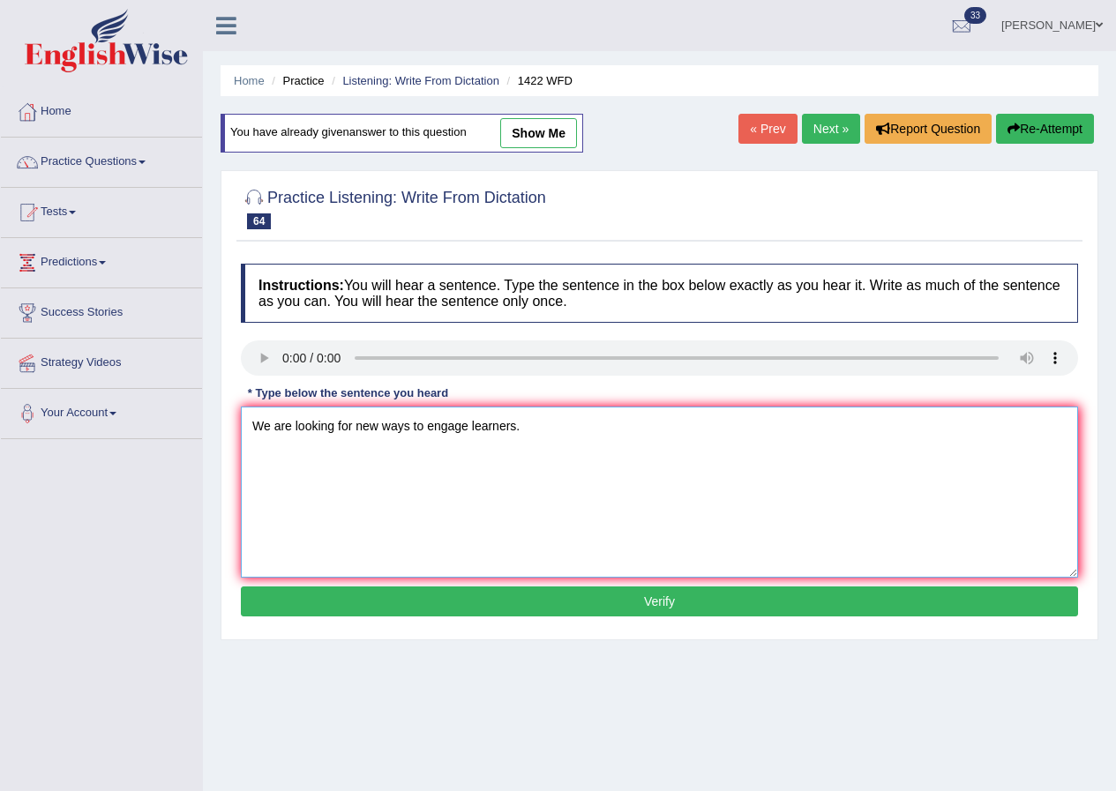
type textarea "We are looking for new ways to engage learners."
click at [684, 589] on button "Verify" at bounding box center [659, 601] width 837 height 30
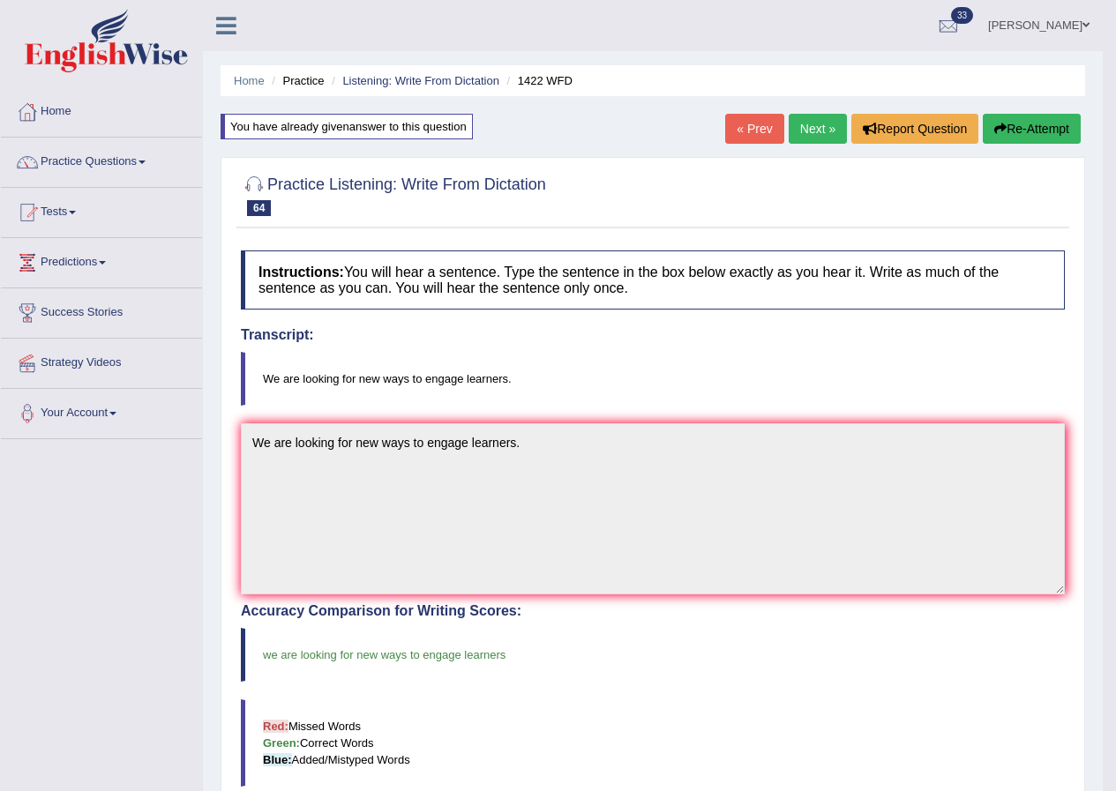
click at [812, 124] on link "Next »" at bounding box center [817, 129] width 58 height 30
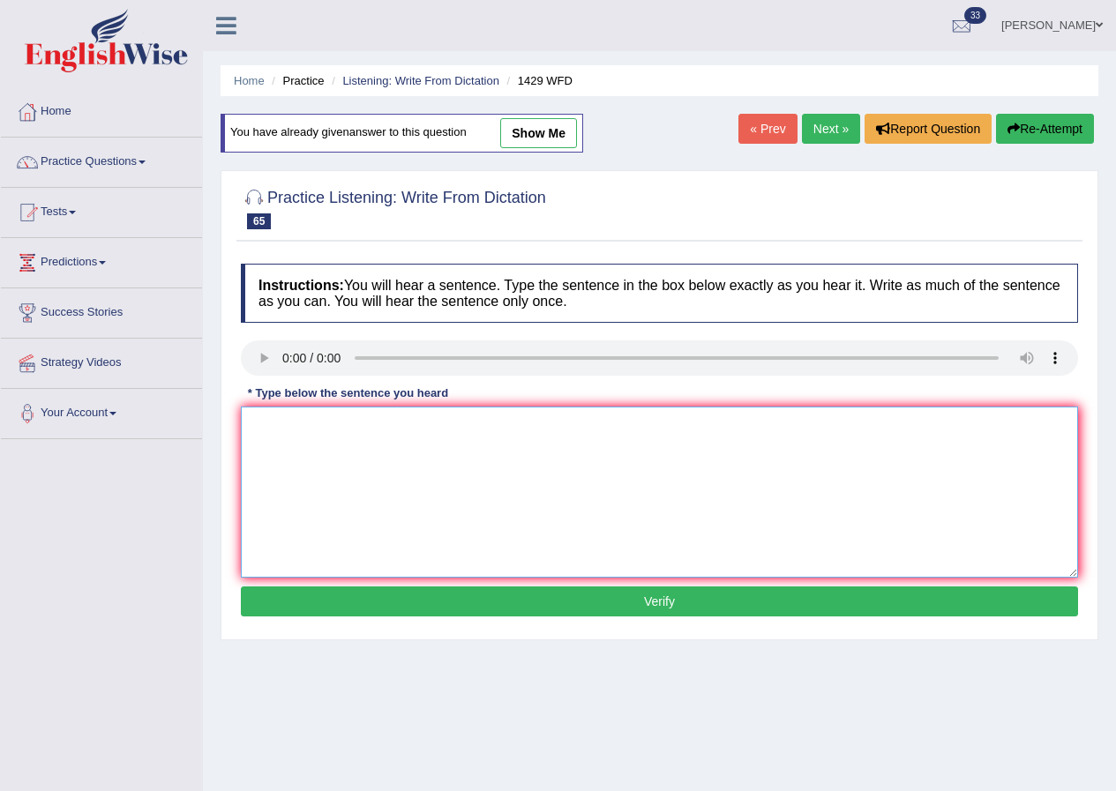
click at [303, 463] on textarea at bounding box center [659, 492] width 837 height 171
click at [521, 442] on textarea "When attend to job enterview interview" at bounding box center [659, 492] width 837 height 171
type textarea "When attend to job enterview interview panc is the key."
click at [667, 604] on button "Verify" at bounding box center [659, 601] width 837 height 30
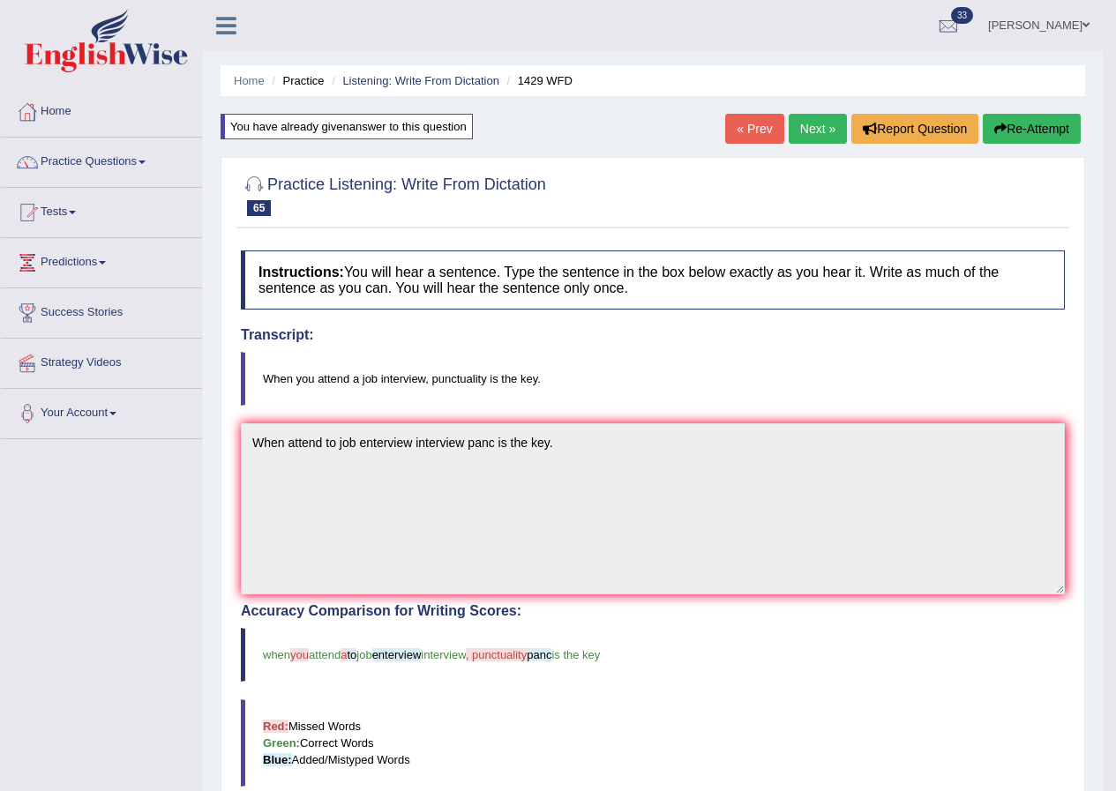
click at [832, 128] on link "Next »" at bounding box center [817, 129] width 58 height 30
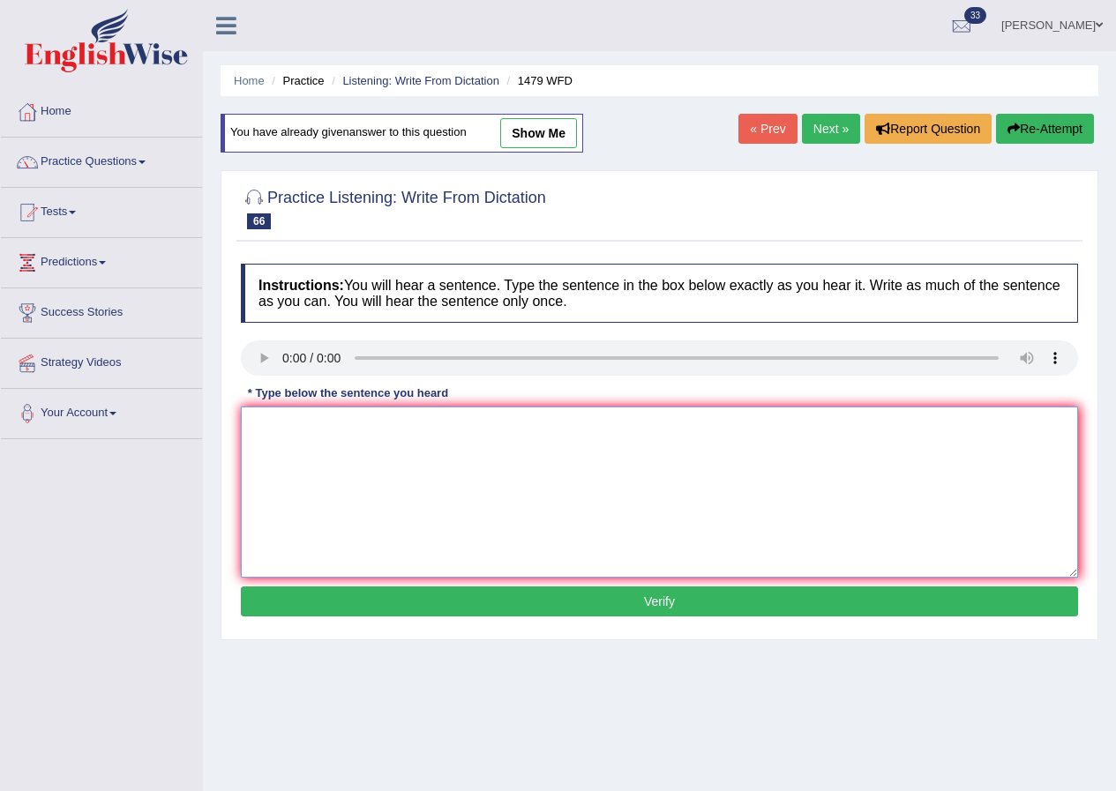
click at [361, 476] on textarea at bounding box center [659, 492] width 837 height 171
click at [425, 438] on textarea "The teacher required" at bounding box center [659, 492] width 837 height 171
click at [485, 425] on textarea "The teacher required students student" at bounding box center [659, 492] width 837 height 171
click at [587, 430] on textarea "The teacher required students student to attend" at bounding box center [659, 492] width 837 height 171
type textarea "The teacher required students student to attend seronomy in the summer vacation."
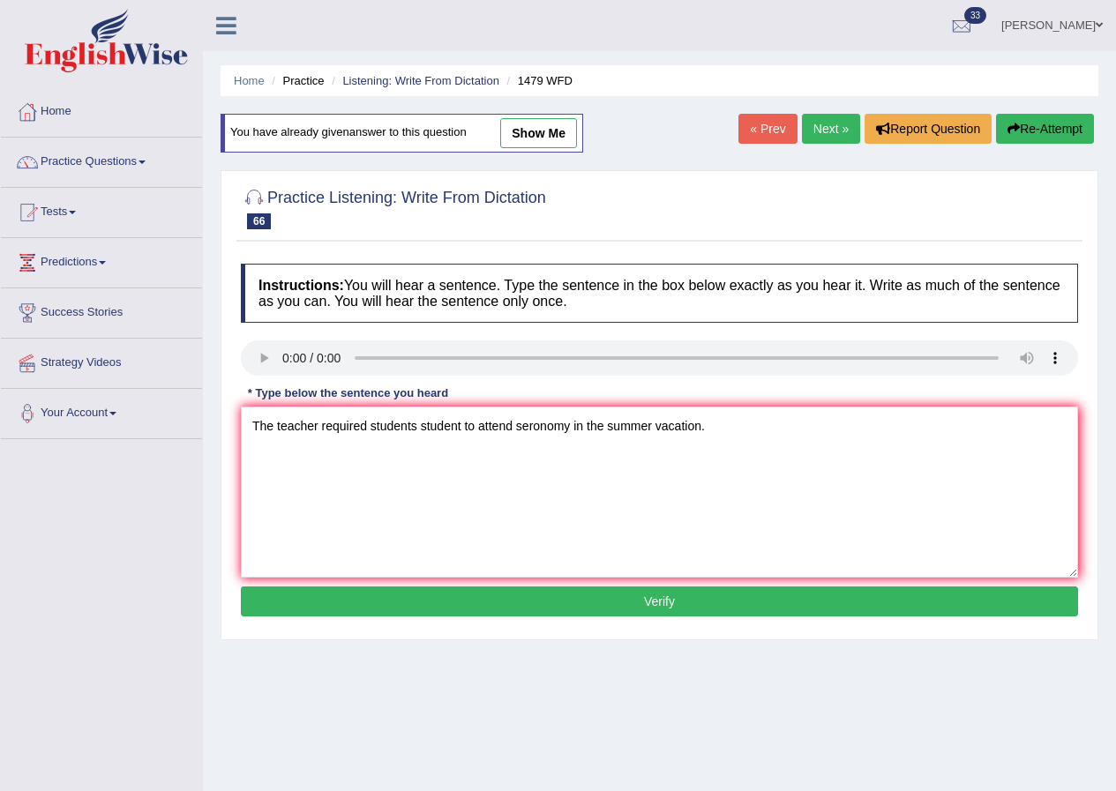
click at [689, 594] on button "Verify" at bounding box center [659, 601] width 837 height 30
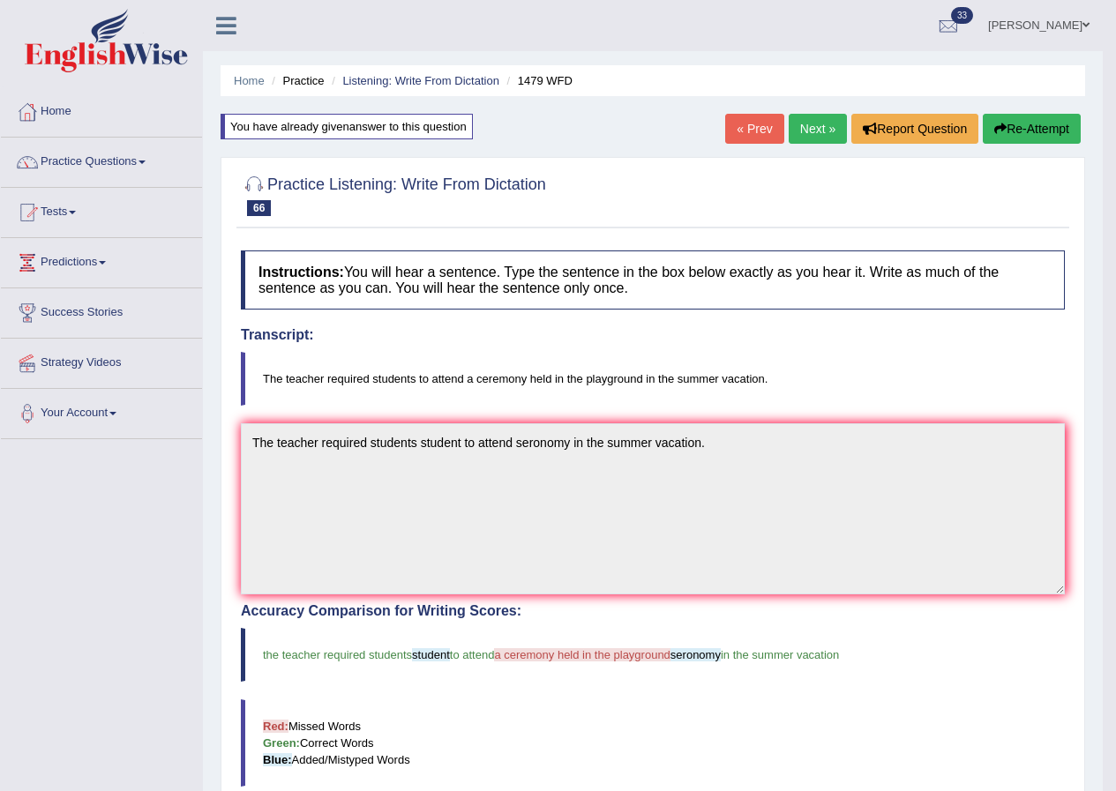
click at [814, 123] on link "Next »" at bounding box center [817, 129] width 58 height 30
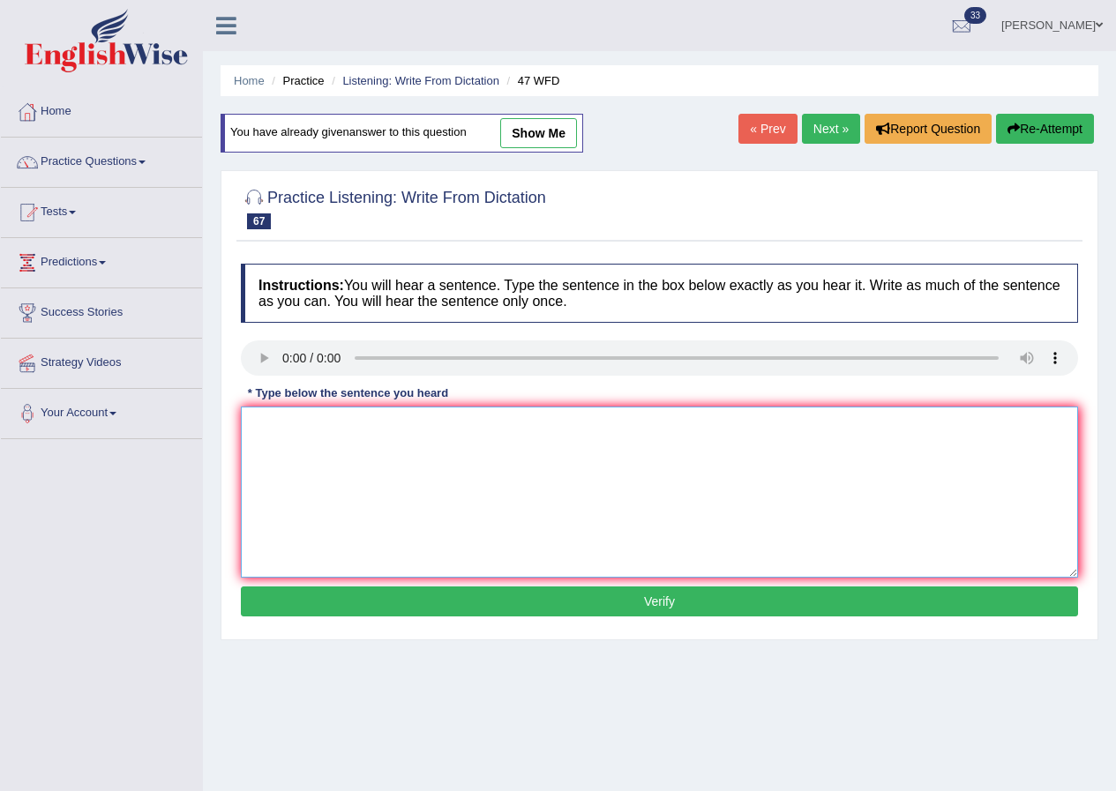
click at [312, 483] on textarea at bounding box center [659, 492] width 837 height 171
click at [389, 462] on textarea "Two drops" at bounding box center [659, 492] width 837 height 171
click at [536, 428] on textarea "Two drops of solution will heated in the test-tube" at bounding box center [659, 492] width 837 height 171
type textarea "Two drops of solution will heated in the test-tube."
click at [644, 588] on button "Verify" at bounding box center [659, 601] width 837 height 30
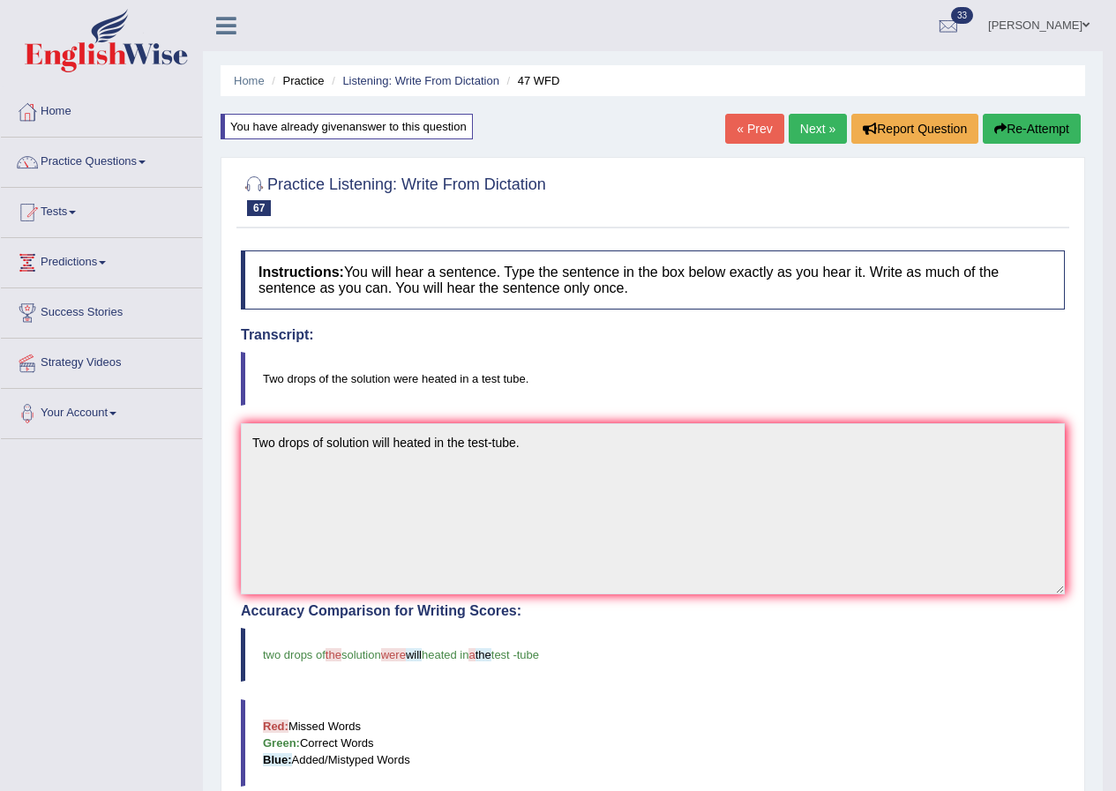
click at [812, 131] on link "Next »" at bounding box center [817, 129] width 58 height 30
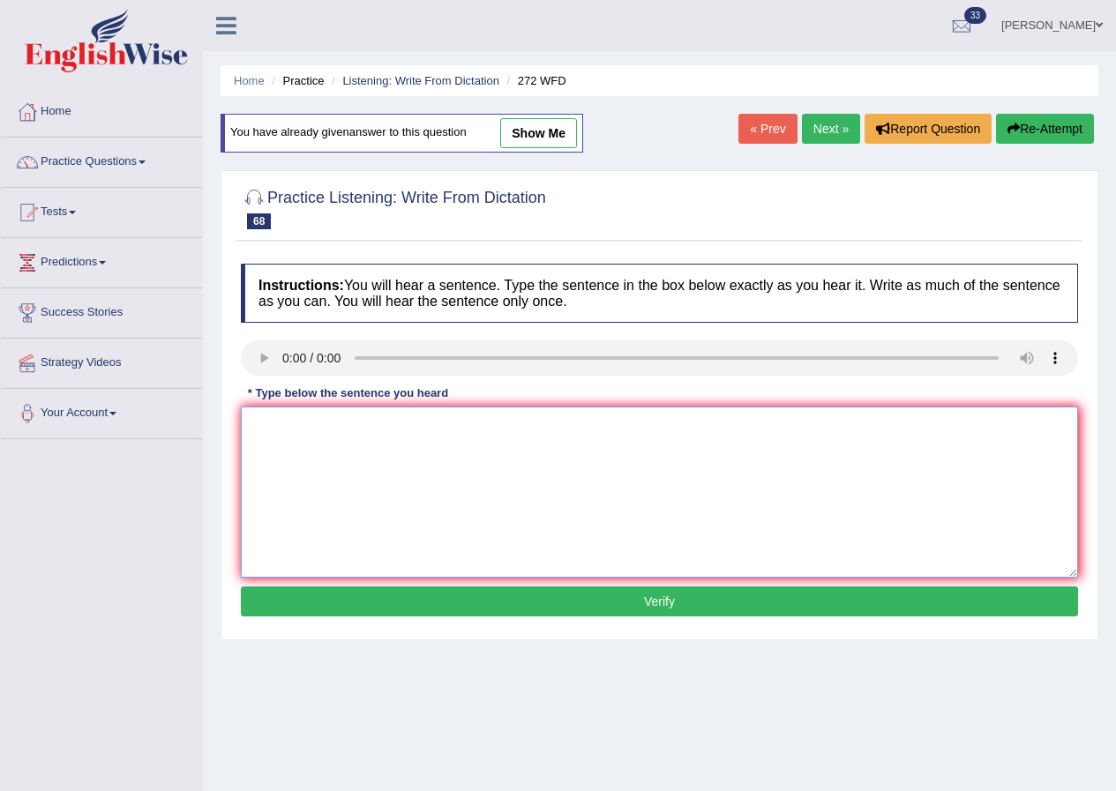
click at [334, 465] on textarea at bounding box center [659, 492] width 837 height 171
click at [506, 444] on textarea "The deleopment has great" at bounding box center [659, 492] width 837 height 171
click at [460, 458] on textarea "The deleopment has great" at bounding box center [659, 492] width 837 height 171
click at [620, 436] on textarea "The deleopment has great native impact on the environment" at bounding box center [659, 492] width 837 height 171
type textarea "The deleopment has great native impact on the environment."
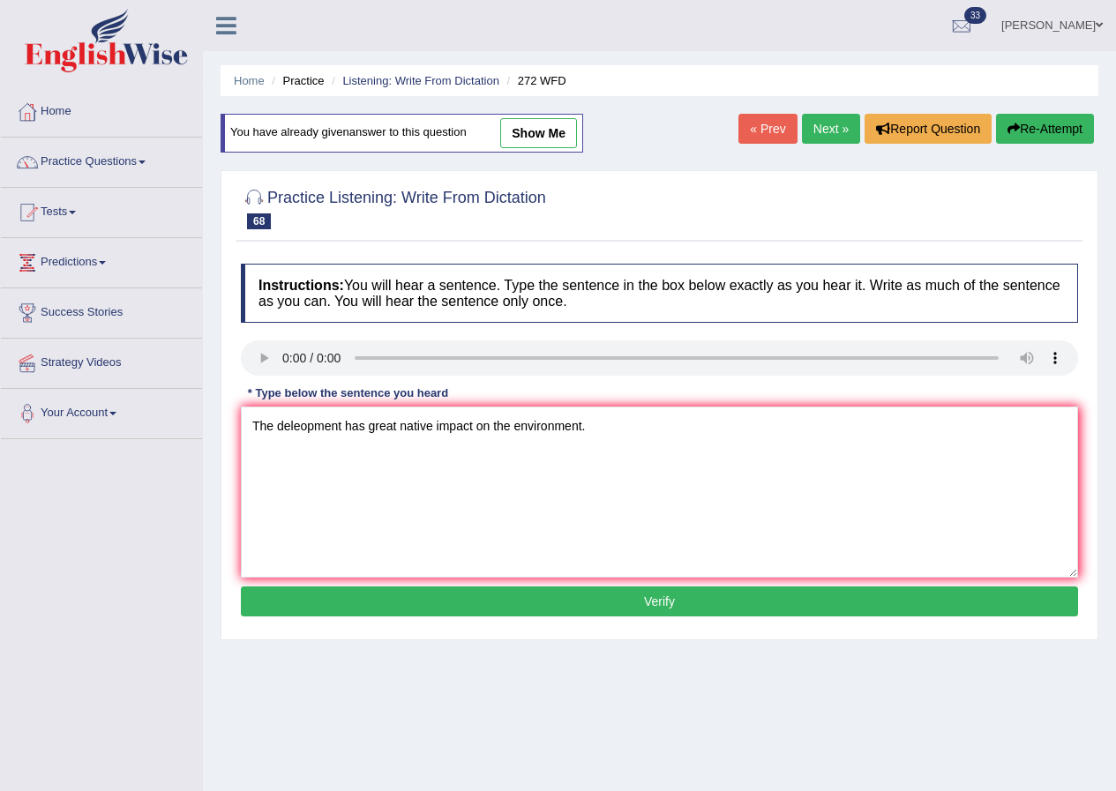
click at [647, 598] on button "Verify" at bounding box center [659, 601] width 837 height 30
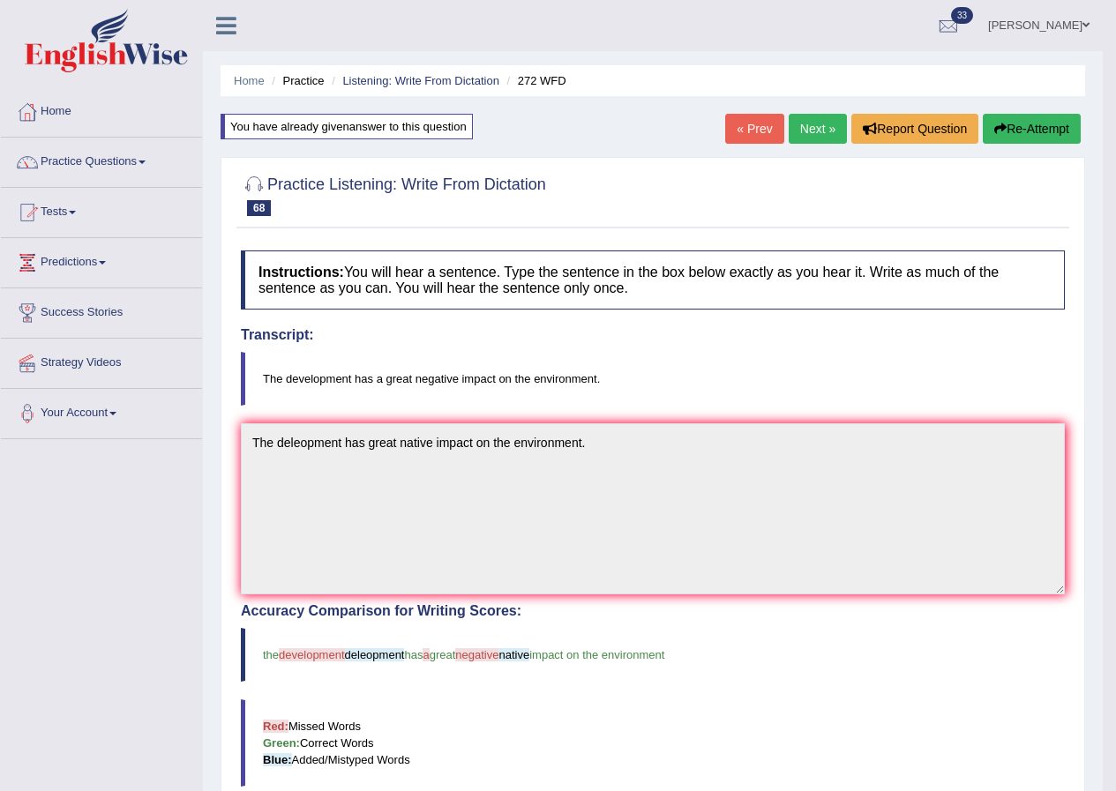
click at [1035, 133] on button "Re-Attempt" at bounding box center [1031, 129] width 98 height 30
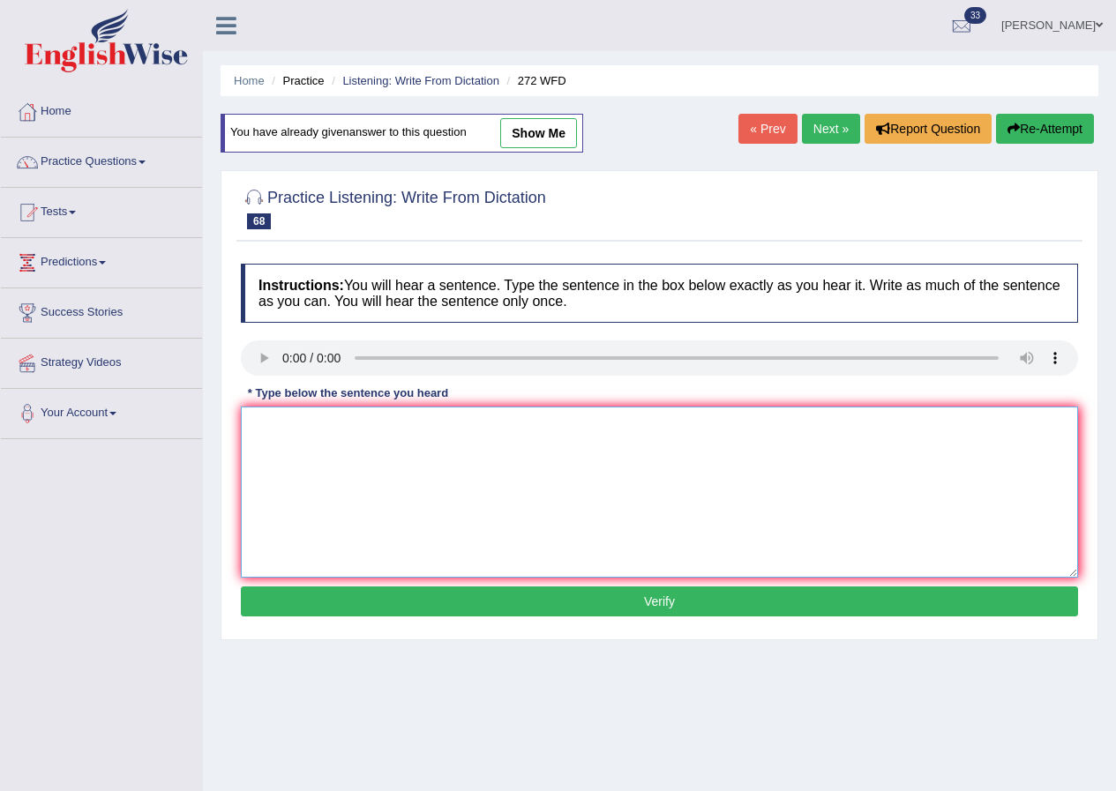
click at [329, 474] on textarea at bounding box center [659, 492] width 837 height 171
type textarea "The development has a great negative impact on the environment."
click at [674, 606] on button "Verify" at bounding box center [659, 601] width 837 height 30
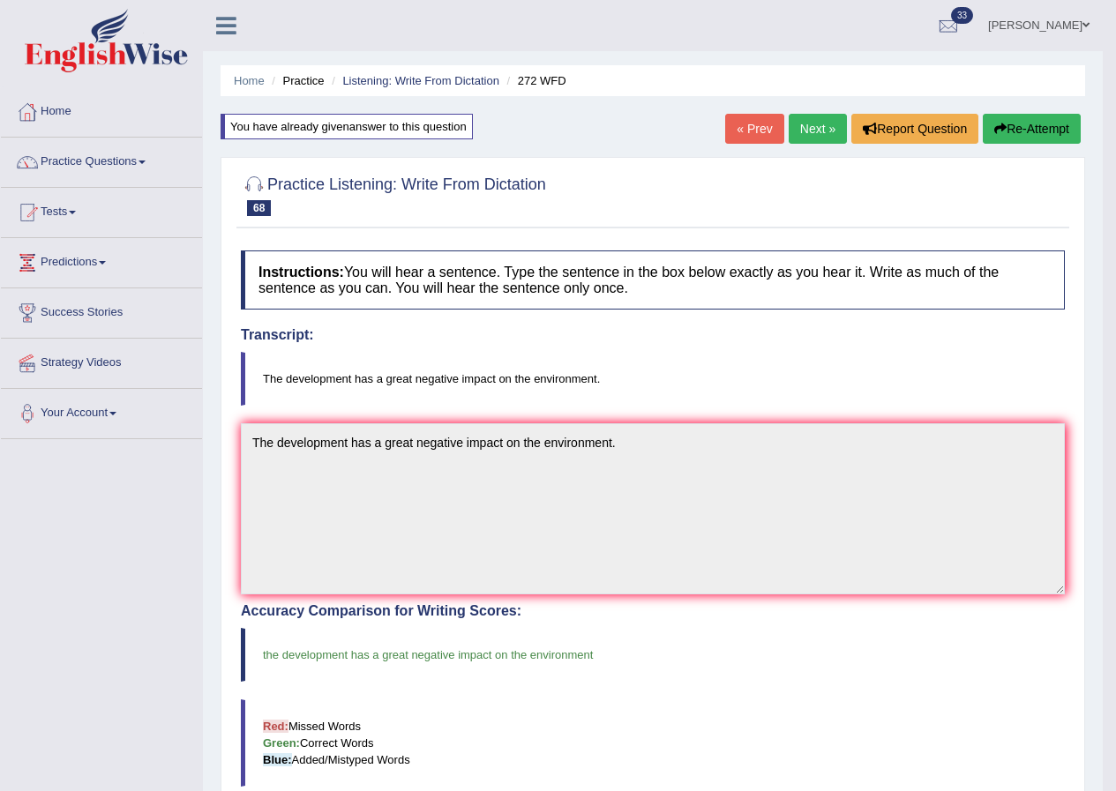
click at [795, 132] on link "Next »" at bounding box center [817, 129] width 58 height 30
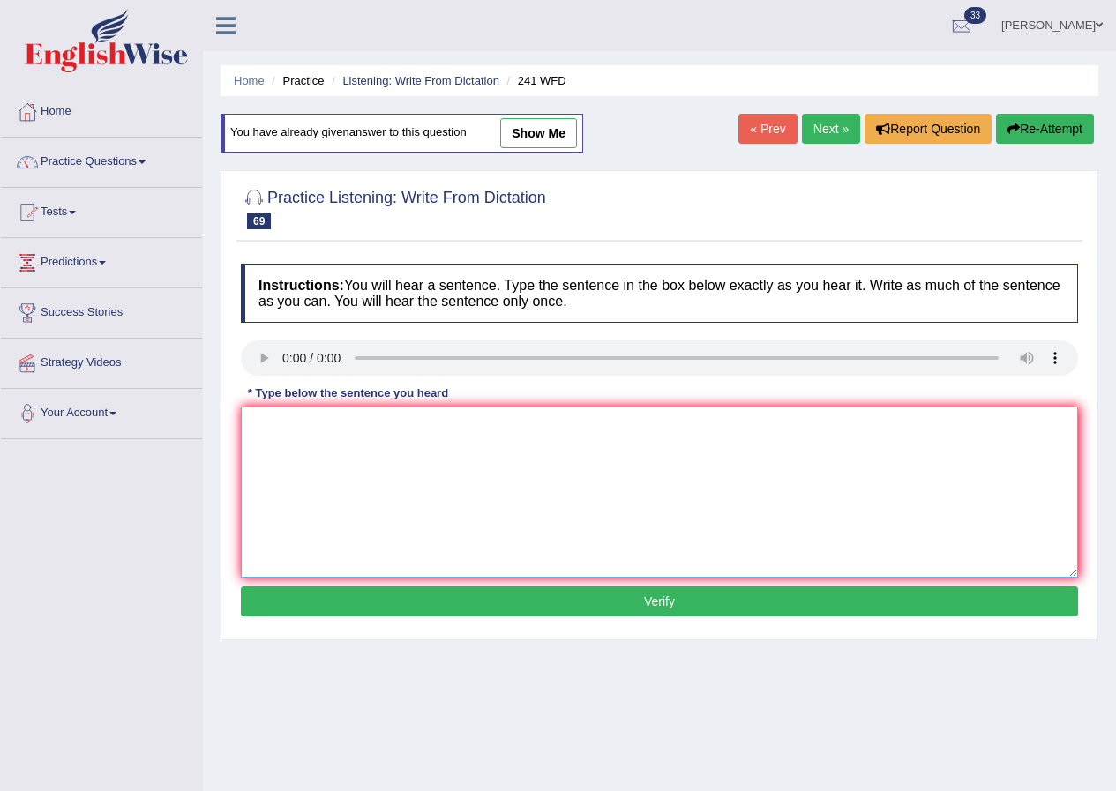
click at [329, 443] on textarea at bounding box center [659, 492] width 837 height 171
click at [450, 461] on textarea "Please check the" at bounding box center [659, 492] width 837 height 171
click at [441, 424] on textarea "Please check the information from website for the opening time." at bounding box center [659, 492] width 837 height 171
drag, startPoint x: 614, startPoint y: 436, endPoint x: 651, endPoint y: 439, distance: 37.2
click at [626, 438] on textarea "Please check the information from on the website for the opening time." at bounding box center [659, 492] width 837 height 171
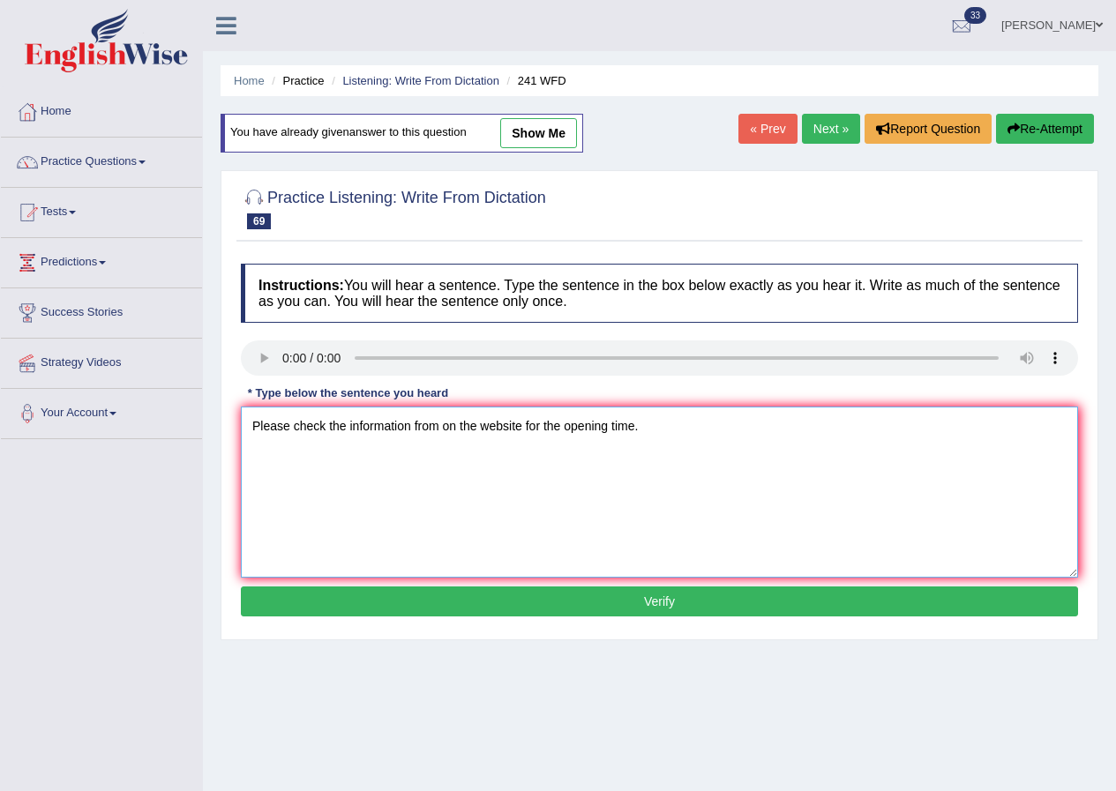
drag, startPoint x: 652, startPoint y: 439, endPoint x: 674, endPoint y: 444, distance: 22.5
click at [657, 440] on textarea "Please check the information from on the website for the opening time." at bounding box center [659, 492] width 837 height 171
type textarea "Please check the information from on the website for the opening time."
click at [683, 594] on button "Verify" at bounding box center [659, 601] width 837 height 30
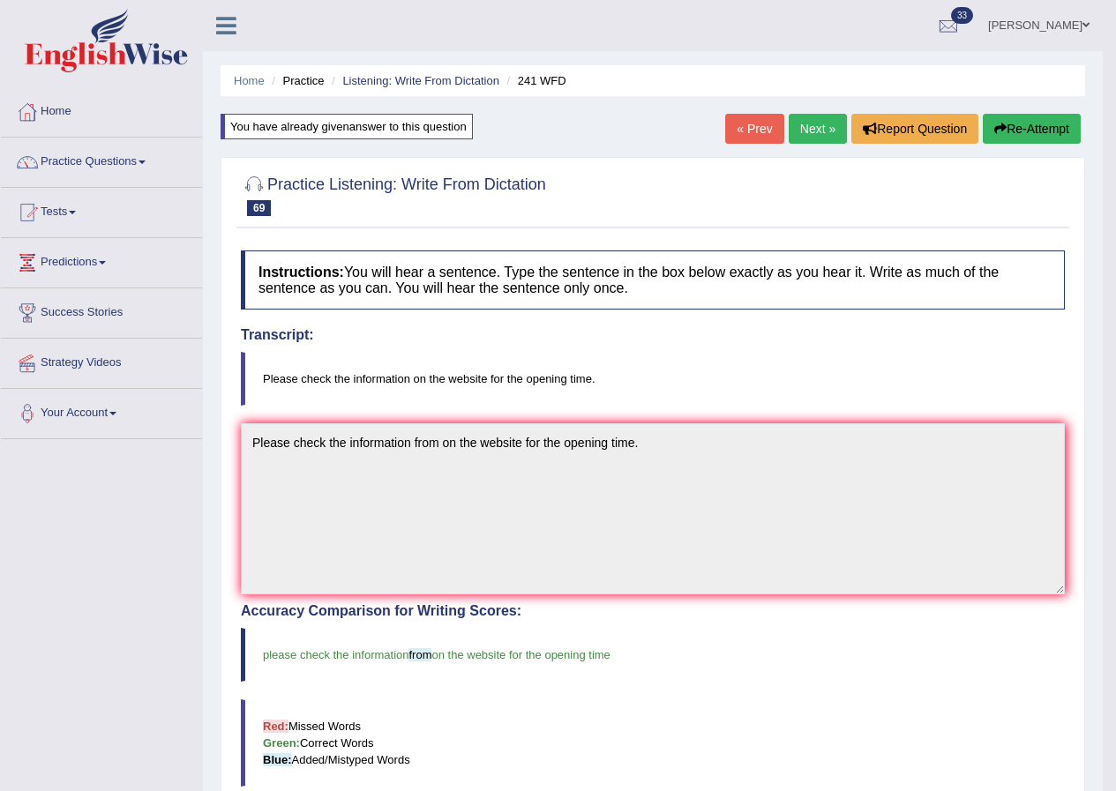
click at [819, 123] on link "Next »" at bounding box center [817, 129] width 58 height 30
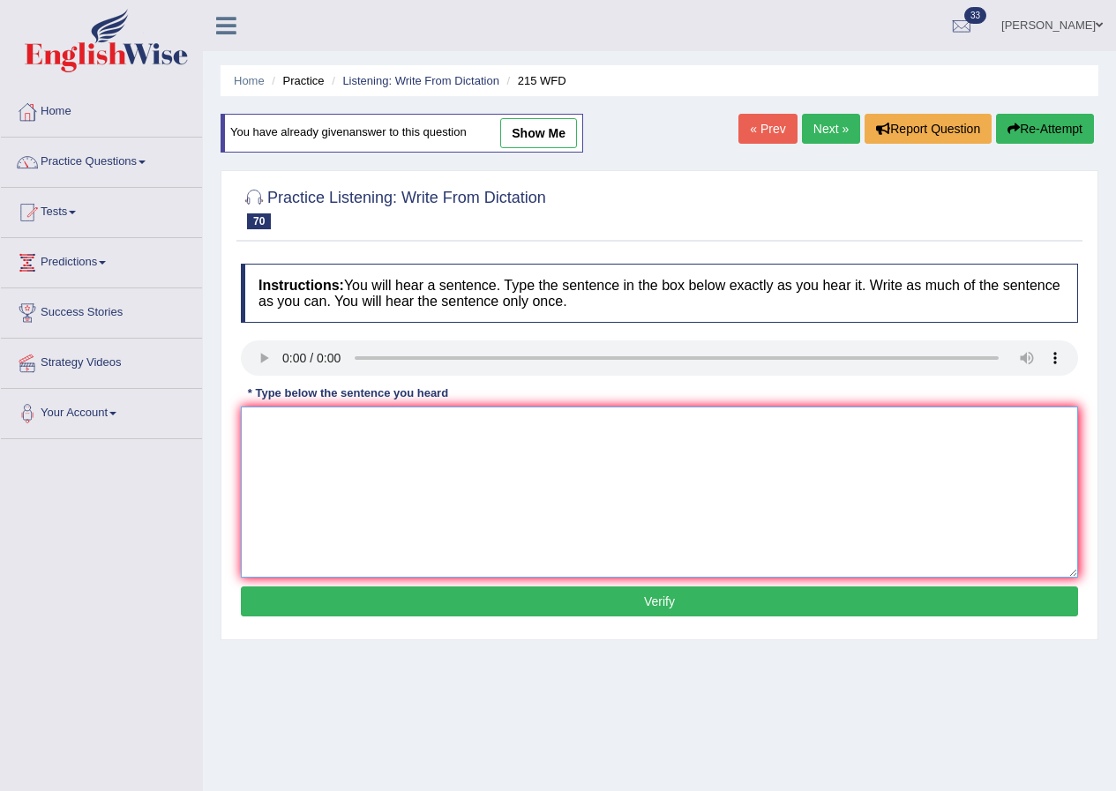
click at [311, 442] on textarea at bounding box center [659, 492] width 837 height 171
click at [468, 444] on textarea "Scientists found everywhere" at bounding box center [659, 492] width 837 height 171
click at [565, 444] on textarea "Scientists found everywhere" at bounding box center [659, 492] width 837 height 171
type textarea "Scientists found everywhere in society today."
click at [654, 594] on button "Verify" at bounding box center [659, 601] width 837 height 30
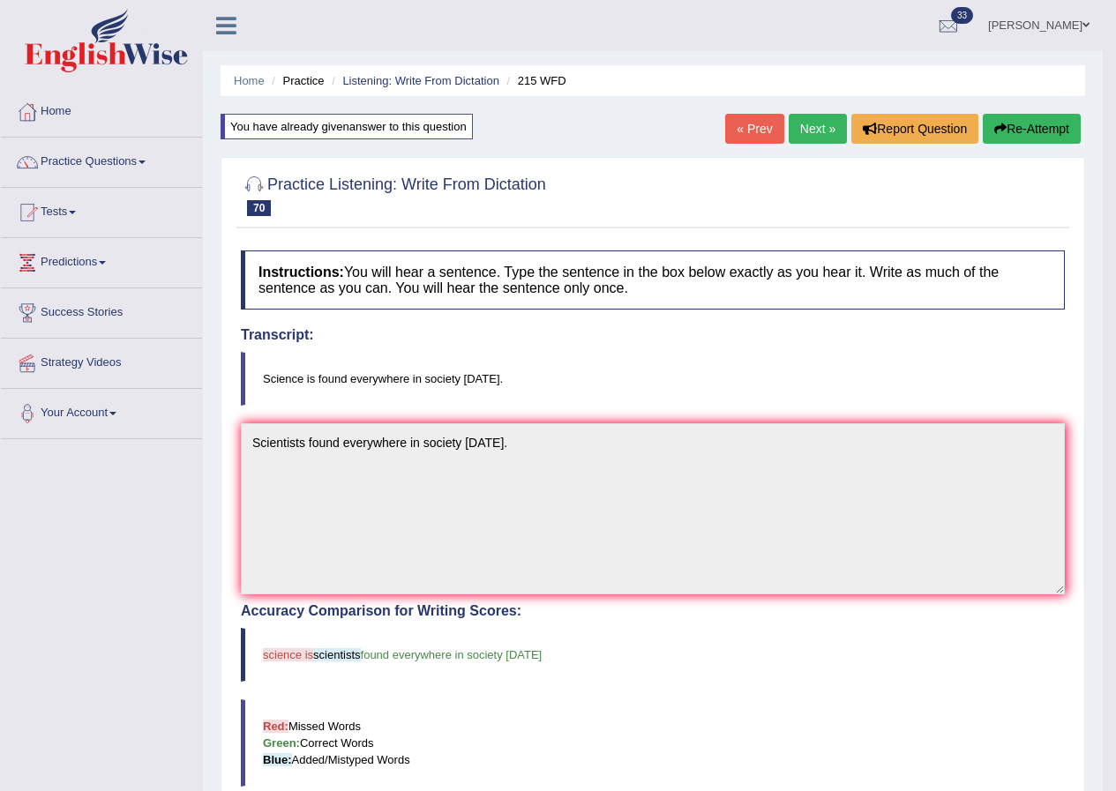
click at [818, 131] on link "Next »" at bounding box center [817, 129] width 58 height 30
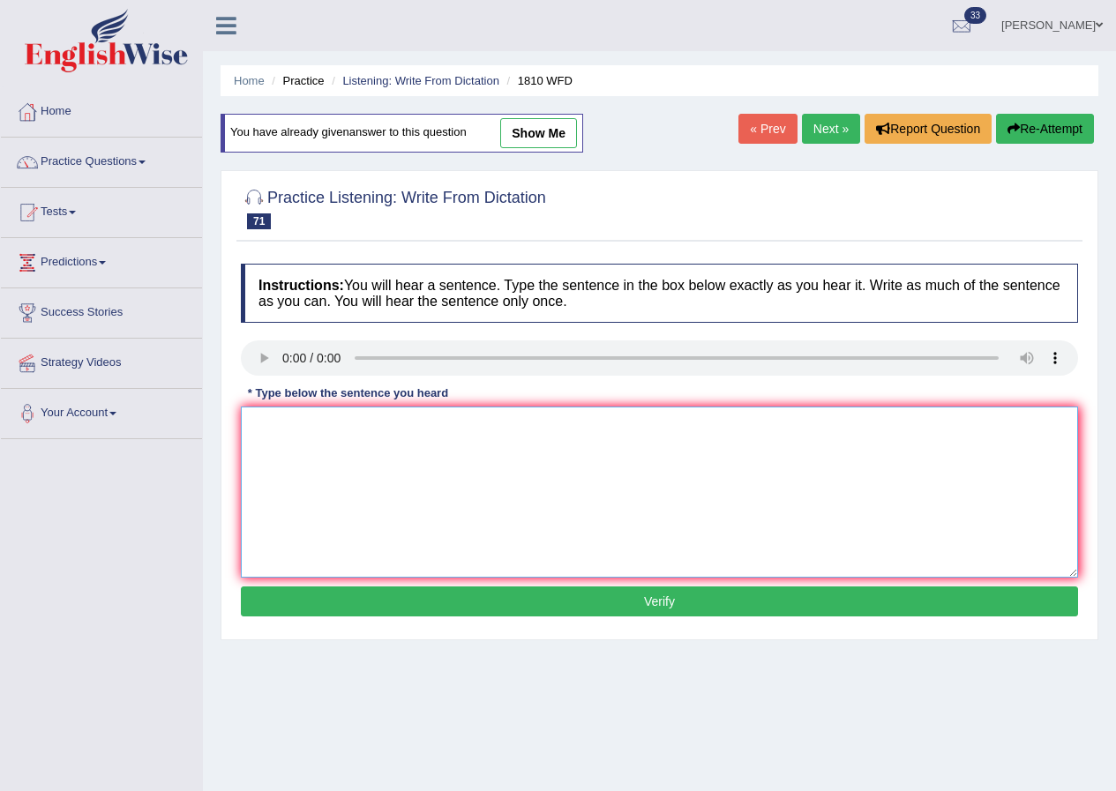
click at [317, 457] on textarea at bounding box center [659, 492] width 837 height 171
type textarea "You can borrow eight books from library at the time."
click at [560, 425] on textarea "You can borrow eight books from library at the time." at bounding box center [659, 492] width 837 height 171
click at [670, 603] on button "Verify" at bounding box center [659, 601] width 837 height 30
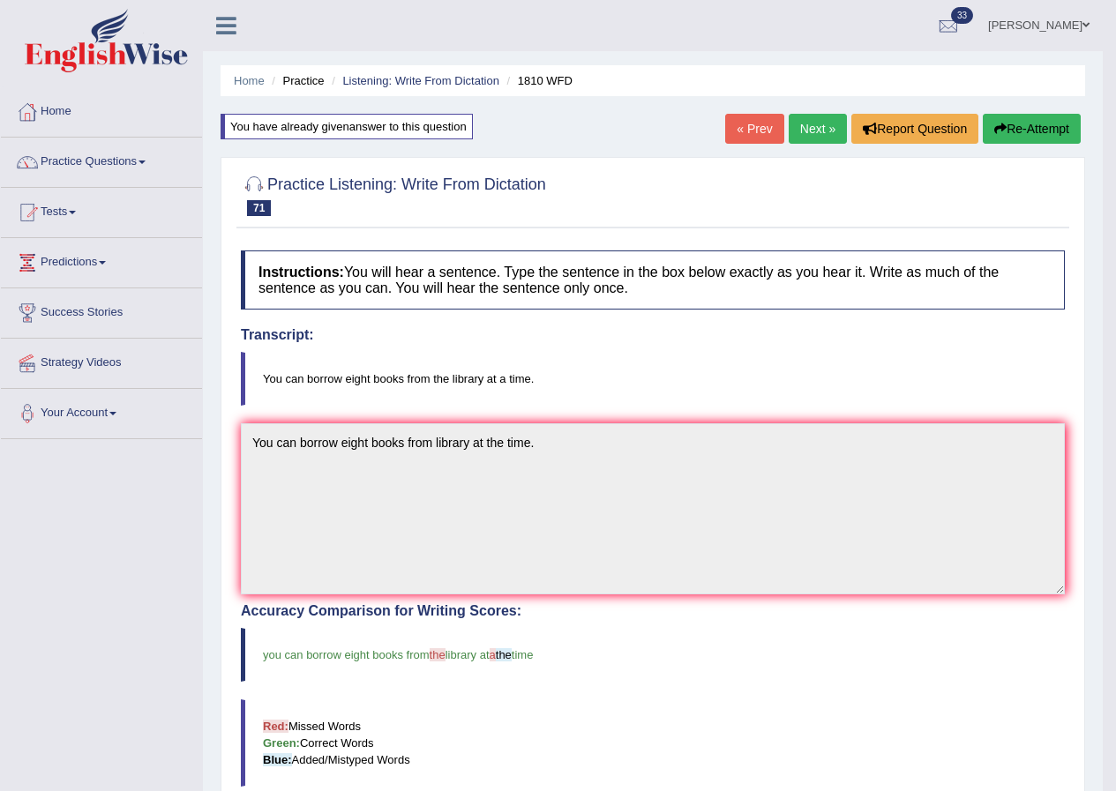
click at [825, 131] on link "Next »" at bounding box center [817, 129] width 58 height 30
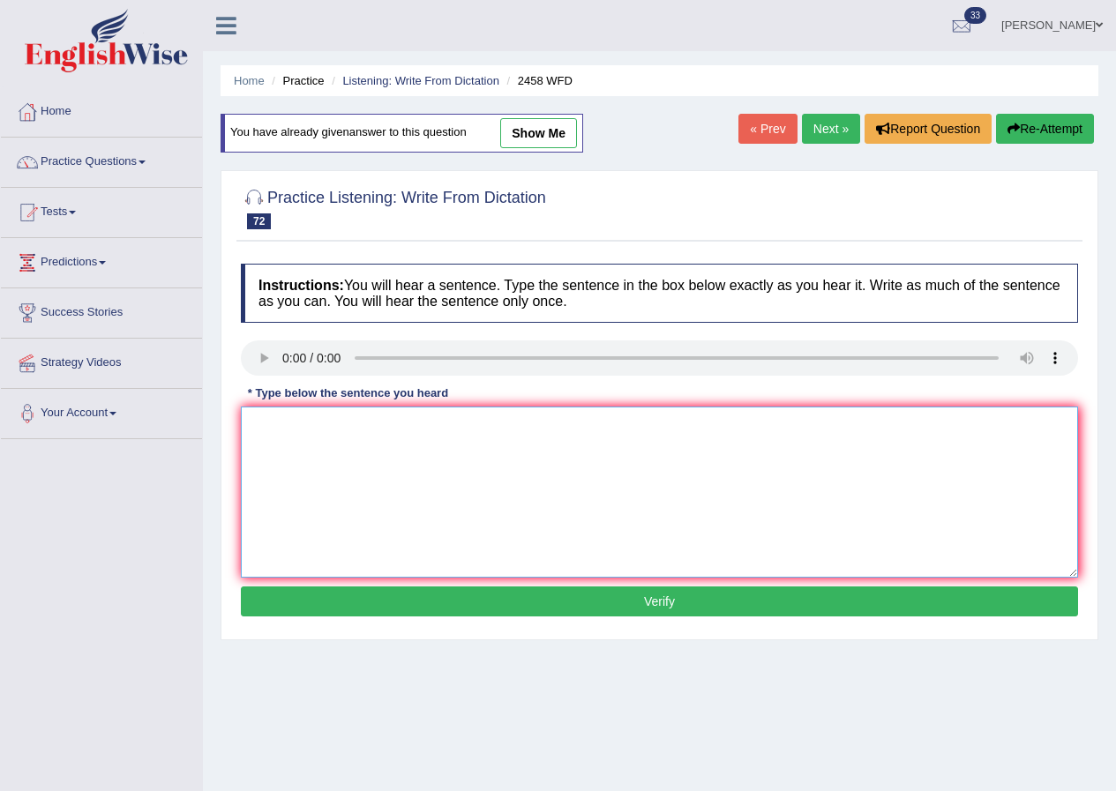
click at [327, 477] on textarea at bounding box center [659, 492] width 837 height 171
click at [467, 456] on textarea "Courses and nutrition" at bounding box center [659, 492] width 837 height 171
click at [564, 435] on textarea "Courses and nutrition are growing popularity" at bounding box center [659, 492] width 837 height 171
type textarea "Courses and nutrition are growing popularity every year."
click at [650, 593] on button "Verify" at bounding box center [659, 601] width 837 height 30
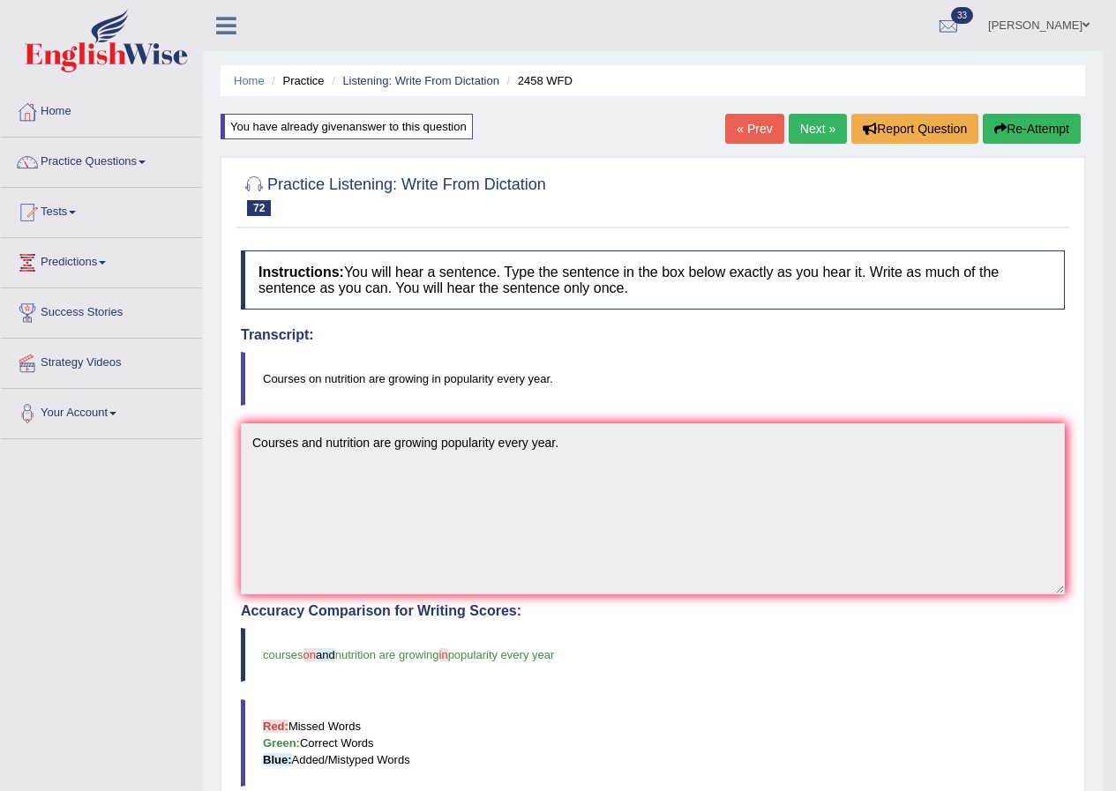
click at [828, 122] on link "Next »" at bounding box center [817, 129] width 58 height 30
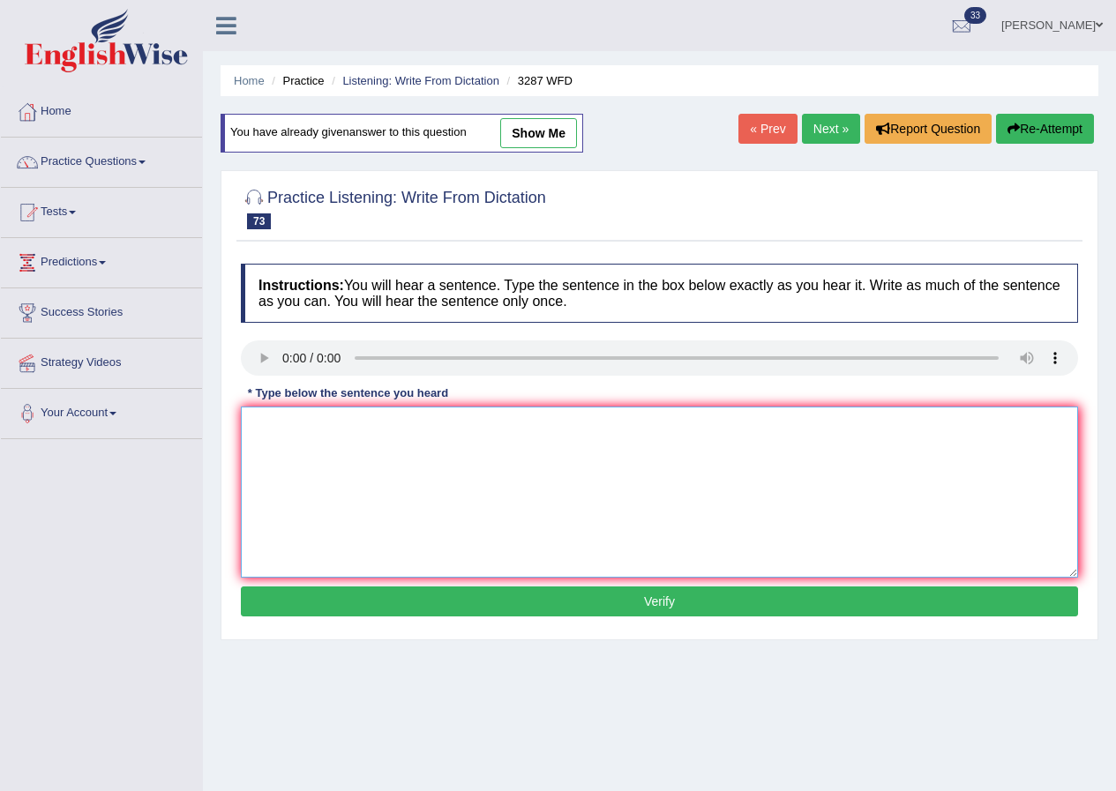
click at [347, 489] on textarea at bounding box center [659, 492] width 837 height 171
drag, startPoint x: 419, startPoint y: 424, endPoint x: 474, endPoint y: 520, distance: 111.0
click at [423, 429] on textarea "The new article was published in university last week." at bounding box center [659, 492] width 837 height 171
click at [505, 428] on textarea "The new article was published regarding the n university last week." at bounding box center [659, 492] width 837 height 171
type textarea "The new article was published regarding the university last week."
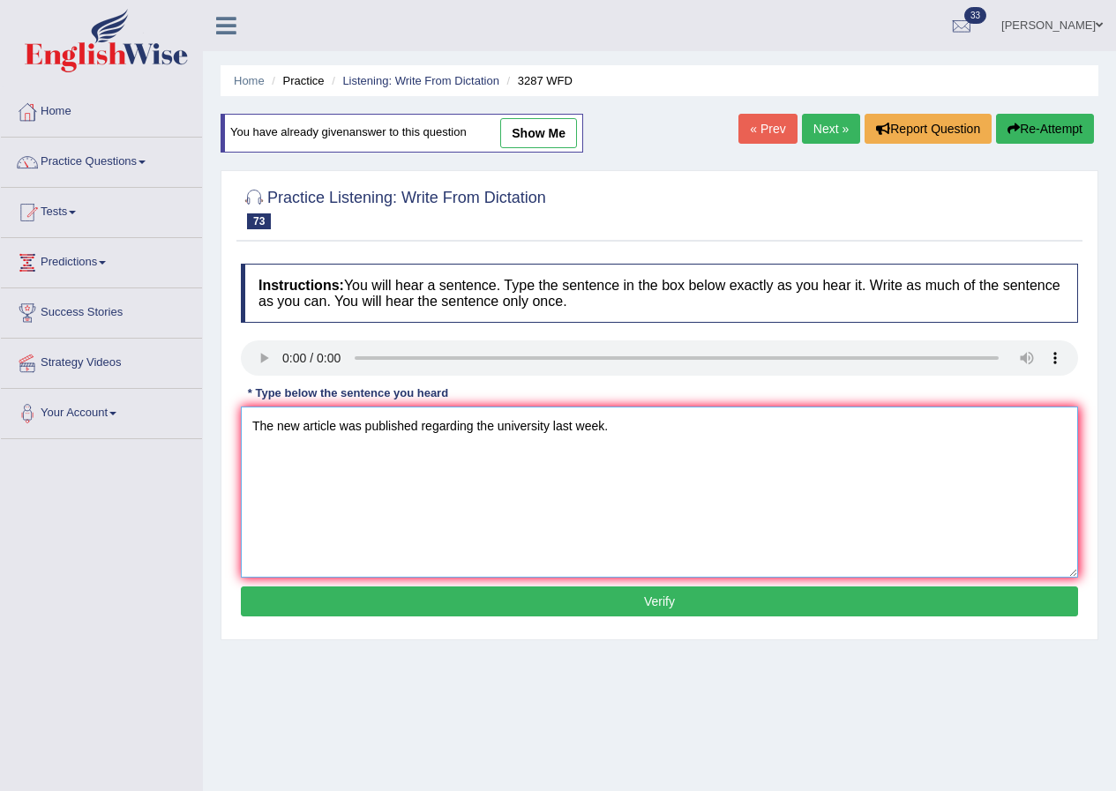
click at [680, 449] on textarea "The new article was published regarding the university last week." at bounding box center [659, 492] width 837 height 171
click at [683, 595] on button "Verify" at bounding box center [659, 601] width 837 height 30
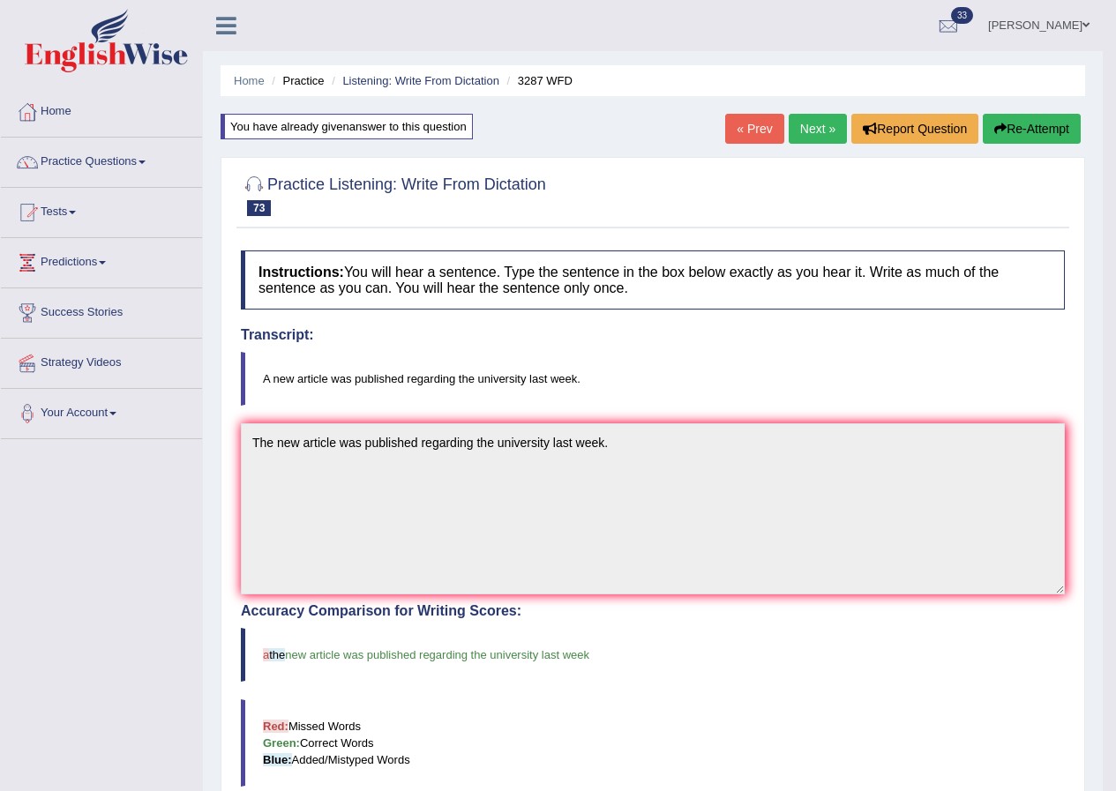
click at [827, 124] on link "Next »" at bounding box center [817, 129] width 58 height 30
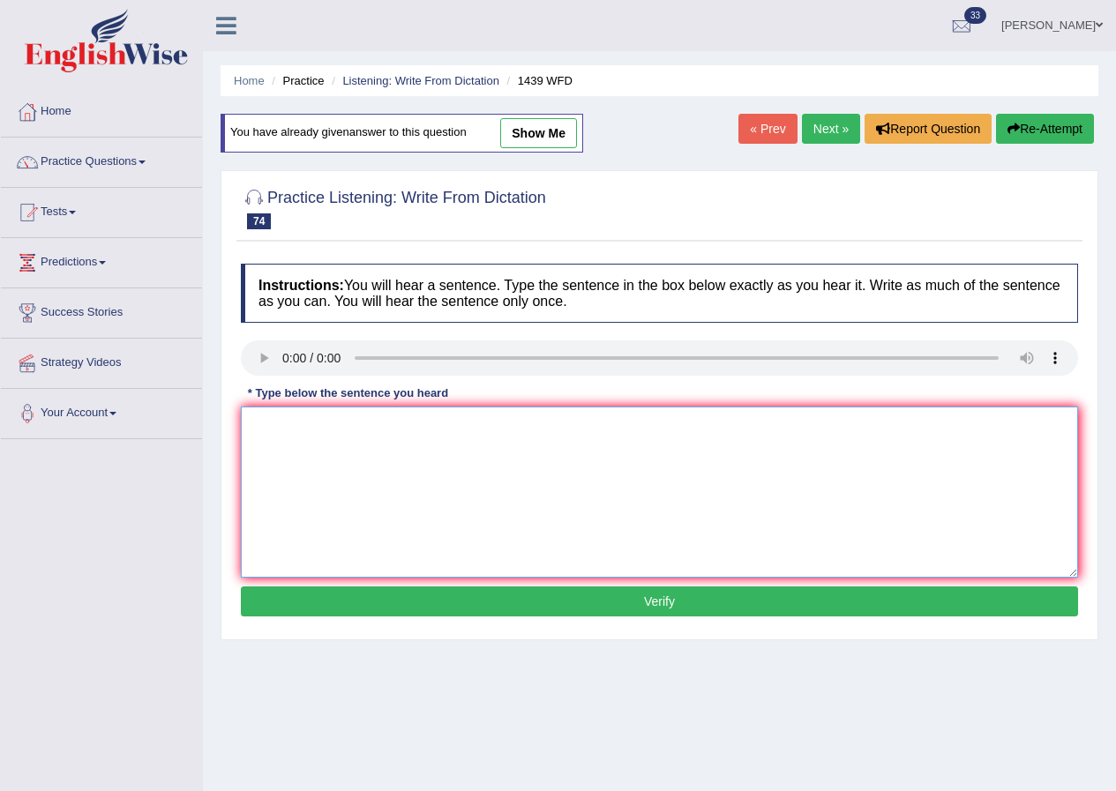
click at [308, 440] on textarea at bounding box center [659, 492] width 837 height 171
type textarea "The fiction books are just pass the passed the counter."
click at [653, 595] on button "Verify" at bounding box center [659, 601] width 837 height 30
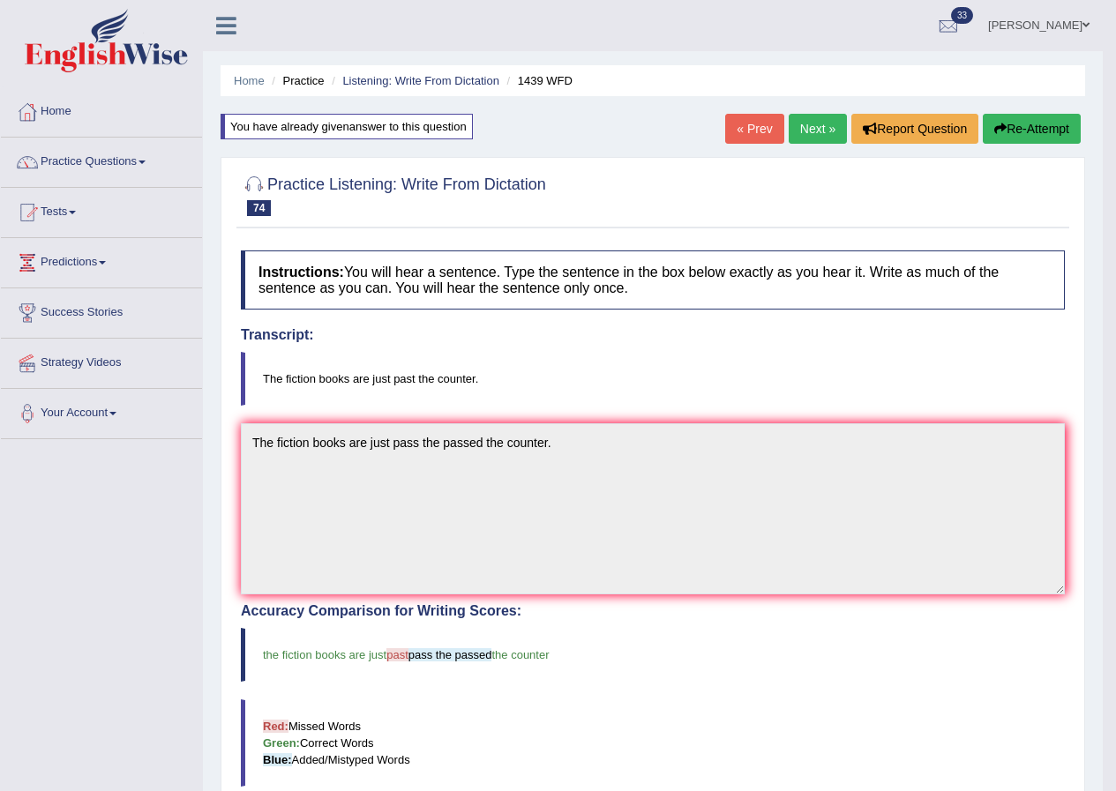
click at [819, 120] on link "Next »" at bounding box center [817, 129] width 58 height 30
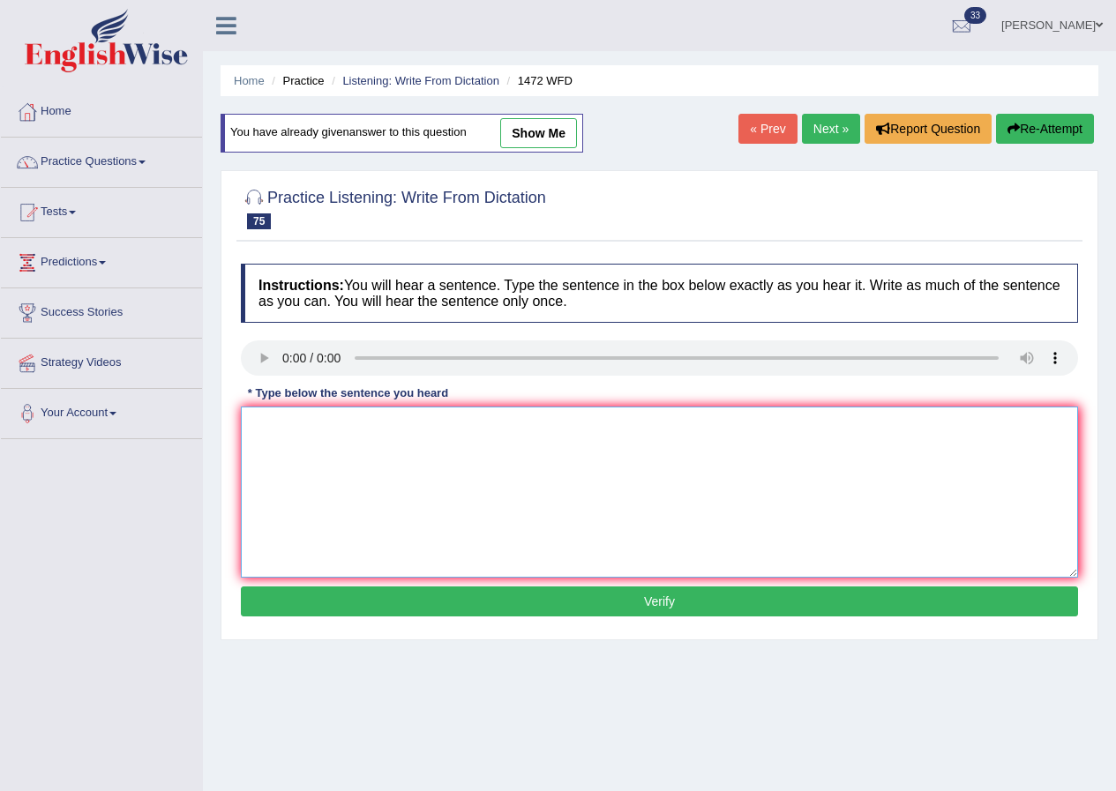
click at [316, 471] on textarea at bounding box center [659, 492] width 837 height 171
click at [473, 454] on textarea "The local government" at bounding box center [659, 492] width 837 height 171
type textarea "The local government has adopted the plan imconctrauction of the development."
click at [683, 600] on button "Verify" at bounding box center [659, 601] width 837 height 30
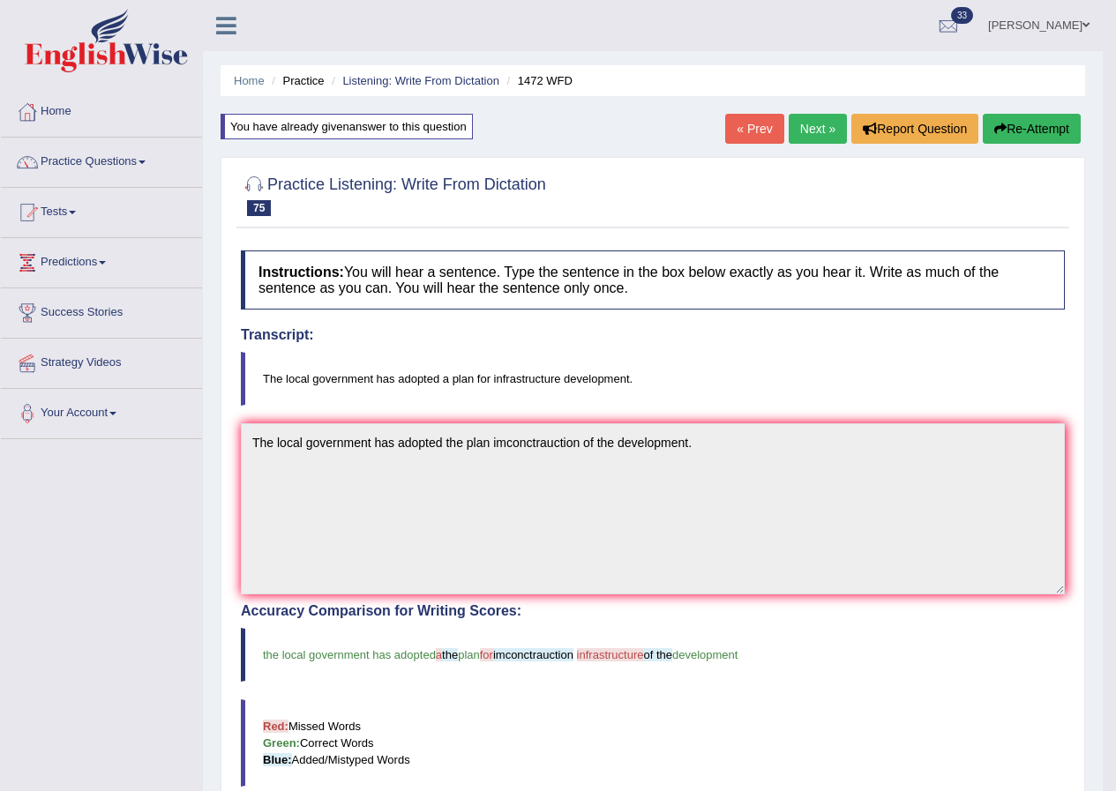
click at [818, 127] on link "Next »" at bounding box center [817, 129] width 58 height 30
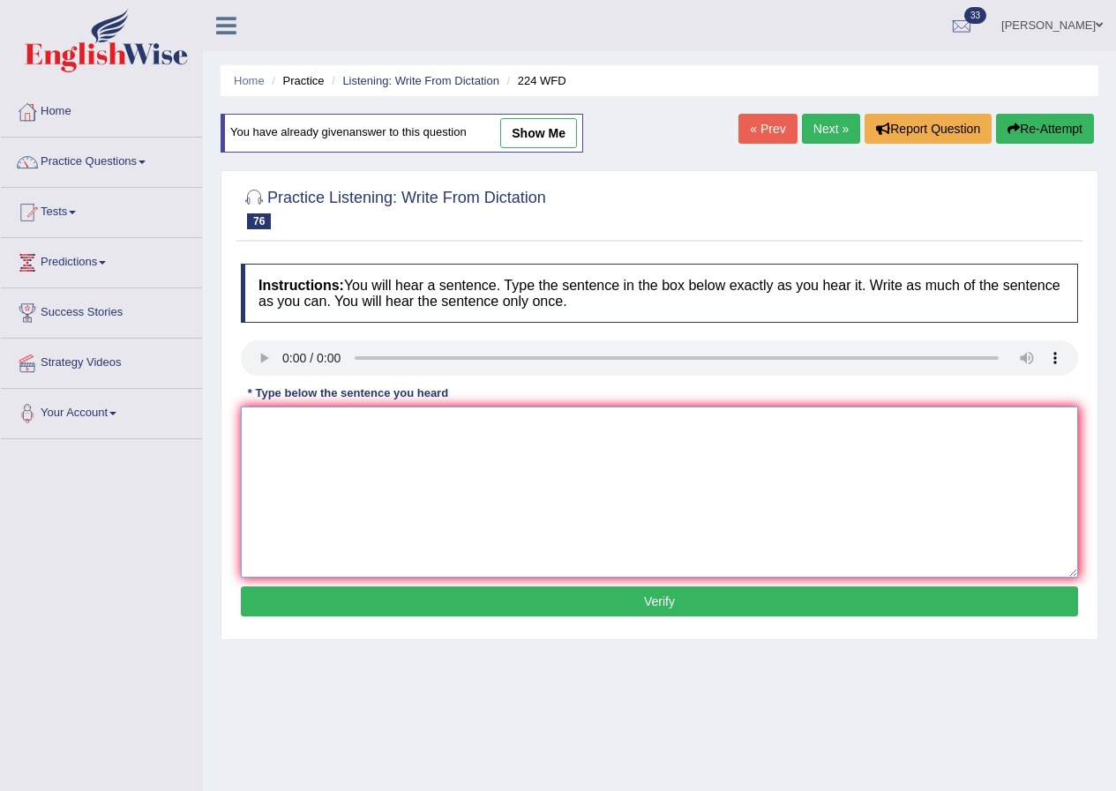
click at [347, 510] on textarea at bounding box center [659, 492] width 837 height 171
type textarea "In the gets harsh but it won't be any issue since there is a heater."
click at [660, 594] on button "Verify" at bounding box center [659, 601] width 837 height 30
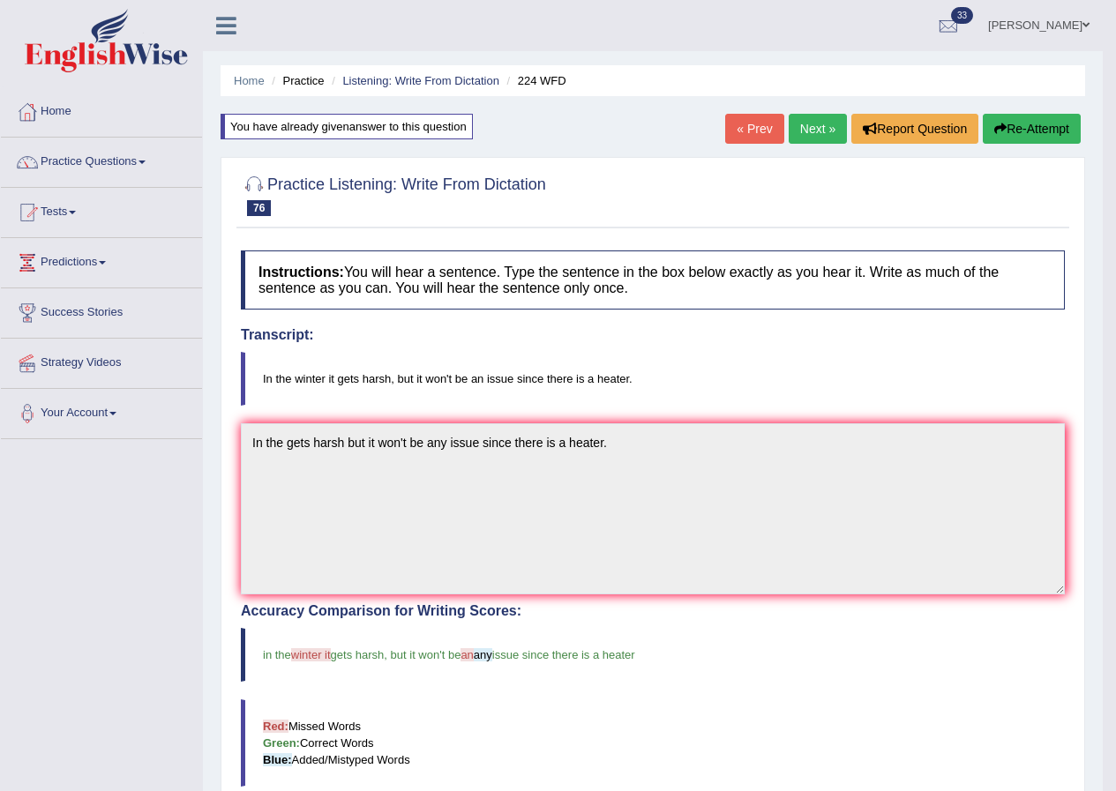
click at [813, 121] on link "Next »" at bounding box center [817, 129] width 58 height 30
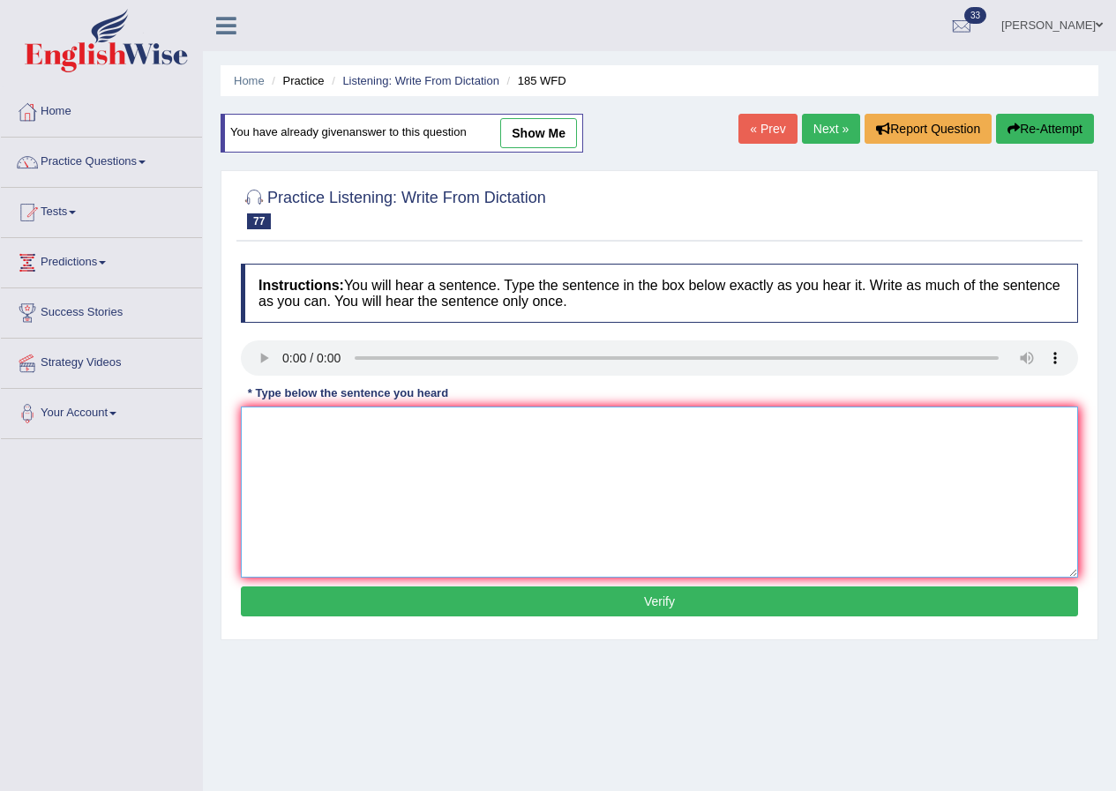
click at [356, 510] on textarea at bounding box center [659, 492] width 837 height 171
click at [449, 426] on textarea "Researchers say many students get stressed and it fell feel" at bounding box center [659, 492] width 837 height 171
click at [634, 424] on textarea "Researchers say many students fell feel stressed and it fell feel" at bounding box center [659, 492] width 837 height 171
type textarea "Researchers say many students fell feel stressed and it's its affects academic …"
click at [676, 599] on button "Verify" at bounding box center [659, 601] width 837 height 30
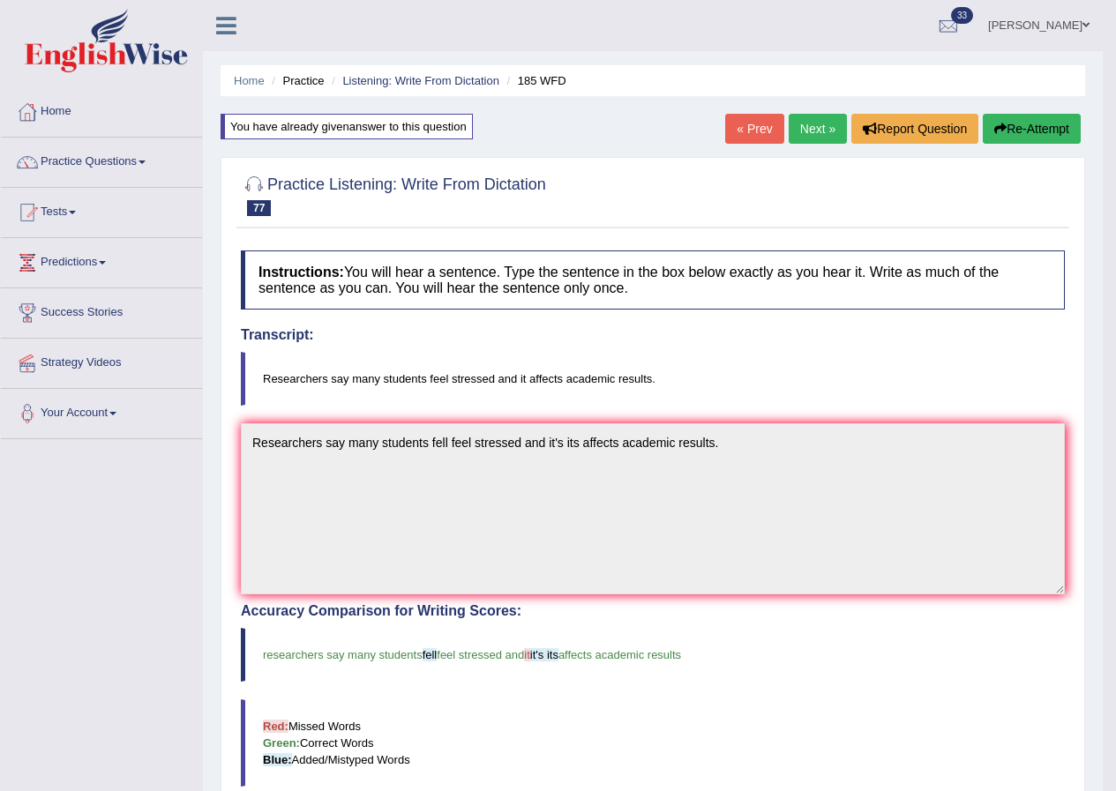
click at [810, 120] on link "Next »" at bounding box center [817, 129] width 58 height 30
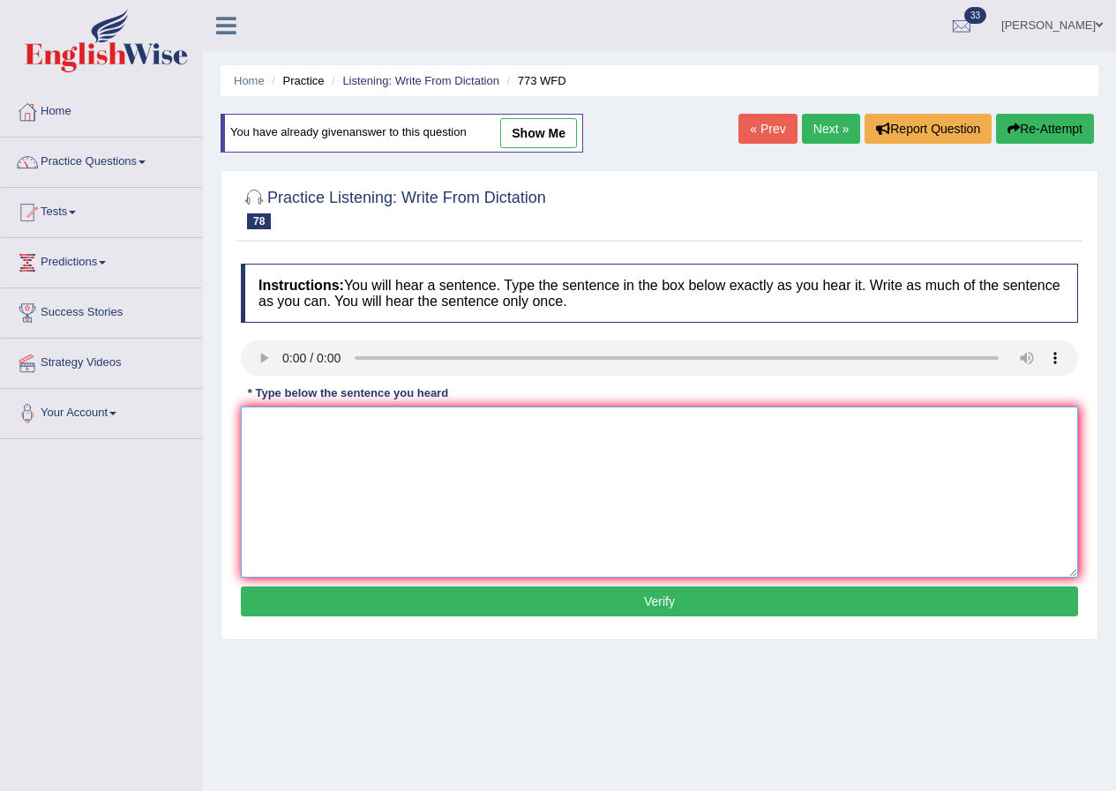
click at [302, 433] on textarea at bounding box center [659, 492] width 837 height 171
click at [460, 430] on textarea "Gravity is extraordina" at bounding box center [659, 492] width 837 height 171
click at [488, 443] on textarea "Gravity is extraordinarily weak" at bounding box center [659, 492] width 837 height 171
type textarea "Gravity is extraordinarily weak and nearly impossible to study directly count t…"
click at [656, 604] on button "Verify" at bounding box center [659, 601] width 837 height 30
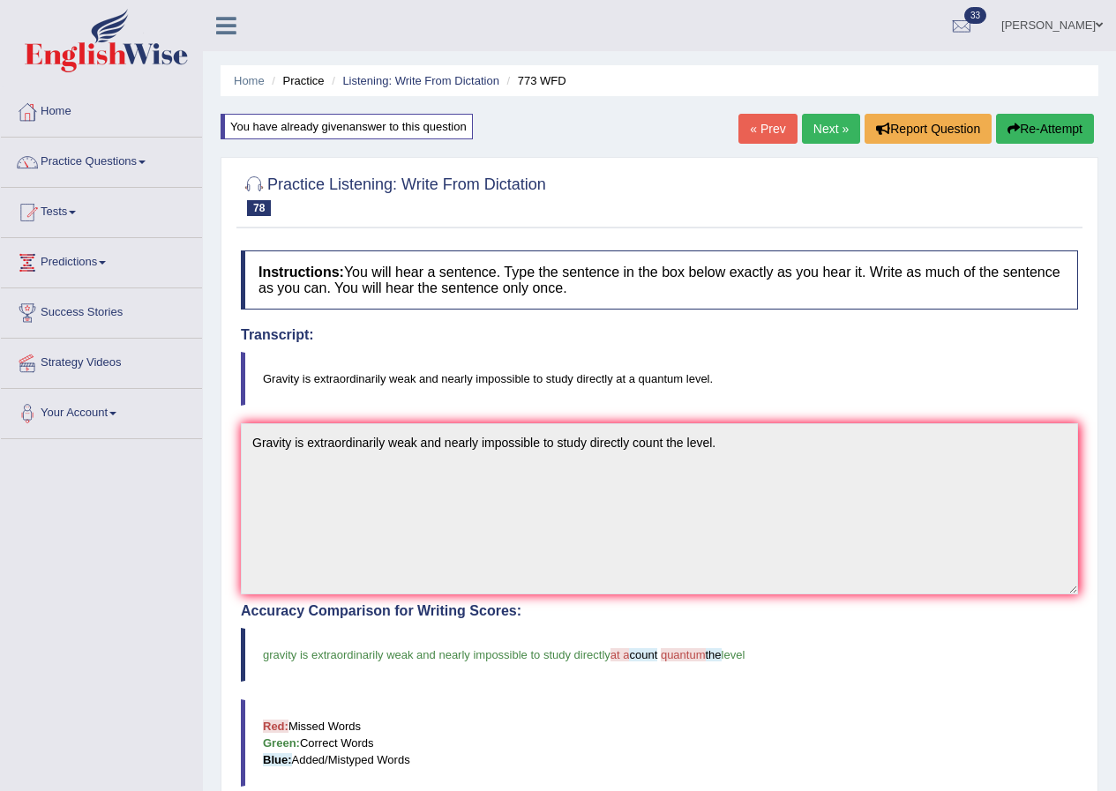
click at [831, 123] on link "Next »" at bounding box center [831, 129] width 58 height 30
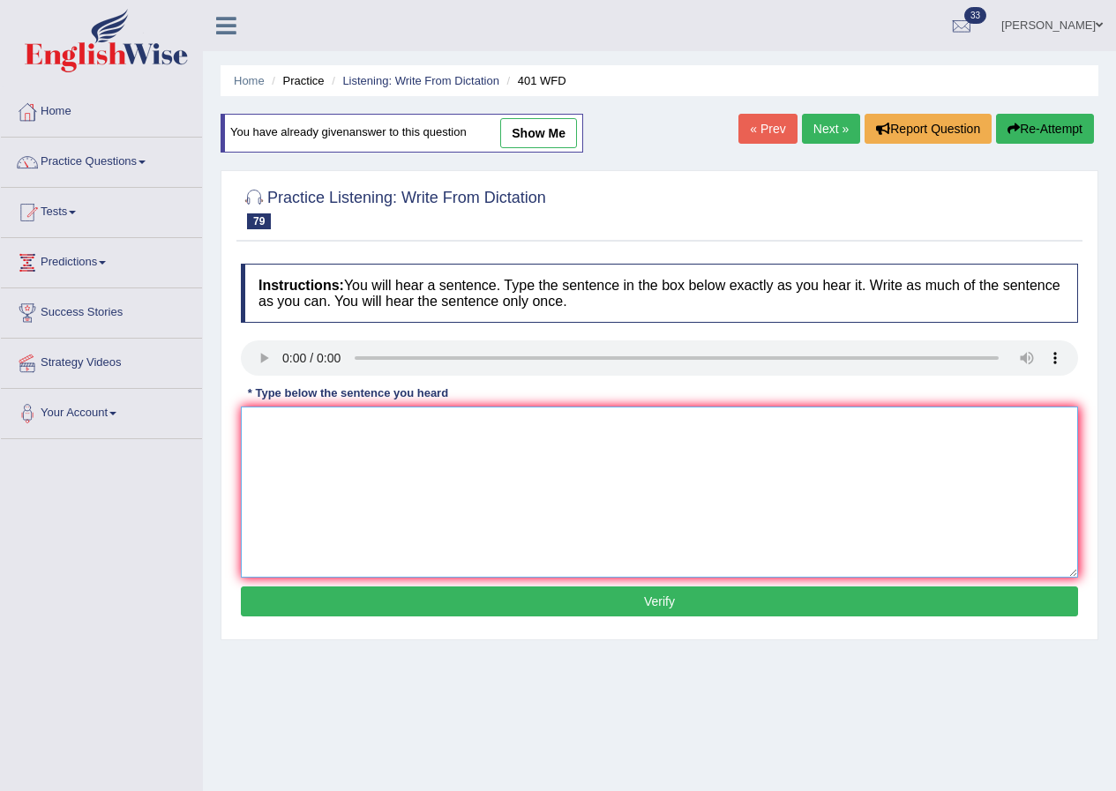
click at [316, 440] on textarea at bounding box center [659, 492] width 837 height 171
type textarea "Students live in hall of resident residence during the term time."
click at [682, 597] on button "Verify" at bounding box center [659, 601] width 837 height 30
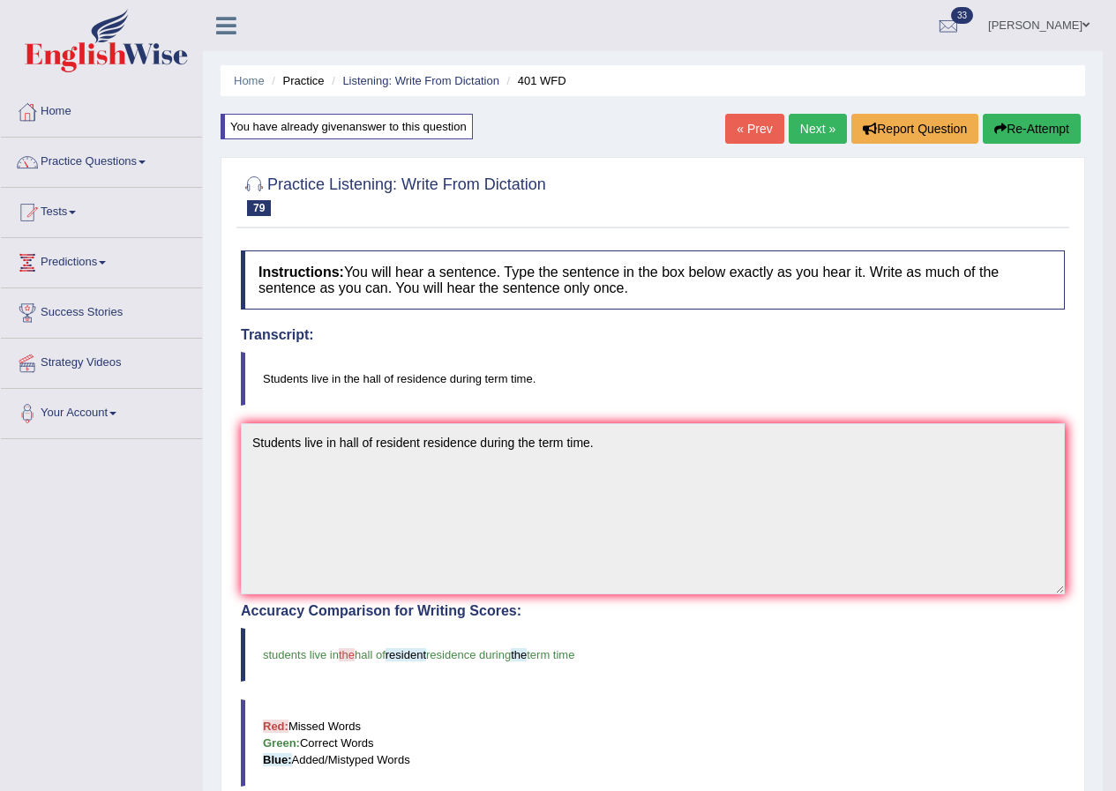
click at [826, 134] on link "Next »" at bounding box center [817, 129] width 58 height 30
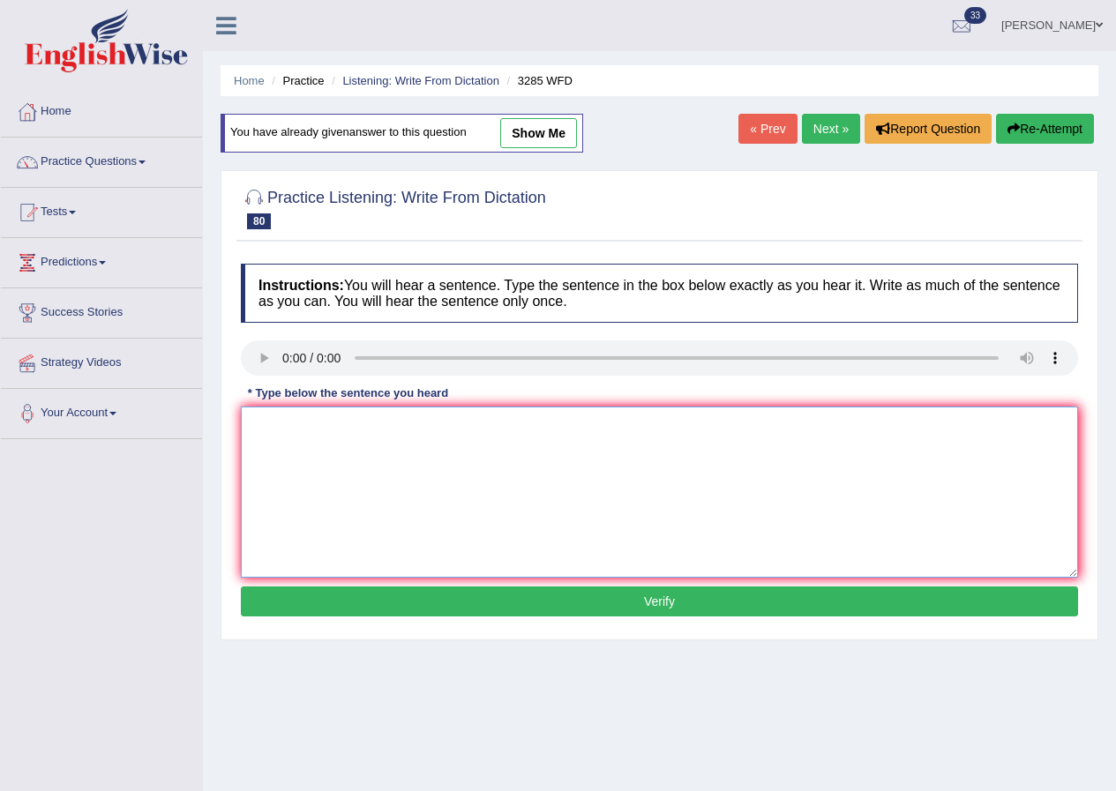
click at [326, 460] on textarea at bounding box center [659, 492] width 837 height 171
type textarea "Population has sharp rise in the recent twenty years."
click at [682, 595] on button "Verify" at bounding box center [659, 601] width 837 height 30
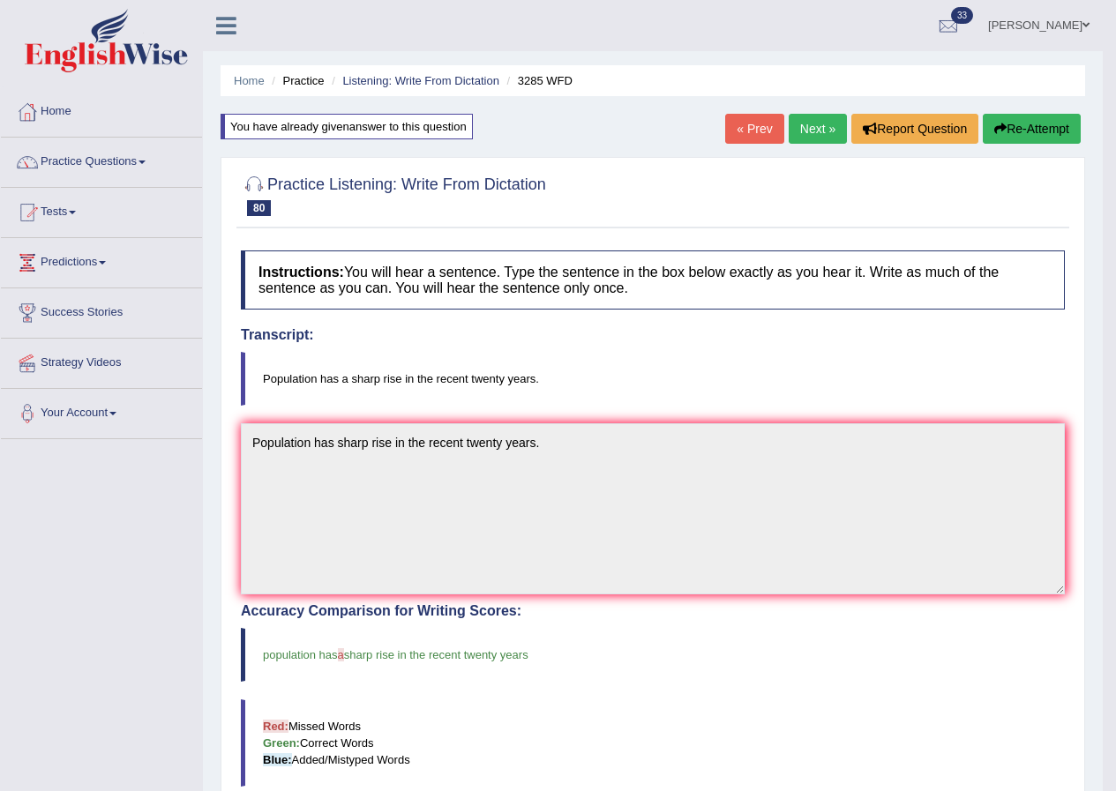
click at [814, 135] on link "Next »" at bounding box center [817, 129] width 58 height 30
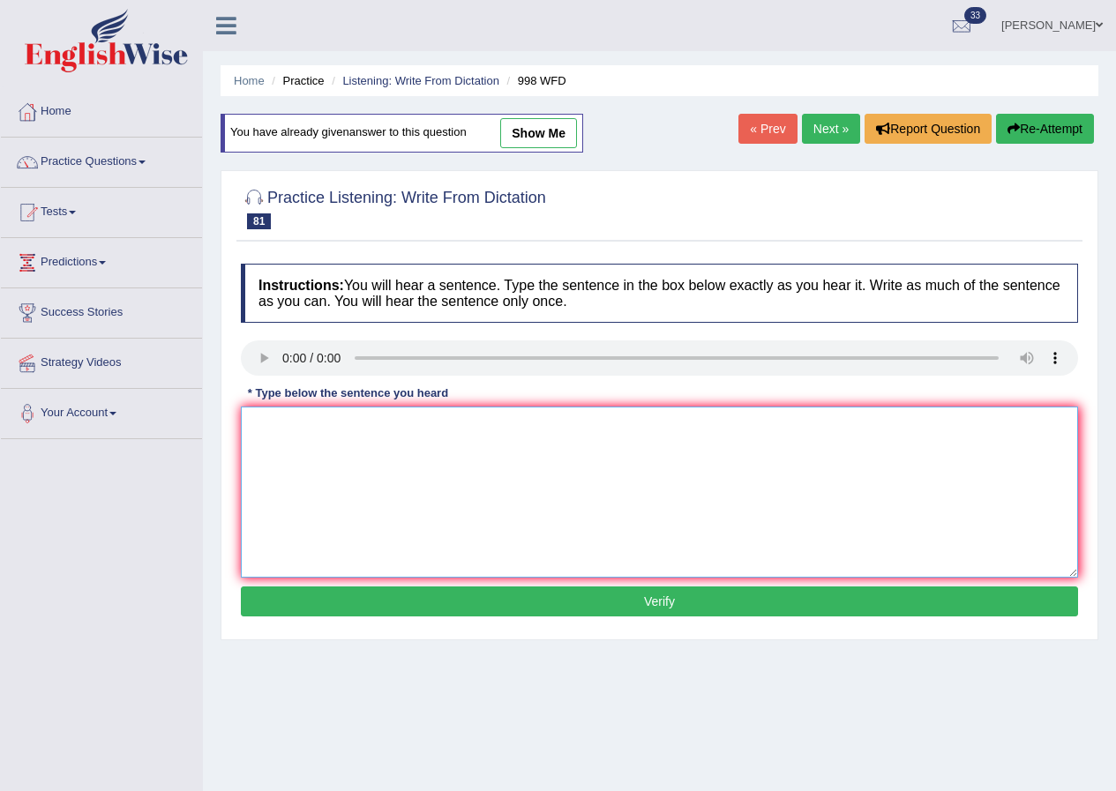
click at [382, 458] on textarea at bounding box center [659, 492] width 837 height 171
type textarea "We hold the celebration for the graduate students."
click at [625, 597] on button "Verify" at bounding box center [659, 601] width 837 height 30
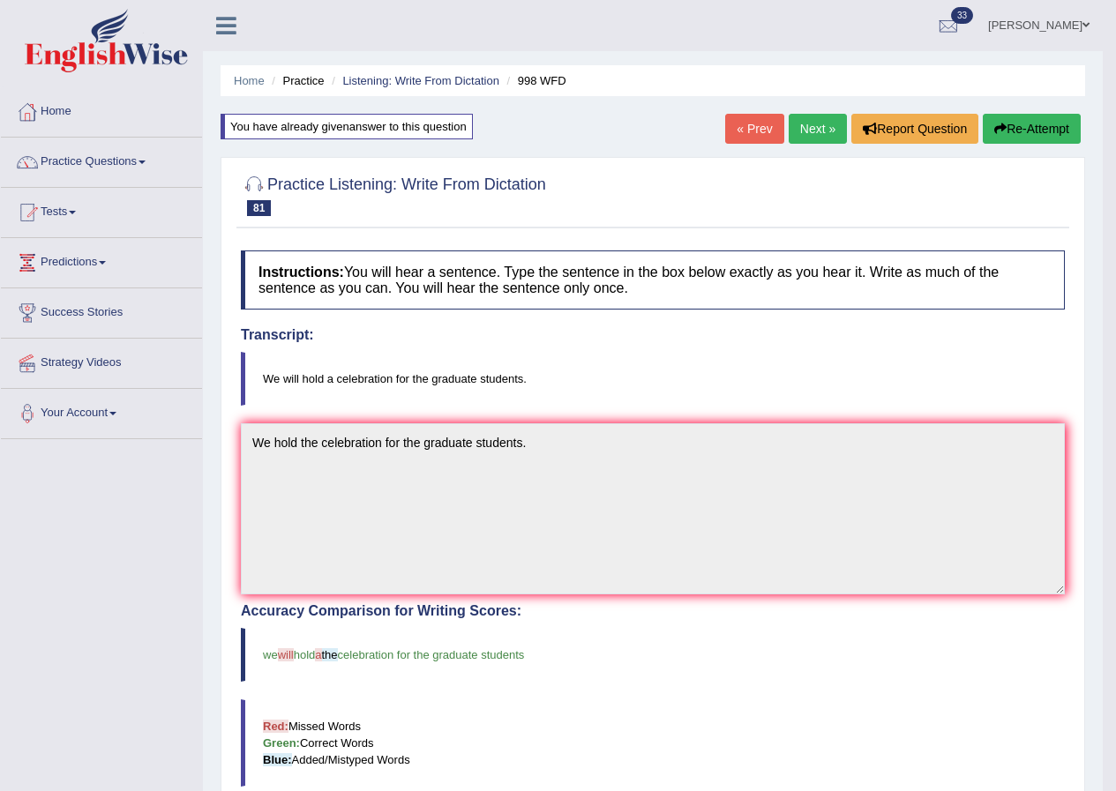
click at [817, 128] on link "Next »" at bounding box center [817, 129] width 58 height 30
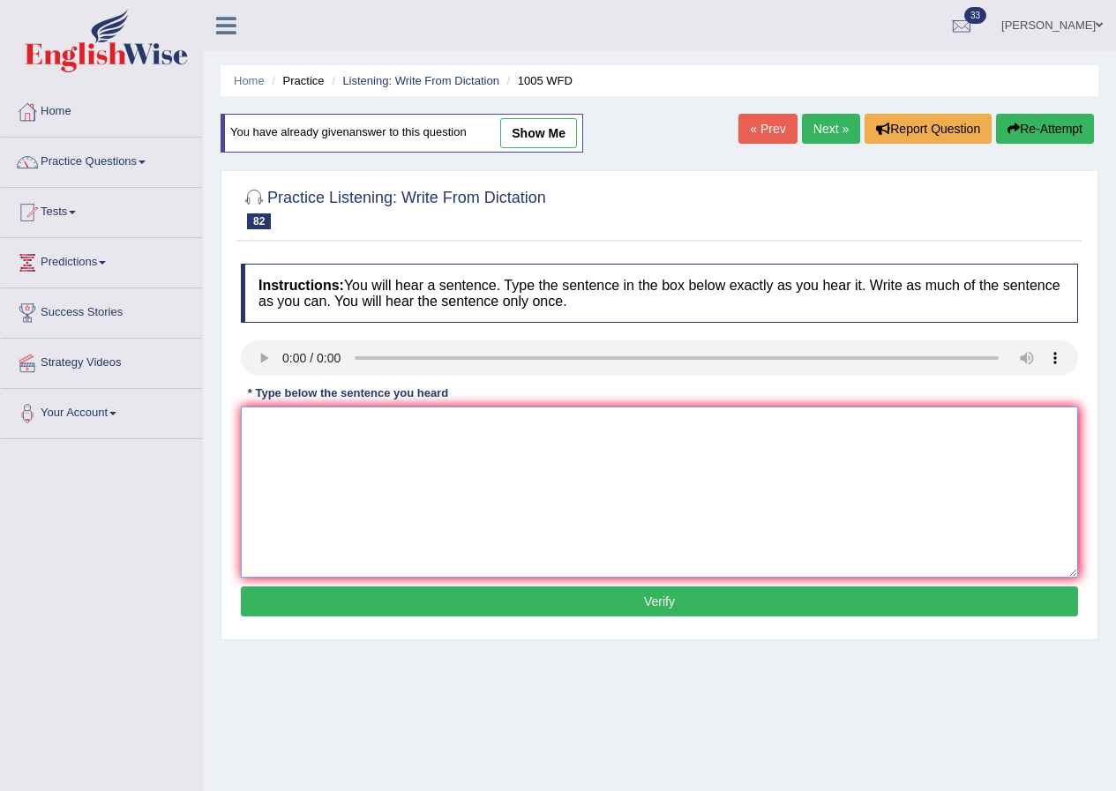
click at [349, 507] on textarea at bounding box center [659, 492] width 837 height 171
click at [458, 425] on textarea "Thew collapse of the housing market throughout world." at bounding box center [659, 492] width 837 height 171
click at [681, 498] on textarea "Thew collapse of the housing market has triggered throughout world." at bounding box center [659, 492] width 837 height 171
type textarea "Thew collapse of the housing market has triggered throughout world."
click at [692, 603] on button "Verify" at bounding box center [659, 601] width 837 height 30
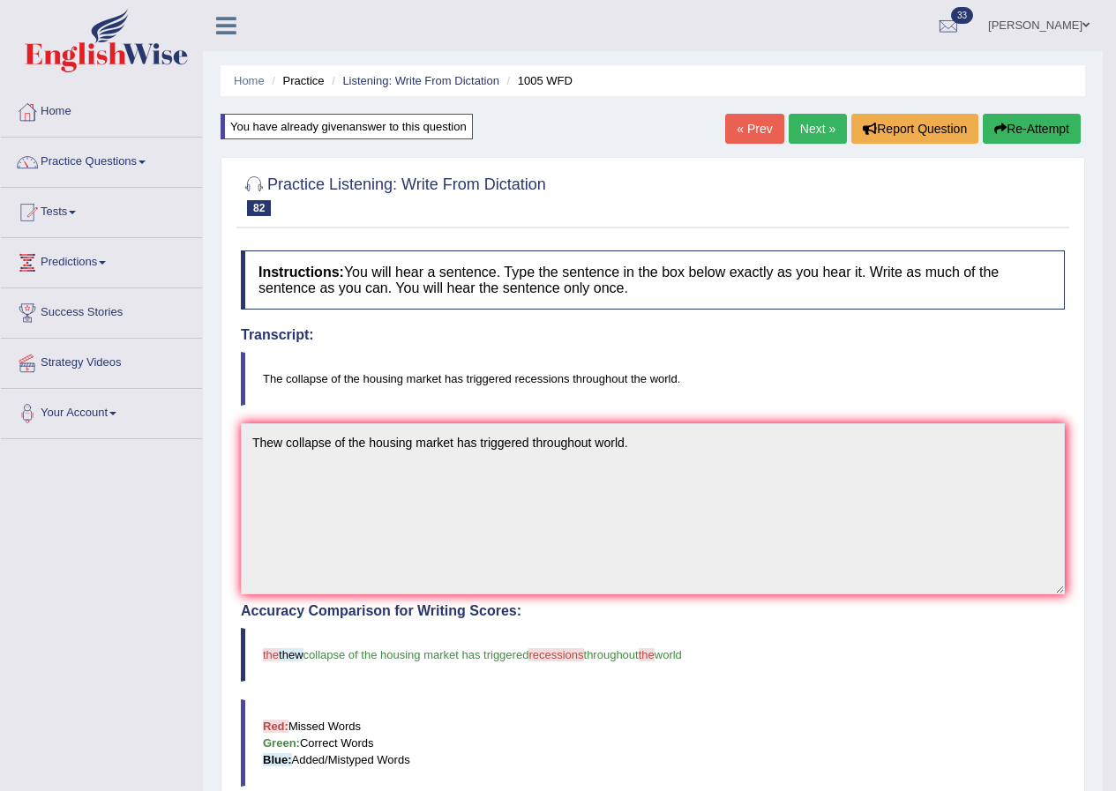
click at [809, 124] on link "Next »" at bounding box center [817, 129] width 58 height 30
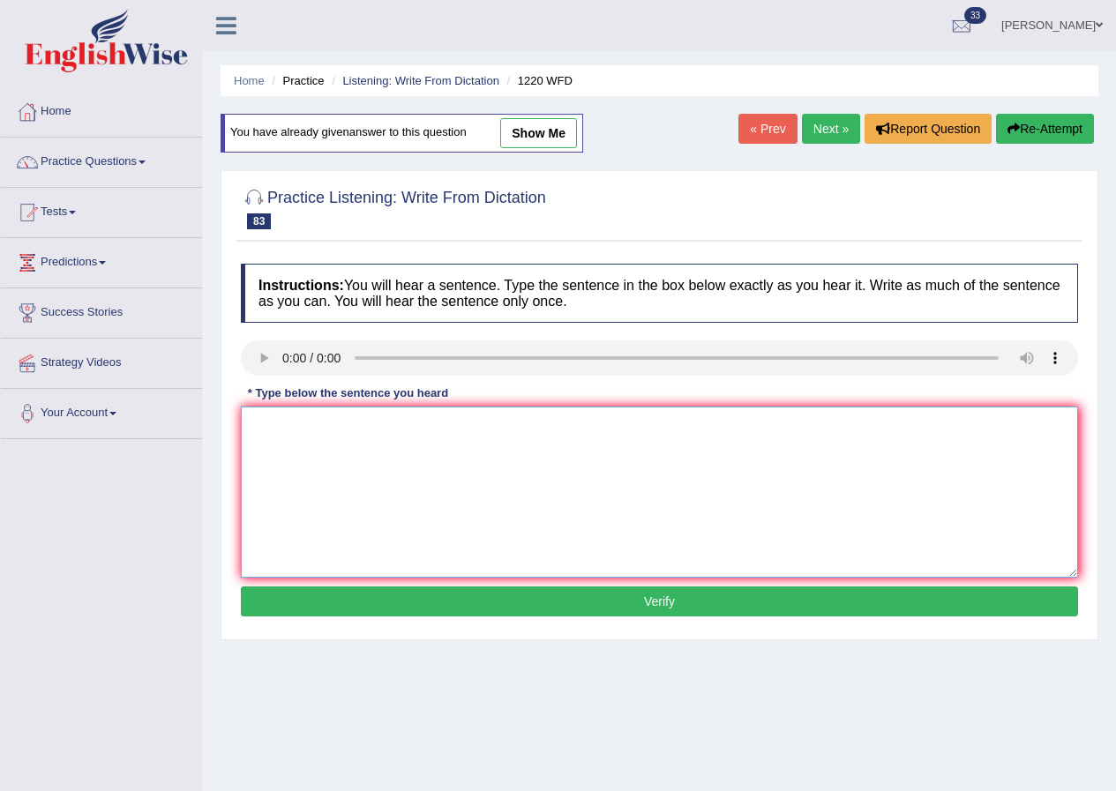
click at [327, 464] on textarea at bounding box center [659, 492] width 837 height 171
type textarea "We are able accomodate more students student than previously."
click at [657, 600] on button "Verify" at bounding box center [659, 601] width 837 height 30
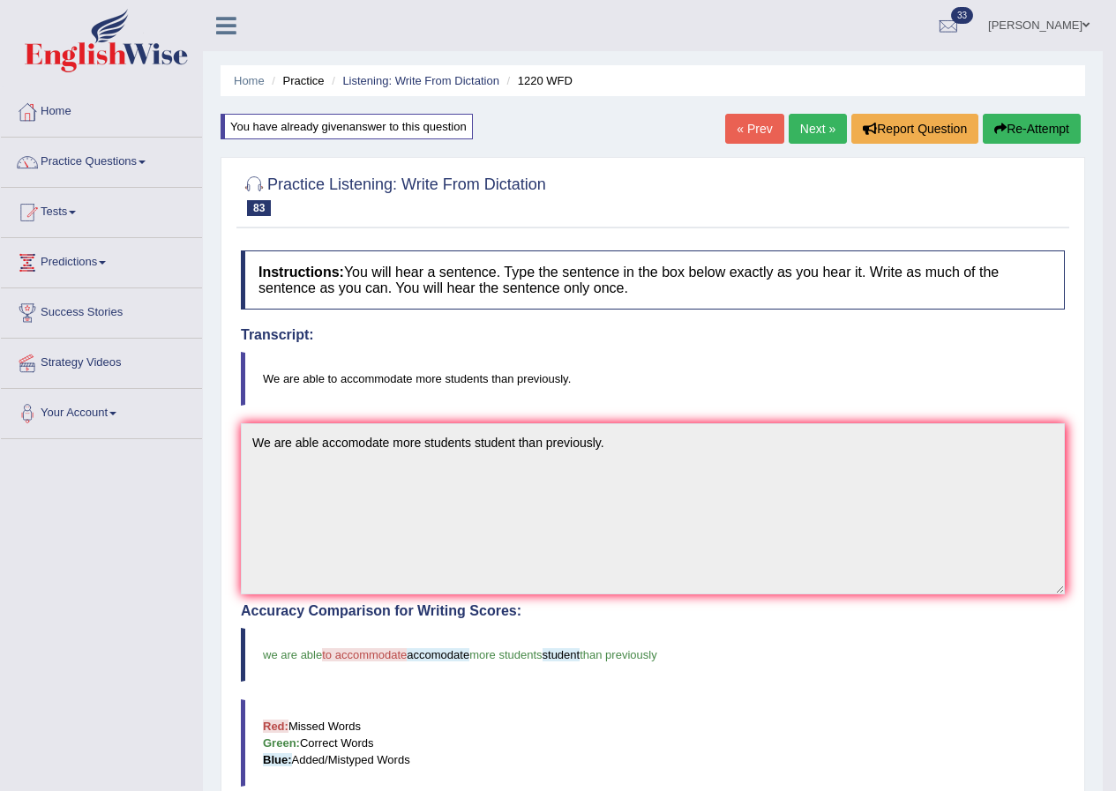
click at [813, 131] on link "Next »" at bounding box center [817, 129] width 58 height 30
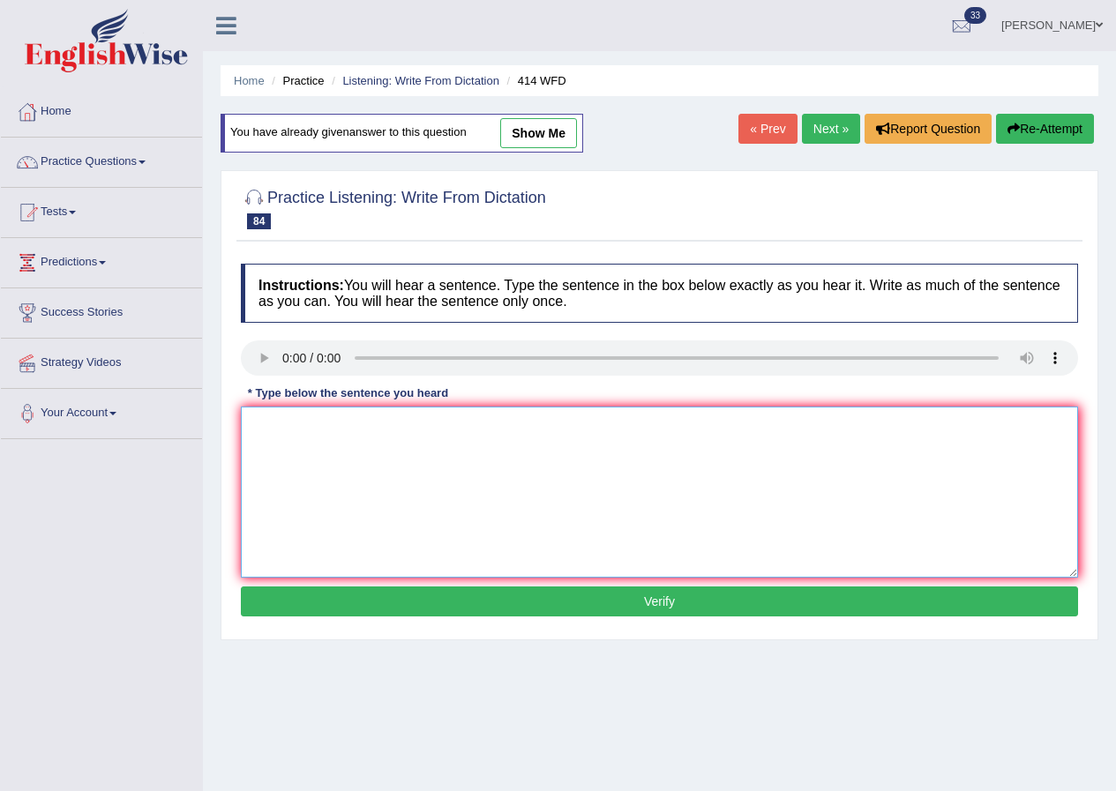
click at [310, 467] on textarea at bounding box center [659, 492] width 837 height 171
click at [482, 439] on textarea "The leading companies" at bounding box center [659, 492] width 837 height 171
click at [600, 442] on textarea "The leading companies changed policies after released the" at bounding box center [659, 492] width 837 height 171
click at [505, 425] on textarea "The leading companies changed policies after released the" at bounding box center [659, 492] width 837 height 171
click at [649, 440] on textarea "The leading companies changed policies after the reports released the" at bounding box center [659, 492] width 837 height 171
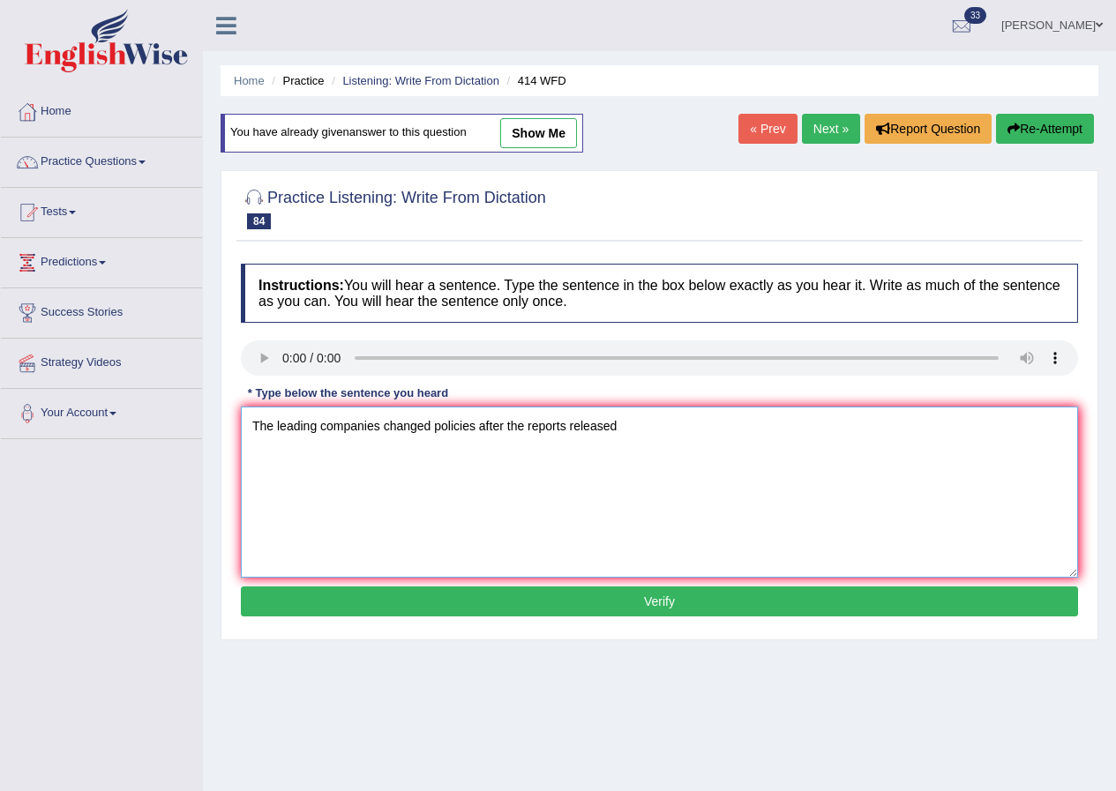
click at [571, 422] on textarea "The leading companies changed policies after the reports released" at bounding box center [659, 492] width 837 height 171
click at [686, 436] on textarea "The leading companies changed policies after the reports were released" at bounding box center [659, 492] width 837 height 171
type textarea "The leading companies changed policies after the reports were released."
click at [707, 606] on button "Verify" at bounding box center [659, 601] width 837 height 30
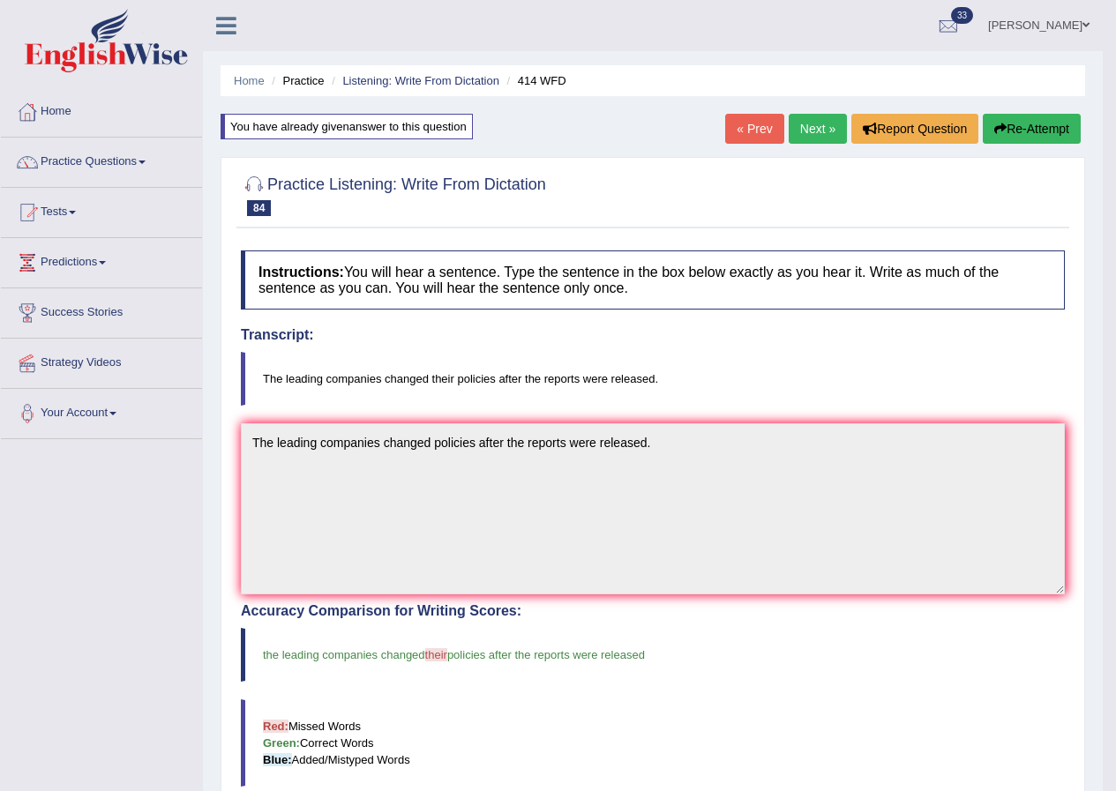
click at [807, 130] on link "Next »" at bounding box center [817, 129] width 58 height 30
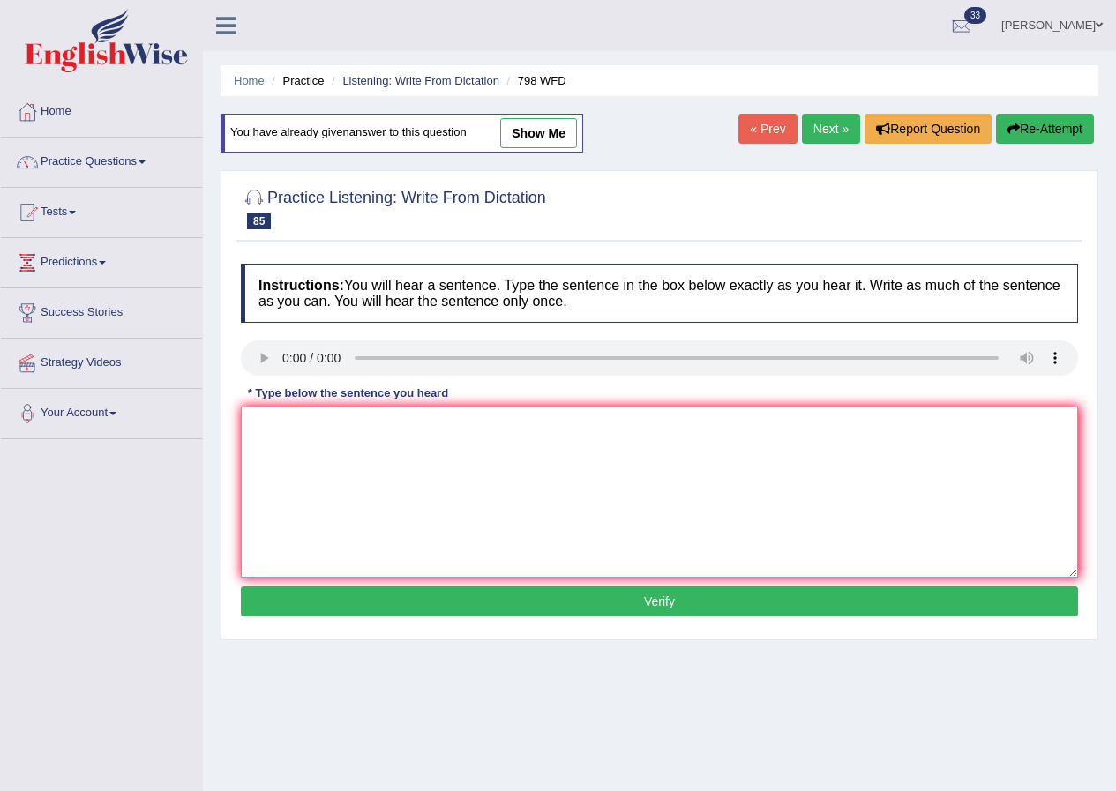
click at [383, 473] on textarea at bounding box center [659, 492] width 837 height 171
click at [349, 445] on textarea "Sugar is a" at bounding box center [659, 492] width 837 height 171
click at [504, 458] on textarea "Sugar is a compound including" at bounding box center [659, 492] width 837 height 171
click at [565, 430] on textarea "Sugar is a compound including carbon, oxygen and" at bounding box center [659, 492] width 837 height 171
type textarea "Sugar is a compound including carbon, oxygen and hydrigen atoms."
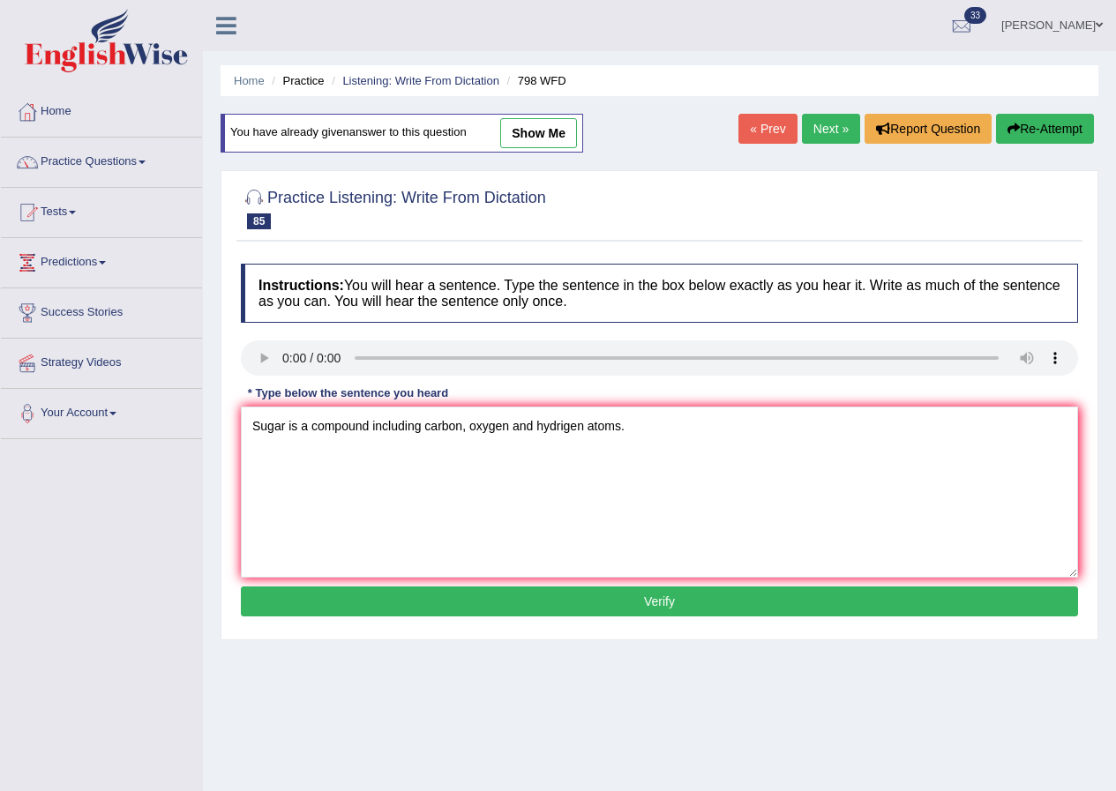
click at [658, 598] on button "Verify" at bounding box center [659, 601] width 837 height 30
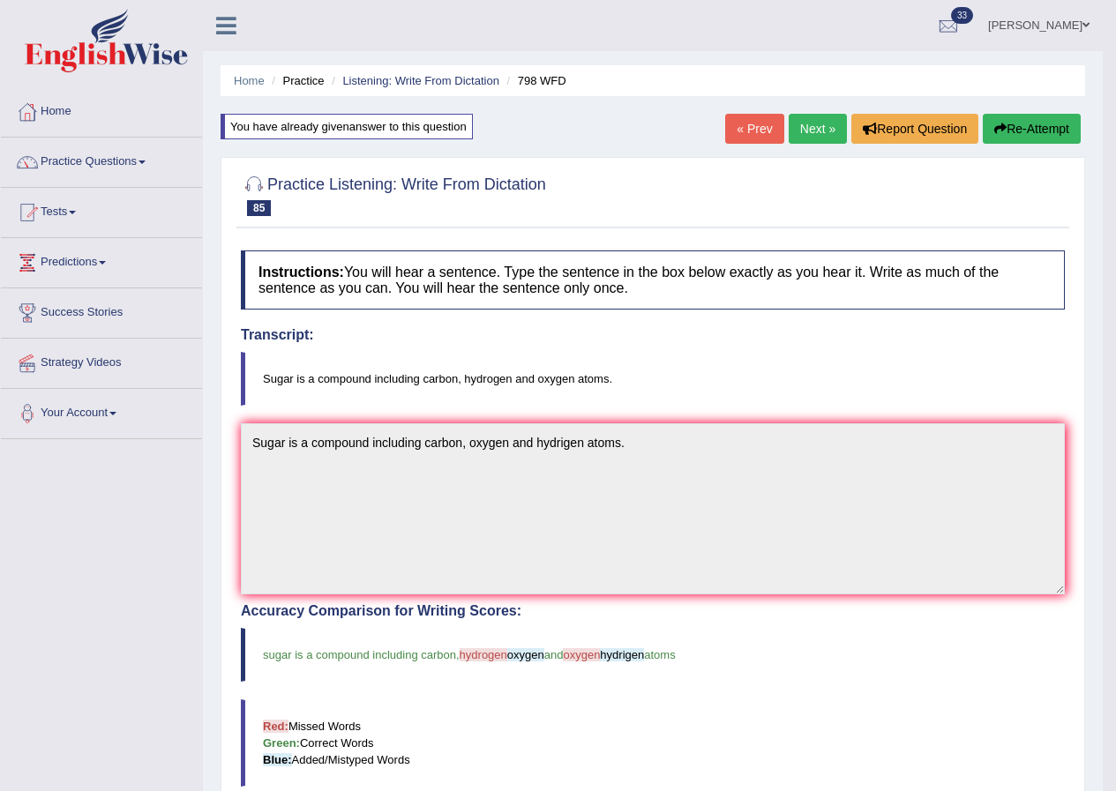
click at [817, 129] on link "Next »" at bounding box center [817, 129] width 58 height 30
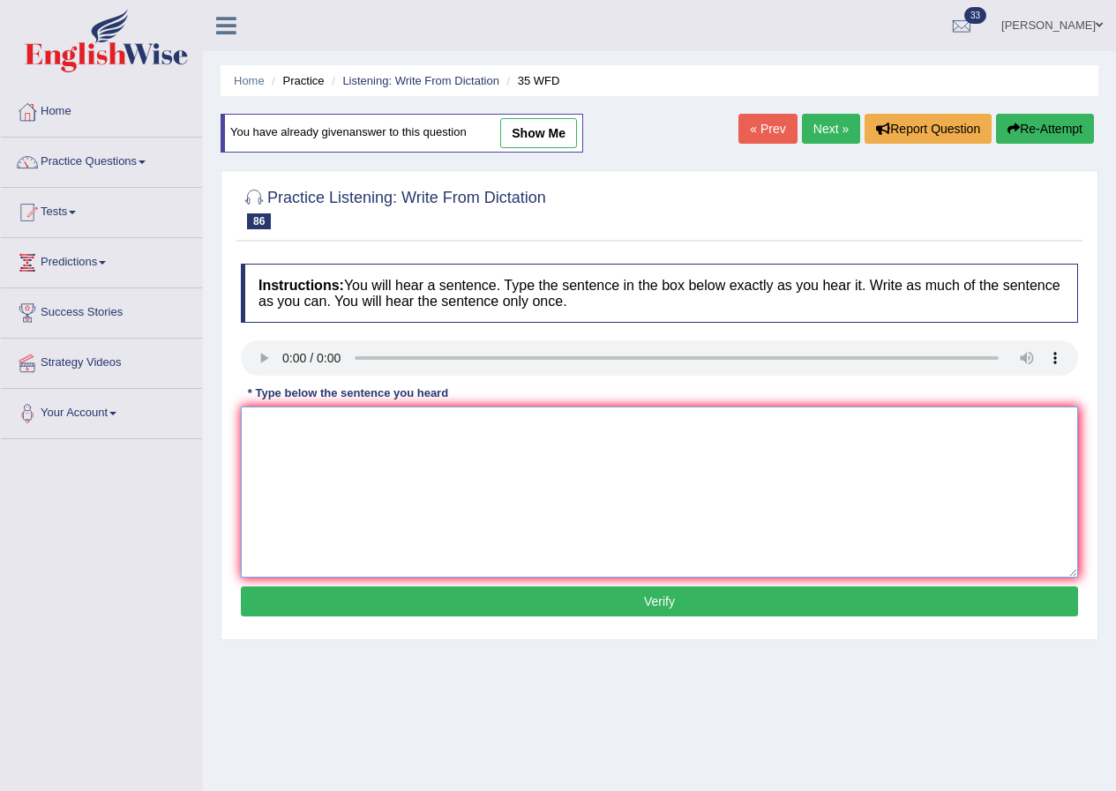
click at [320, 494] on textarea at bounding box center [659, 492] width 837 height 171
type textarea "Students who study biology need to be field world fieldwork."
click at [656, 596] on button "Verify" at bounding box center [659, 601] width 837 height 30
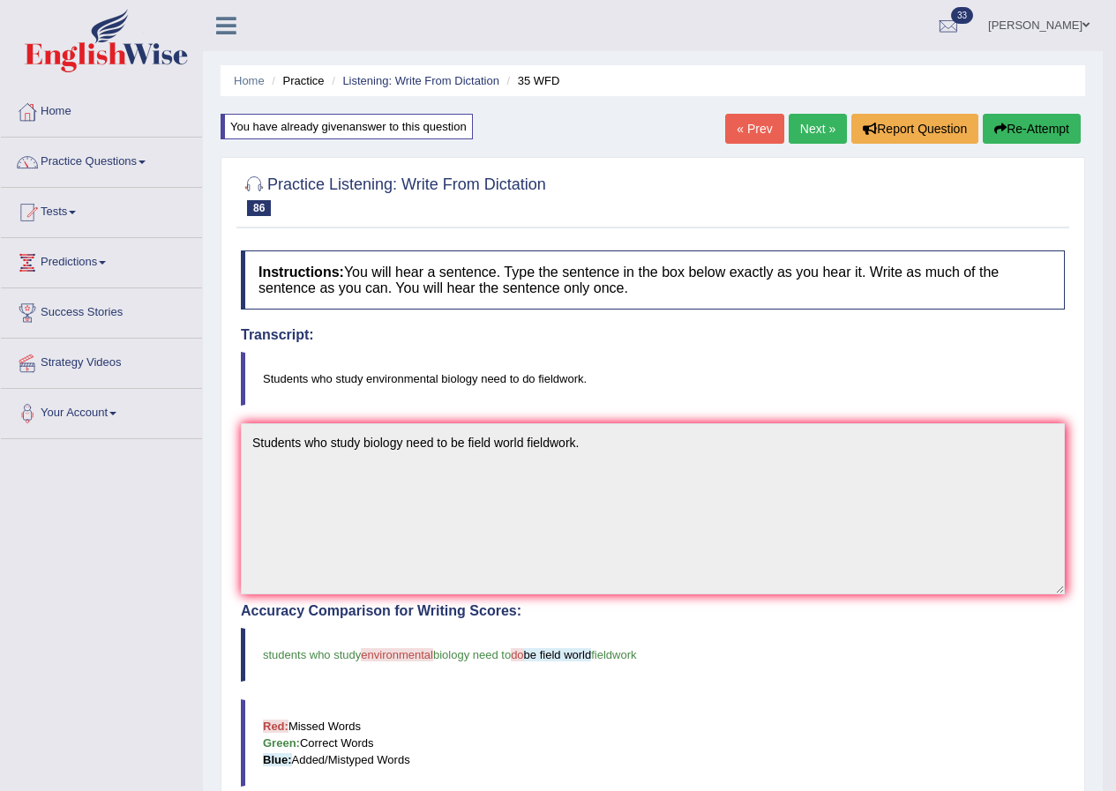
click at [815, 126] on link "Next »" at bounding box center [817, 129] width 58 height 30
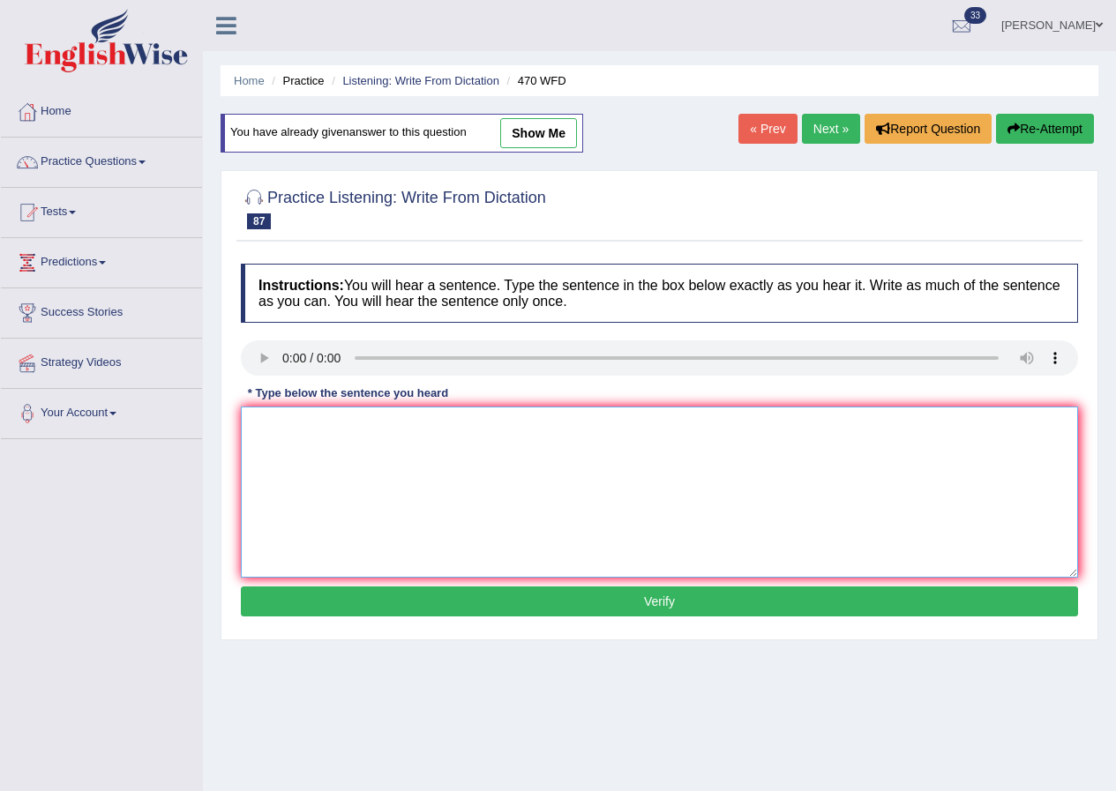
click at [327, 470] on textarea at bounding box center [659, 492] width 837 height 171
click at [423, 425] on textarea "Assignment must be submitted end of the term." at bounding box center [659, 492] width 837 height 171
click at [538, 442] on textarea "Assignment must be submitted at end of the term." at bounding box center [659, 492] width 837 height 171
click at [317, 427] on textarea "Assignment must be submitted at end of the term." at bounding box center [659, 492] width 837 height 171
click at [555, 459] on textarea "Assignments must be submitted at end of the term." at bounding box center [659, 492] width 837 height 171
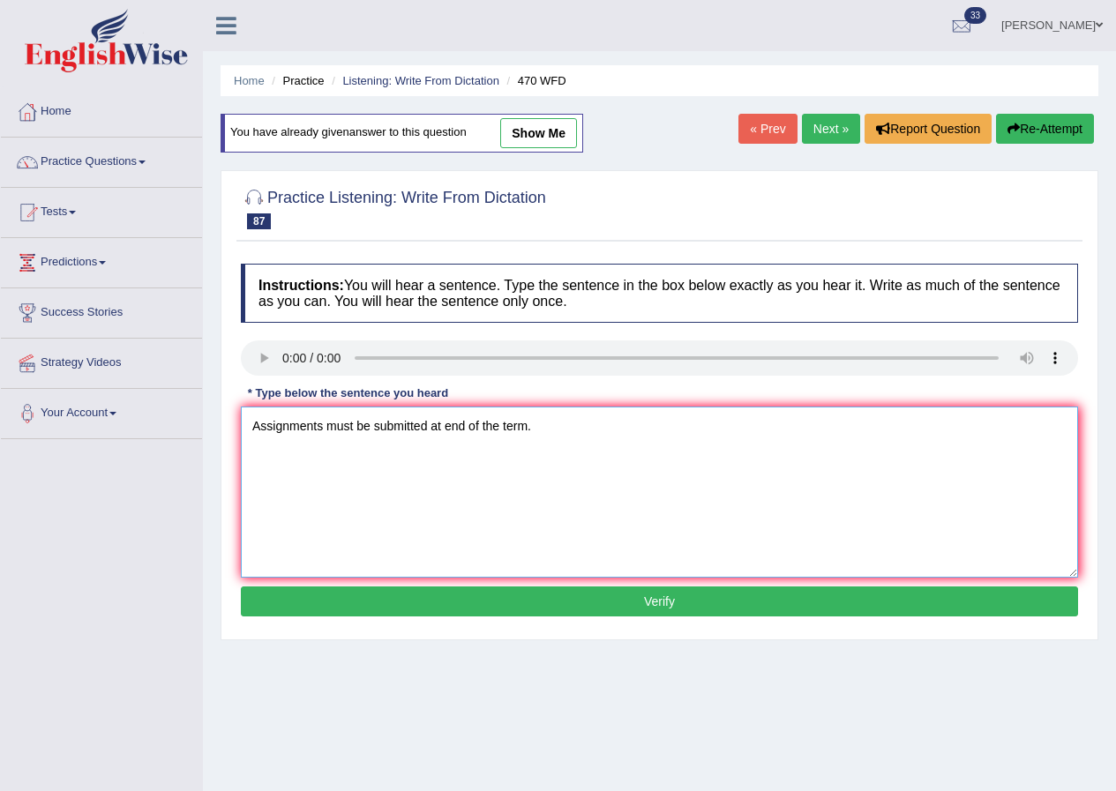
type textarea "Assignments must be submitted at end of the term."
click at [731, 598] on button "Verify" at bounding box center [659, 601] width 837 height 30
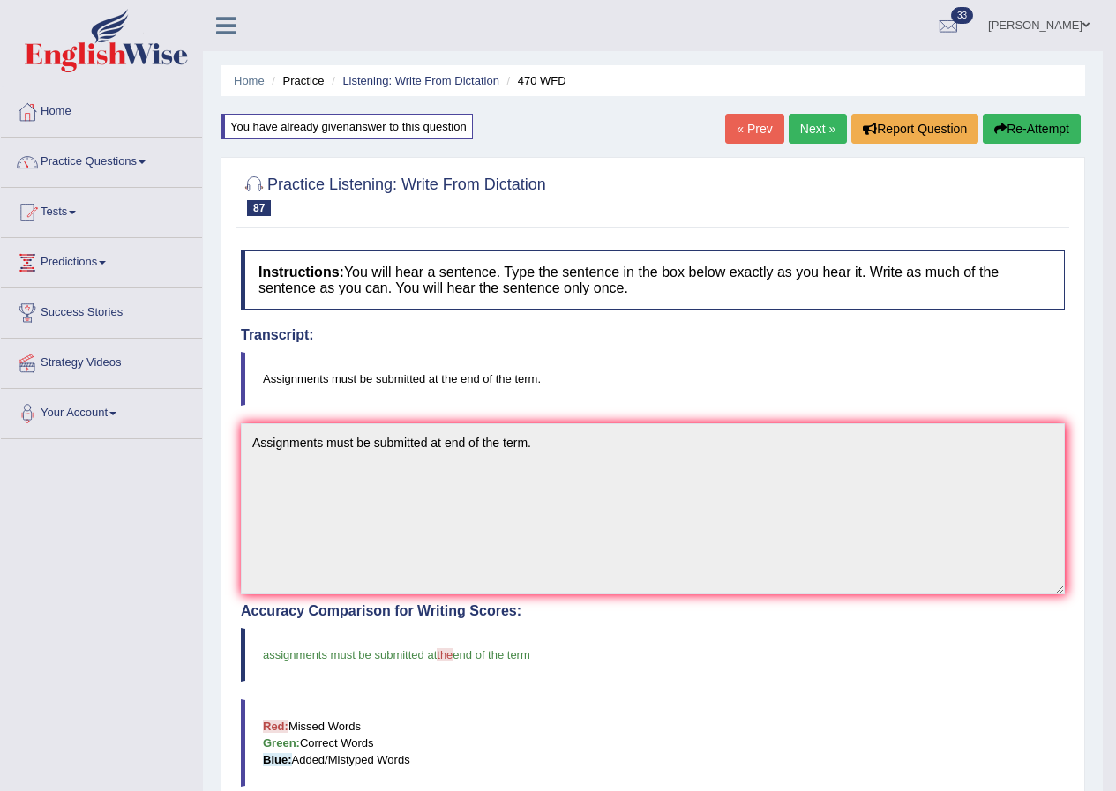
click at [818, 123] on link "Next »" at bounding box center [817, 129] width 58 height 30
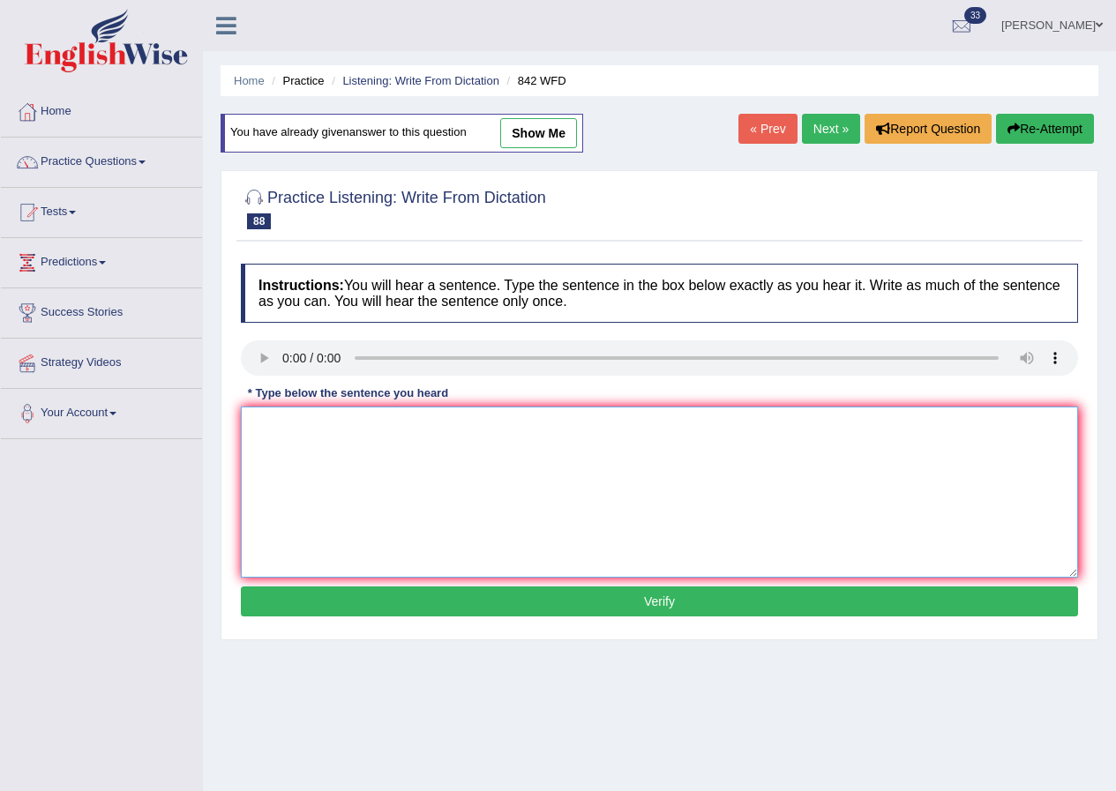
click at [296, 437] on textarea at bounding box center [659, 492] width 837 height 171
click at [393, 475] on textarea "Social policy is" at bounding box center [659, 492] width 837 height 171
click at [495, 446] on textarea "Social policy is study of social" at bounding box center [659, 492] width 837 height 171
type textarea "Social policy is study of social respondence for the government."
click at [644, 587] on button "Verify" at bounding box center [659, 601] width 837 height 30
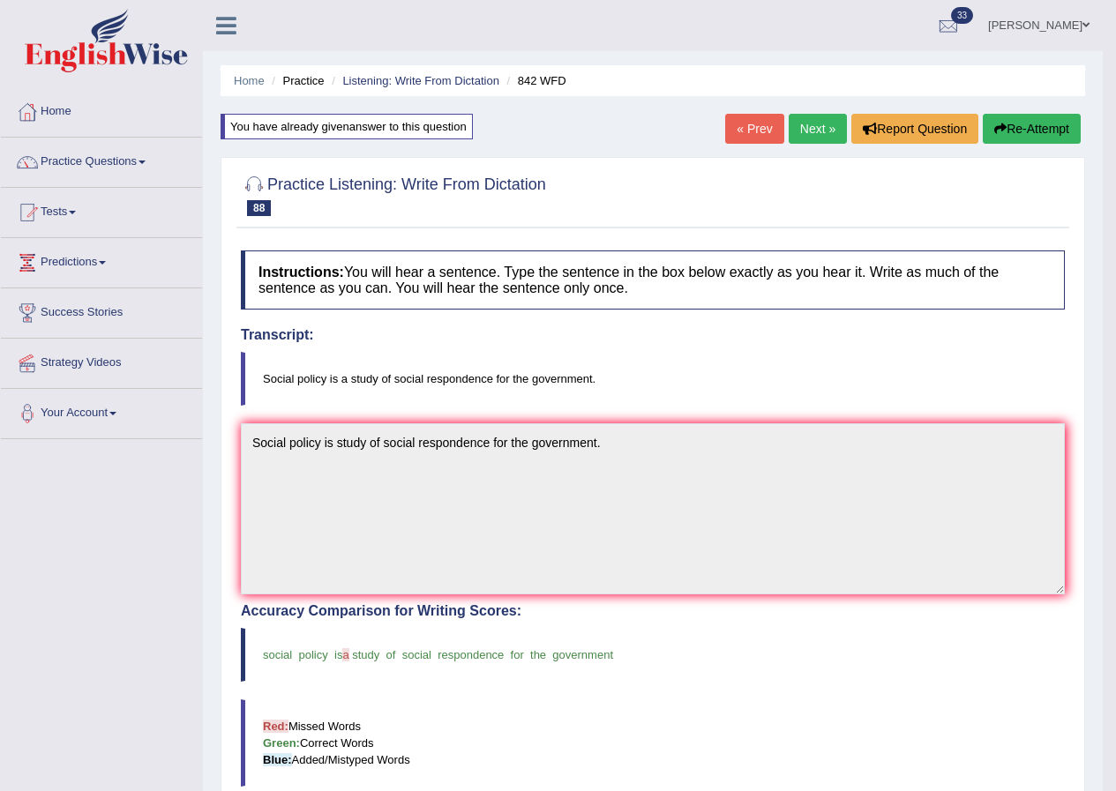
click at [819, 127] on link "Next »" at bounding box center [817, 129] width 58 height 30
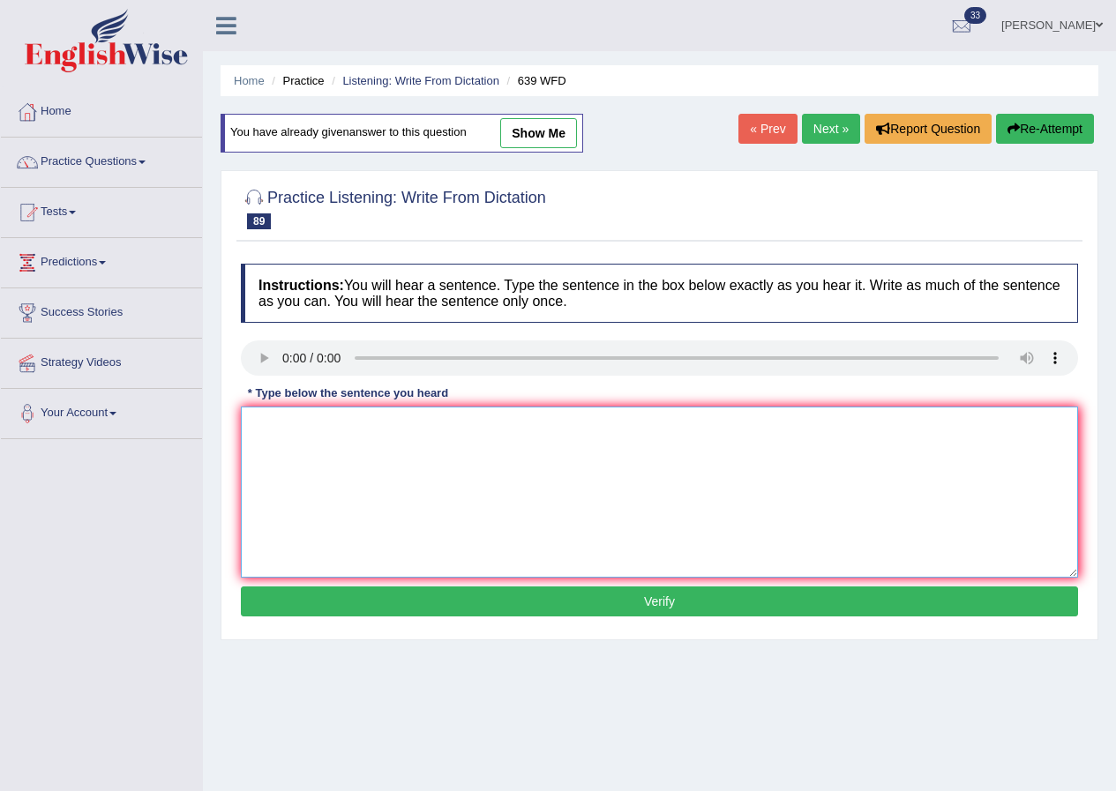
click at [336, 497] on textarea at bounding box center [659, 492] width 837 height 171
type textarea "Students should take a advantage recources with a online courses and lecture."
click at [661, 602] on button "Verify" at bounding box center [659, 601] width 837 height 30
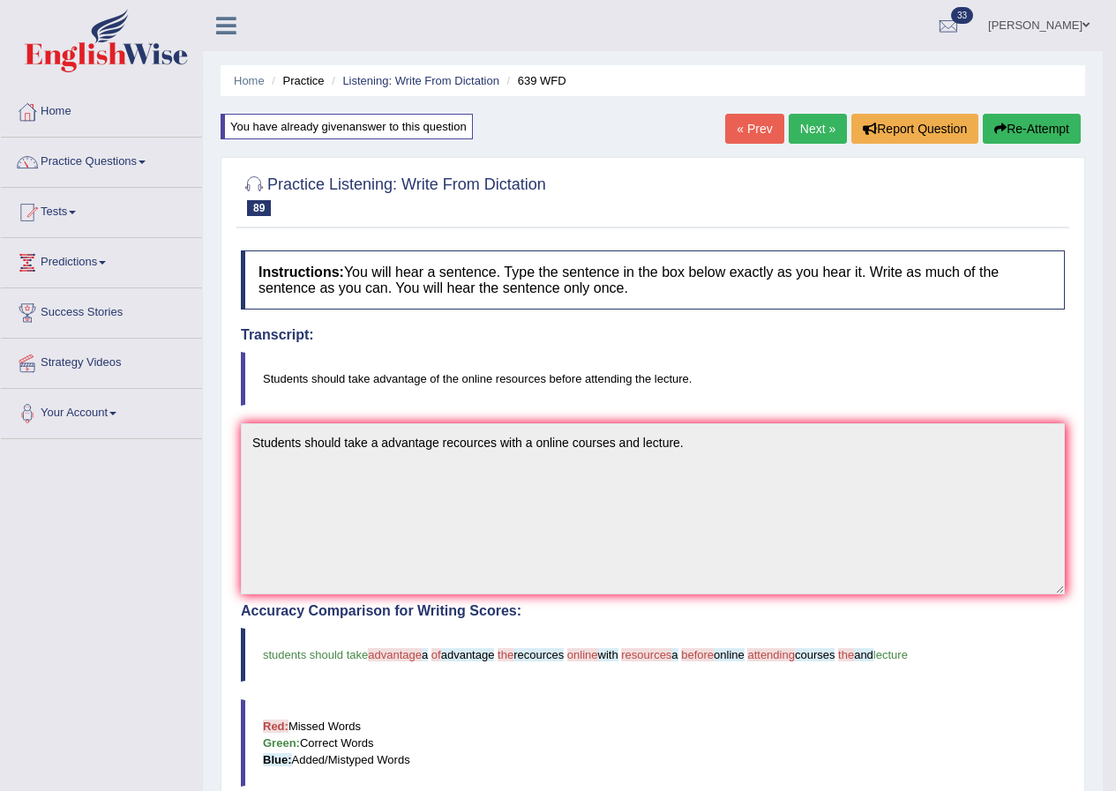
click at [803, 126] on link "Next »" at bounding box center [817, 129] width 58 height 30
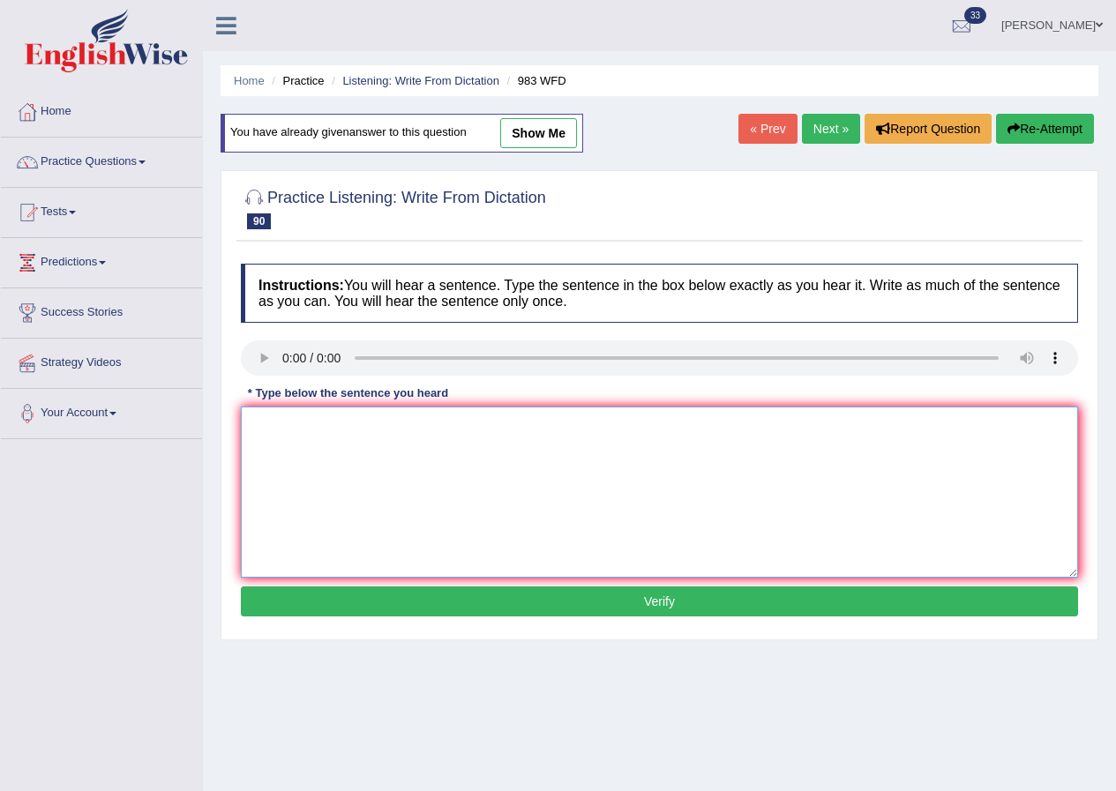
click at [325, 459] on textarea at bounding box center [659, 492] width 837 height 171
click at [429, 452] on textarea "The reception staff is" at bounding box center [659, 492] width 837 height 171
click at [617, 429] on textarea "The reception staff is can give information and lending and printing" at bounding box center [659, 492] width 837 height 171
type textarea "The reception staff is can give information and lending and printing."
click at [689, 589] on button "Verify" at bounding box center [659, 601] width 837 height 30
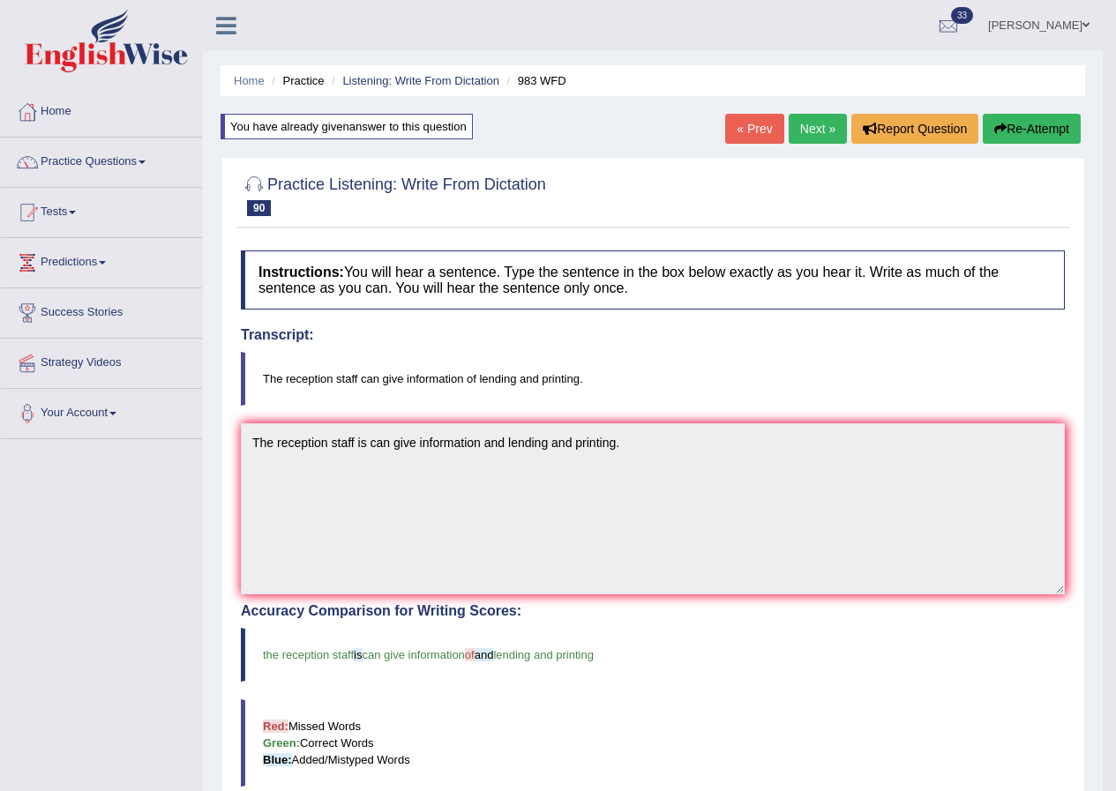
click at [827, 126] on link "Next »" at bounding box center [817, 129] width 58 height 30
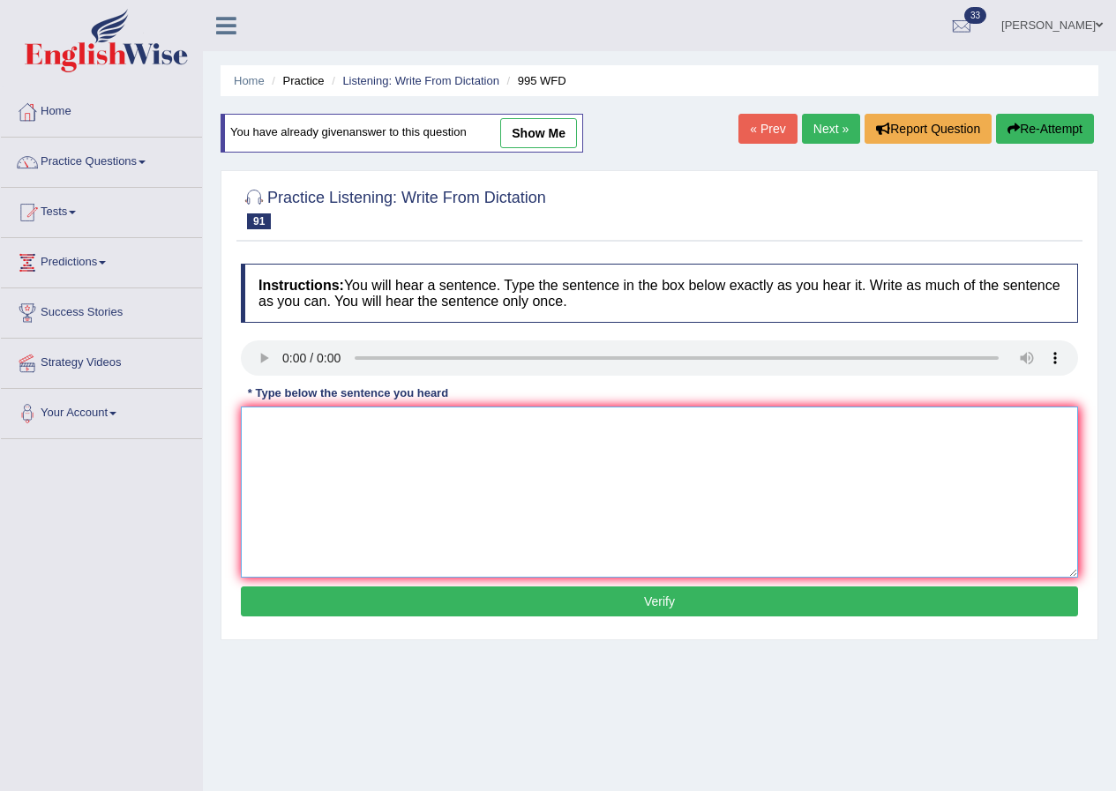
click at [300, 450] on textarea at bounding box center [659, 492] width 837 height 171
click at [474, 483] on textarea "Foam conclusions" at bounding box center [659, 492] width 837 height 171
click textarea "Foam conclusions can be established"
type textarea "Foam conclusions can be established experiments."
click button "Verify"
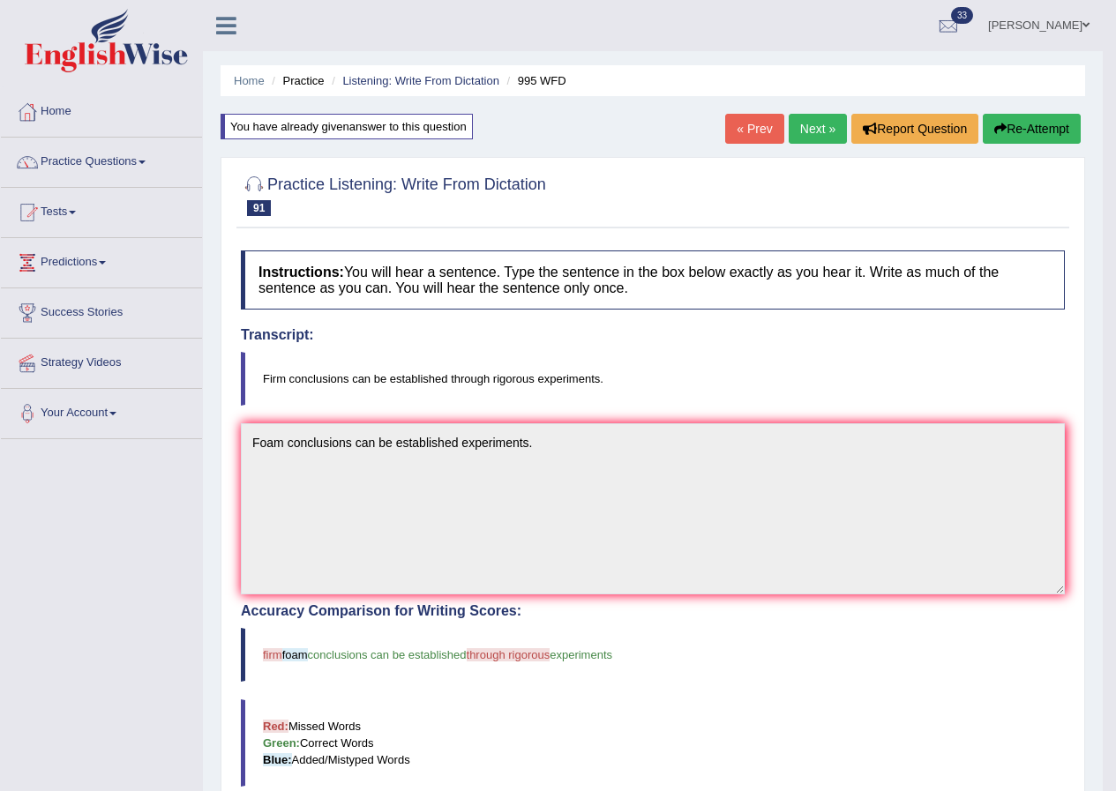
click link "Next »"
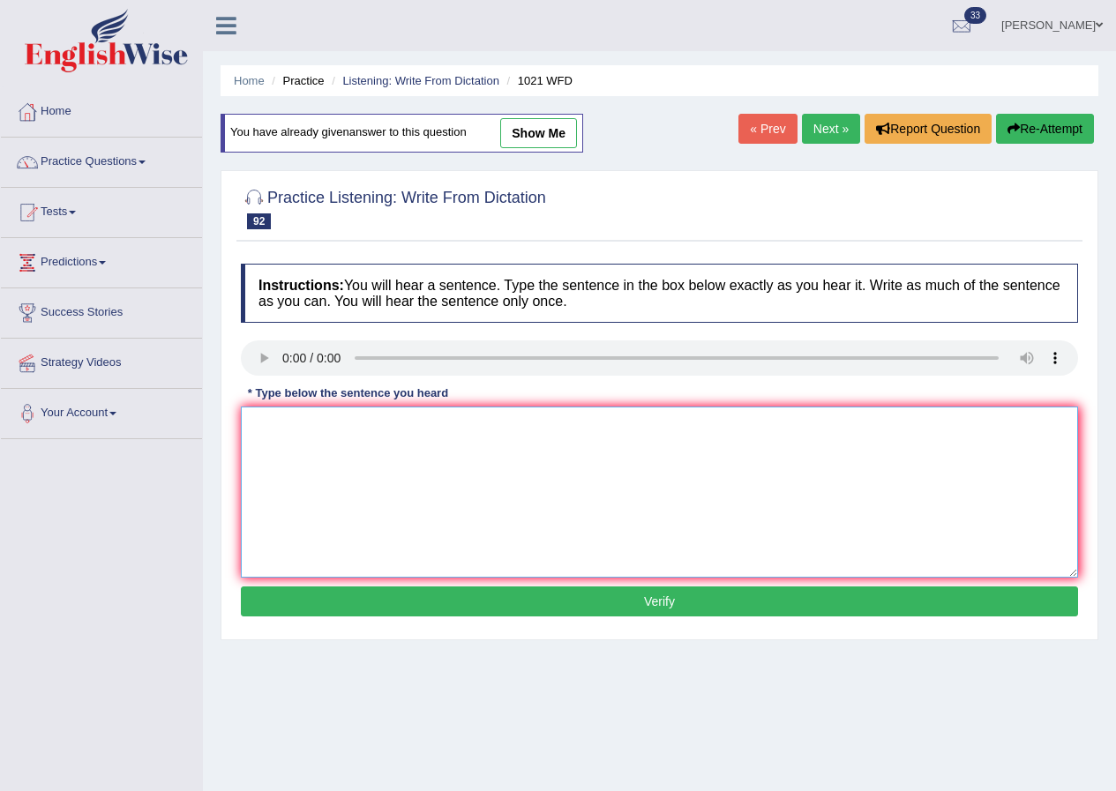
click at [316, 467] on textarea at bounding box center [659, 492] width 837 height 171
click at [380, 429] on textarea "The English degree" at bounding box center [659, 492] width 837 height 171
click at [579, 431] on textarea "The English degree is especially valuable in the third year" at bounding box center [659, 492] width 837 height 171
type textarea "The English degree is especially valuable in the third year."
click at [643, 594] on button "Verify" at bounding box center [659, 601] width 837 height 30
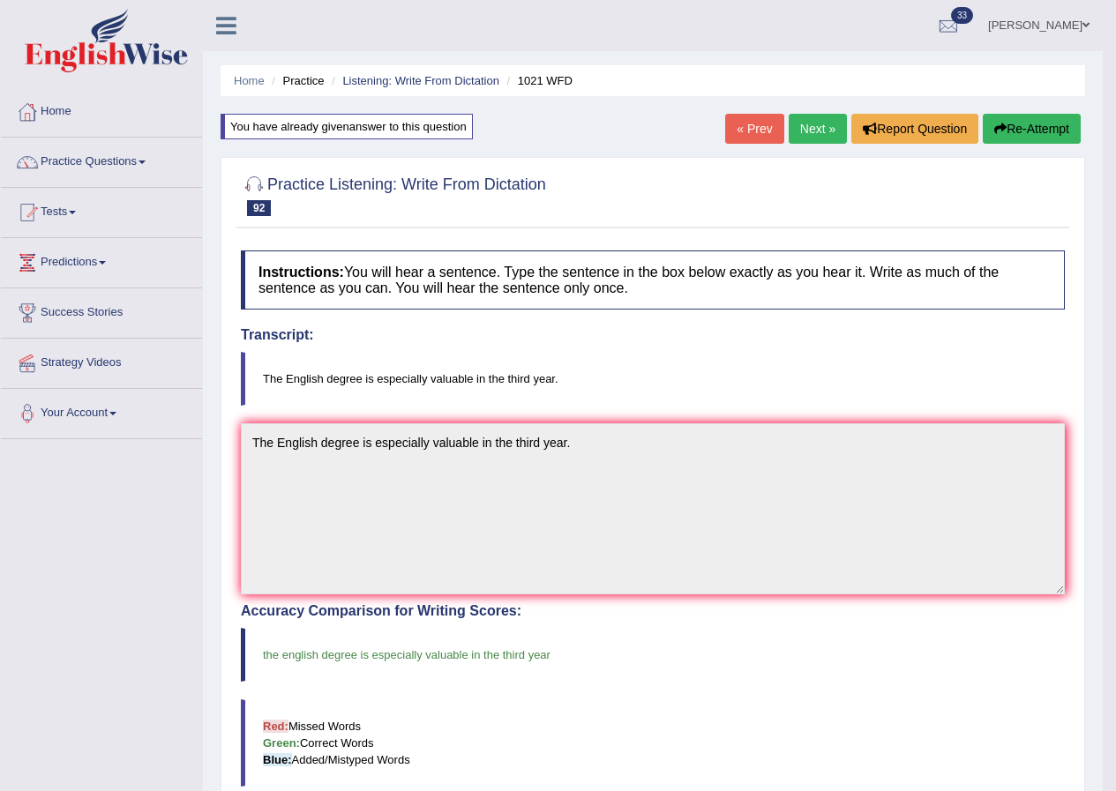
click at [810, 135] on link "Next »" at bounding box center [817, 129] width 58 height 30
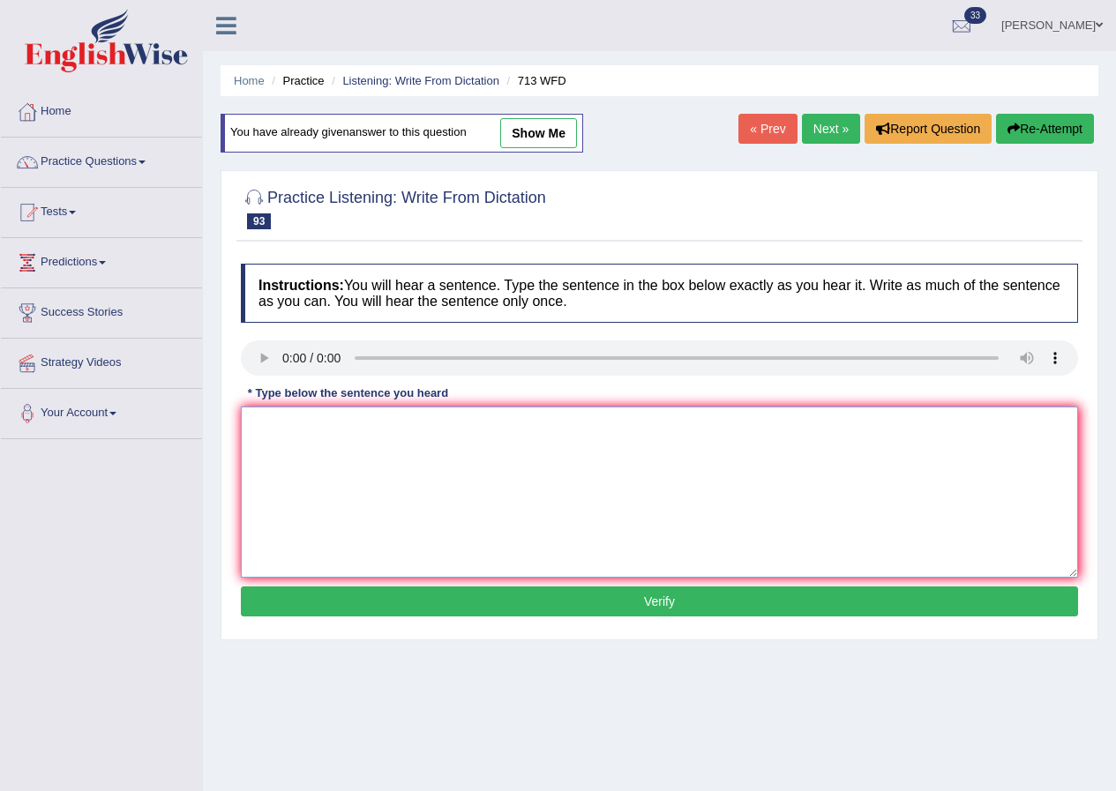
click at [311, 490] on textarea at bounding box center [659, 492] width 837 height 171
click at [365, 426] on textarea "The speaker begin a outline of the percentation" at bounding box center [659, 492] width 837 height 171
click at [544, 429] on textarea "The speaker begin give in outline of the percentation" at bounding box center [659, 492] width 837 height 171
type textarea "The speaker begin give in outline of the percentation."
click at [660, 597] on button "Verify" at bounding box center [659, 601] width 837 height 30
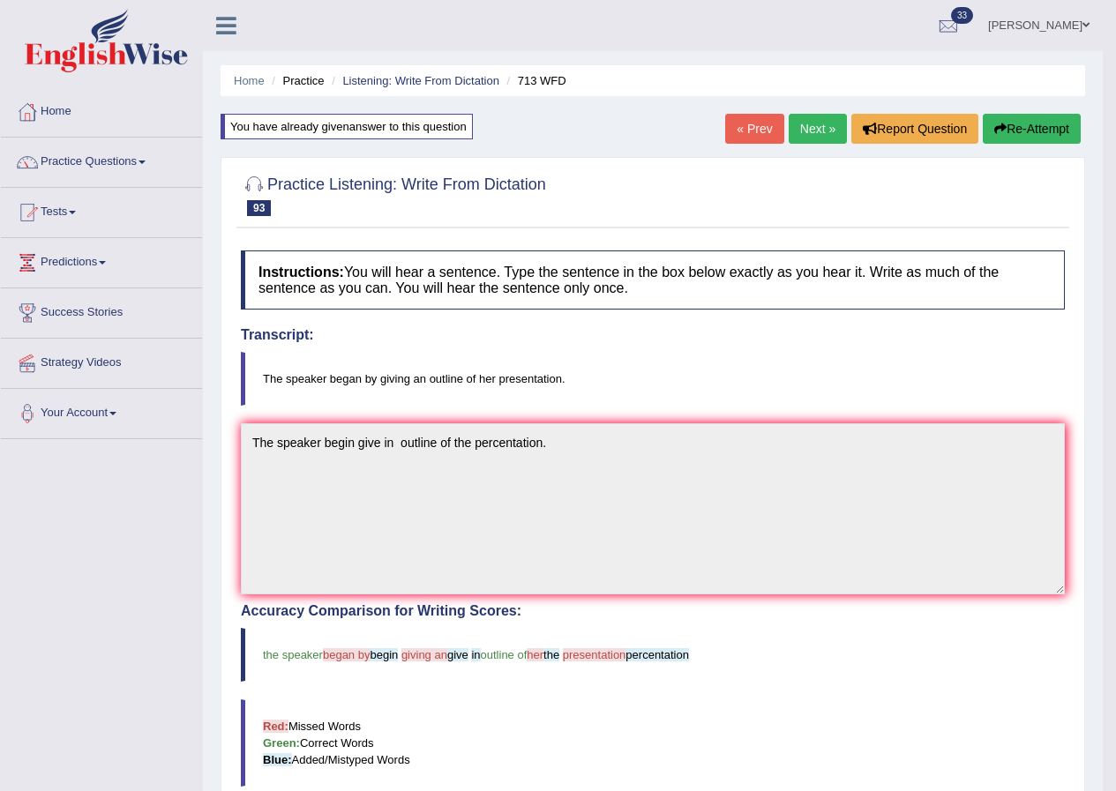
click at [818, 131] on link "Next »" at bounding box center [817, 129] width 58 height 30
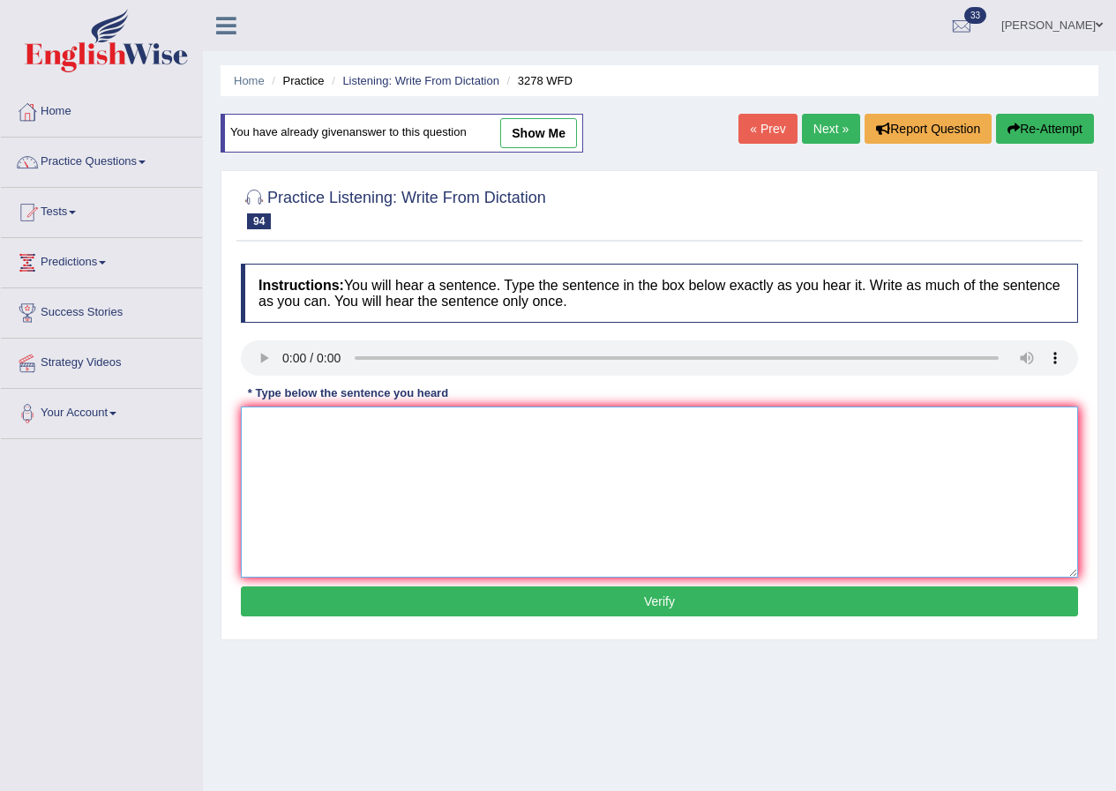
click at [340, 489] on textarea at bounding box center [659, 492] width 837 height 171
click at [370, 423] on textarea "It is important to your study time" at bounding box center [659, 492] width 837 height 171
click at [342, 425] on textarea "It is important to your study time" at bounding box center [659, 492] width 837 height 171
drag, startPoint x: 394, startPoint y: 423, endPoint x: 424, endPoint y: 497, distance: 79.9
click at [397, 431] on textarea "It is important to plan your study time" at bounding box center [659, 492] width 837 height 171
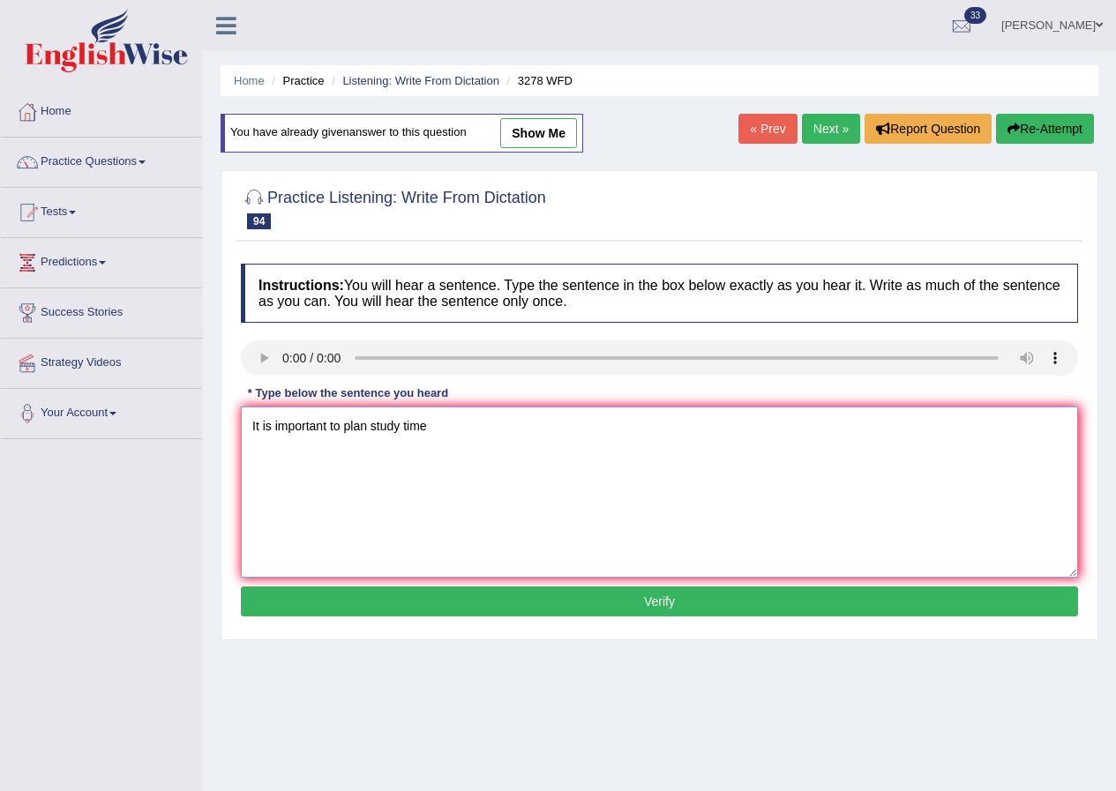
click at [464, 442] on textarea "It is important to plan study time" at bounding box center [659, 492] width 837 height 171
drag, startPoint x: 369, startPoint y: 423, endPoint x: 423, endPoint y: 529, distance: 119.1
click at [370, 427] on textarea "It is important to plan study time" at bounding box center [659, 492] width 837 height 171
click at [489, 441] on textarea "It is important to plan your study time" at bounding box center [659, 492] width 837 height 171
type textarea "It is important to plan your study time carefully."
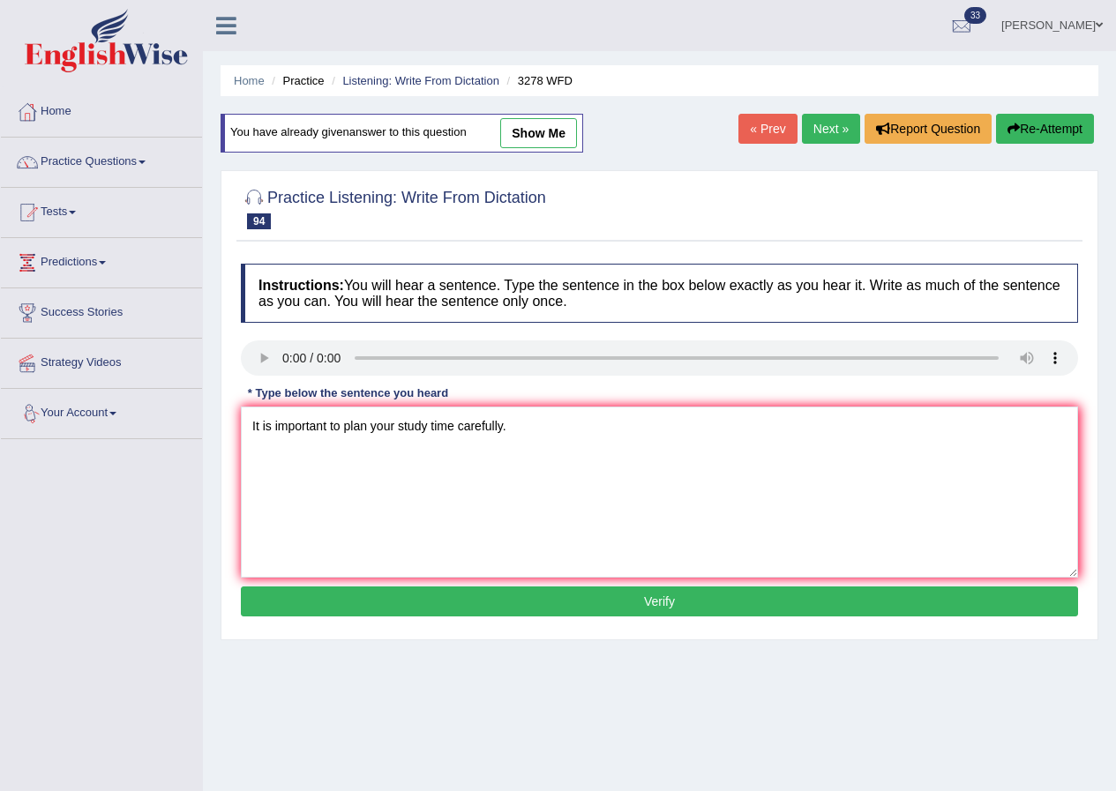
click at [695, 603] on button "Verify" at bounding box center [659, 601] width 837 height 30
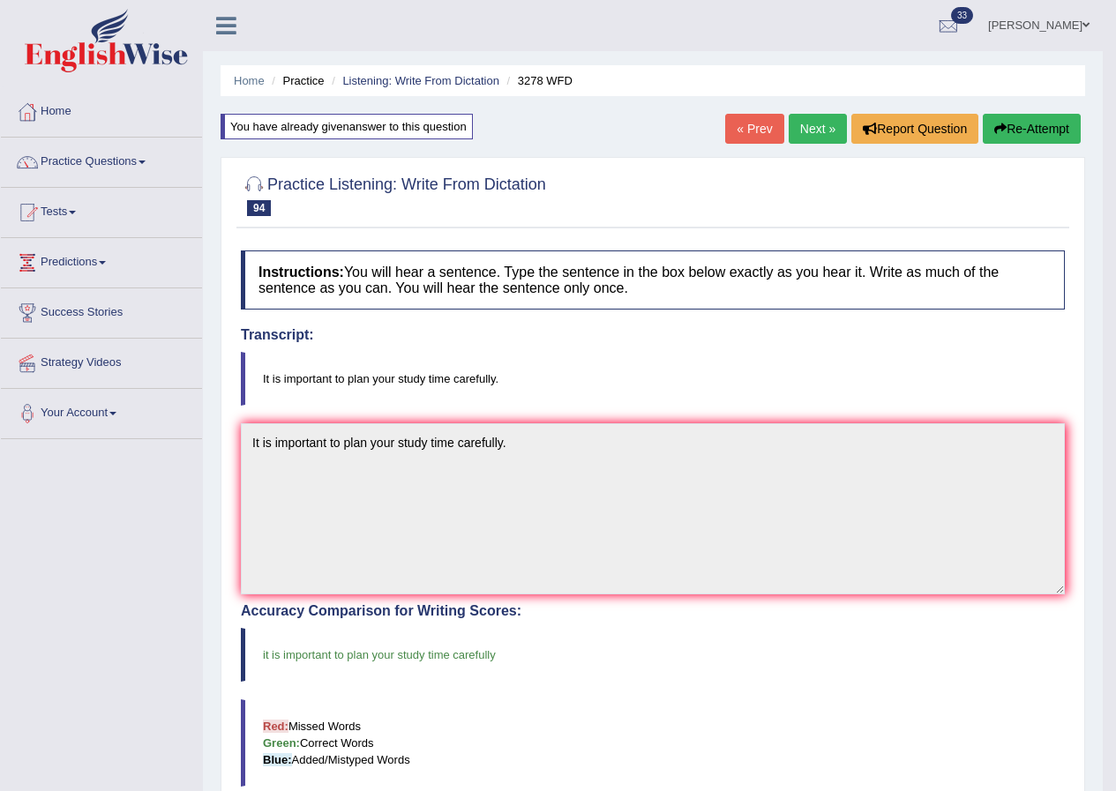
click at [811, 120] on link "Next »" at bounding box center [817, 129] width 58 height 30
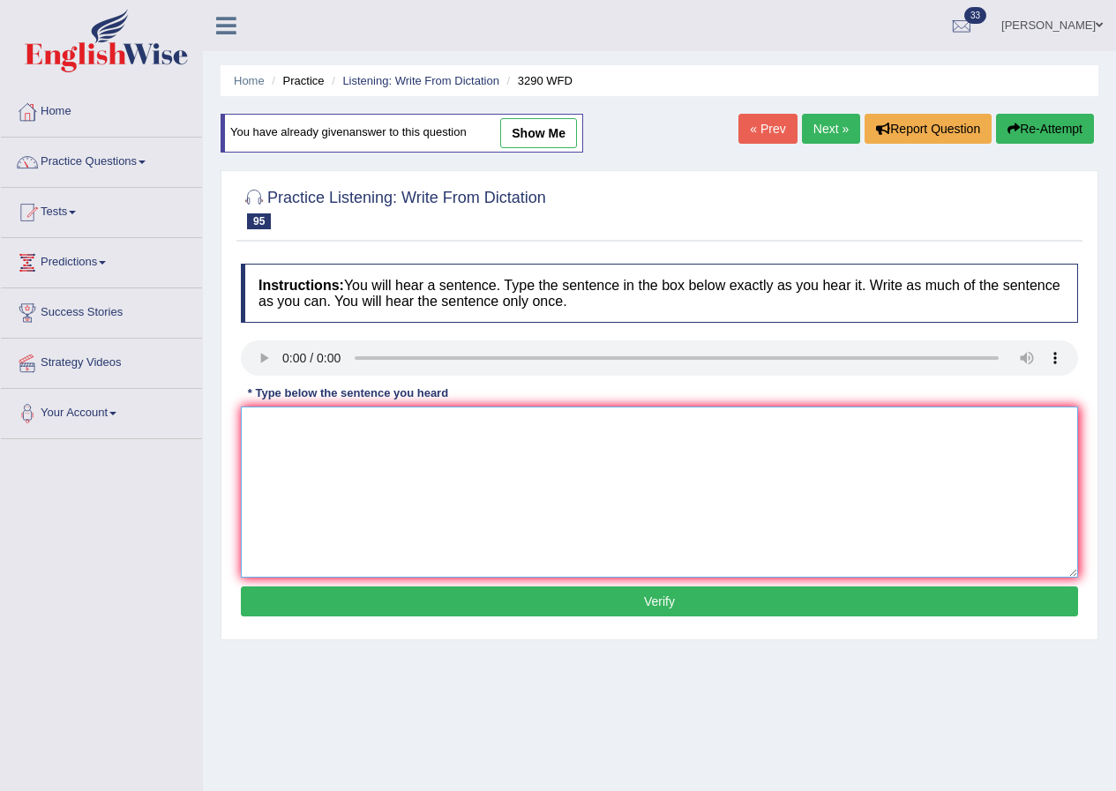
click at [332, 449] on textarea at bounding box center [659, 492] width 837 height 171
click at [649, 427] on textarea "You are required to attend your lecture's lectures and its tends to records." at bounding box center [659, 492] width 837 height 171
type textarea "You are required to attend your lecture's lectures and its tends to reports."
click at [704, 599] on button "Verify" at bounding box center [659, 601] width 837 height 30
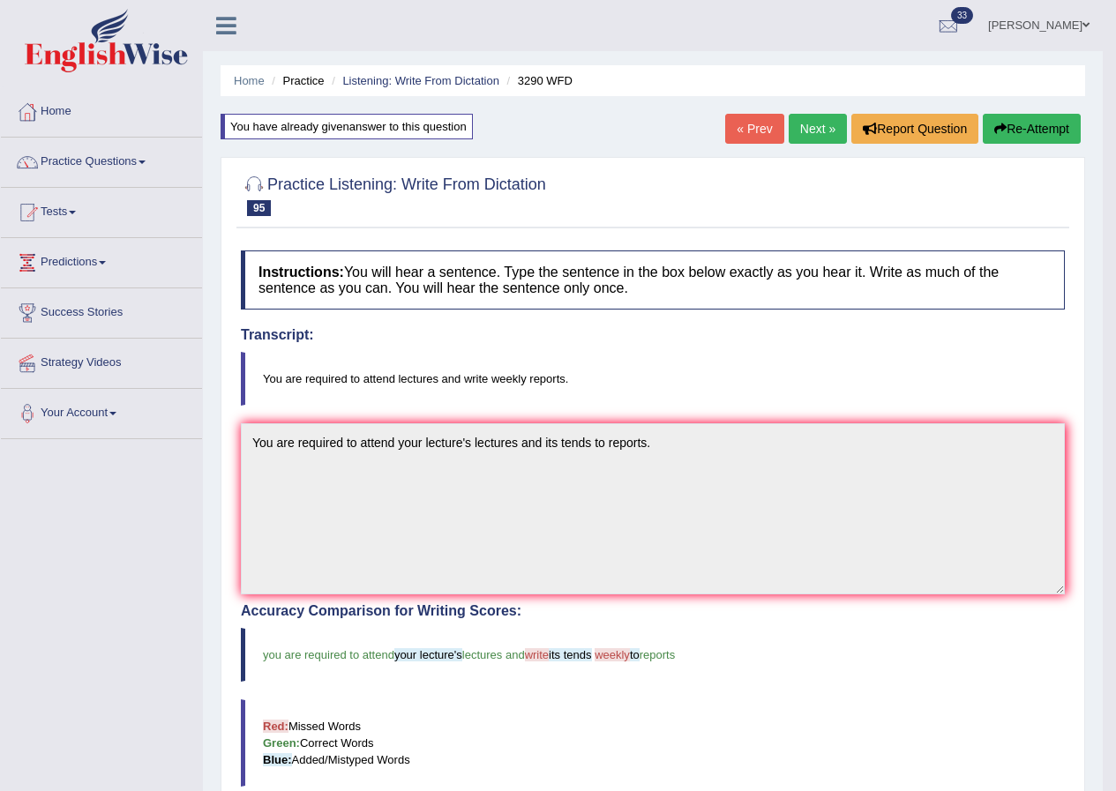
click at [825, 129] on link "Next »" at bounding box center [817, 129] width 58 height 30
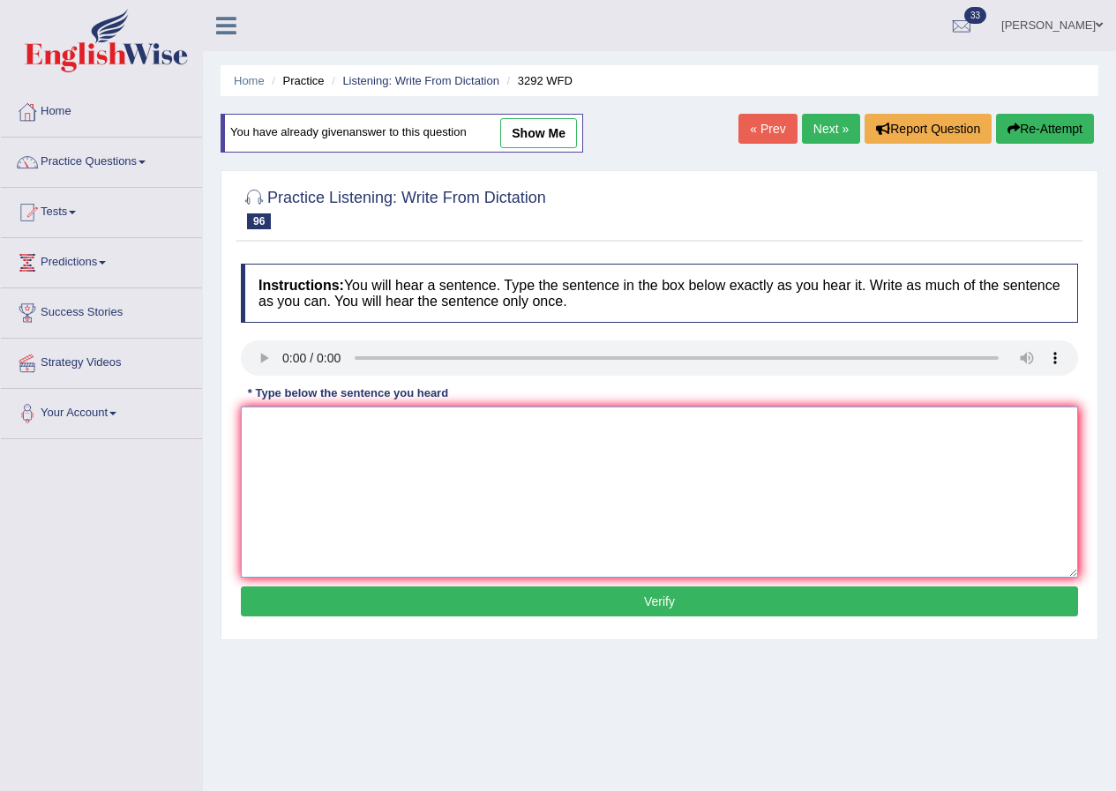
click at [304, 465] on textarea at bounding box center [659, 492] width 837 height 171
click at [334, 438] on textarea "Gravity is" at bounding box center [659, 492] width 837 height 171
click at [439, 433] on textarea "Gravity is first attracs two body" at bounding box center [659, 492] width 837 height 171
type textarea "Gravity is first attracs two body one to another."
click at [690, 603] on button "Verify" at bounding box center [659, 601] width 837 height 30
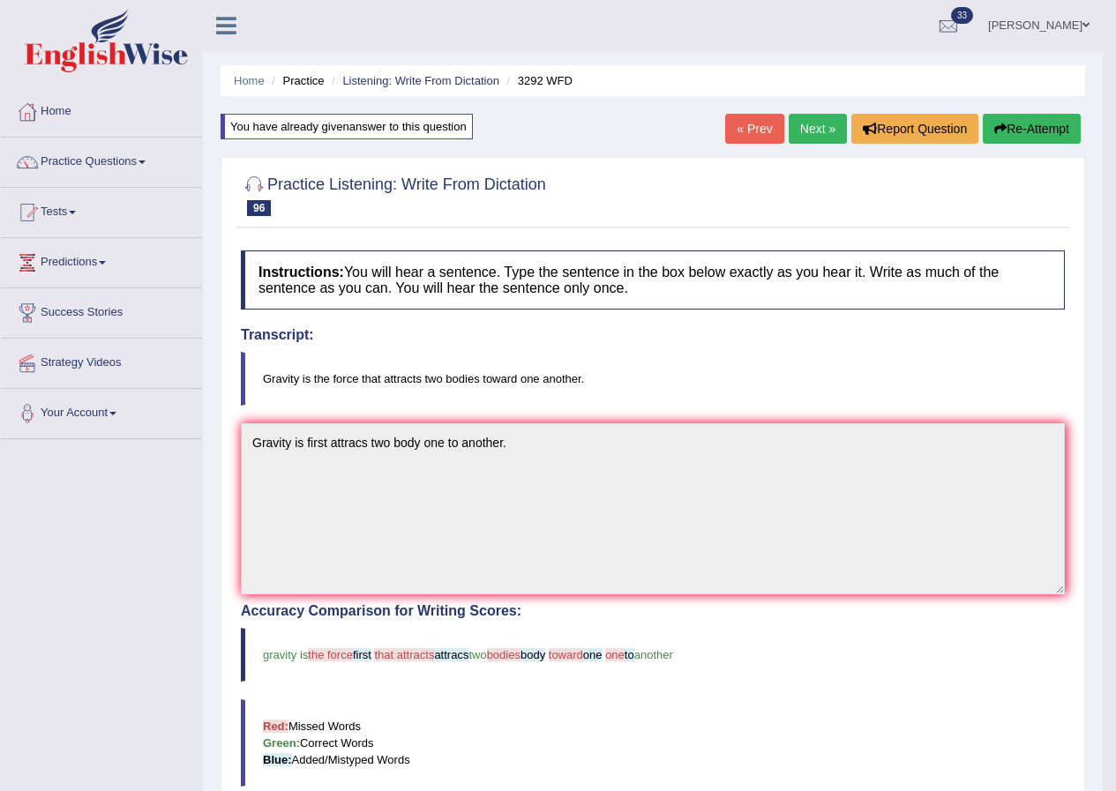
click at [829, 123] on link "Next »" at bounding box center [817, 129] width 58 height 30
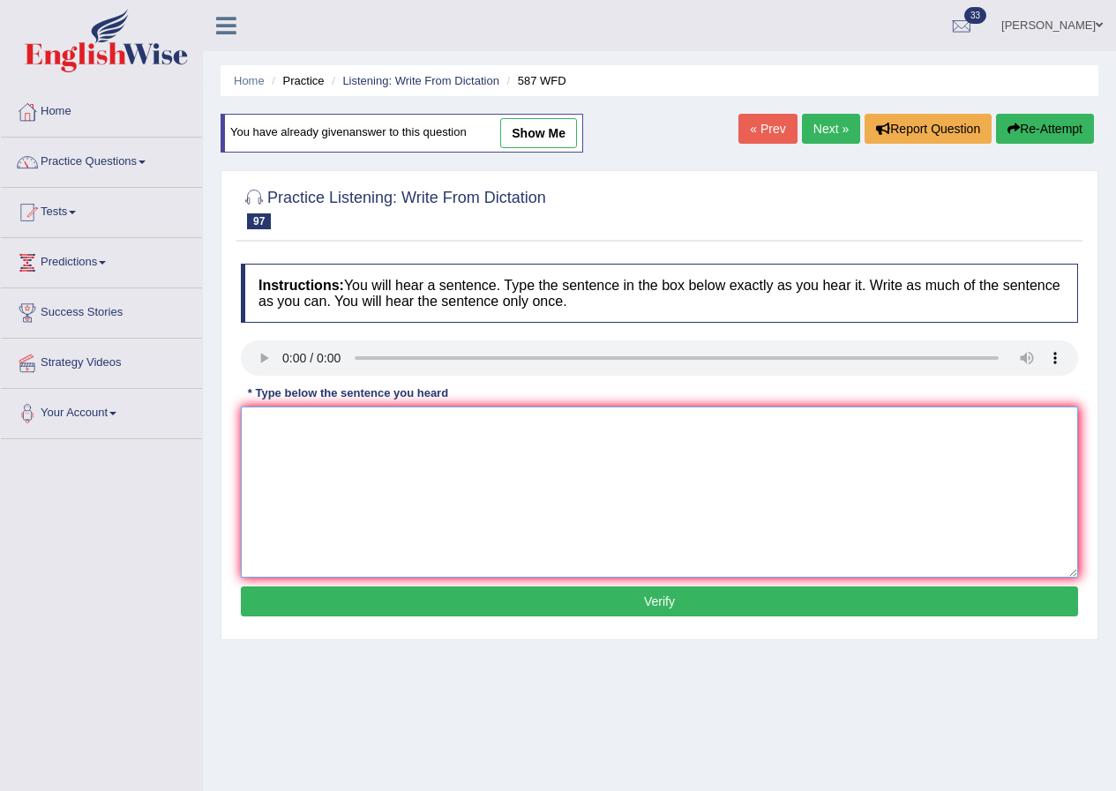
click at [320, 459] on textarea at bounding box center [659, 492] width 837 height 171
click at [476, 428] on textarea "The staff is cleaning the room due to tommorrow's meeting" at bounding box center [659, 492] width 837 height 171
click at [612, 430] on textarea "The staff is cleaning the room due to [DATE] meeting" at bounding box center [659, 492] width 837 height 171
click at [514, 426] on textarea "The staff is cleaning the room due to [DATE] meeting" at bounding box center [659, 492] width 837 height 171
click at [665, 486] on textarea "The staff is cleaning the room due to [DATE] morning's meeting" at bounding box center [659, 492] width 837 height 171
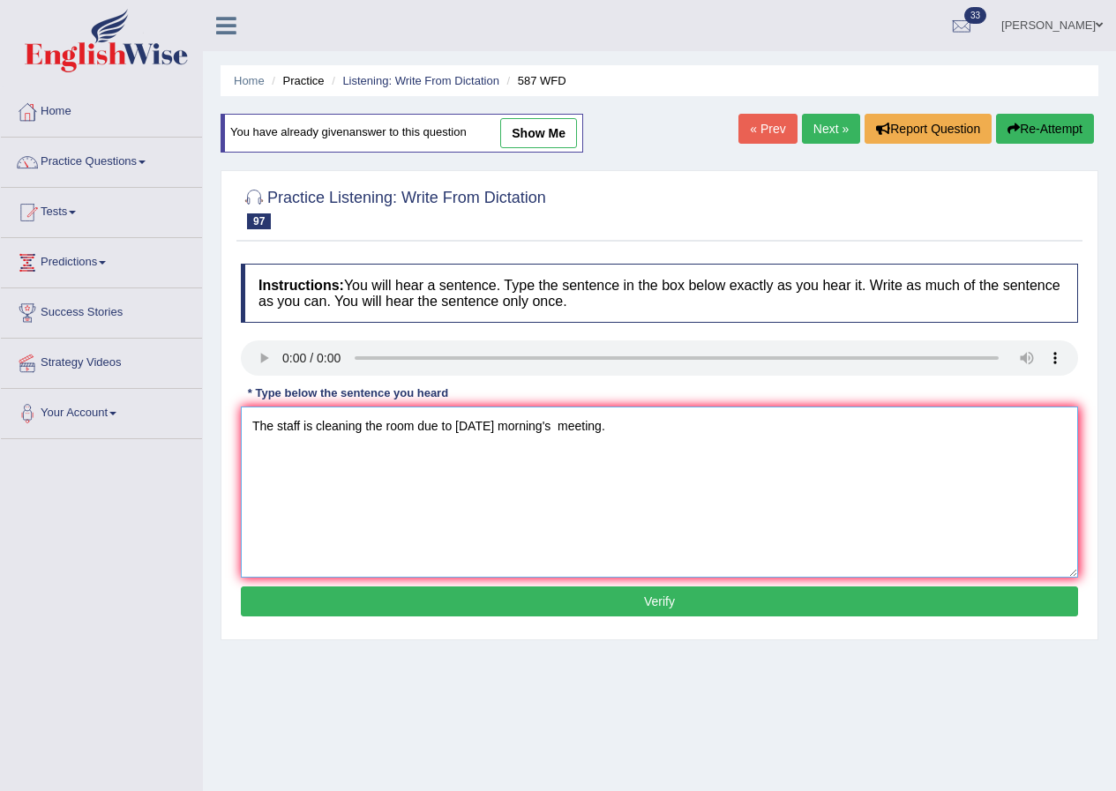
click at [453, 426] on textarea "The staff is cleaning the room due to [DATE] morning's meeting." at bounding box center [659, 492] width 837 height 171
click at [703, 468] on textarea "The staff is cleaning the room due to for [DATE] morning's meeting." at bounding box center [659, 492] width 837 height 171
type textarea "The staff is cleaning the room due to for [DATE] morning's meeting."
click at [712, 603] on button "Verify" at bounding box center [659, 601] width 837 height 30
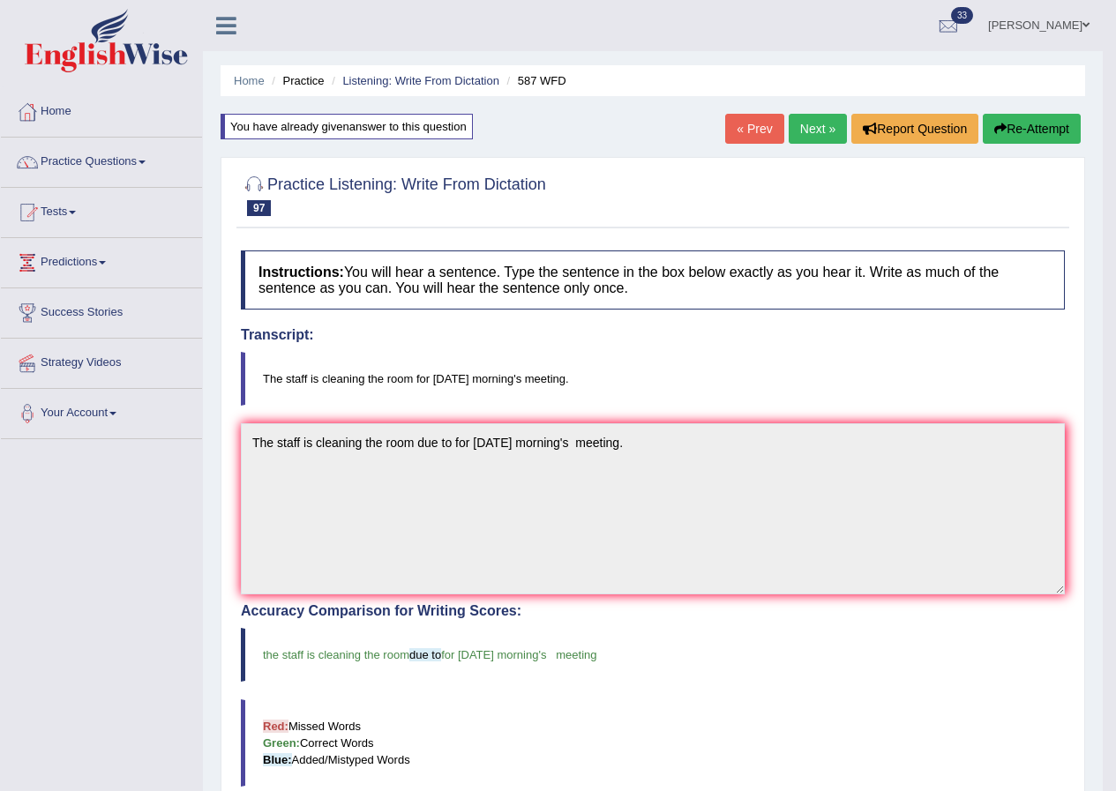
click at [810, 125] on link "Next »" at bounding box center [817, 129] width 58 height 30
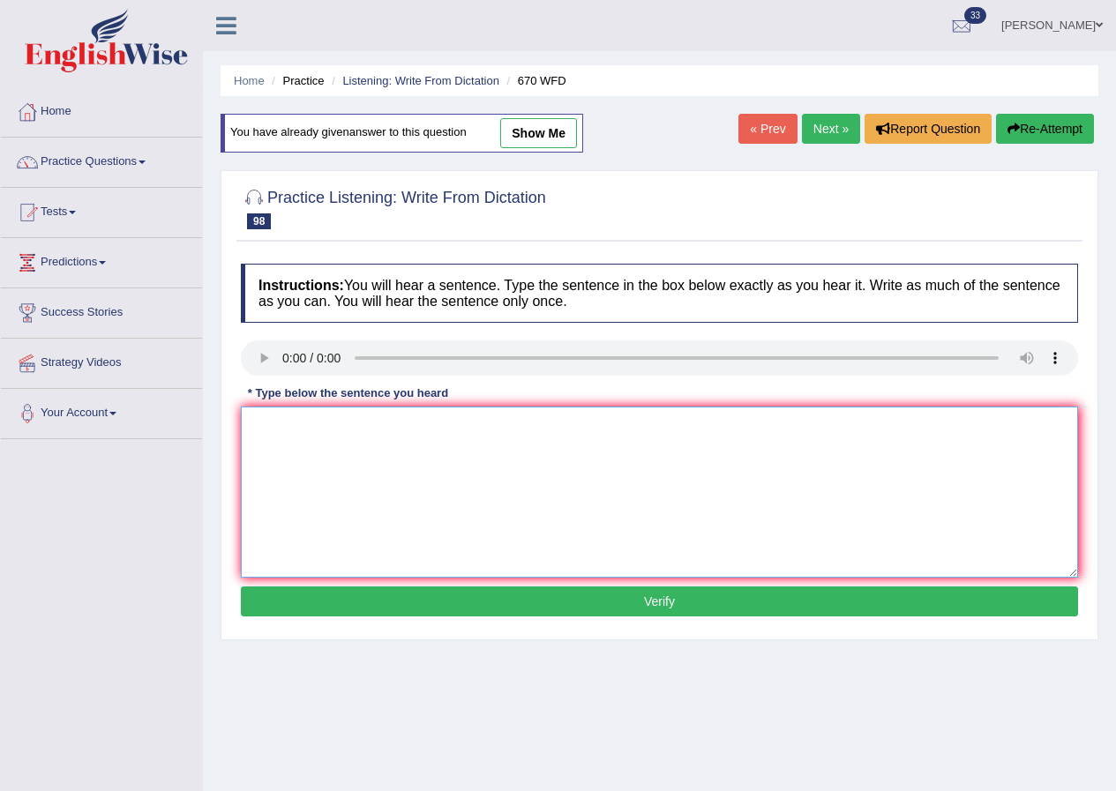
click at [378, 531] on textarea at bounding box center [659, 492] width 837 height 171
click at [404, 471] on textarea "Students can" at bounding box center [659, 492] width 837 height 171
type textarea "Students can find news of climate change."
click at [507, 436] on textarea "Students can find news of climate change." at bounding box center [659, 492] width 837 height 171
click at [652, 600] on button "Verify" at bounding box center [659, 601] width 837 height 30
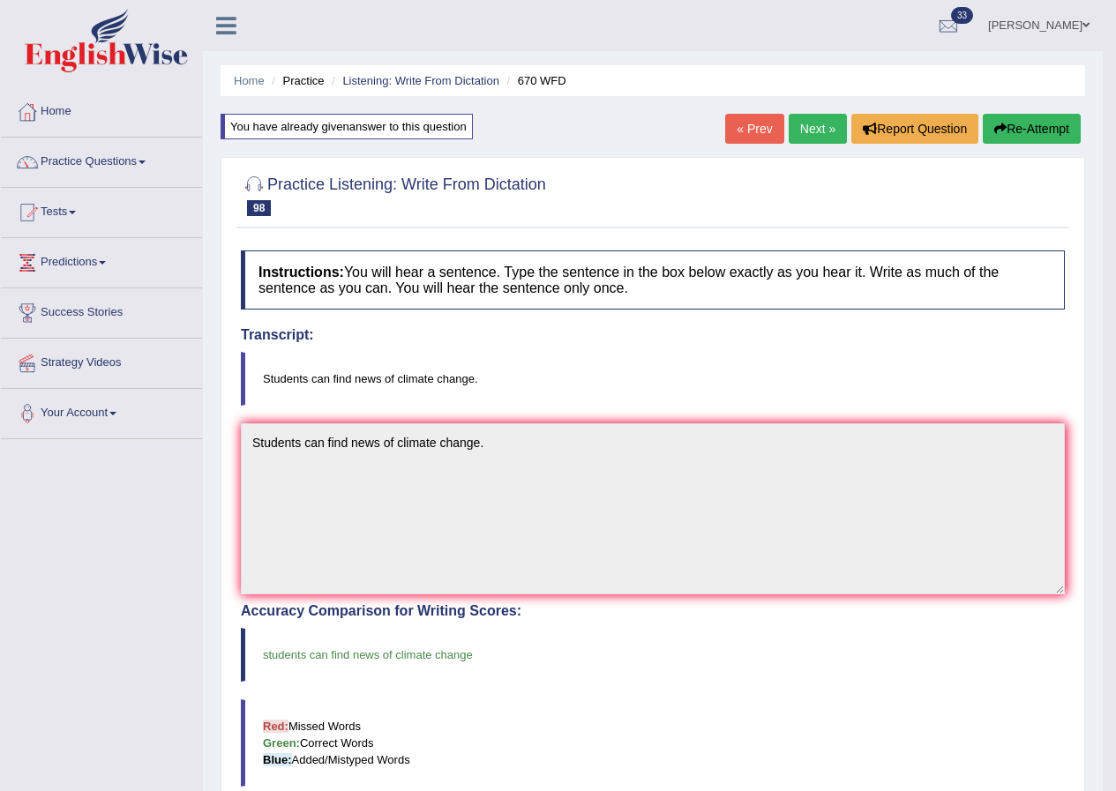
click at [811, 123] on link "Next »" at bounding box center [817, 129] width 58 height 30
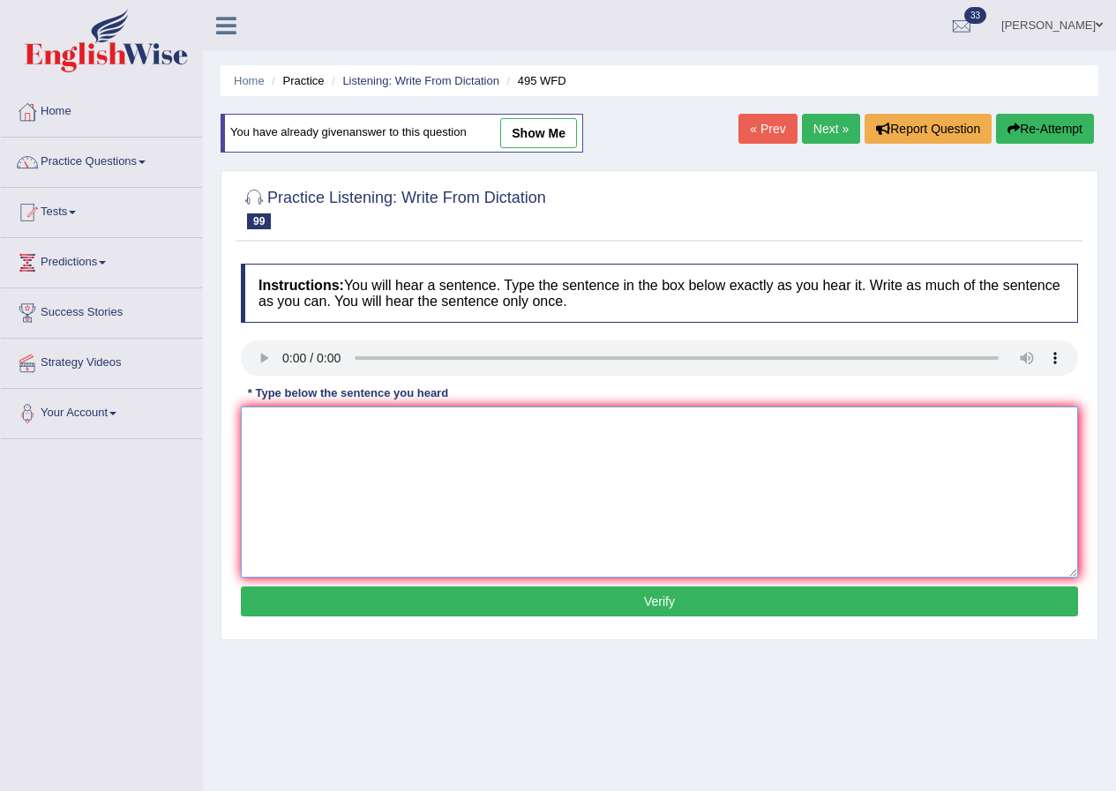
click at [319, 455] on textarea at bounding box center [659, 492] width 837 height 171
click at [478, 429] on textarea "Students must wear protective clothing" at bounding box center [659, 492] width 837 height 171
type textarea "Students must wear protective clothing provided in medical laboratory."
click at [687, 602] on button "Verify" at bounding box center [659, 601] width 837 height 30
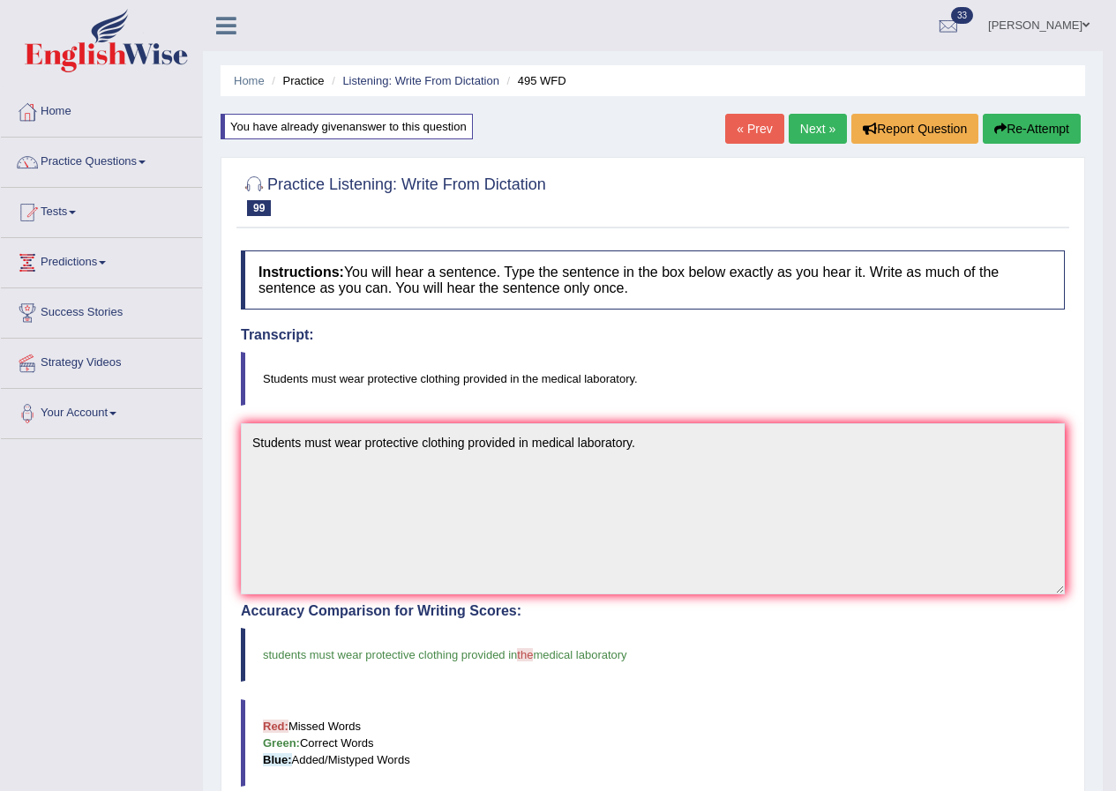
click at [814, 117] on link "Next »" at bounding box center [817, 129] width 58 height 30
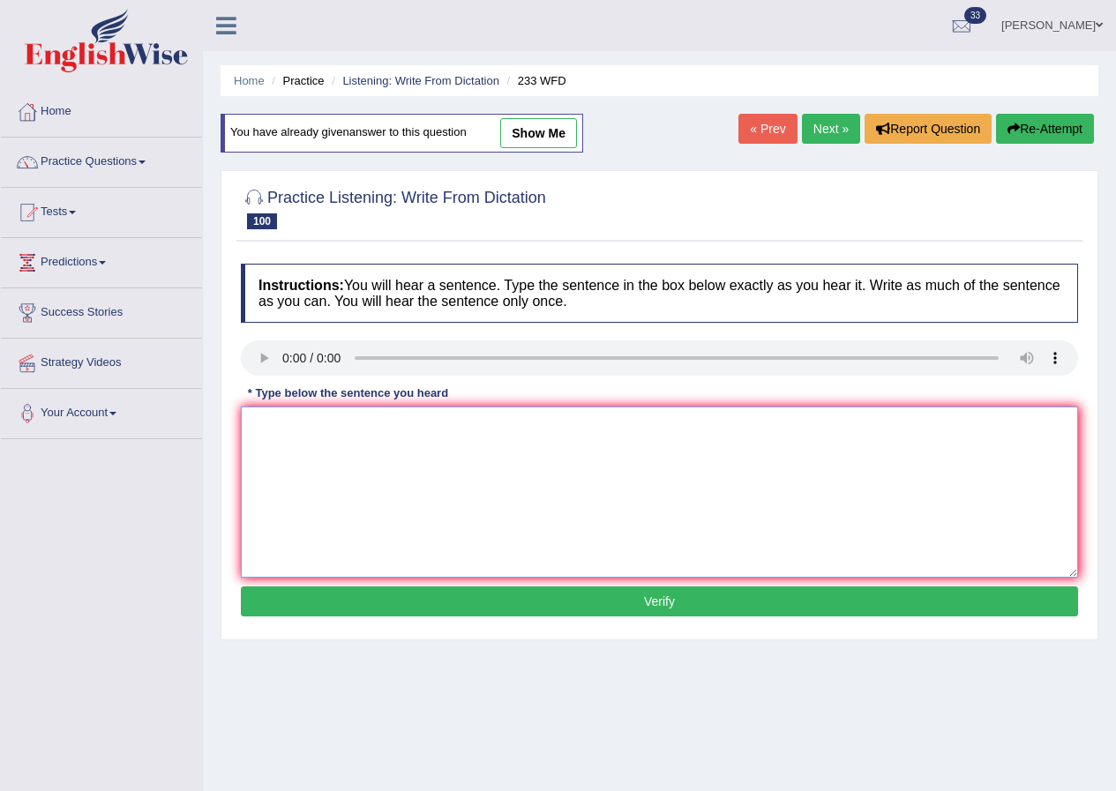
click at [328, 489] on textarea at bounding box center [659, 492] width 837 height 171
click at [465, 436] on textarea "Parents talk to children" at bounding box center [659, 492] width 837 height 171
type textarea "Parents talk to children tends to be simplyfied."
click at [657, 596] on button "Verify" at bounding box center [659, 601] width 837 height 30
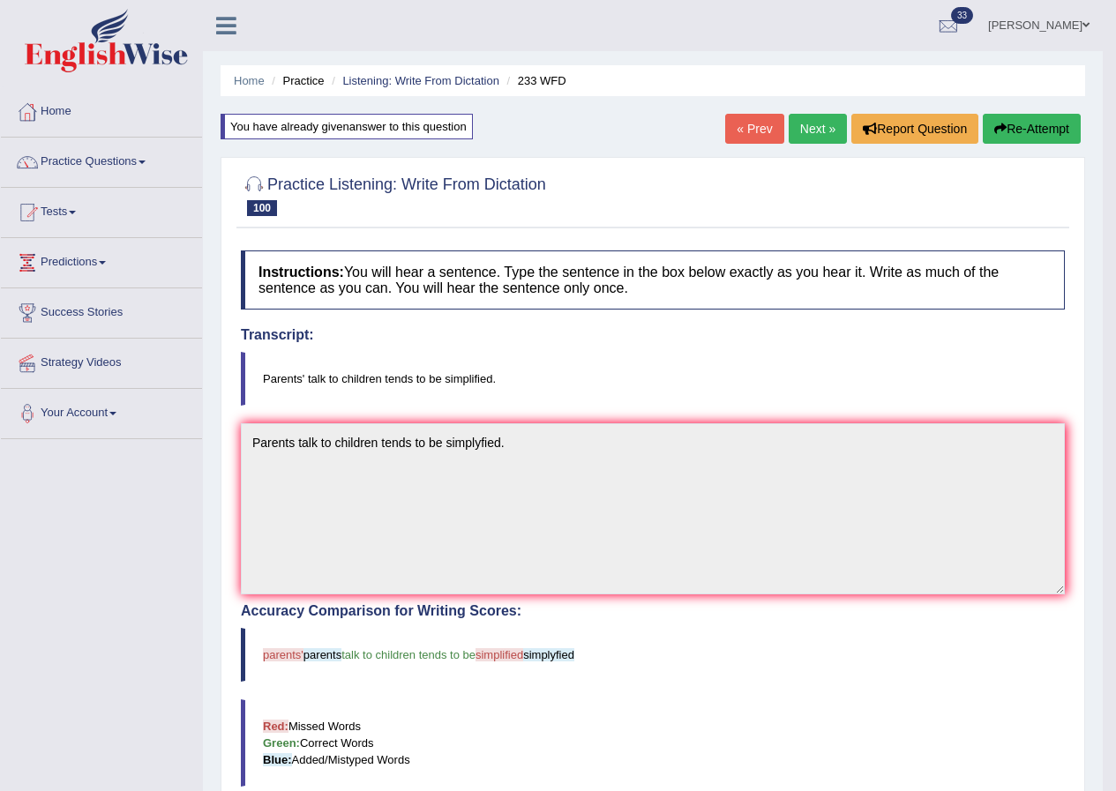
click at [826, 124] on link "Next »" at bounding box center [817, 129] width 58 height 30
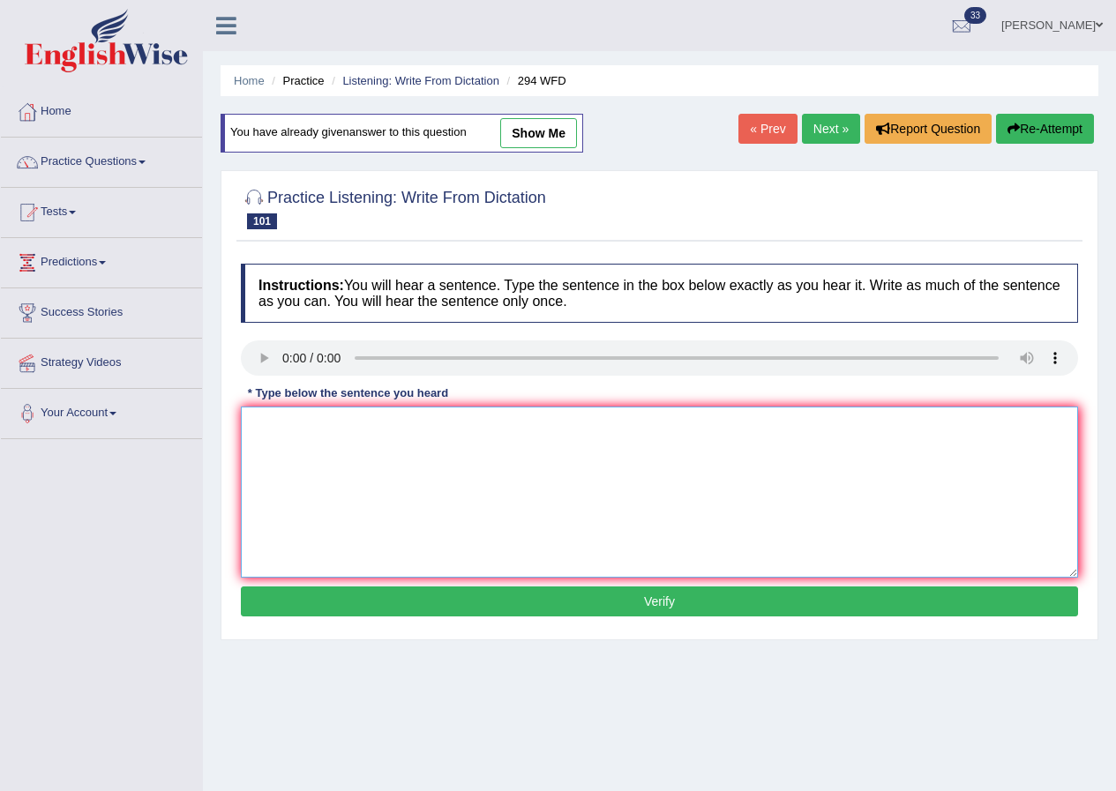
click at [299, 477] on textarea at bounding box center [659, 492] width 837 height 171
click at [397, 467] on textarea "Some people" at bounding box center [659, 492] width 837 height 171
click at [517, 436] on textarea "Some people regarded the eye wash" at bounding box center [659, 492] width 837 height 171
click at [588, 435] on textarea "Some people regarded the eye wash wear eye wash" at bounding box center [659, 492] width 837 height 171
type textarea "Some people regarded the eye wash wear eye wash some people say actions is taki…"
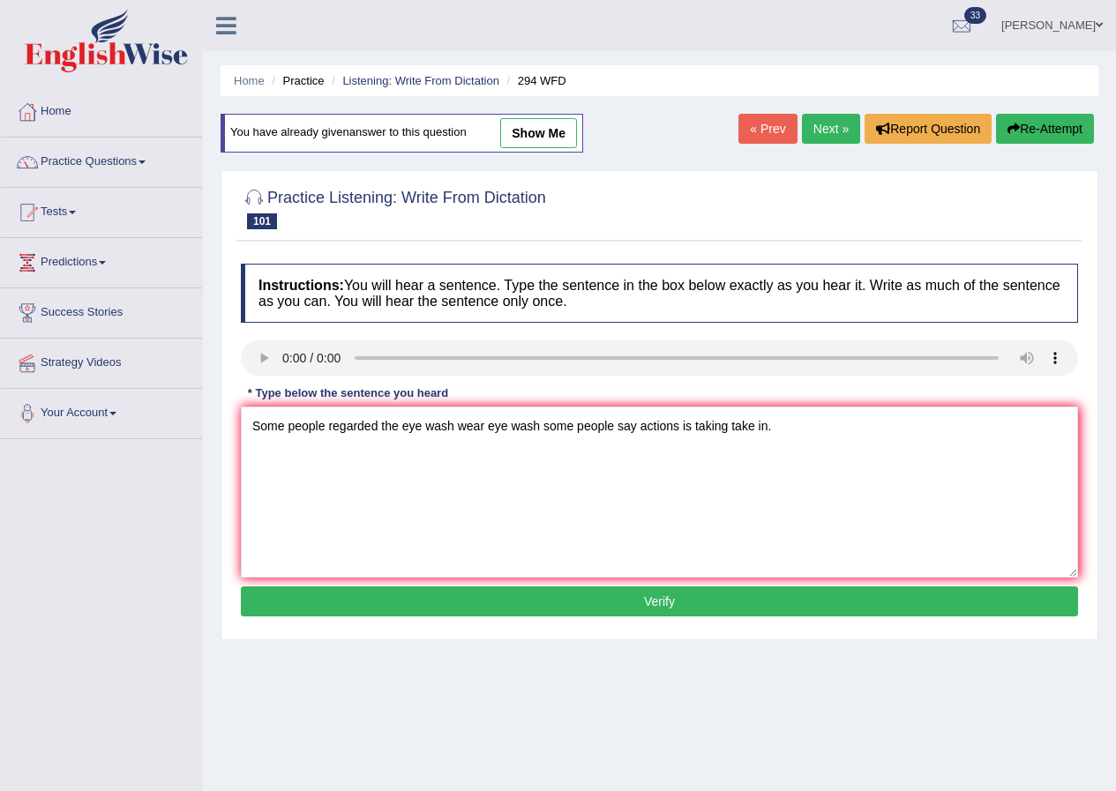
click at [682, 602] on button "Verify" at bounding box center [659, 601] width 837 height 30
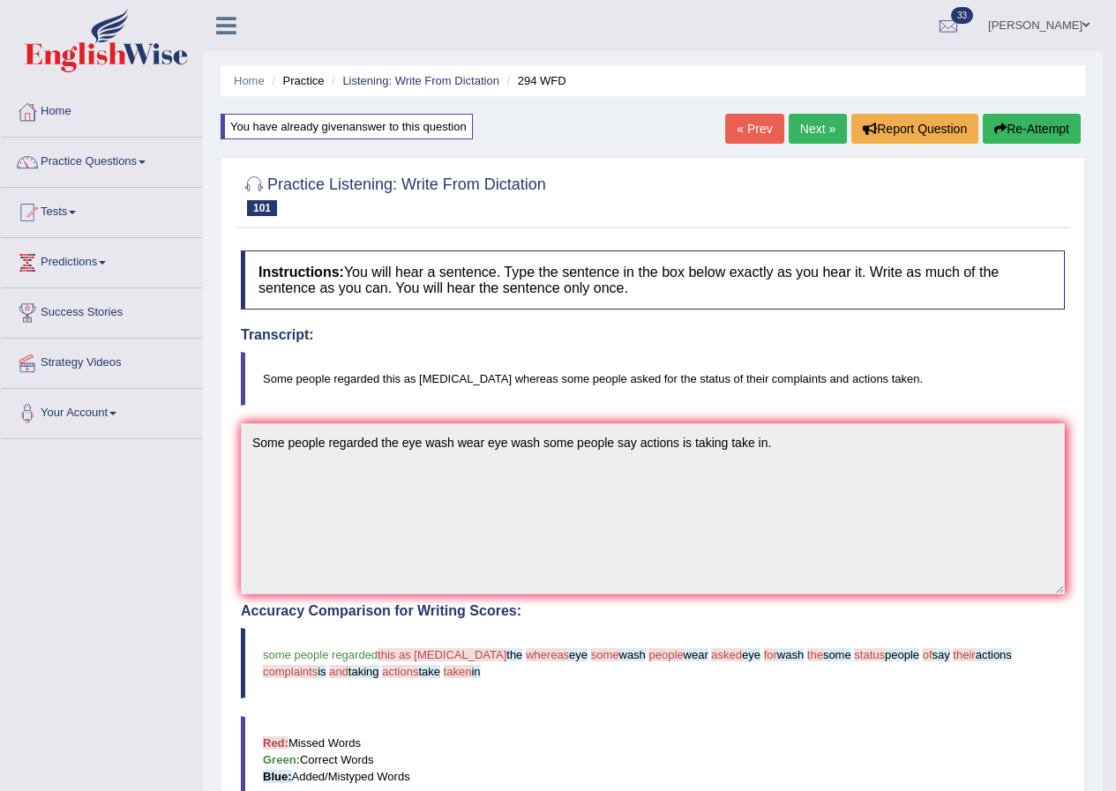
click at [807, 127] on link "Next »" at bounding box center [817, 129] width 58 height 30
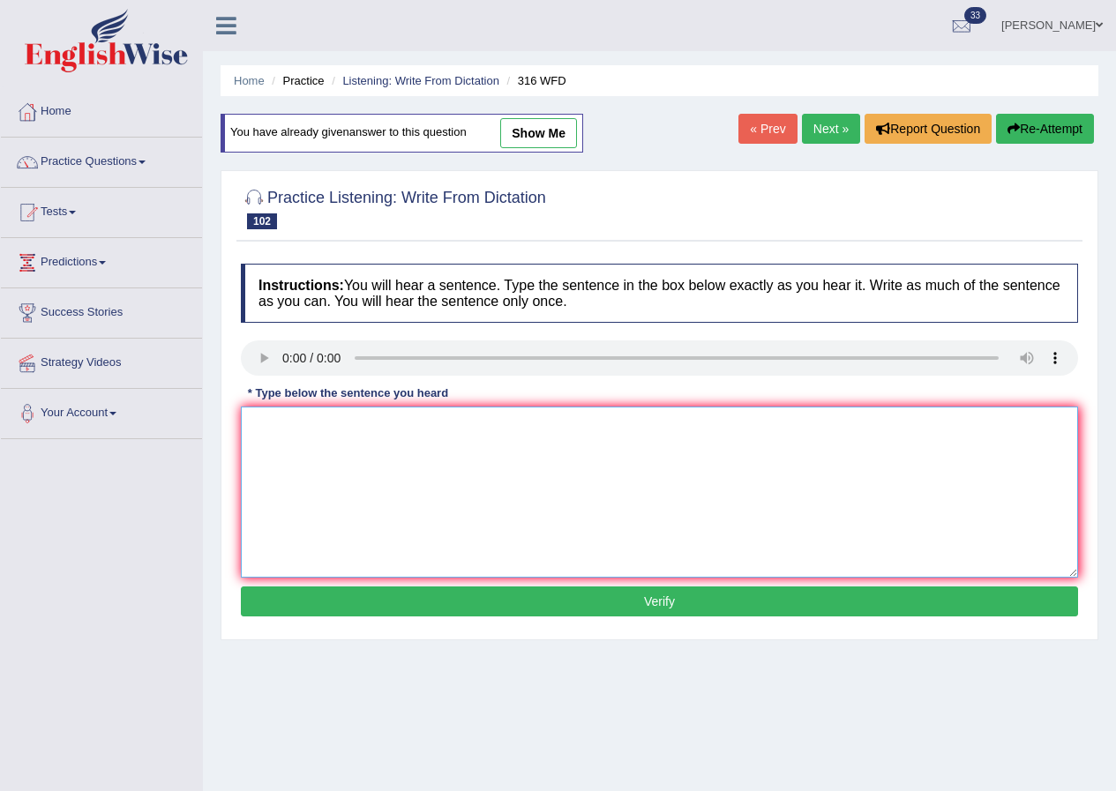
click at [350, 491] on textarea at bounding box center [659, 492] width 837 height 171
click at [441, 452] on textarea "Students will focus on" at bounding box center [659, 492] width 837 height 171
click at [610, 432] on textarea "Students will focus on reporting news and changing media world" at bounding box center [659, 492] width 837 height 171
type textarea "Students will focus on reporting news and changing media world."
click at [683, 606] on button "Verify" at bounding box center [659, 601] width 837 height 30
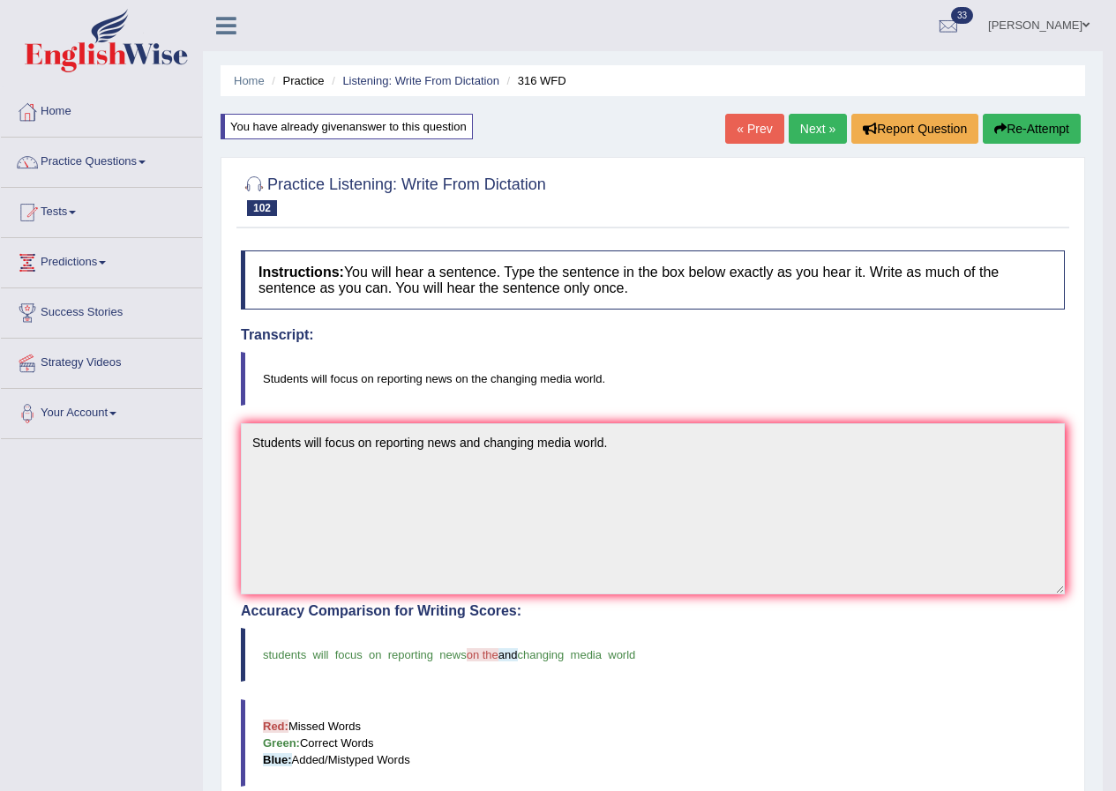
click at [820, 123] on link "Next »" at bounding box center [817, 129] width 58 height 30
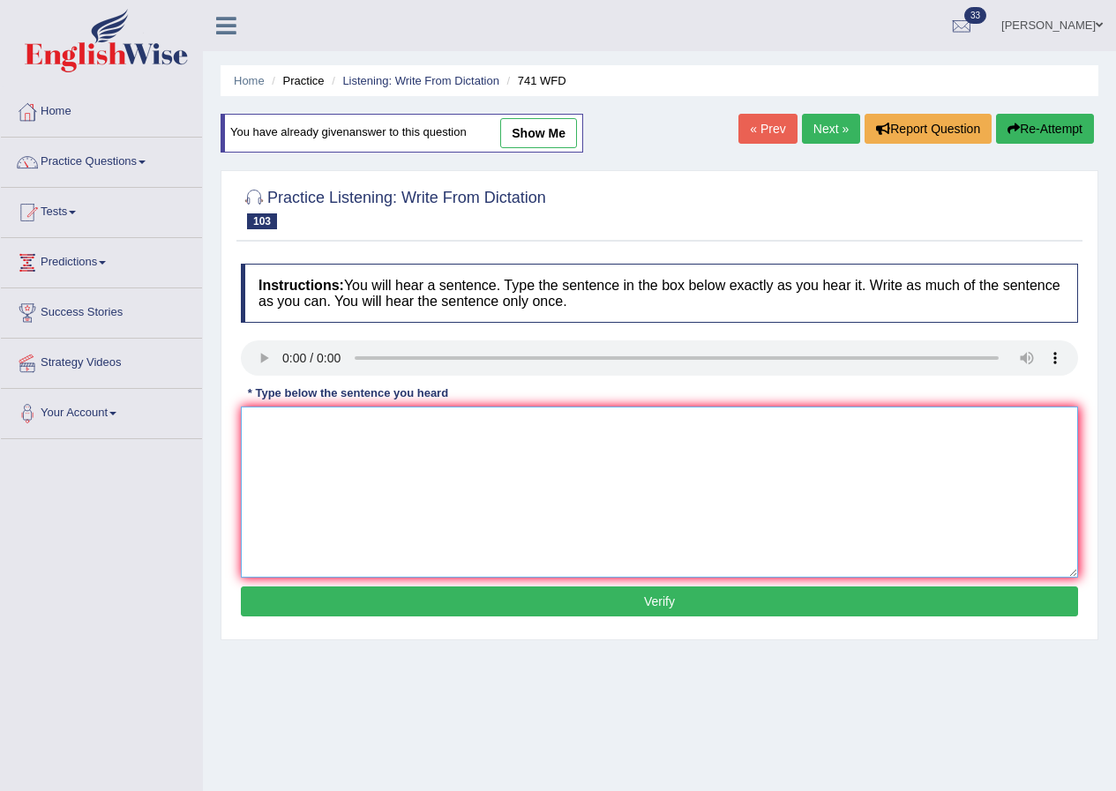
click at [311, 472] on textarea at bounding box center [659, 492] width 837 height 171
click at [302, 421] on textarea "The task will require high level of skill." at bounding box center [659, 492] width 837 height 171
type textarea "The task [DATE] will require high level of skill."
click at [534, 444] on textarea "The task [DATE] will require high level of skill." at bounding box center [659, 492] width 837 height 171
click at [708, 602] on button "Verify" at bounding box center [659, 601] width 837 height 30
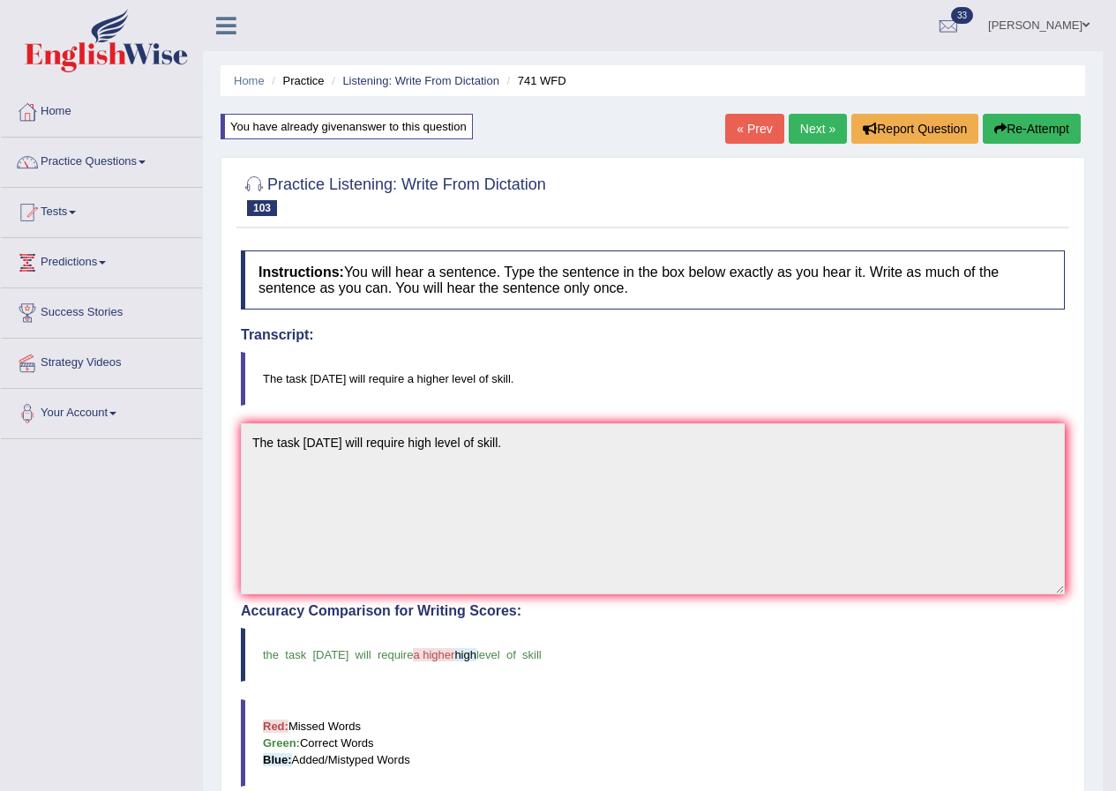
click at [806, 127] on link "Next »" at bounding box center [817, 129] width 58 height 30
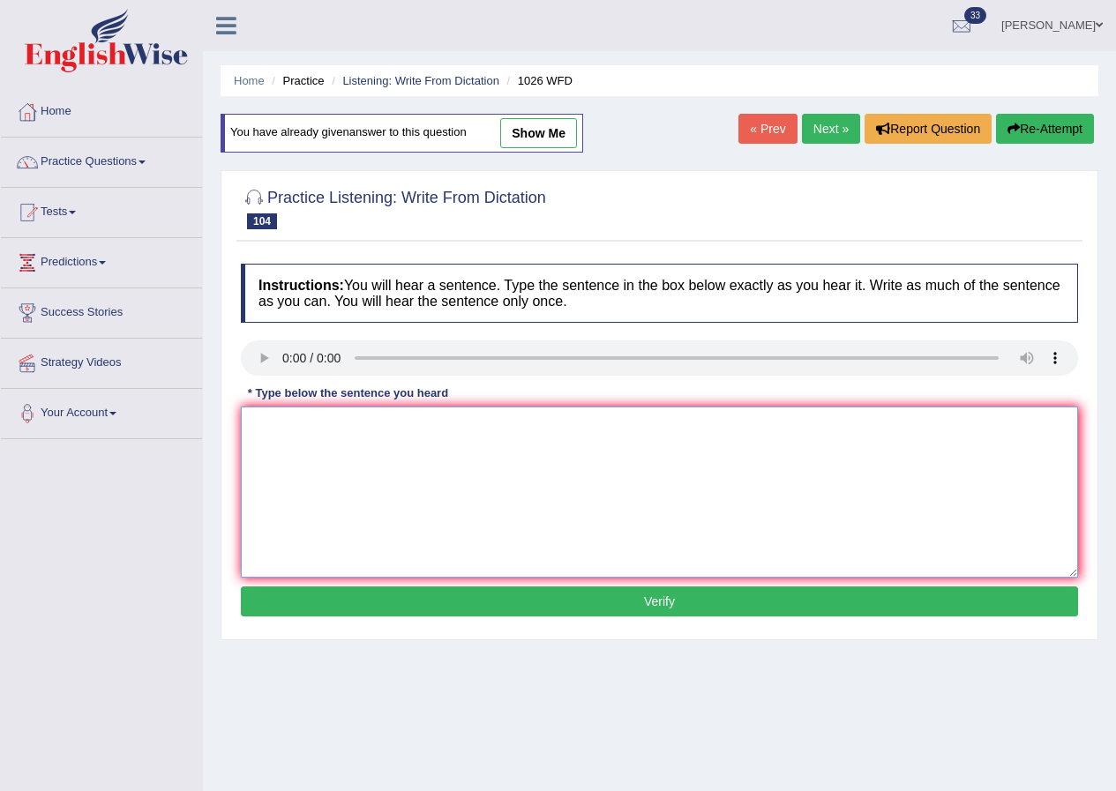
click at [325, 461] on textarea at bounding box center [659, 492] width 837 height 171
click at [329, 453] on textarea "Football" at bounding box center [659, 492] width 837 height 171
click at [354, 422] on textarea "Football is played all years of university." at bounding box center [659, 492] width 837 height 171
click at [399, 425] on textarea "Football is played throughpout all years of university." at bounding box center [659, 492] width 837 height 171
click at [551, 462] on textarea "Football is played throughout all years of university." at bounding box center [659, 492] width 837 height 171
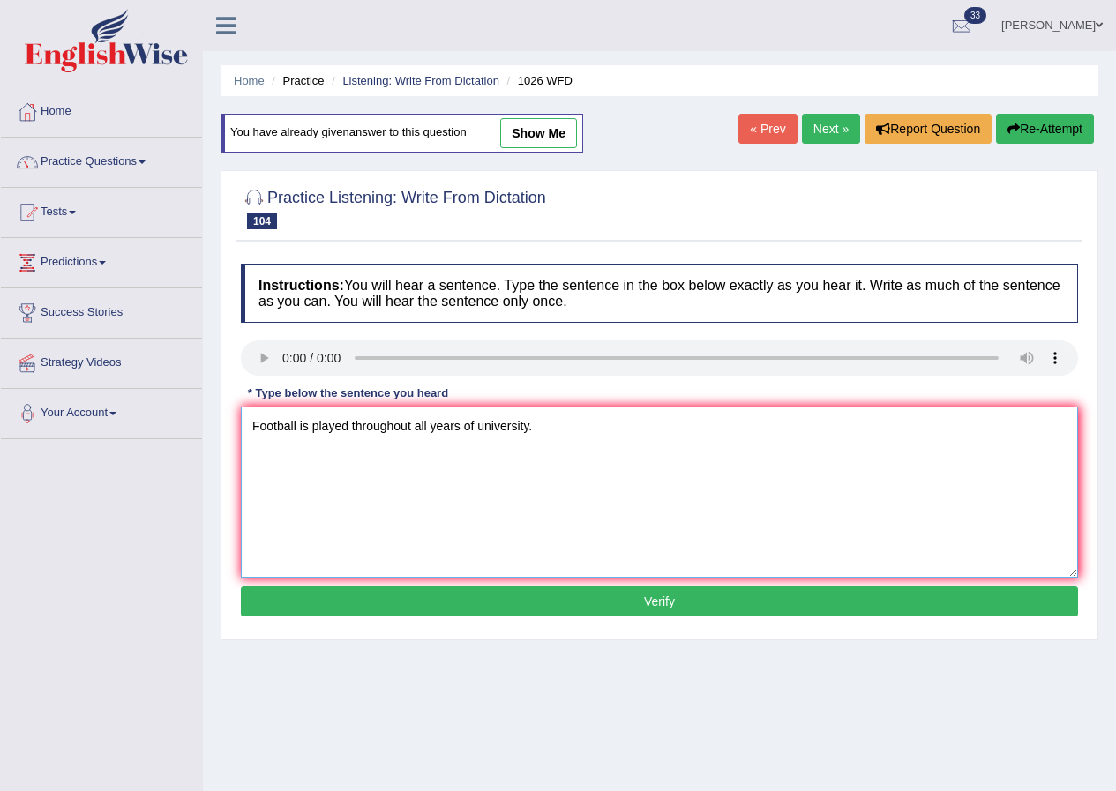
type textarea "Football is played throughout all years of university."
click at [679, 596] on button "Verify" at bounding box center [659, 601] width 837 height 30
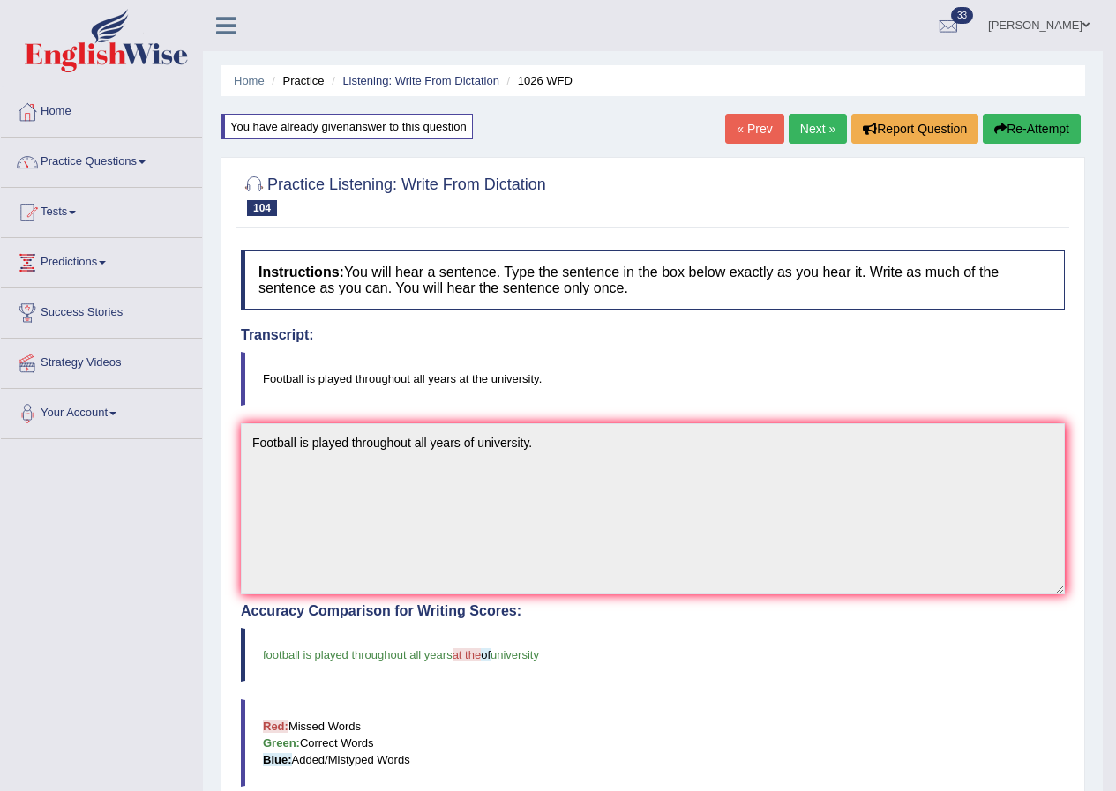
click at [819, 122] on link "Next »" at bounding box center [817, 129] width 58 height 30
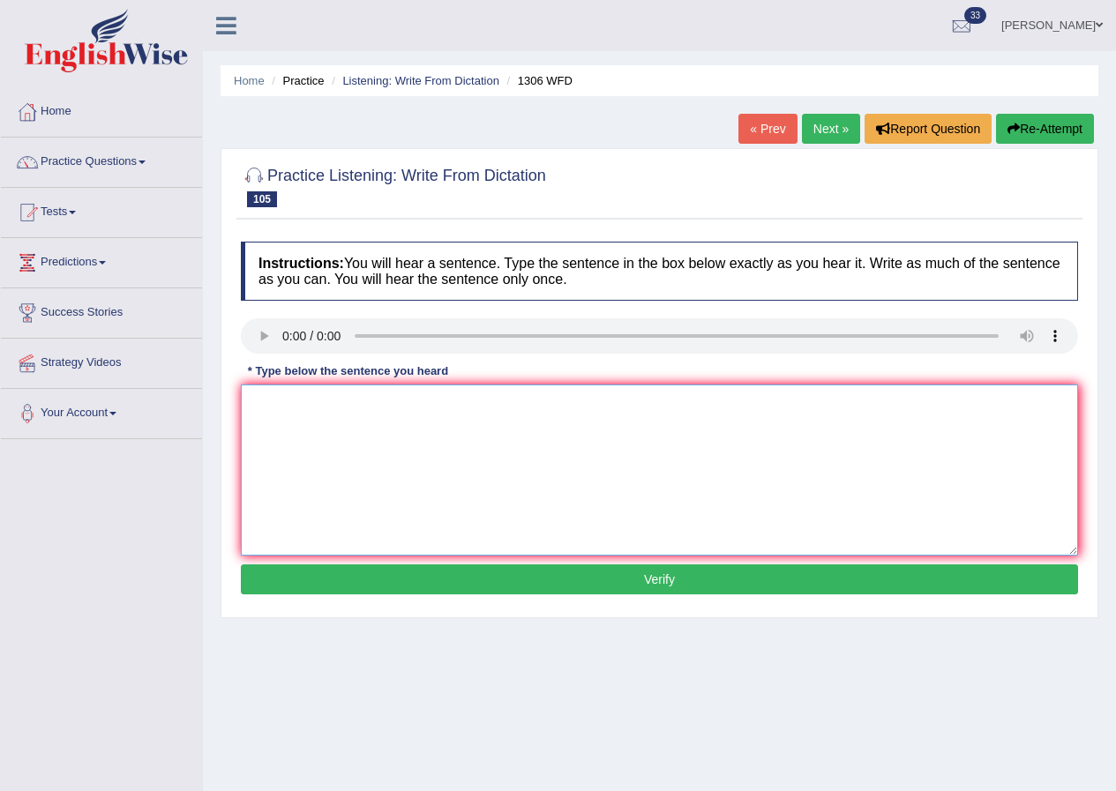
click at [308, 422] on textarea at bounding box center [659, 470] width 837 height 171
click at [351, 407] on textarea "When recorded" at bounding box center [659, 470] width 837 height 171
click at [345, 407] on textarea "When recorded" at bounding box center [659, 470] width 837 height 171
click at [461, 422] on textarea "When recording audidence of" at bounding box center [659, 470] width 837 height 171
drag, startPoint x: 399, startPoint y: 401, endPoint x: 459, endPoint y: 514, distance: 127.8
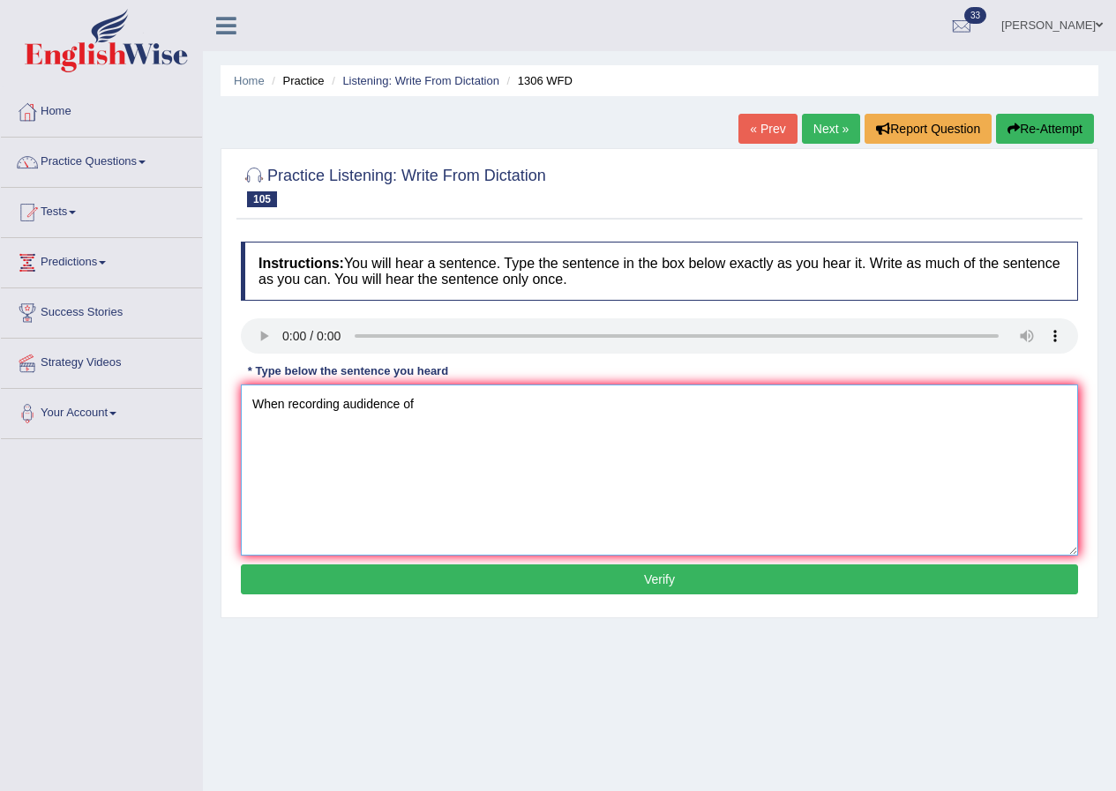
click at [400, 405] on textarea "When recording audidence of" at bounding box center [659, 470] width 837 height 171
click at [432, 436] on textarea "When recording nouns of" at bounding box center [659, 470] width 837 height 171
click at [500, 407] on textarea "When recording nouns of sentence" at bounding box center [659, 470] width 837 height 171
click at [578, 412] on textarea "When recording nouns of sentence the a judge will see" at bounding box center [659, 470] width 837 height 171
type textarea "When recording nouns of sentence the a judge will see she was retreting."
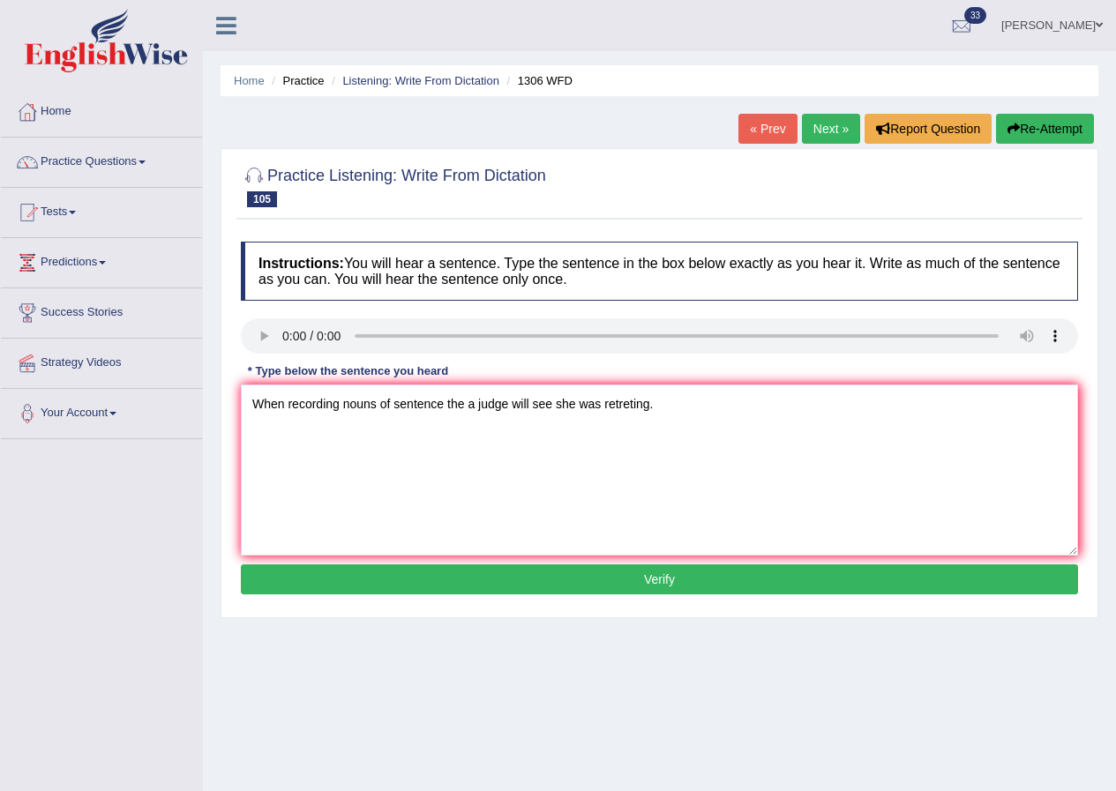
click at [650, 580] on button "Verify" at bounding box center [659, 579] width 837 height 30
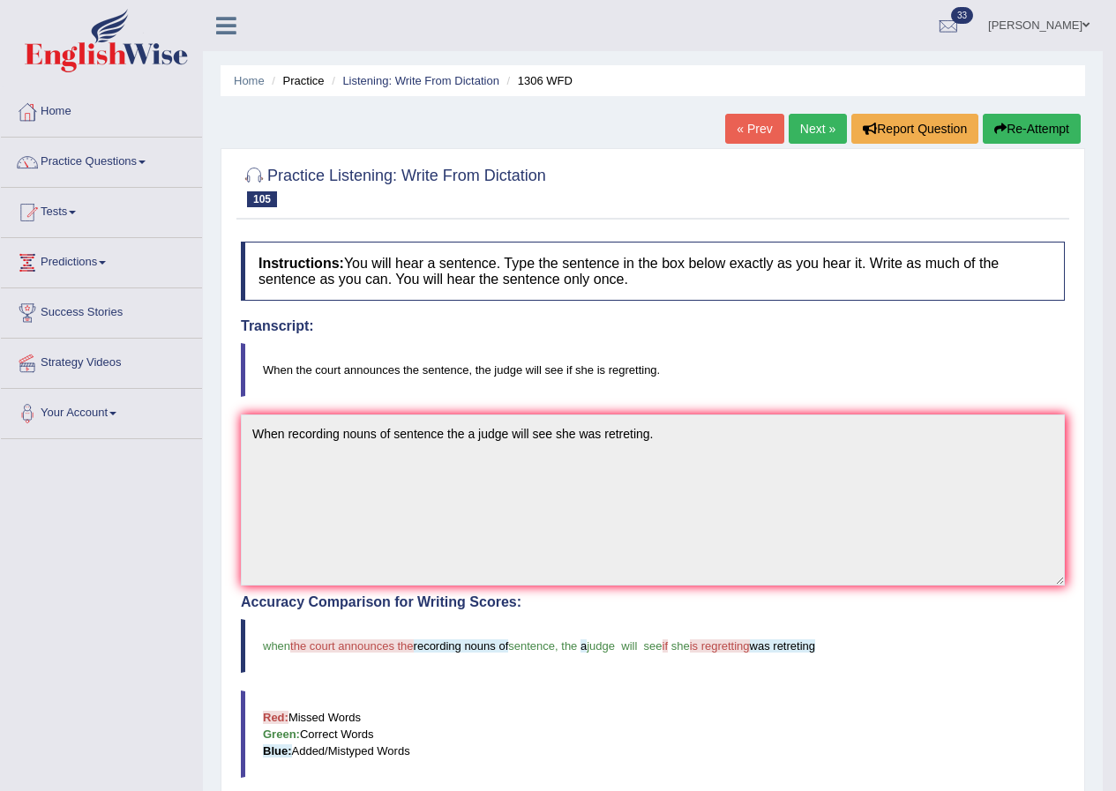
click at [810, 125] on link "Next »" at bounding box center [817, 129] width 58 height 30
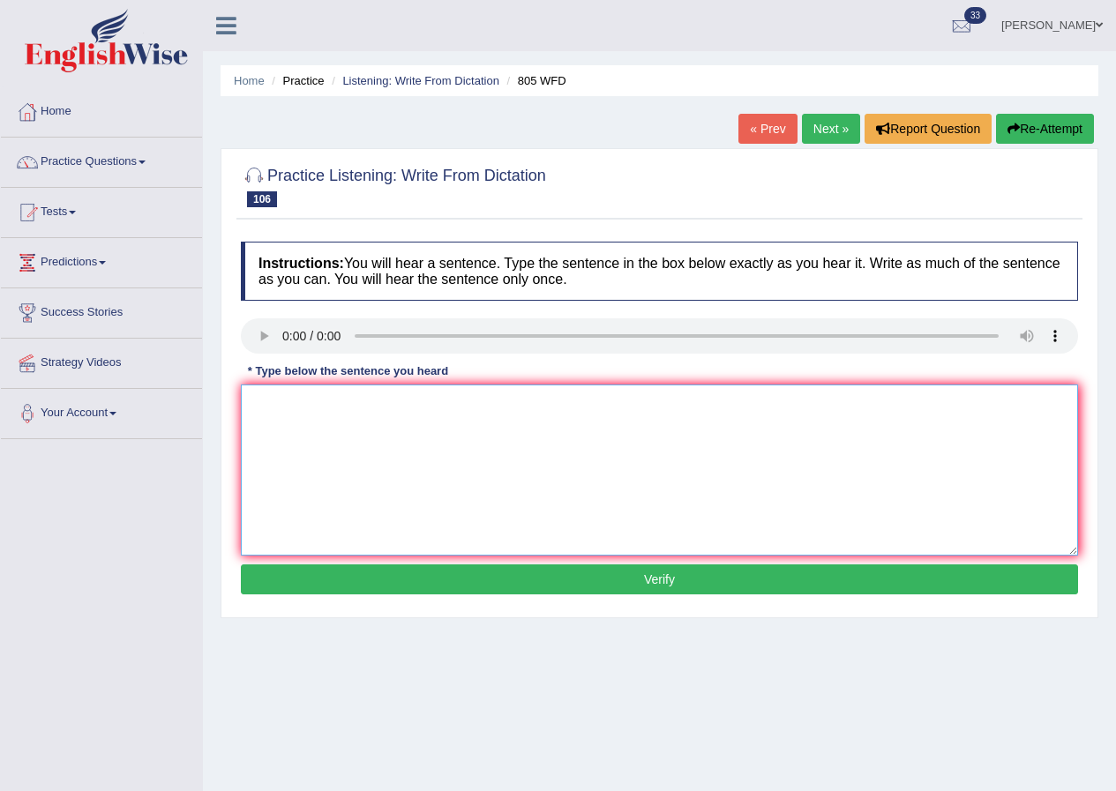
click at [325, 451] on textarea at bounding box center [659, 470] width 837 height 171
click at [290, 418] on textarea at bounding box center [659, 470] width 837 height 171
click at [119, 158] on link "Practice Questions" at bounding box center [101, 160] width 201 height 44
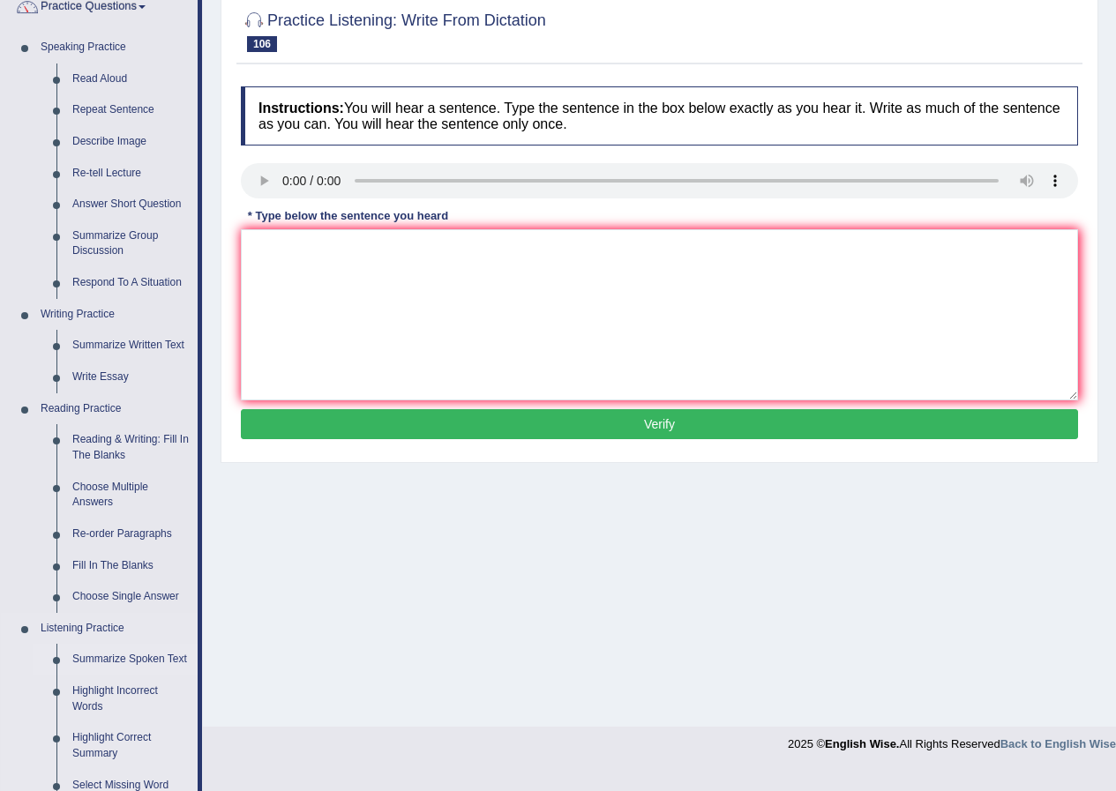
scroll to position [414, 0]
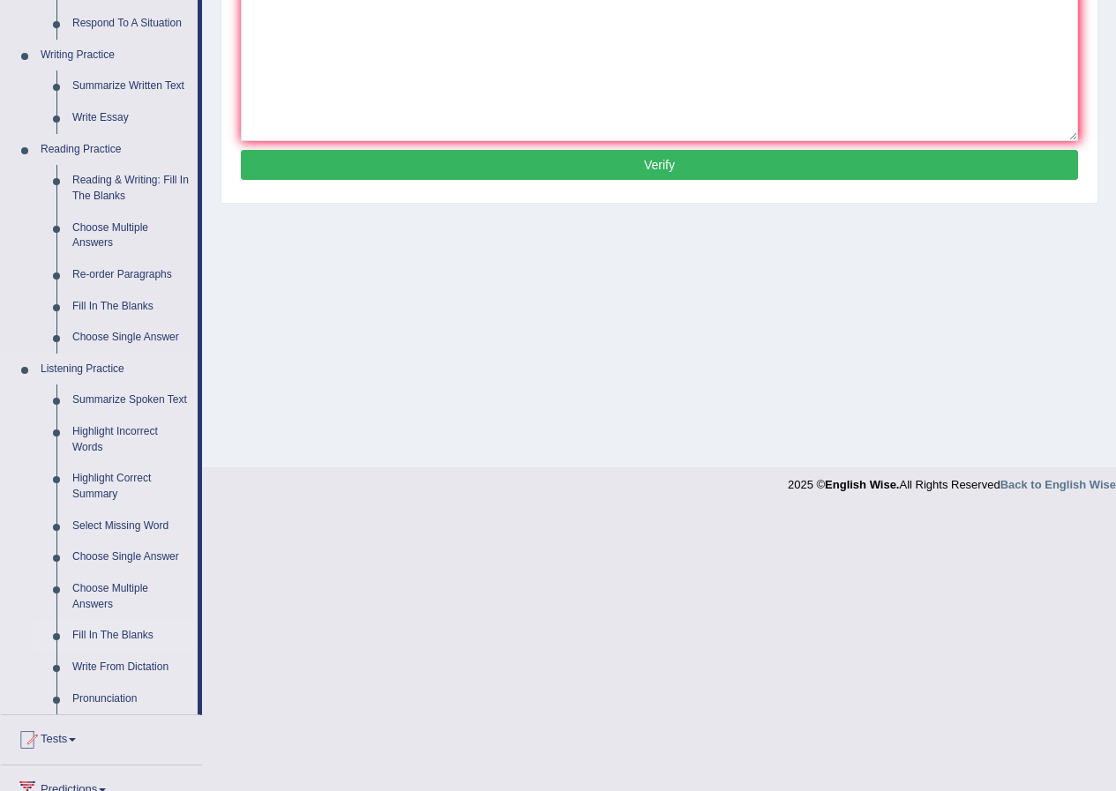
click at [112, 633] on link "Fill In The Blanks" at bounding box center [130, 636] width 133 height 32
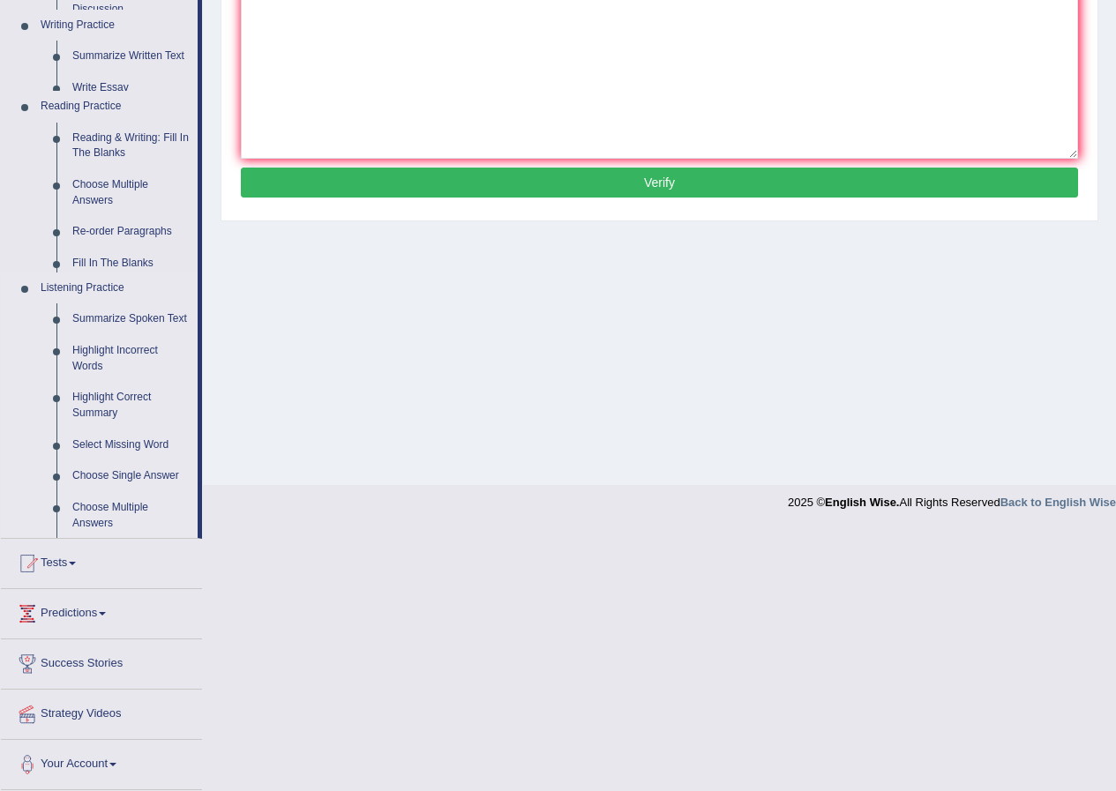
scroll to position [135, 0]
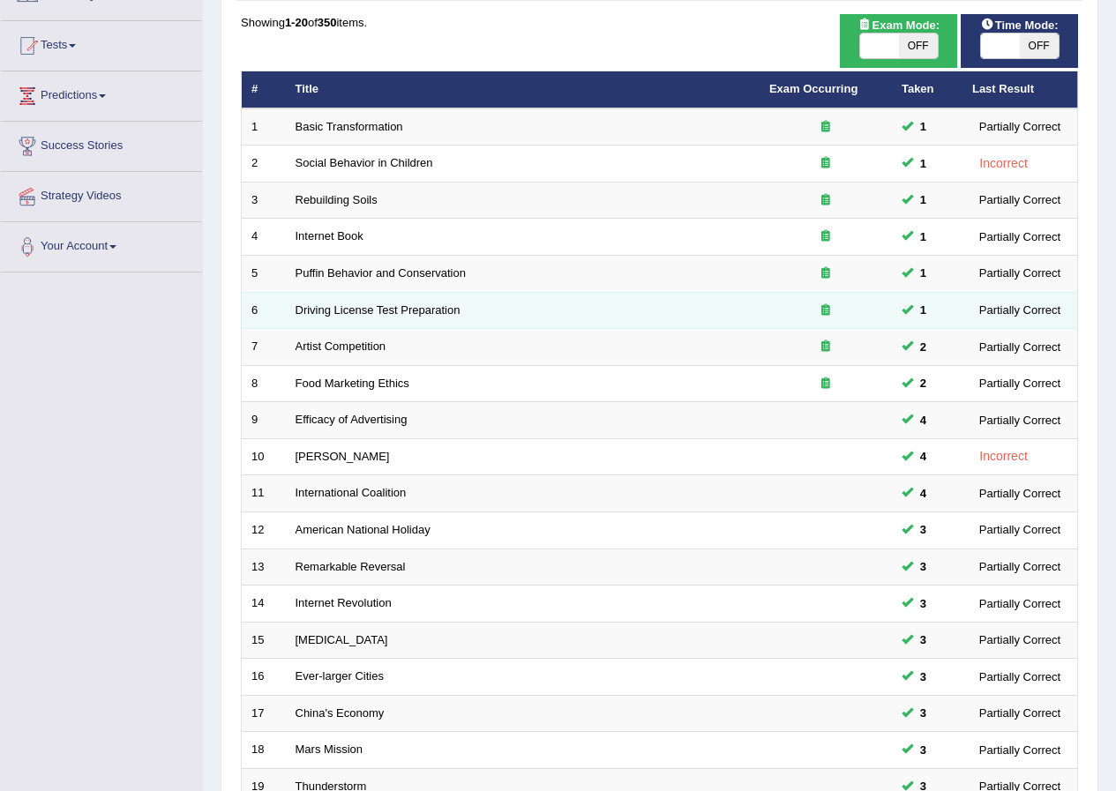
scroll to position [377, 0]
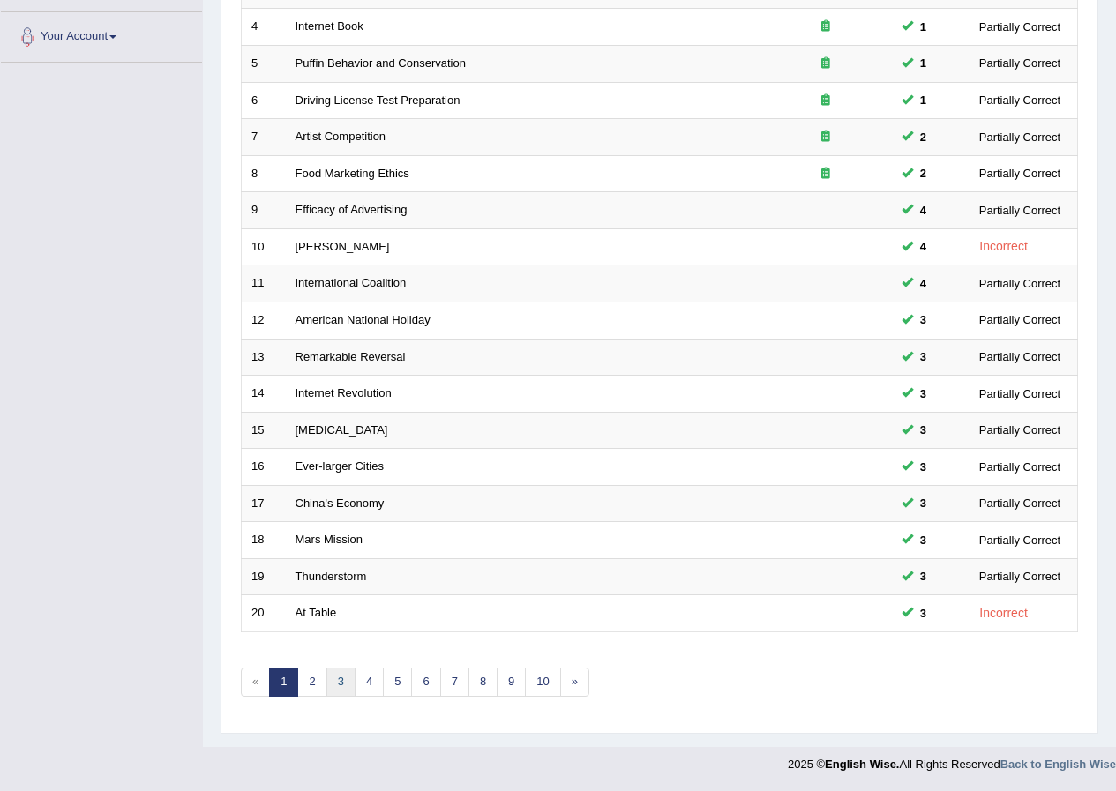
click at [345, 677] on link "3" at bounding box center [340, 682] width 29 height 29
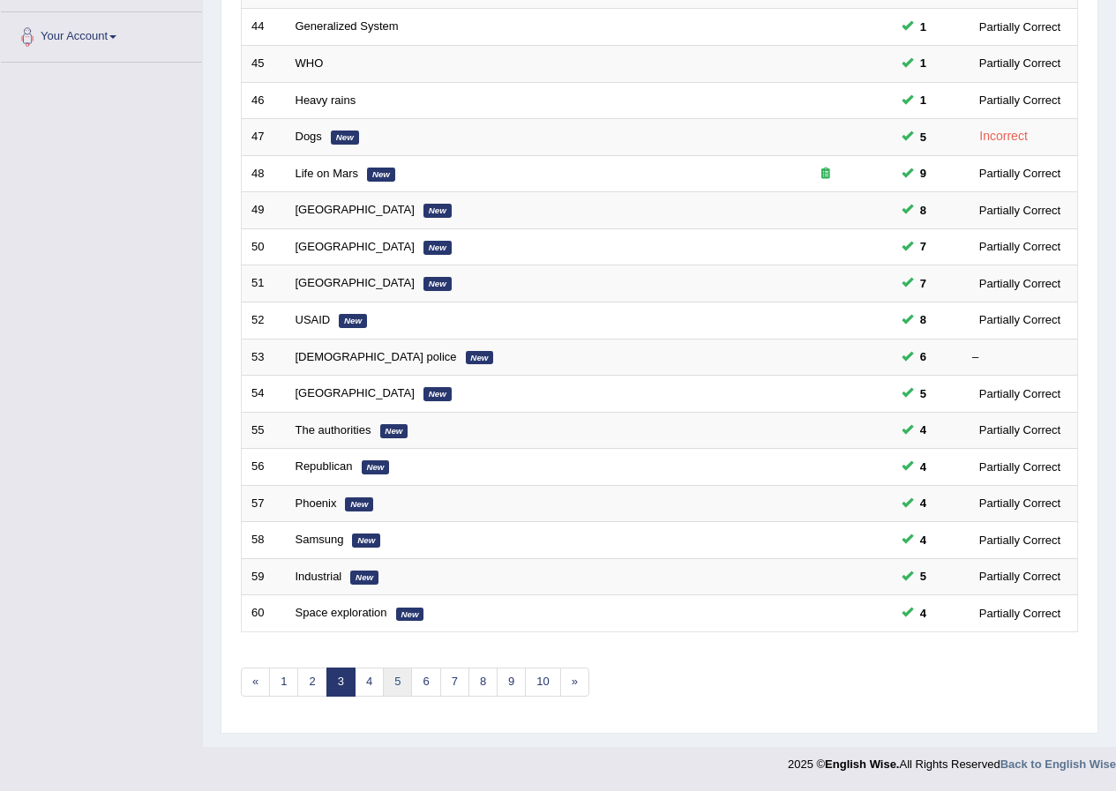
click at [393, 680] on link "5" at bounding box center [397, 682] width 29 height 29
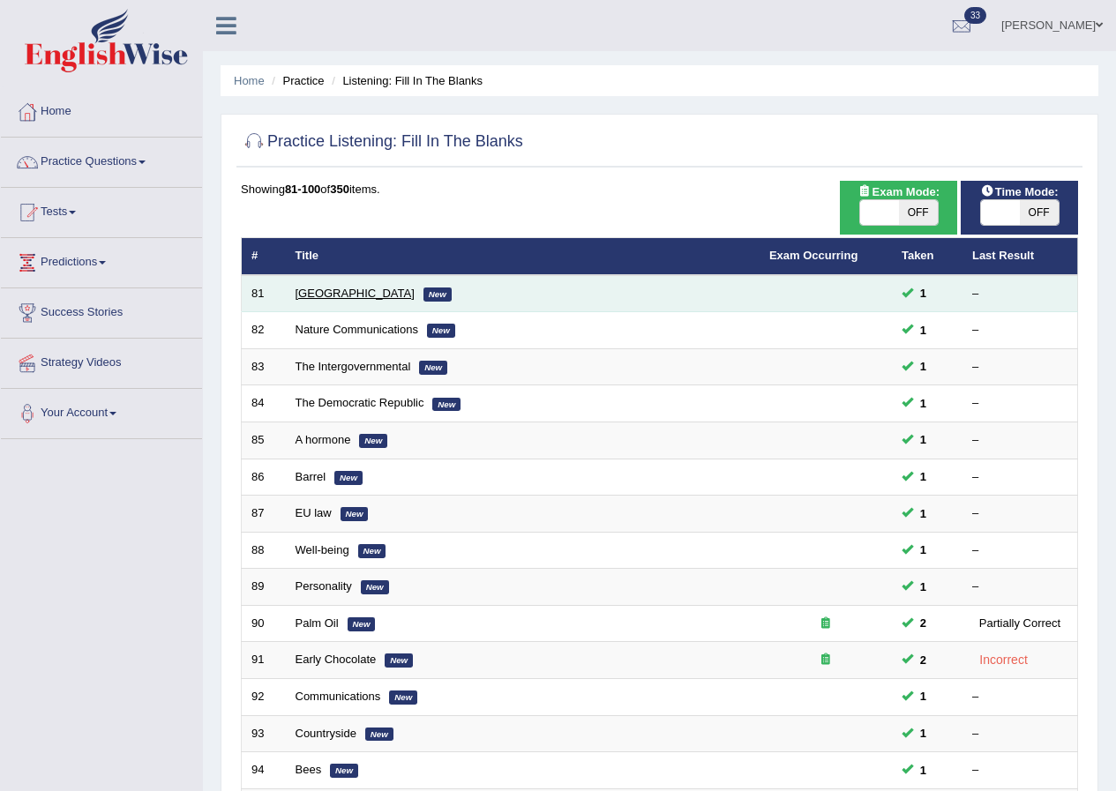
click at [316, 290] on link "[GEOGRAPHIC_DATA]" at bounding box center [354, 293] width 119 height 13
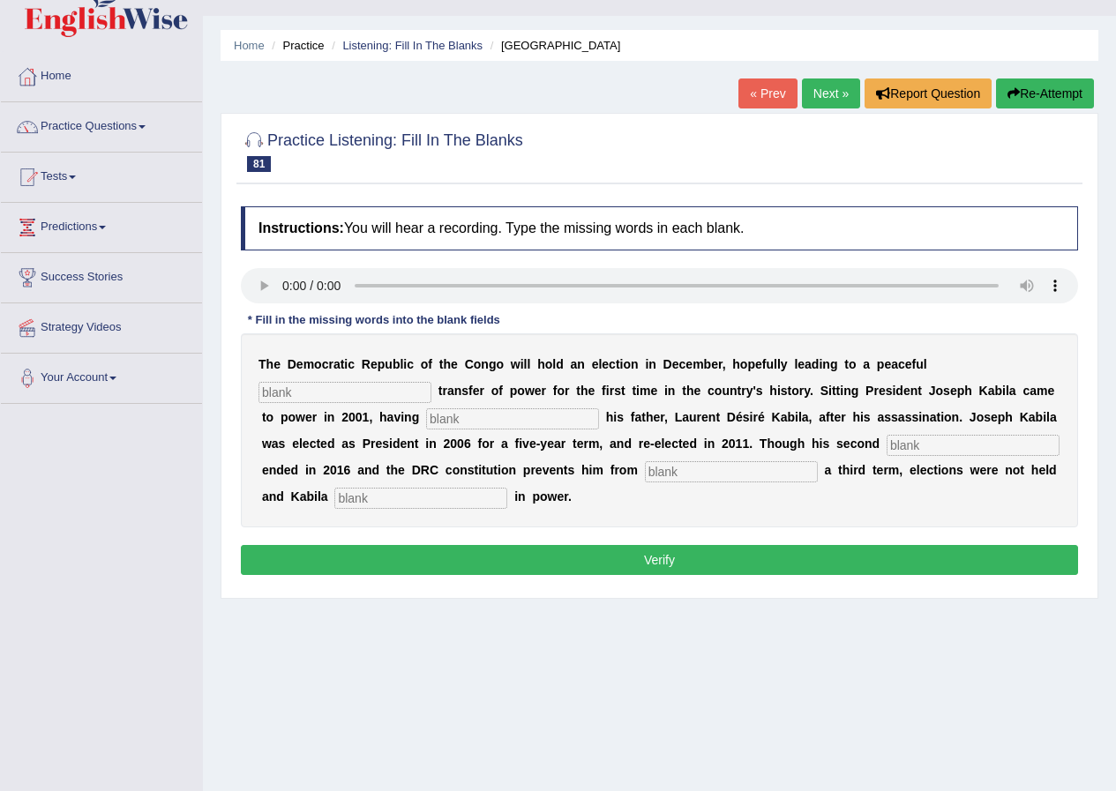
scroll to position [88, 0]
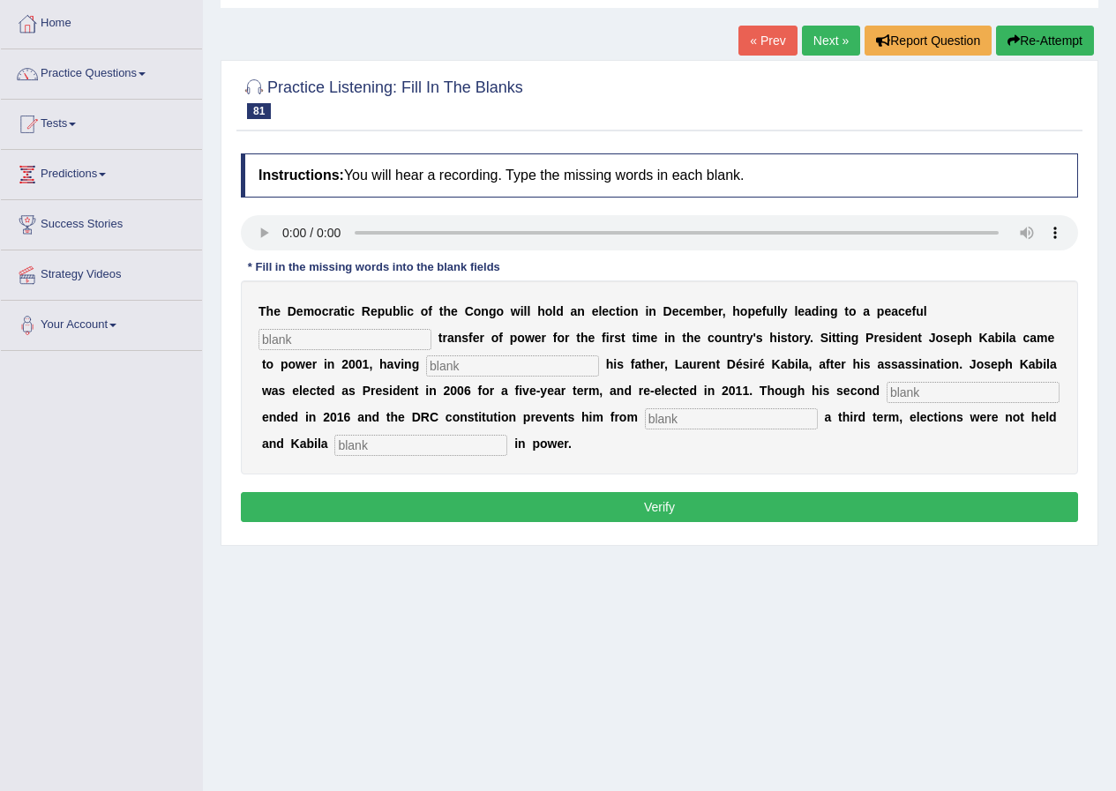
click at [369, 332] on input "text" at bounding box center [344, 339] width 173 height 21
type input "demecratic"
click at [497, 361] on input "text" at bounding box center [512, 365] width 173 height 21
type input "successed"
click at [927, 383] on input "text" at bounding box center [972, 392] width 173 height 21
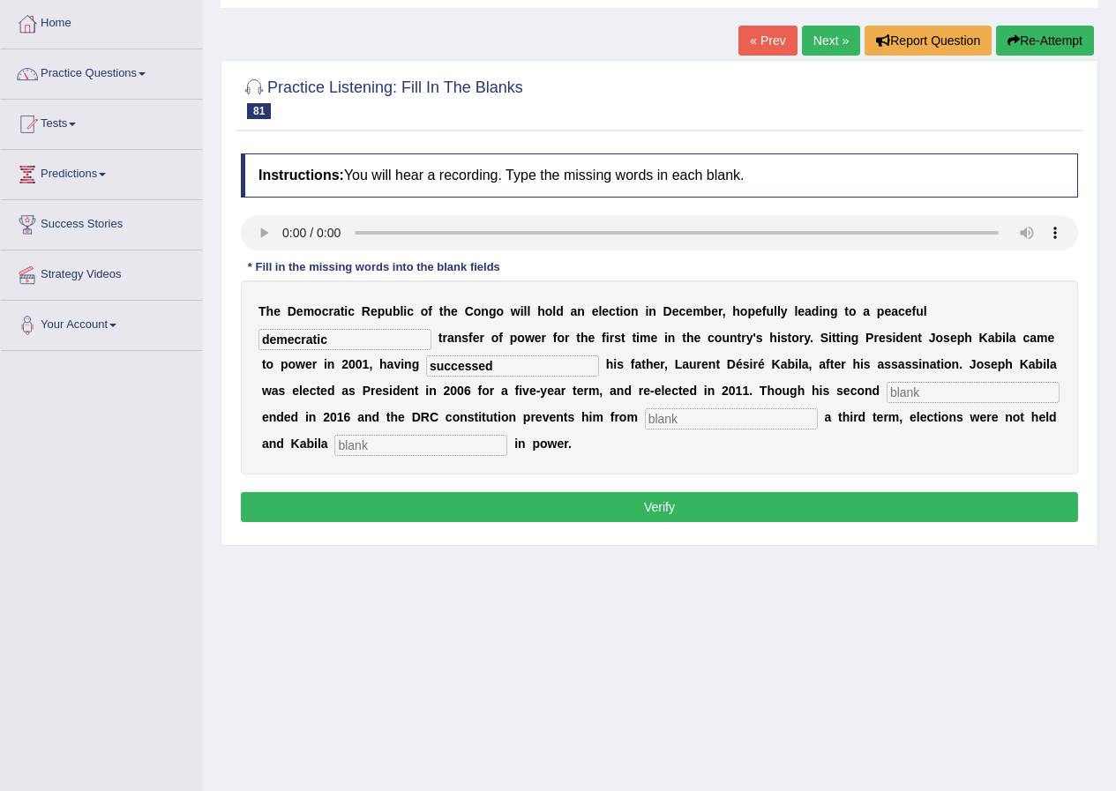
click at [923, 388] on input "text" at bounding box center [972, 392] width 173 height 21
click at [929, 392] on input "text" at bounding box center [972, 392] width 173 height 21
type input "term"
click at [699, 414] on input "text" at bounding box center [731, 418] width 173 height 21
type input "sickin"
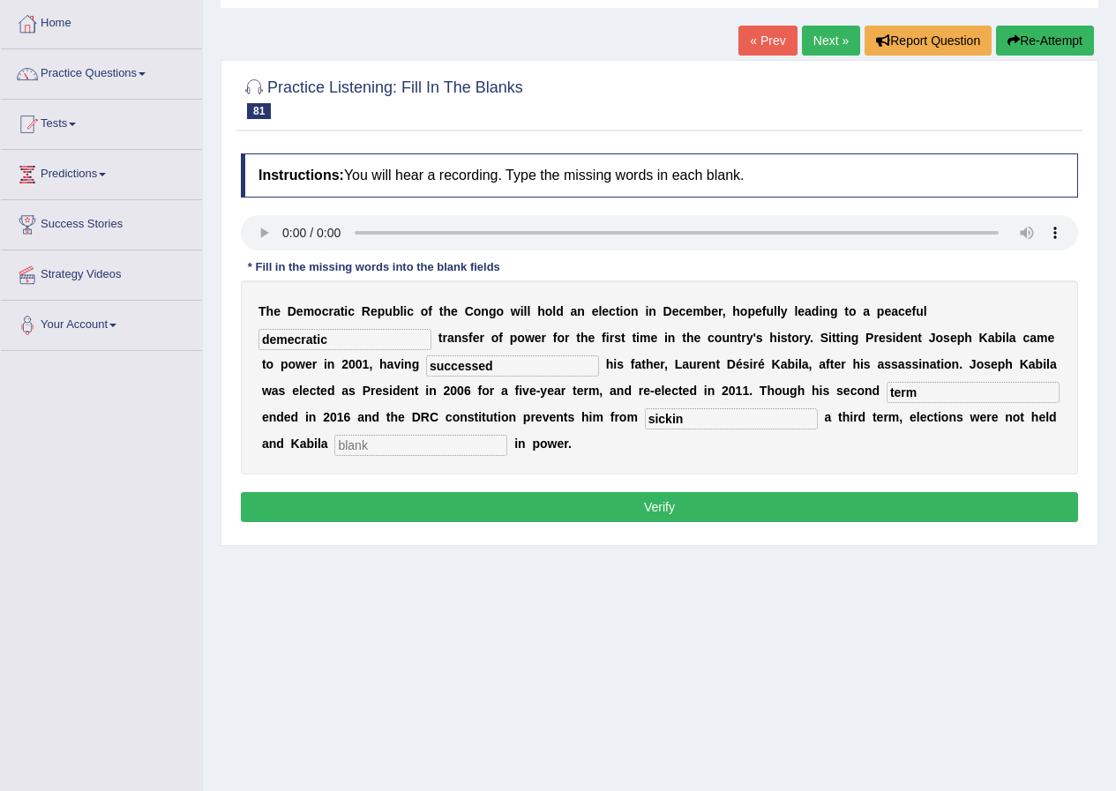
click at [407, 444] on input "text" at bounding box center [420, 445] width 173 height 21
type input "remaind"
click at [702, 424] on input "sickin" at bounding box center [731, 418] width 173 height 21
type input "sicking"
click at [646, 508] on button "Verify" at bounding box center [659, 507] width 837 height 30
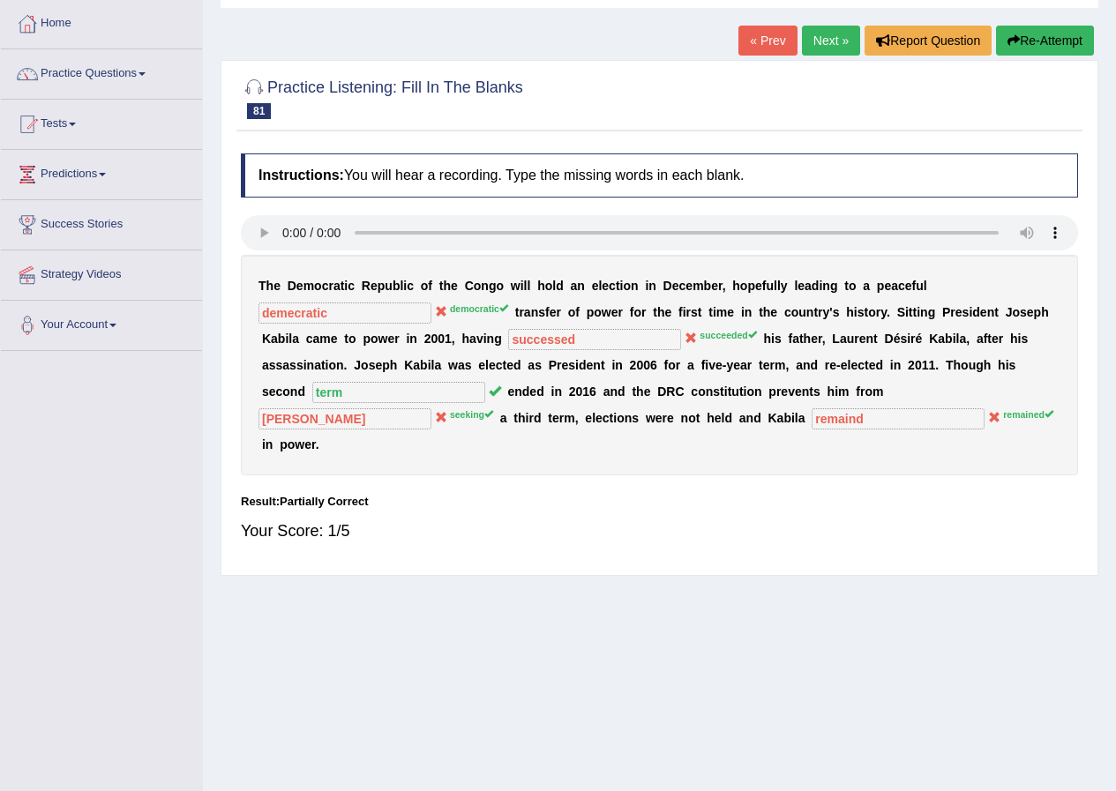
scroll to position [0, 0]
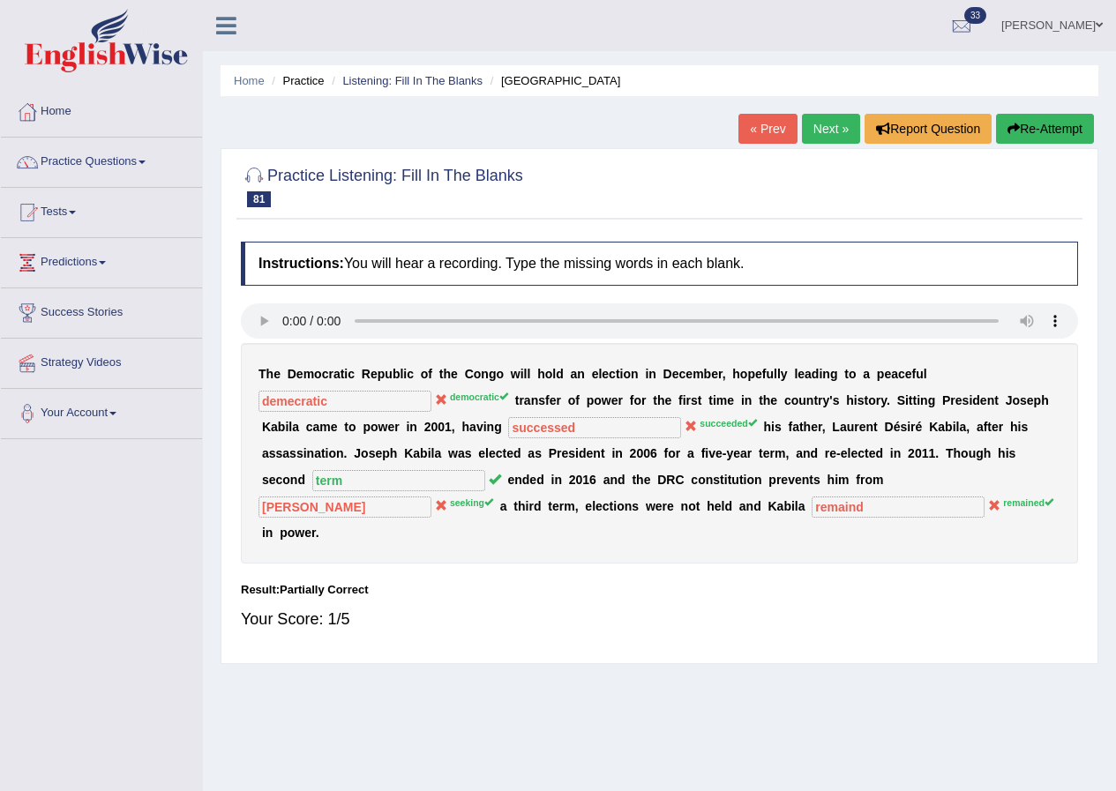
click at [825, 131] on link "Next »" at bounding box center [831, 129] width 58 height 30
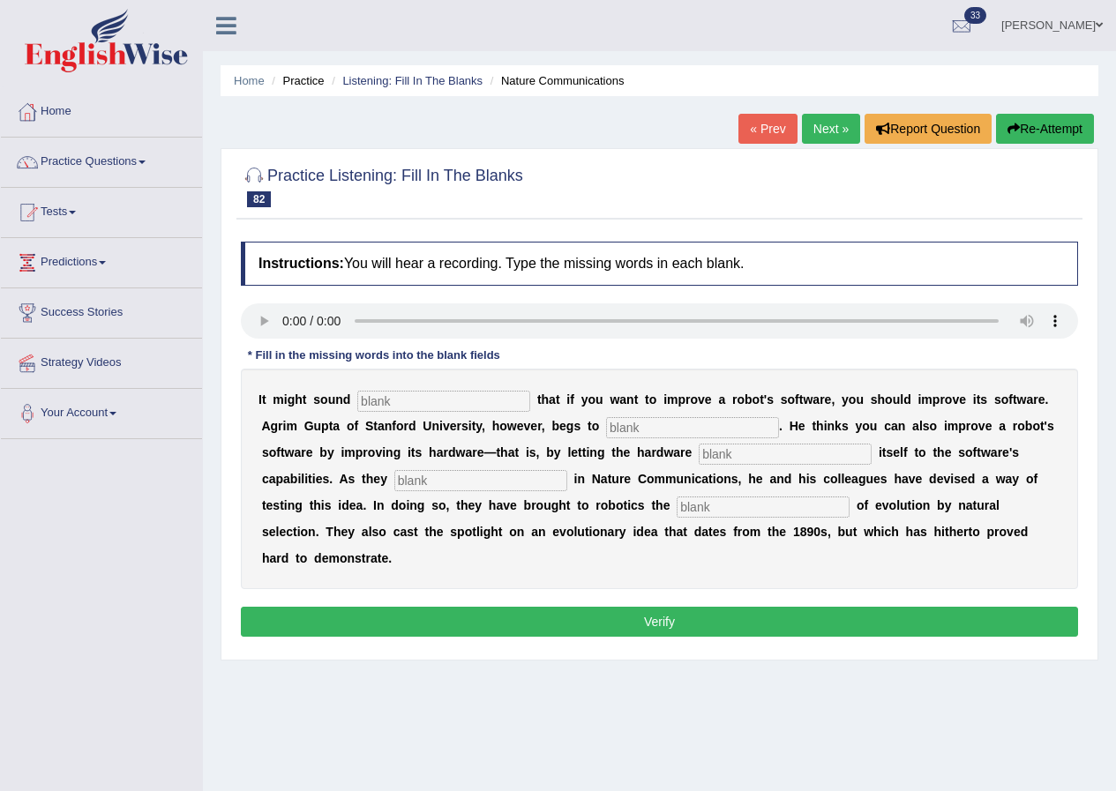
click at [420, 405] on input "text" at bounding box center [443, 401] width 173 height 21
click at [429, 400] on input "abioys" at bounding box center [443, 401] width 173 height 21
click at [412, 401] on input "abioys" at bounding box center [443, 401] width 173 height 21
type input "a"
type input "obvious"
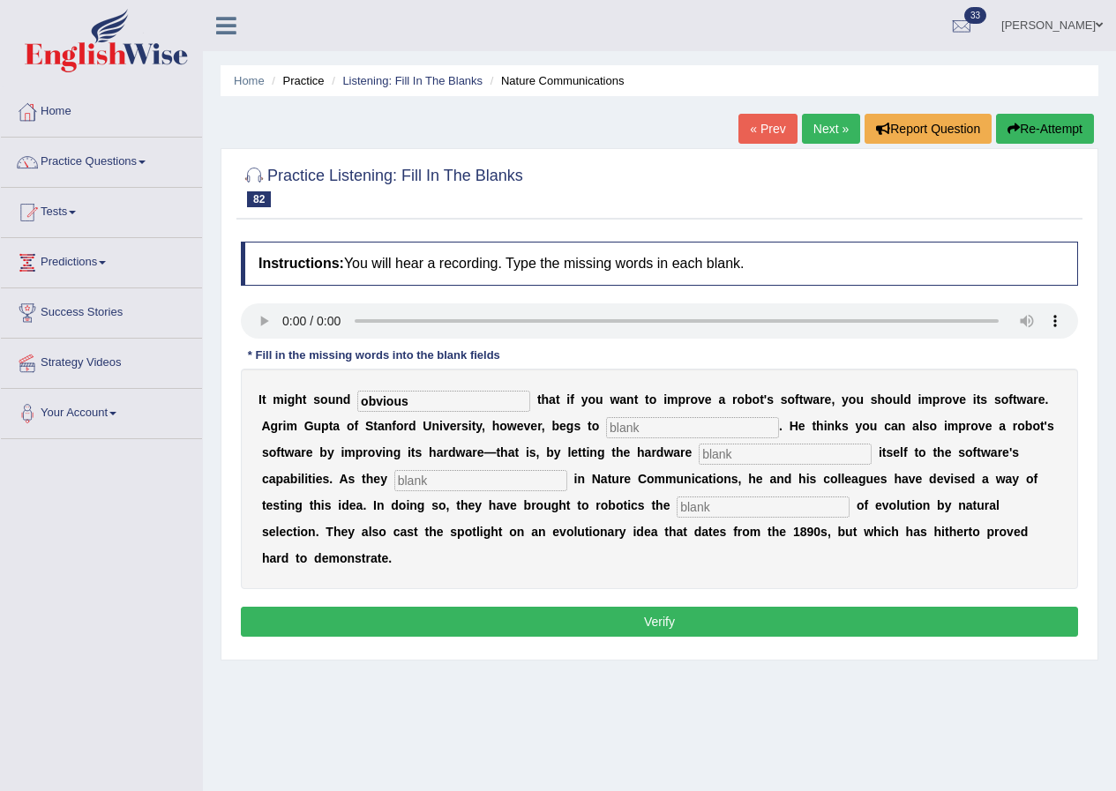
click at [673, 428] on input "text" at bounding box center [692, 427] width 173 height 21
type input "differ"
click at [743, 452] on input "text" at bounding box center [784, 454] width 173 height 21
type input "adopted"
click at [531, 480] on input "text" at bounding box center [480, 480] width 173 height 21
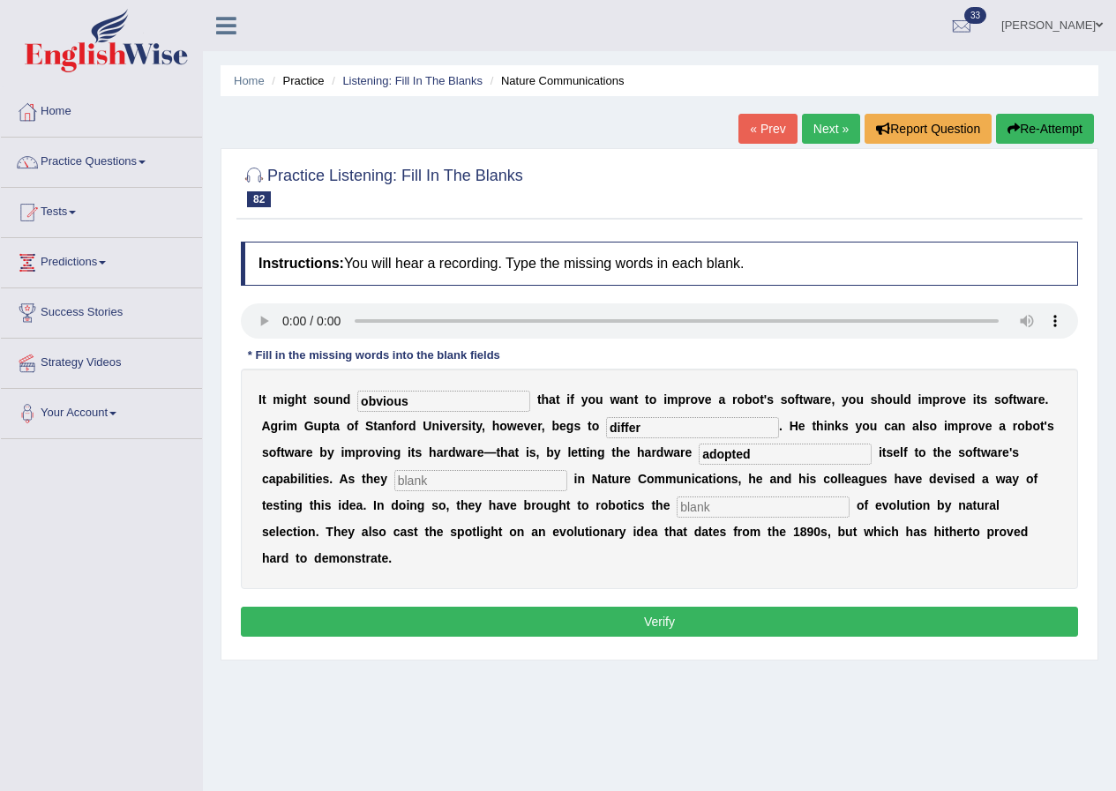
click at [450, 485] on input "text" at bounding box center [480, 480] width 173 height 21
click at [464, 474] on input "text" at bounding box center [480, 480] width 173 height 21
click at [462, 474] on input "text" at bounding box center [480, 480] width 173 height 21
type input "describe"
click at [755, 497] on input "text" at bounding box center [762, 507] width 173 height 21
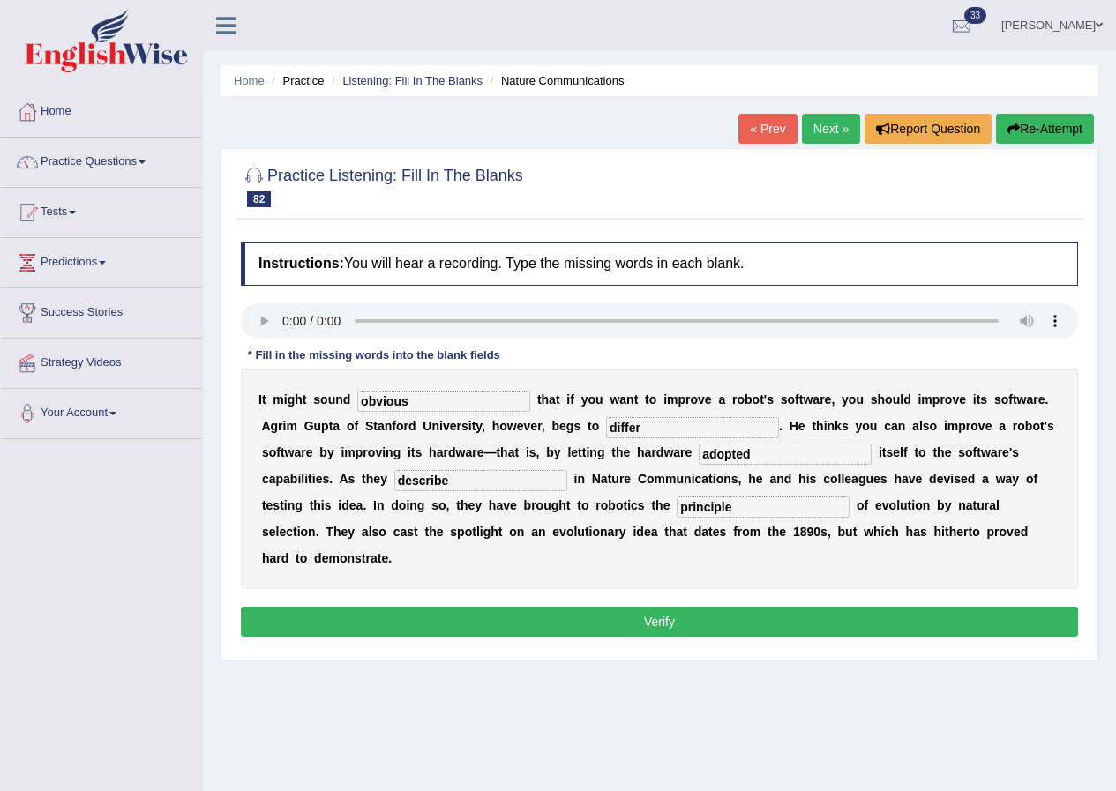
type input "principle"
click at [674, 619] on button "Verify" at bounding box center [659, 622] width 837 height 30
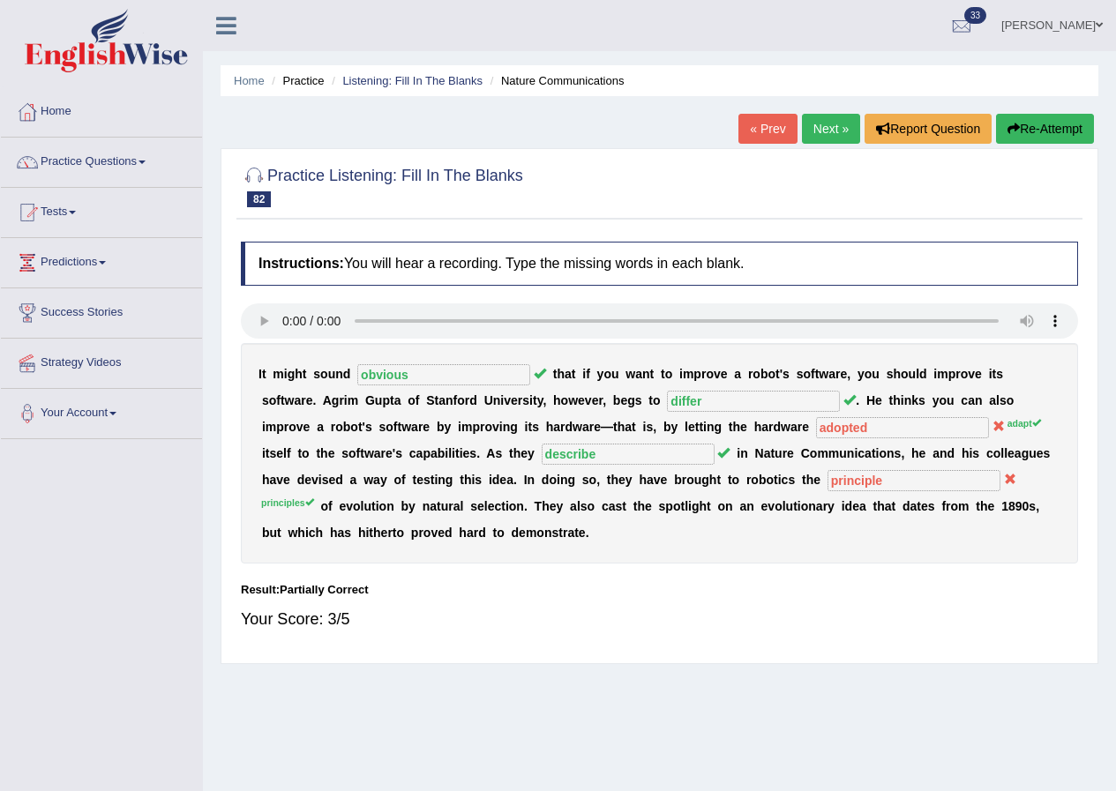
click at [830, 118] on link "Next »" at bounding box center [831, 129] width 58 height 30
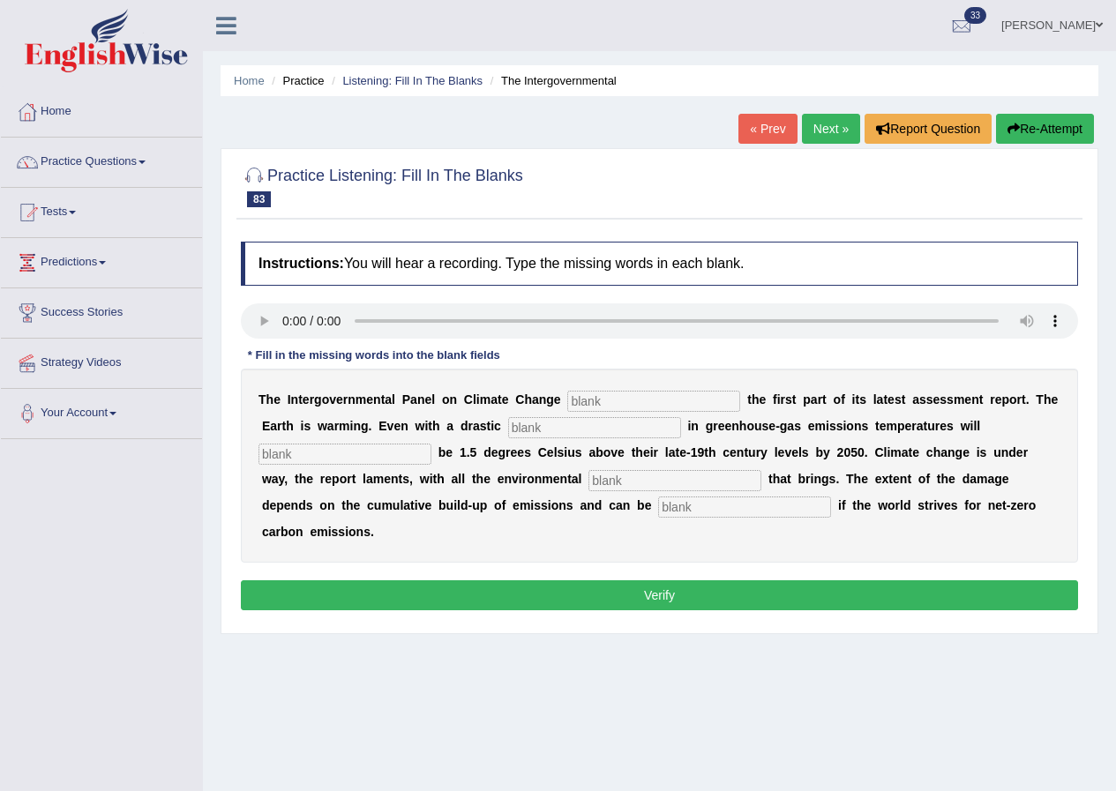
click at [628, 399] on input "text" at bounding box center [653, 401] width 173 height 21
type input "released"
click at [558, 427] on input "text" at bounding box center [594, 427] width 173 height 21
type input "productions"
click at [355, 454] on input "text" at bounding box center [344, 454] width 173 height 21
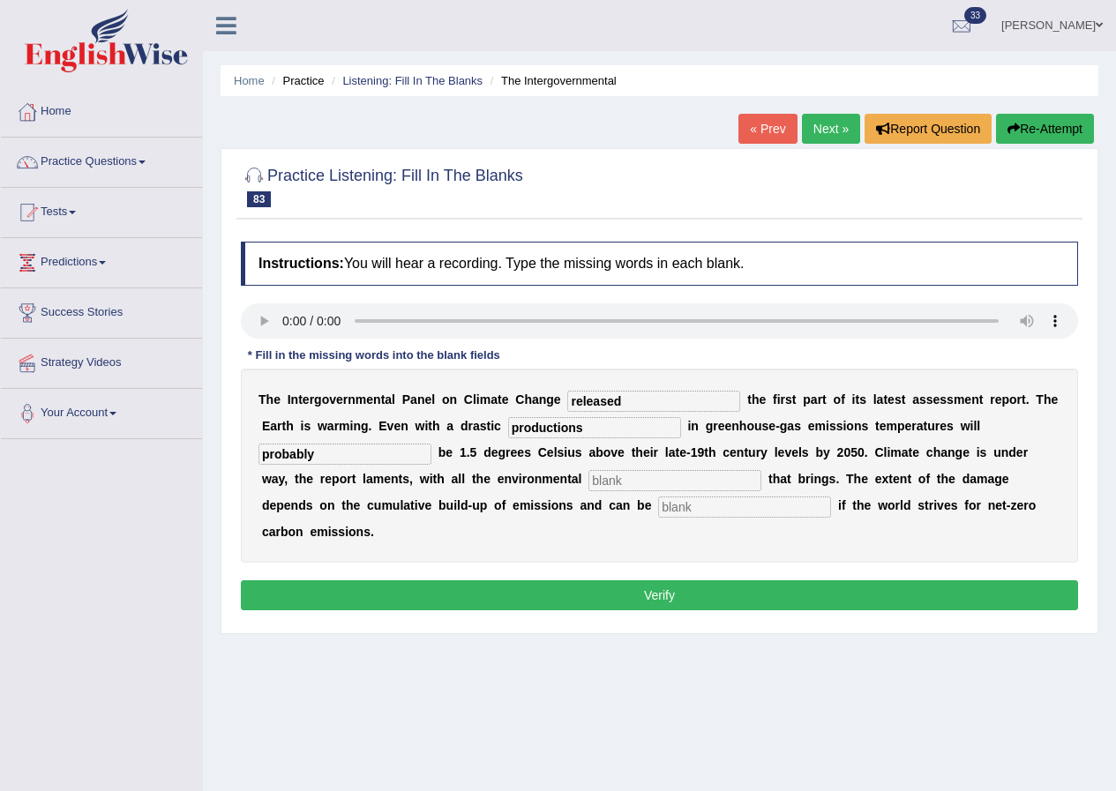
type input "probably"
click at [636, 480] on input "text" at bounding box center [674, 480] width 173 height 21
type input "consequences"
click at [737, 510] on input "text" at bounding box center [744, 507] width 173 height 21
type input "limited"
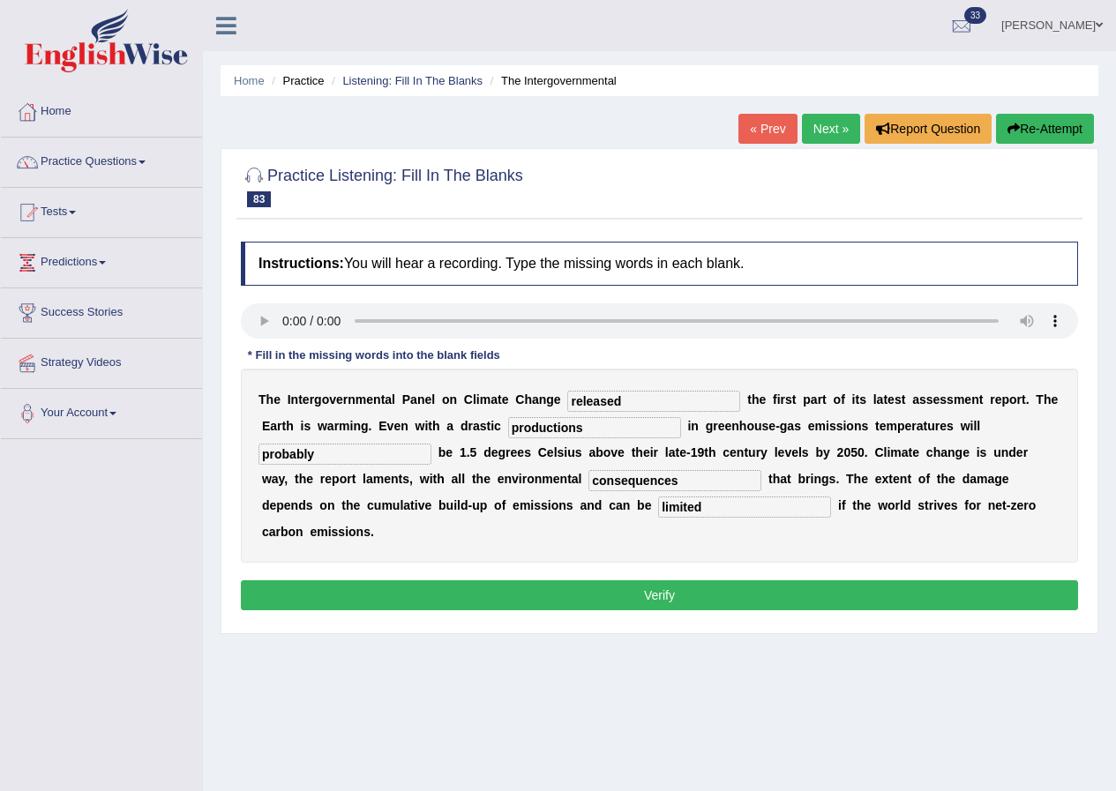
click at [640, 598] on button "Verify" at bounding box center [659, 595] width 837 height 30
